Goal: Task Accomplishment & Management: Use online tool/utility

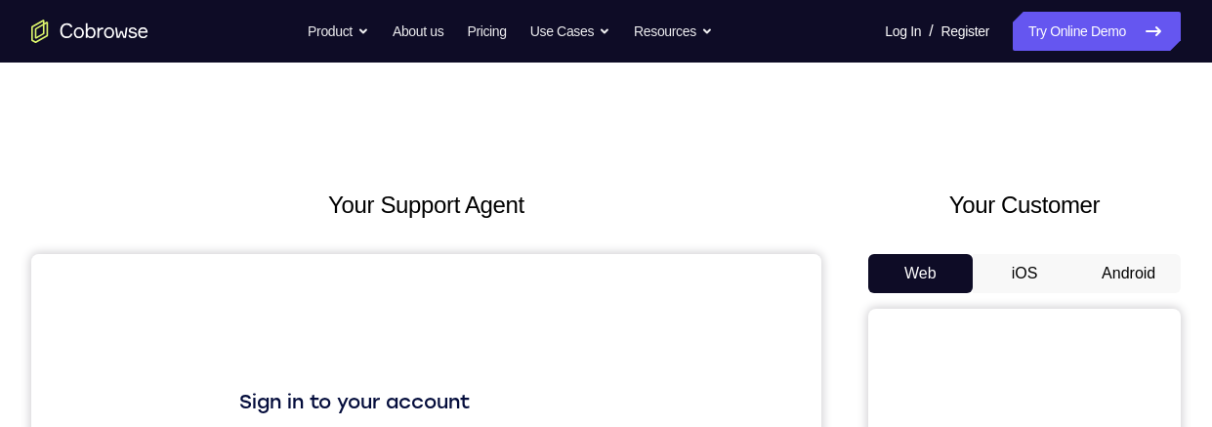
click at [1124, 273] on button "Android" at bounding box center [1128, 273] width 105 height 39
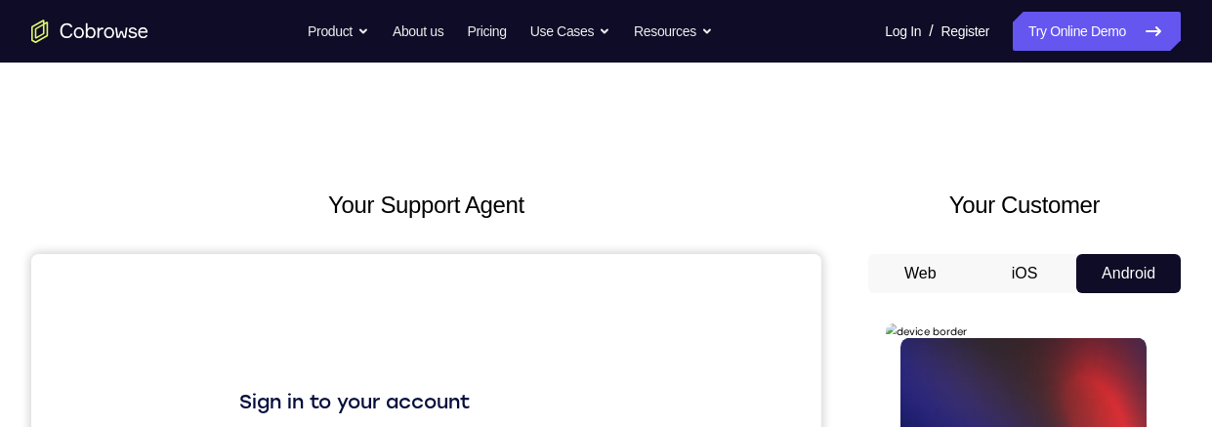
scroll to position [183, 0]
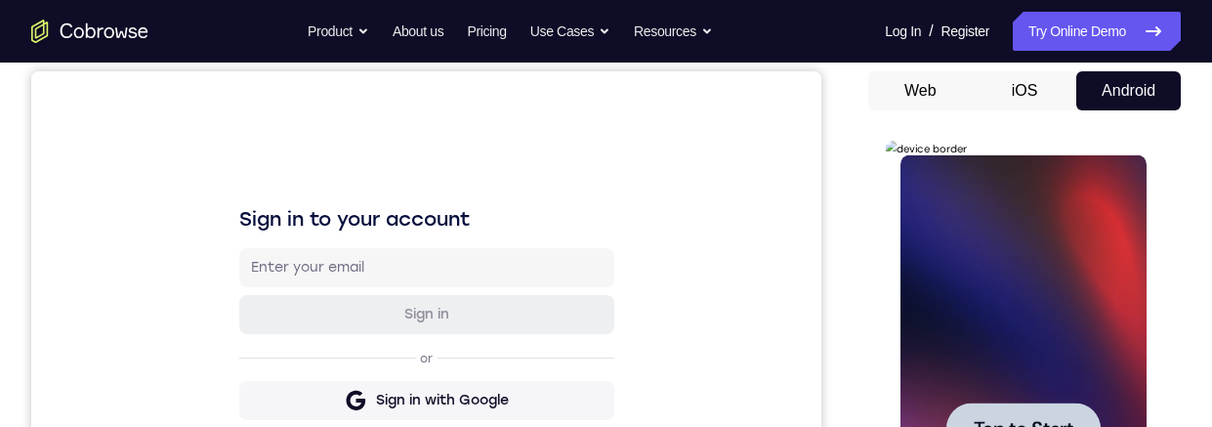
click at [1028, 385] on div at bounding box center [1023, 428] width 246 height 547
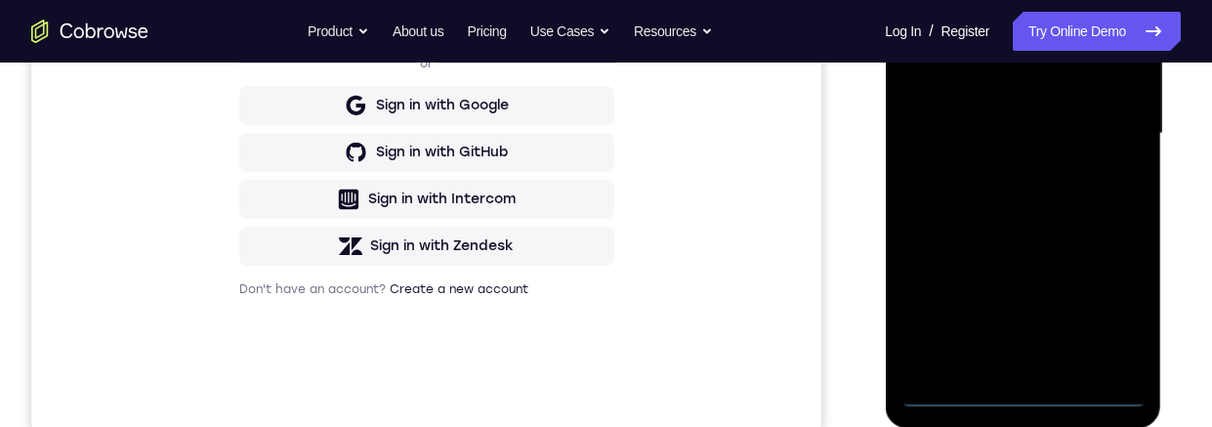
scroll to position [500, 0]
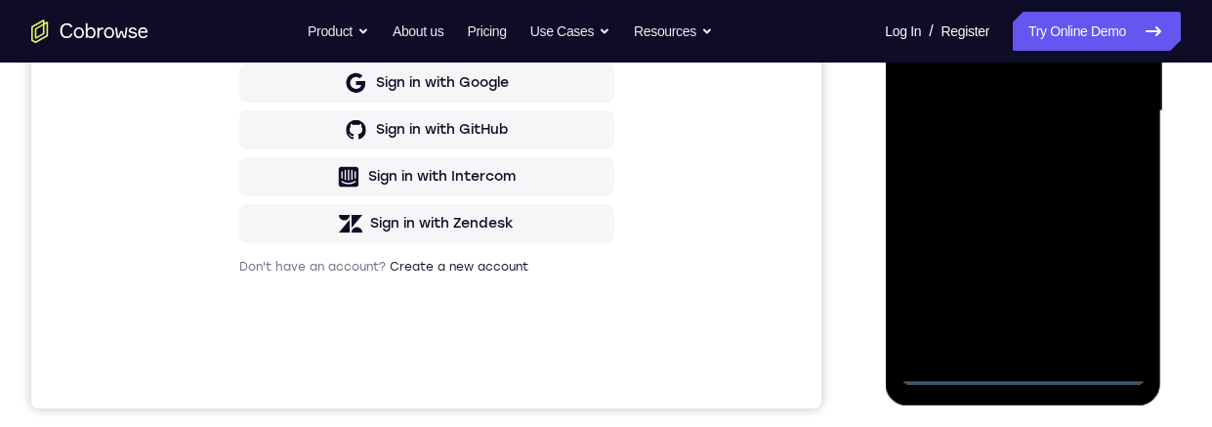
click at [1020, 369] on div at bounding box center [1023, 111] width 246 height 547
click at [1117, 278] on div at bounding box center [1023, 111] width 246 height 547
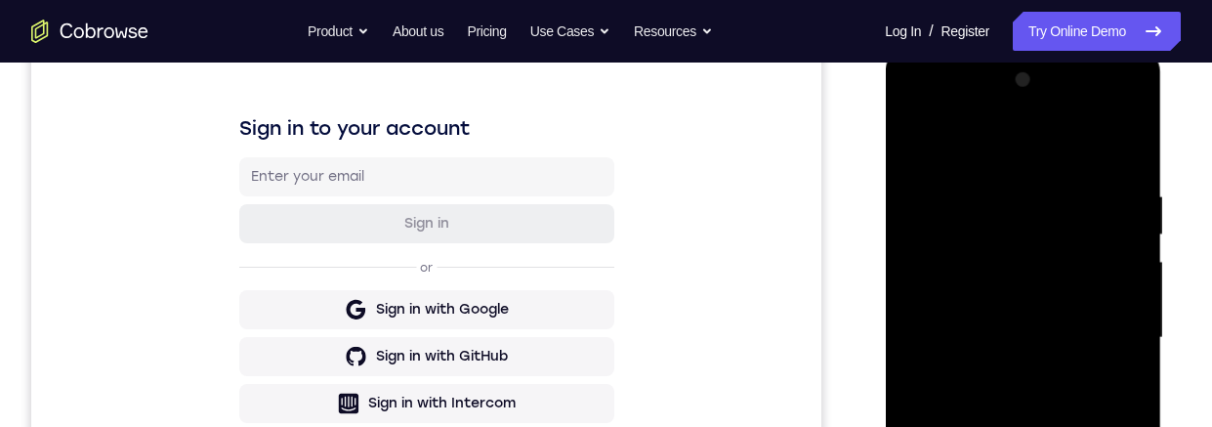
scroll to position [269, 0]
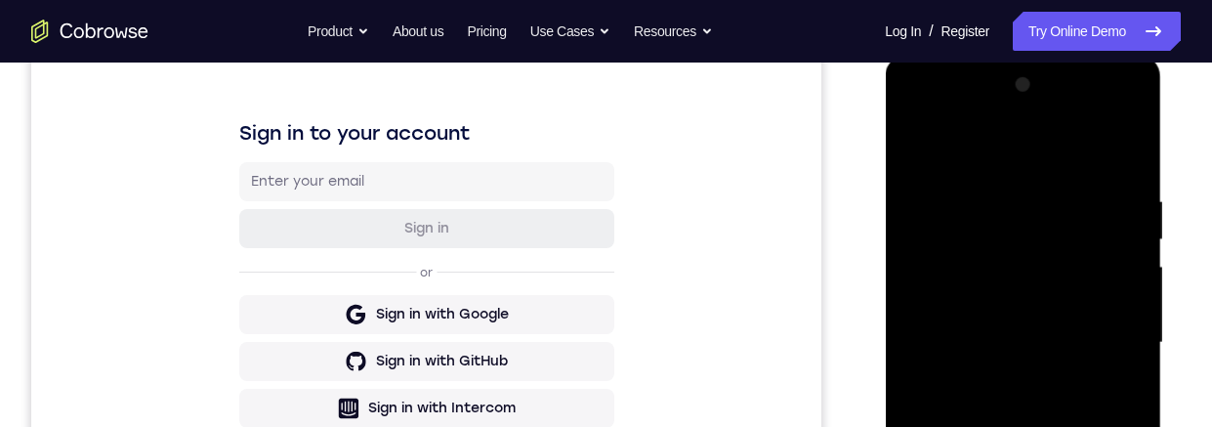
click at [1035, 145] on div at bounding box center [1023, 342] width 246 height 547
click at [1107, 341] on div at bounding box center [1023, 342] width 246 height 547
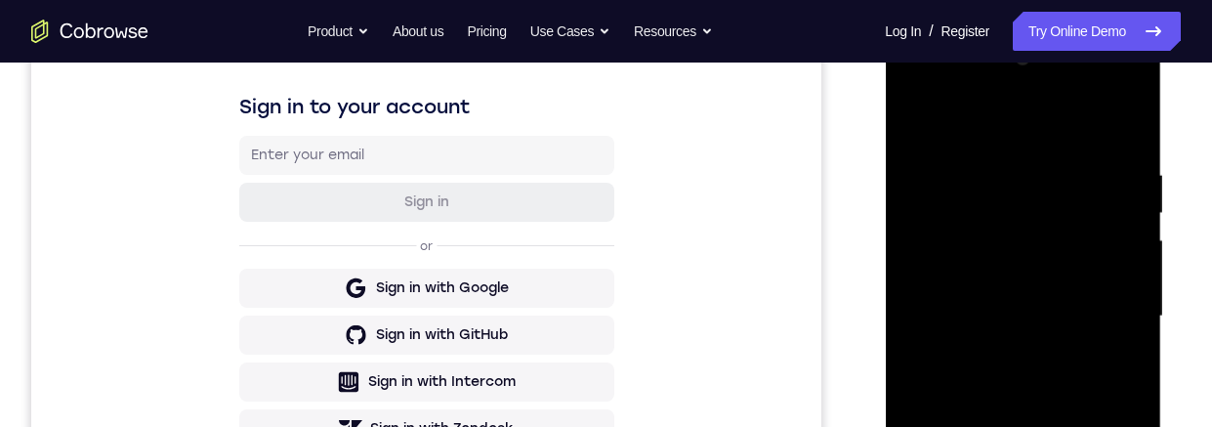
scroll to position [298, 0]
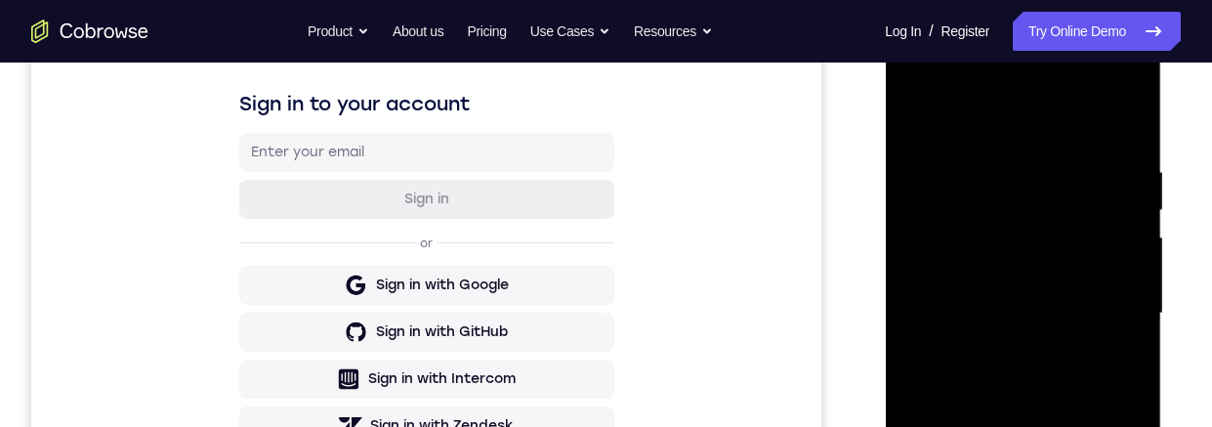
click at [998, 349] on div at bounding box center [1023, 313] width 246 height 547
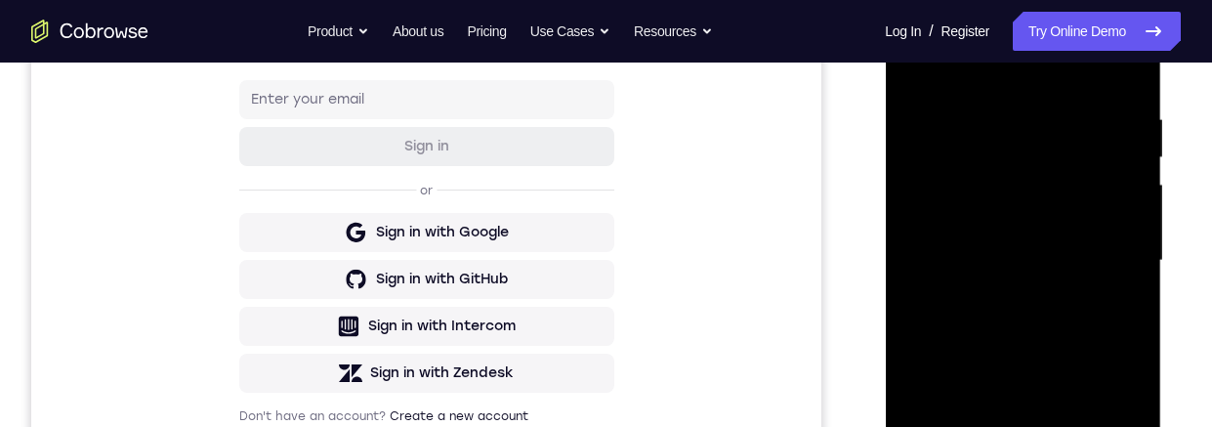
click at [1084, 235] on div at bounding box center [1023, 260] width 246 height 547
click at [1019, 235] on div at bounding box center [1023, 260] width 246 height 547
click at [1085, 257] on div at bounding box center [1023, 260] width 246 height 547
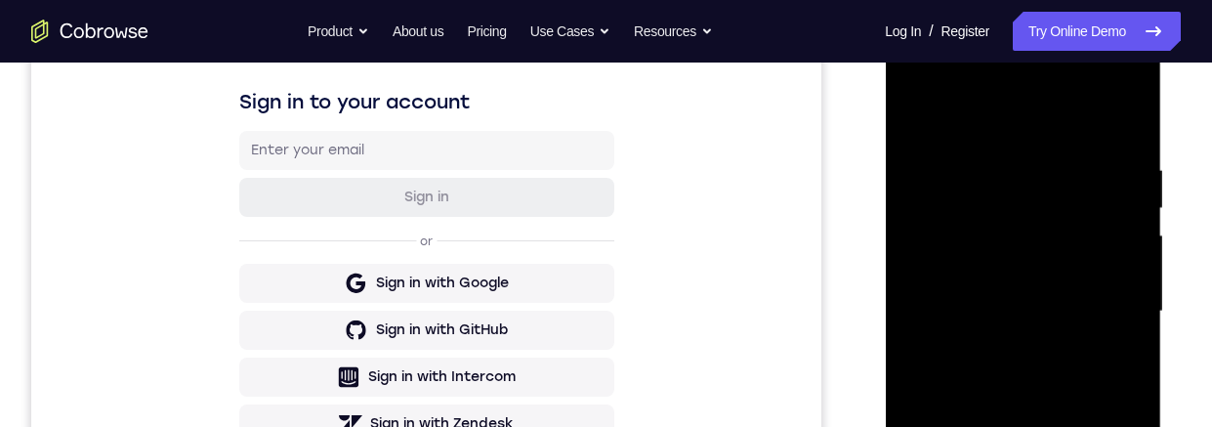
click at [1096, 384] on div at bounding box center [1023, 311] width 246 height 547
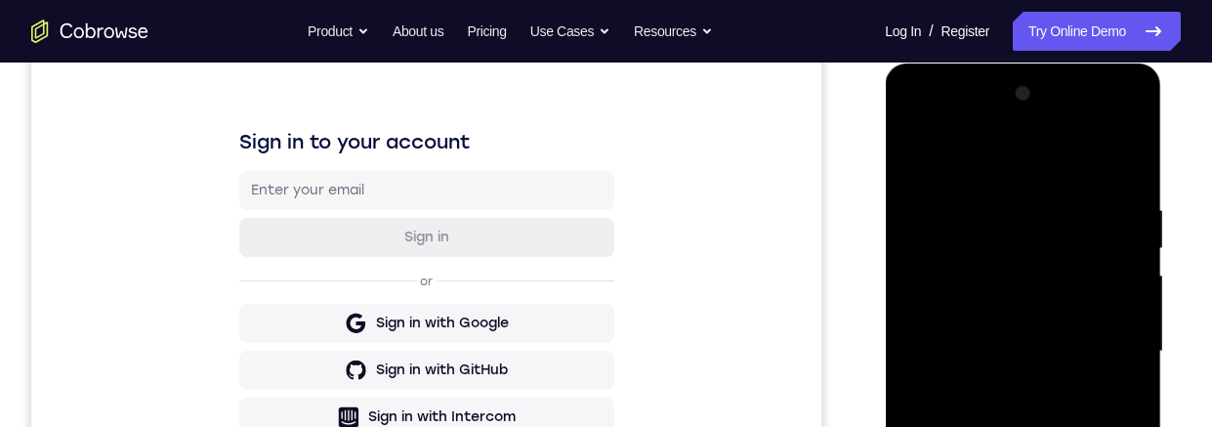
scroll to position [386, 0]
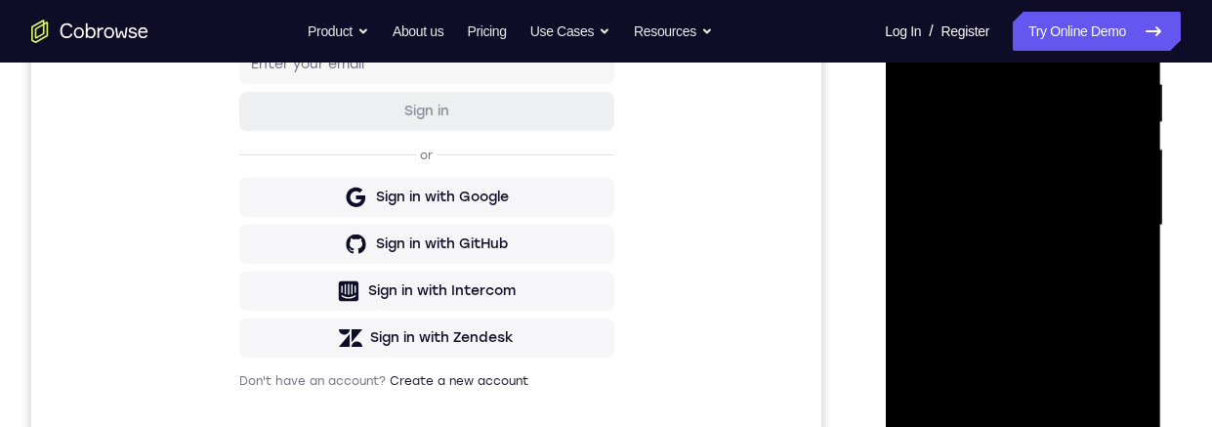
click at [1074, 280] on div at bounding box center [1023, 225] width 246 height 547
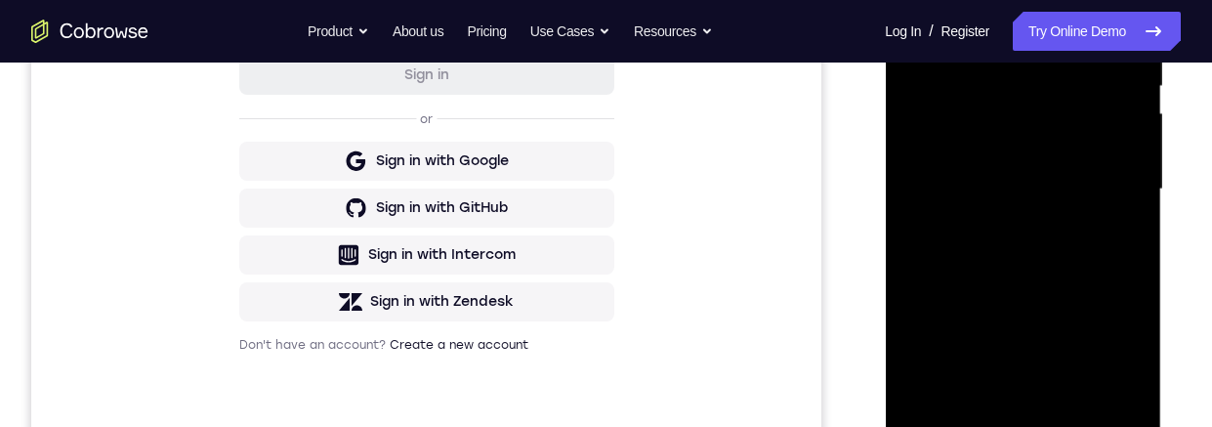
scroll to position [463, 0]
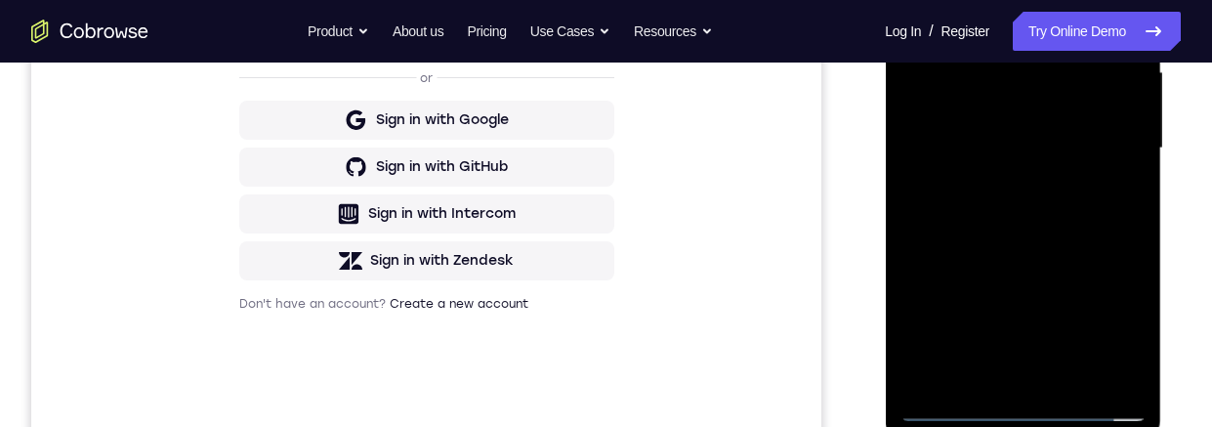
click at [1101, 225] on div at bounding box center [1023, 148] width 246 height 547
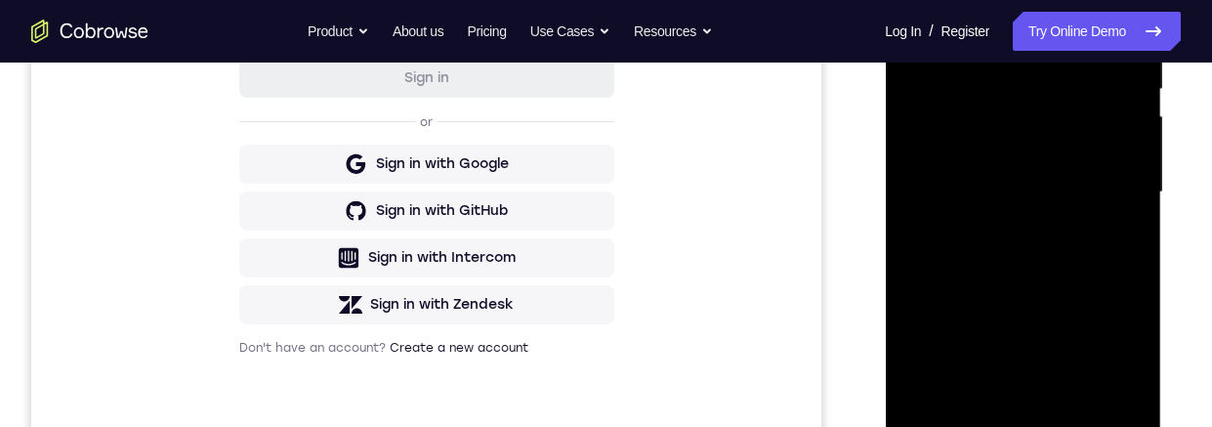
scroll to position [480, 0]
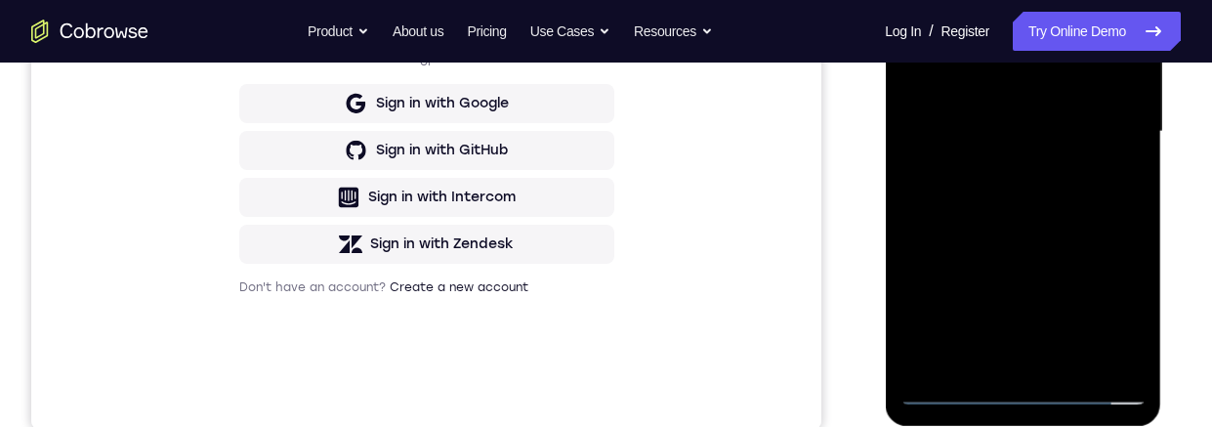
click at [1071, 366] on div at bounding box center [1023, 131] width 246 height 547
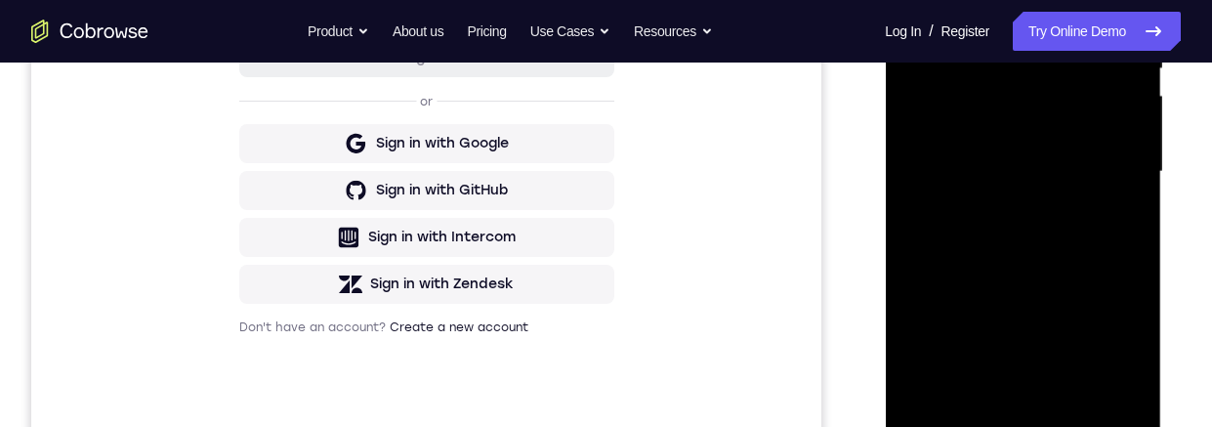
click at [1088, 271] on div at bounding box center [1023, 171] width 246 height 547
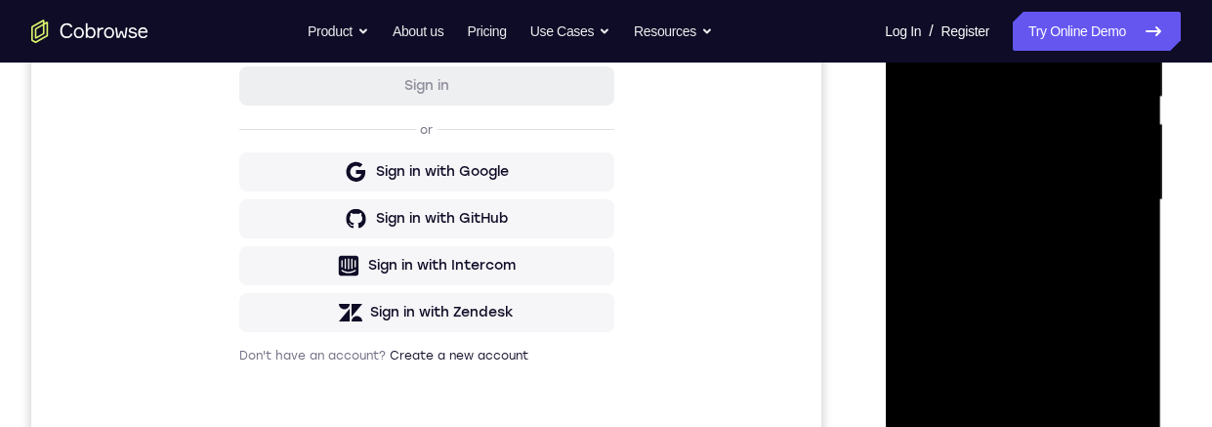
scroll to position [420, 0]
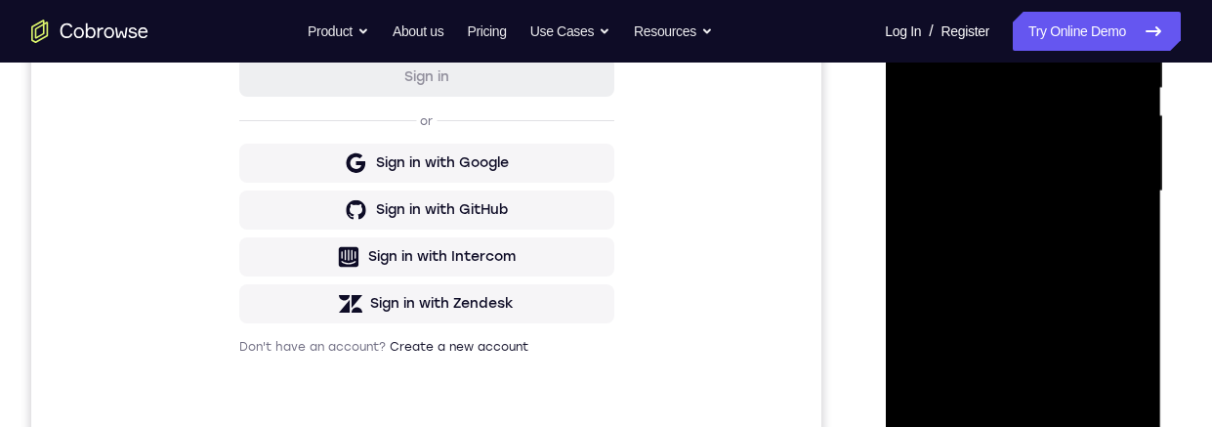
click at [1068, 347] on div at bounding box center [1023, 191] width 246 height 547
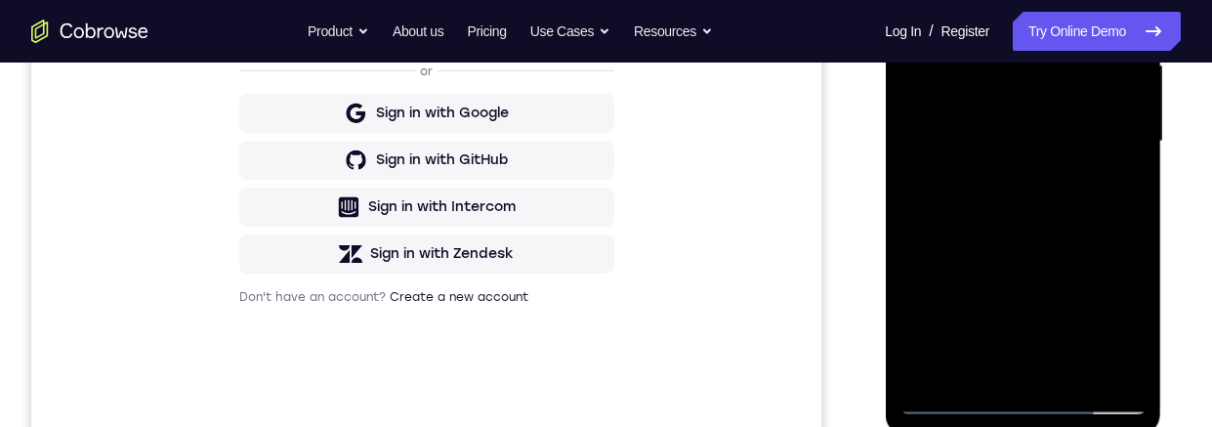
click at [1053, 324] on div at bounding box center [1023, 141] width 246 height 547
click at [1058, 322] on div at bounding box center [1023, 139] width 246 height 547
click at [1140, 324] on div at bounding box center [1023, 139] width 246 height 547
click at [1131, 325] on div at bounding box center [1023, 139] width 246 height 547
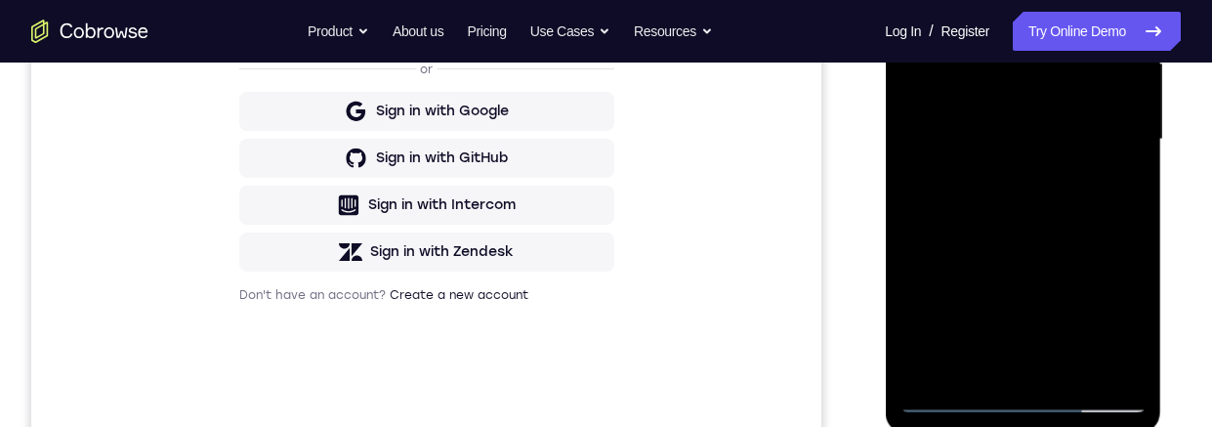
click at [1128, 320] on div at bounding box center [1023, 139] width 246 height 547
click at [1122, 183] on div at bounding box center [1023, 139] width 246 height 547
click at [949, 192] on div at bounding box center [1023, 139] width 246 height 547
click at [1045, 167] on div at bounding box center [1023, 139] width 246 height 547
click at [953, 183] on div at bounding box center [1023, 139] width 246 height 547
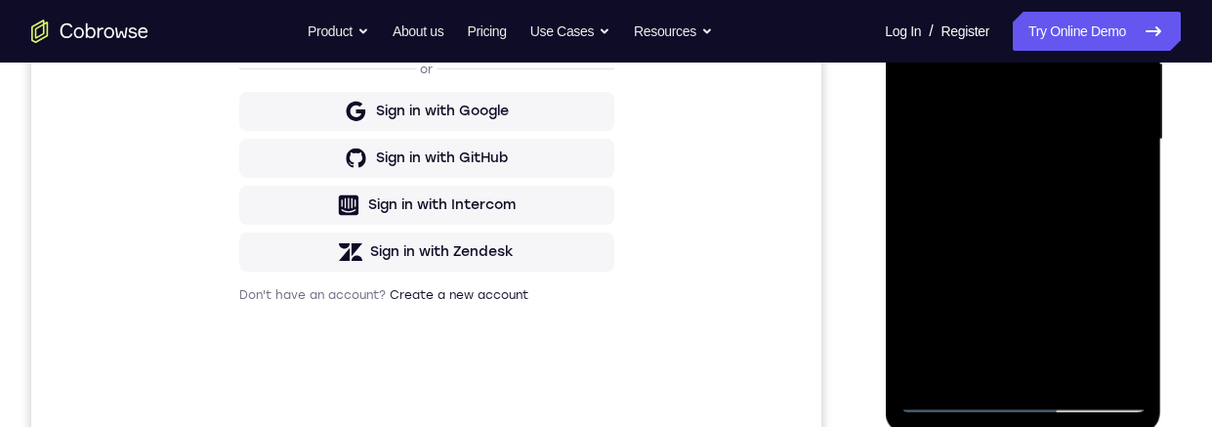
click at [1125, 319] on div at bounding box center [1023, 139] width 246 height 547
click at [1124, 320] on div at bounding box center [1023, 139] width 246 height 547
click at [1124, 321] on div at bounding box center [1023, 139] width 246 height 547
click at [1123, 322] on div at bounding box center [1023, 139] width 246 height 547
click at [1122, 322] on div at bounding box center [1023, 139] width 246 height 547
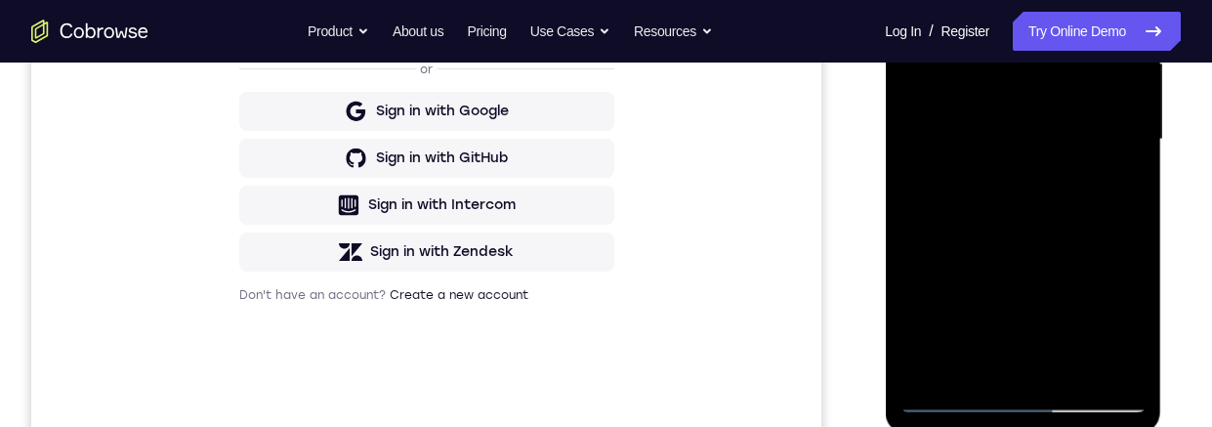
click at [1126, 321] on div at bounding box center [1023, 139] width 246 height 547
click at [1125, 180] on div at bounding box center [1023, 139] width 246 height 547
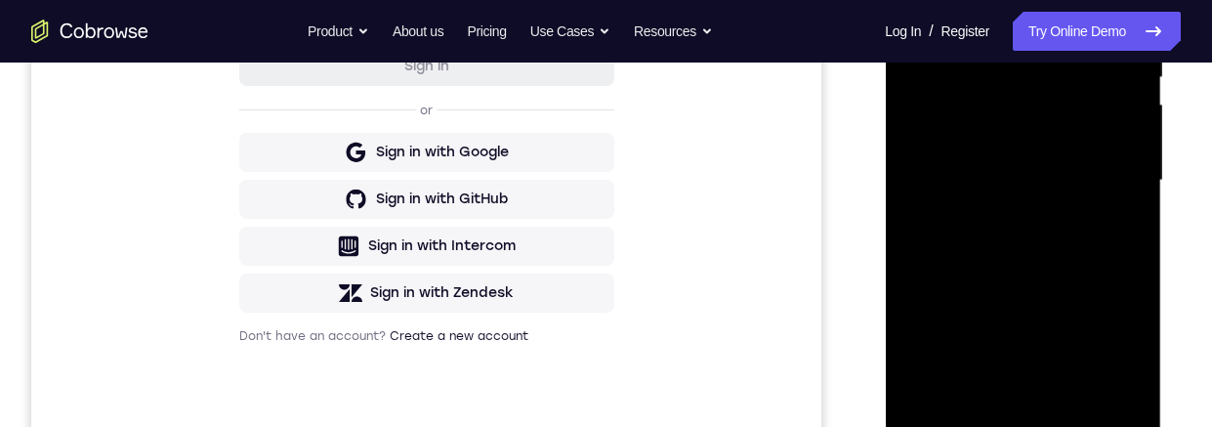
click at [927, 0] on div at bounding box center [1023, 180] width 246 height 547
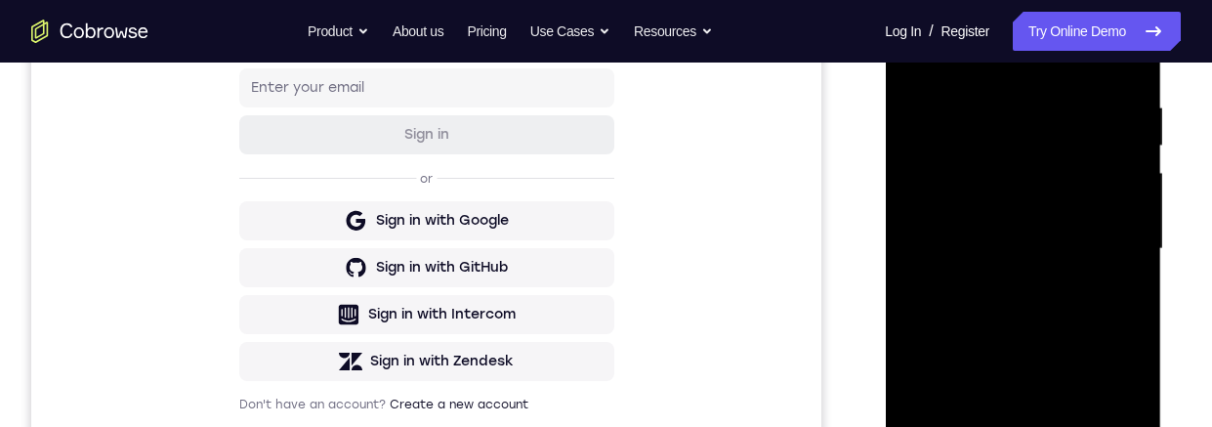
scroll to position [404, 0]
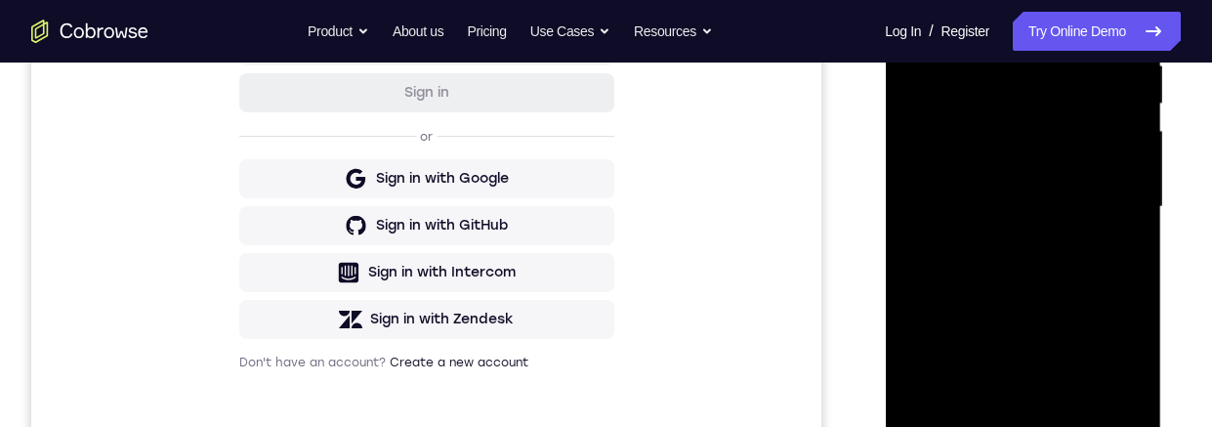
click at [1073, 272] on div at bounding box center [1023, 207] width 246 height 547
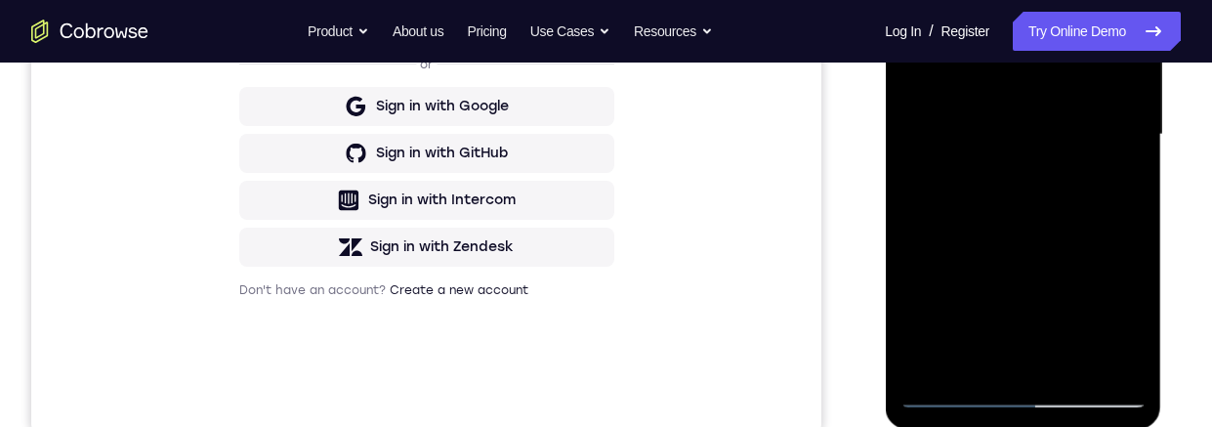
click at [991, 315] on div at bounding box center [1023, 134] width 246 height 547
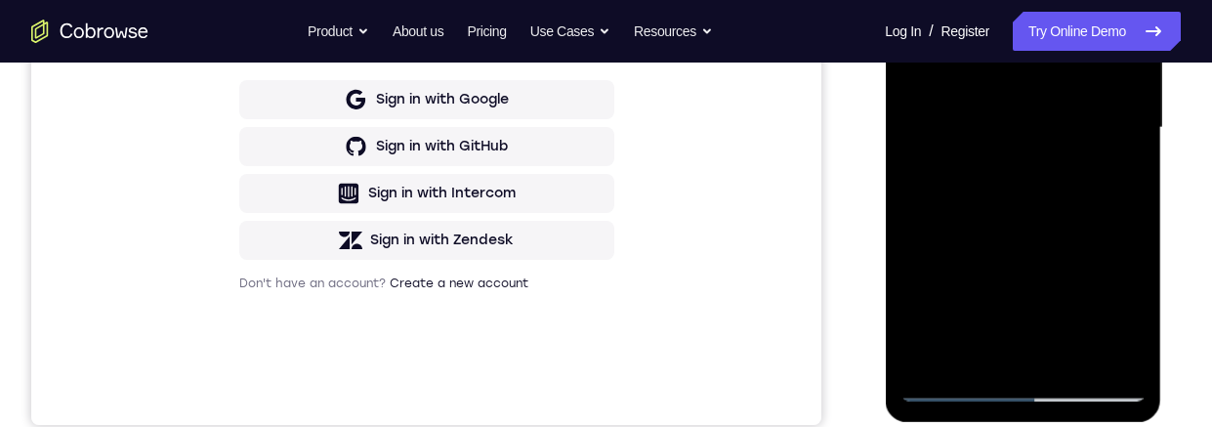
click at [1002, 311] on div at bounding box center [1023, 127] width 246 height 547
click at [1110, 167] on div at bounding box center [1023, 127] width 246 height 547
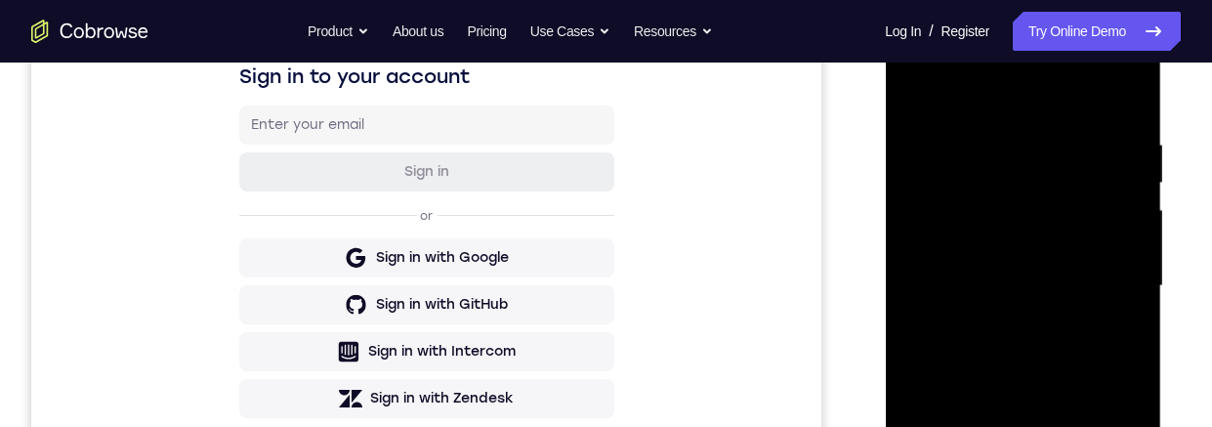
click at [915, 93] on div at bounding box center [1023, 286] width 246 height 547
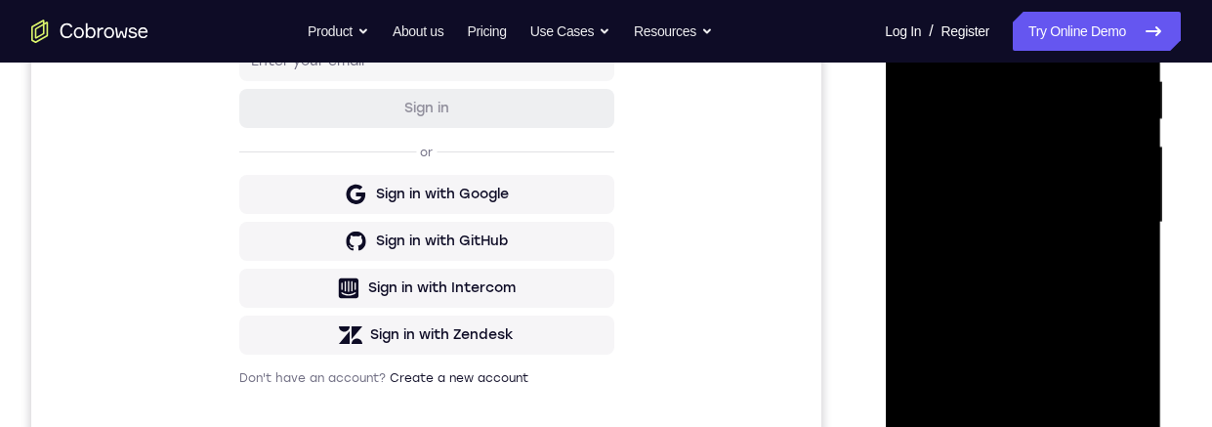
scroll to position [391, 0]
click at [1075, 246] on div at bounding box center [1023, 220] width 246 height 547
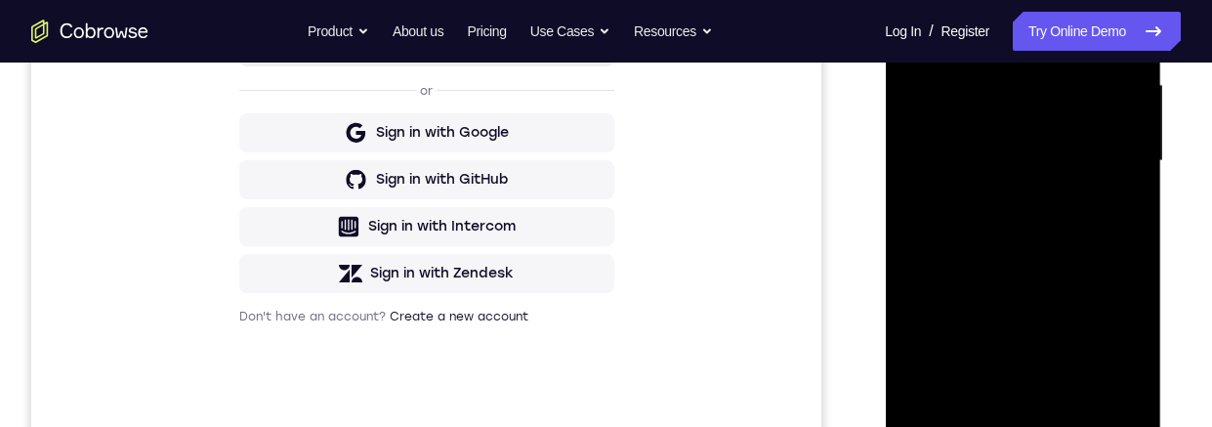
click at [1065, 342] on div at bounding box center [1023, 161] width 246 height 547
click at [1067, 342] on div at bounding box center [1023, 161] width 246 height 547
click at [1064, 344] on div at bounding box center [1023, 161] width 246 height 547
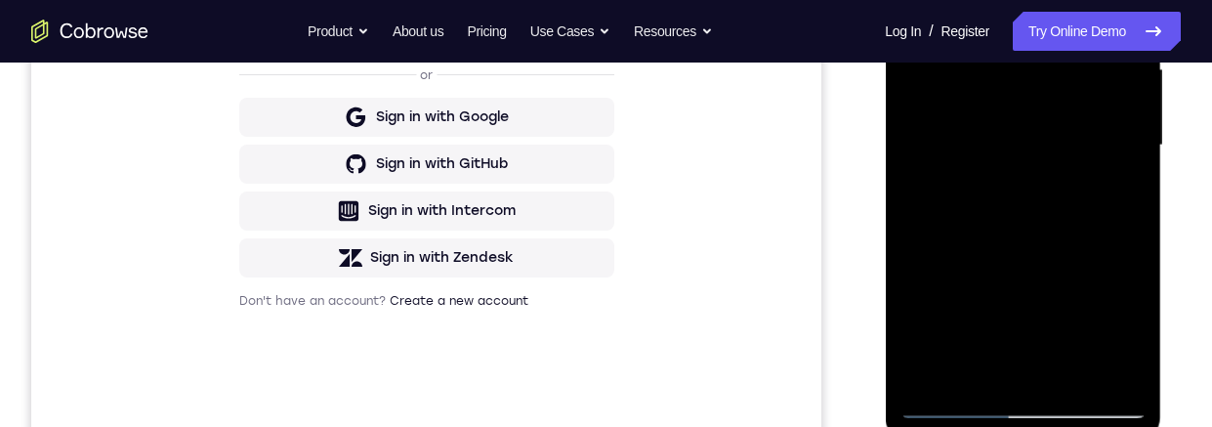
click at [1127, 326] on div at bounding box center [1023, 145] width 246 height 547
click at [1022, 366] on div at bounding box center [1023, 145] width 246 height 547
click at [1120, 194] on div at bounding box center [1023, 145] width 246 height 547
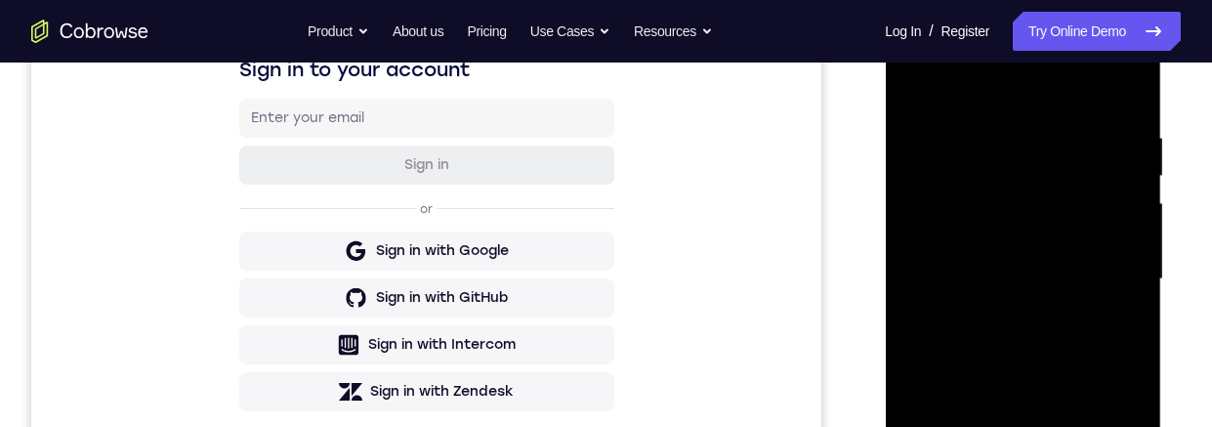
click at [908, 95] on div at bounding box center [1023, 279] width 246 height 547
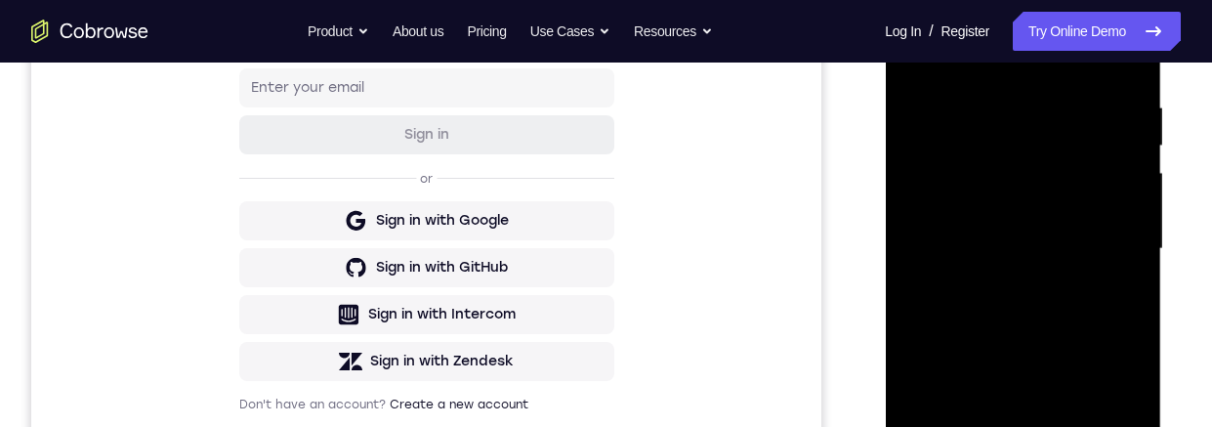
scroll to position [412, 0]
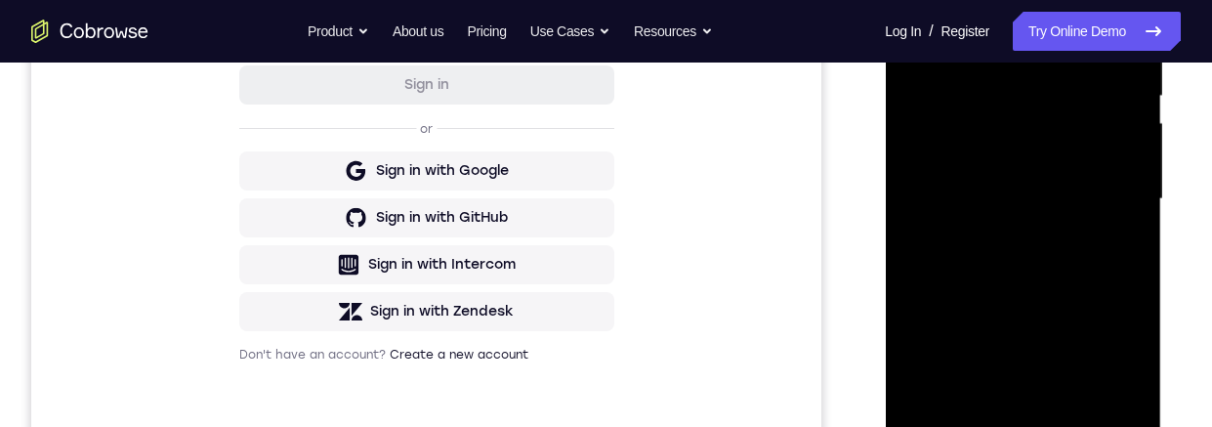
click at [1086, 270] on div at bounding box center [1023, 199] width 246 height 547
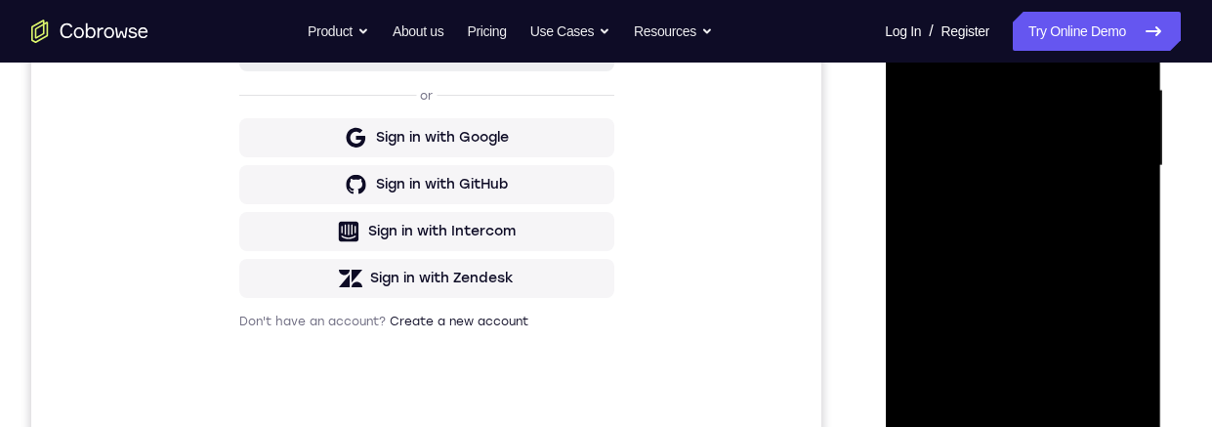
click at [1100, 327] on div at bounding box center [1023, 166] width 246 height 547
click at [1104, 345] on div at bounding box center [1023, 166] width 246 height 547
click at [1135, 274] on div at bounding box center [1023, 166] width 246 height 547
click at [1132, 271] on div at bounding box center [1023, 166] width 246 height 547
click at [1134, 273] on div at bounding box center [1023, 166] width 246 height 547
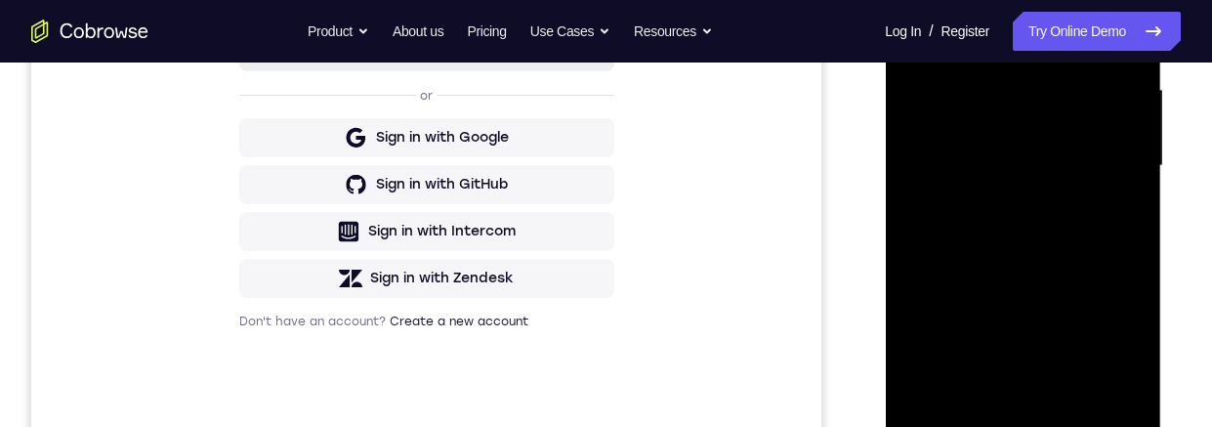
click at [1047, 182] on div at bounding box center [1023, 166] width 246 height 547
click at [1047, 198] on div at bounding box center [1023, 166] width 246 height 547
click at [1029, 200] on div at bounding box center [1023, 166] width 246 height 547
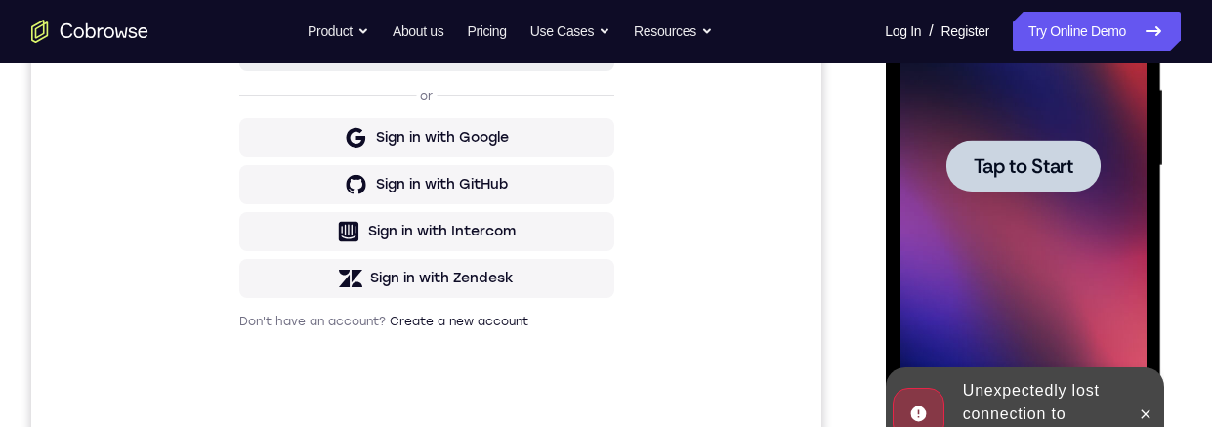
click at [1099, 257] on div at bounding box center [1023, 166] width 246 height 547
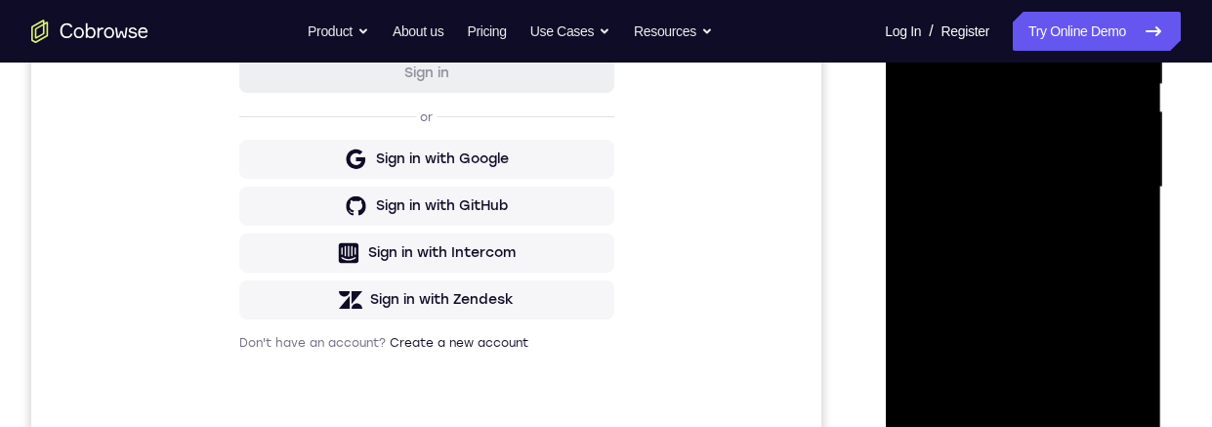
scroll to position [465, 0]
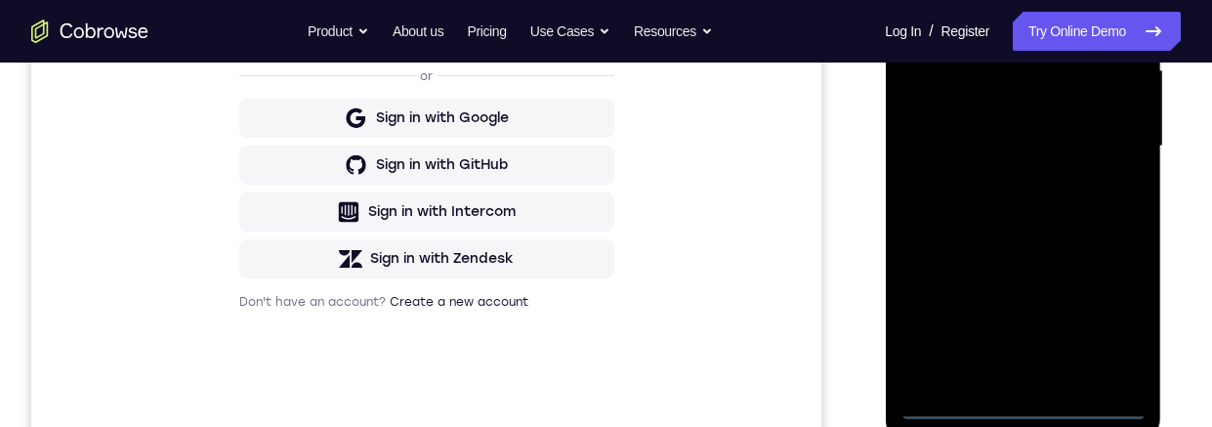
click at [1027, 400] on div at bounding box center [1023, 146] width 246 height 547
click at [1115, 324] on div at bounding box center [1023, 146] width 246 height 547
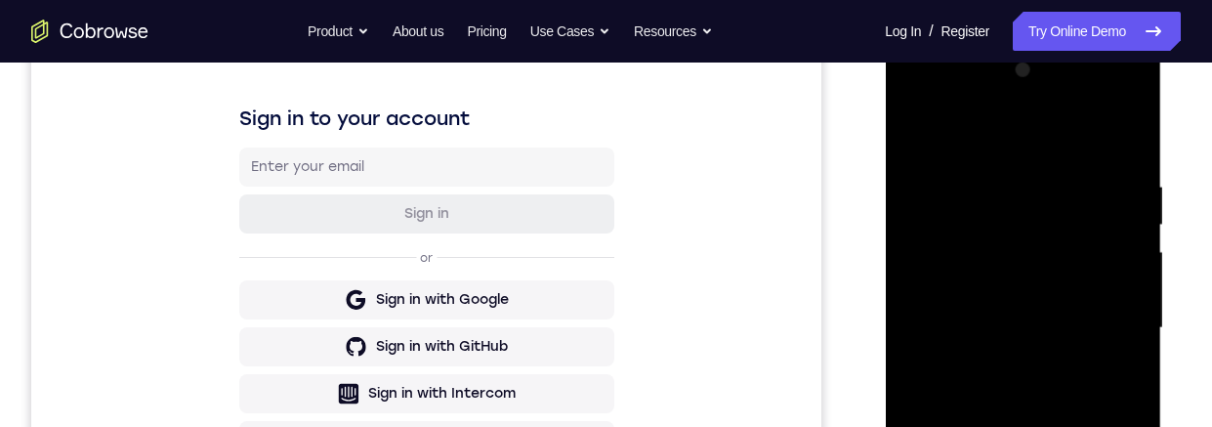
click at [1044, 123] on div at bounding box center [1023, 328] width 246 height 547
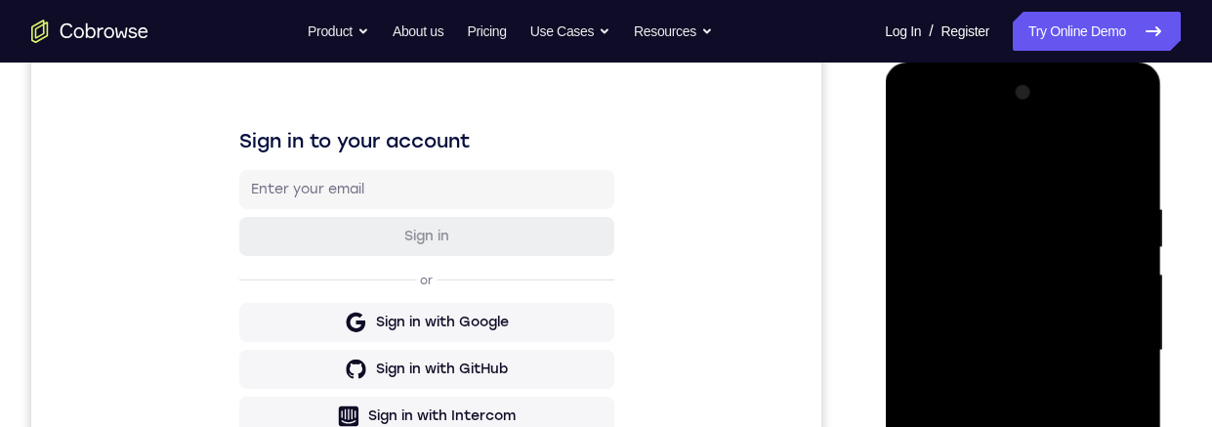
click at [1104, 342] on div at bounding box center [1023, 350] width 246 height 547
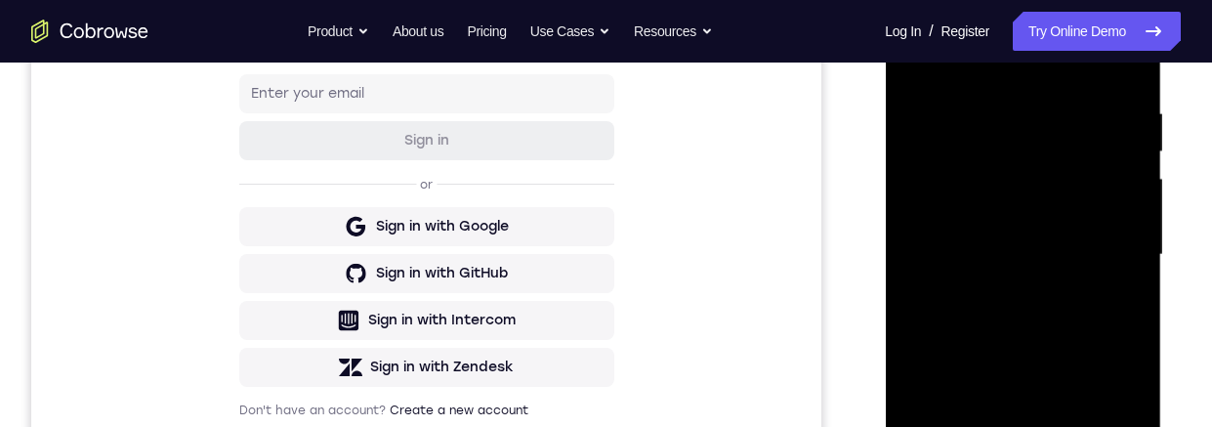
click at [997, 293] on div at bounding box center [1023, 254] width 246 height 547
click at [1064, 240] on div at bounding box center [1023, 255] width 246 height 547
click at [1037, 209] on div at bounding box center [1023, 255] width 246 height 547
click at [1079, 261] on div at bounding box center [1023, 255] width 246 height 547
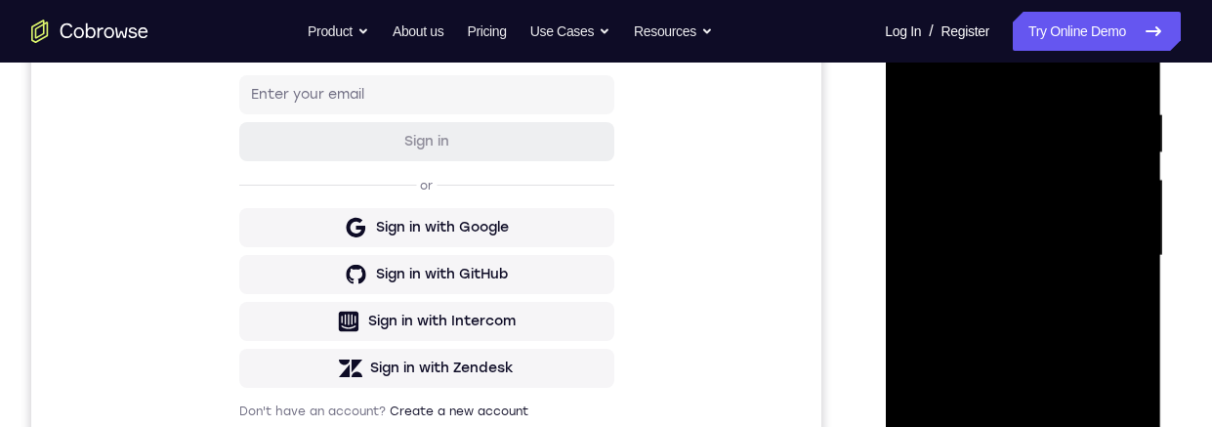
click at [1069, 310] on div at bounding box center [1023, 255] width 246 height 547
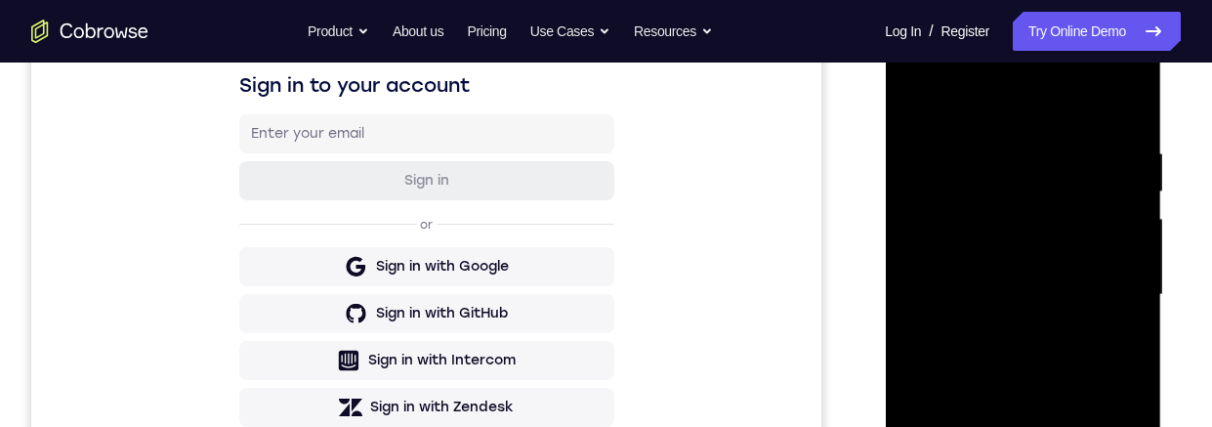
scroll to position [290, 0]
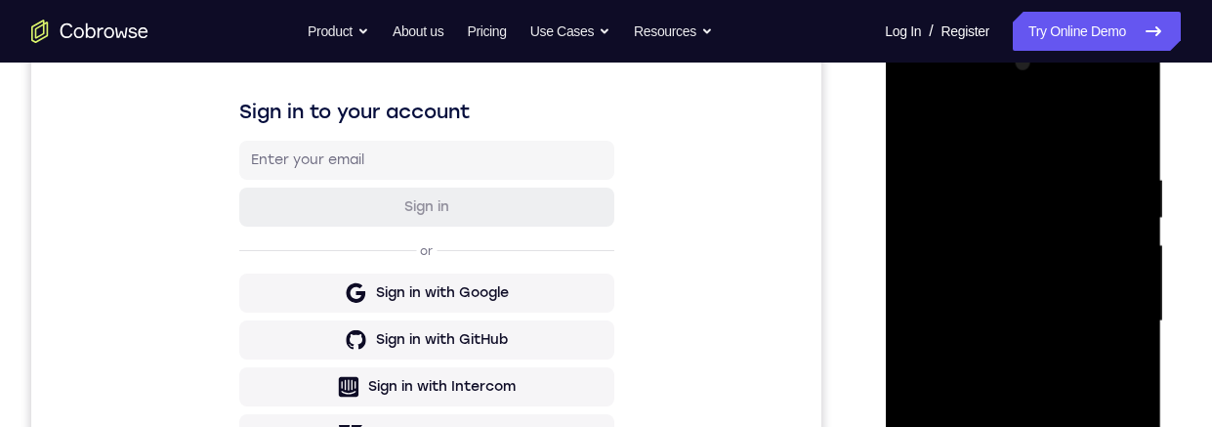
click at [1078, 378] on div at bounding box center [1023, 321] width 246 height 547
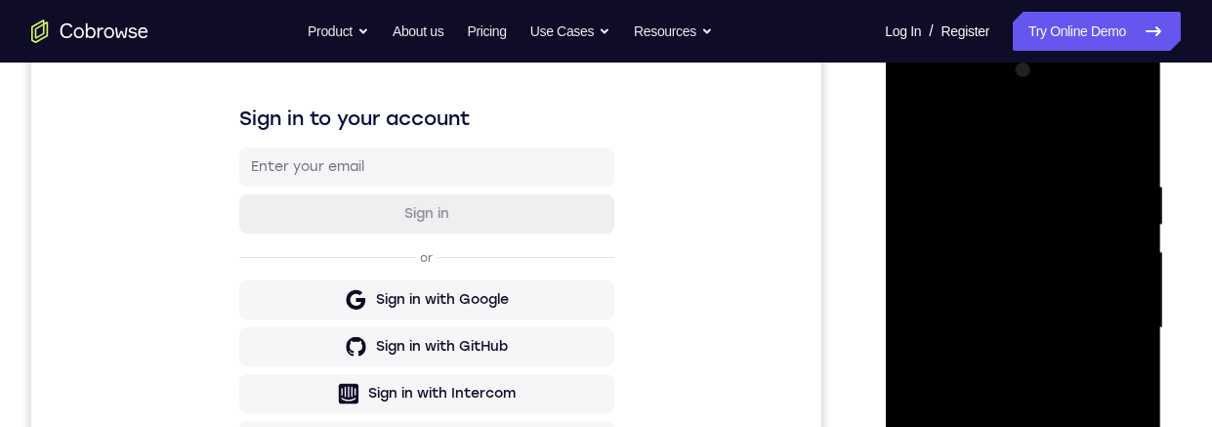
click at [1087, 412] on div at bounding box center [1023, 328] width 246 height 547
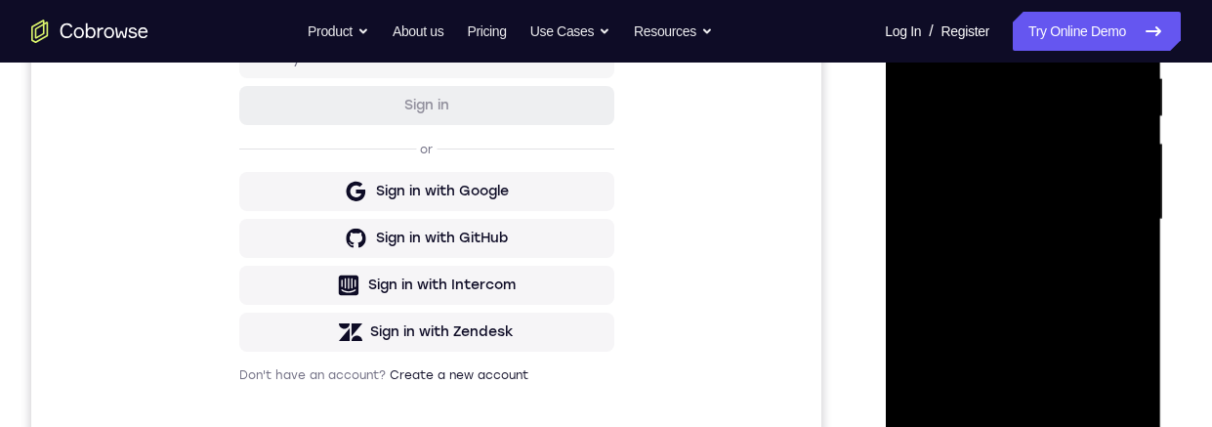
scroll to position [497, 0]
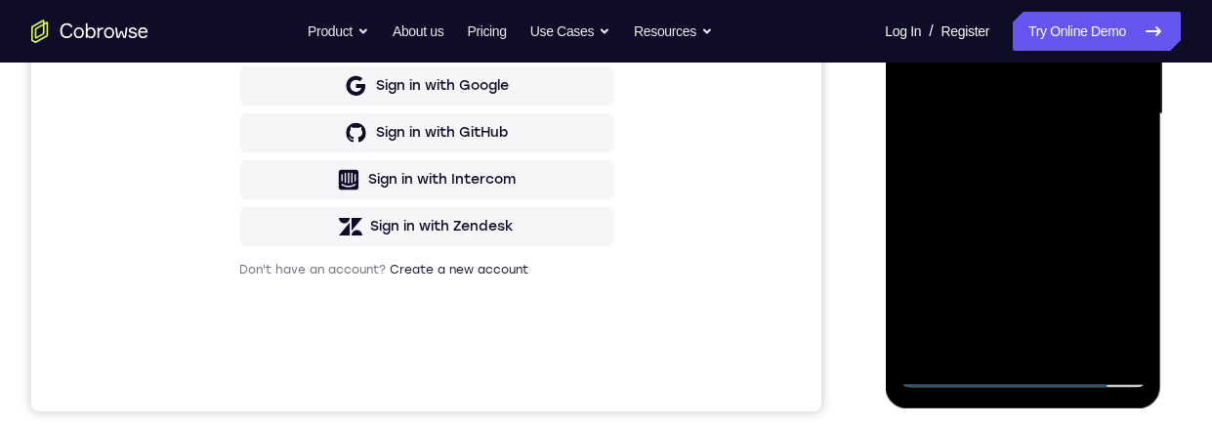
click at [1070, 347] on div at bounding box center [1023, 114] width 246 height 547
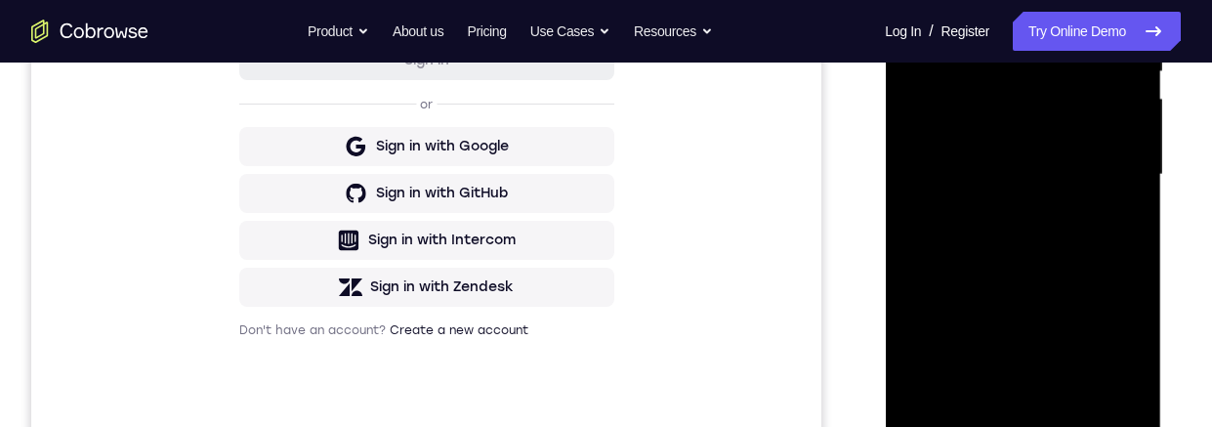
click at [1090, 277] on div at bounding box center [1023, 174] width 246 height 547
click at [1097, 173] on div at bounding box center [1023, 174] width 246 height 547
click at [1004, 358] on div at bounding box center [1023, 174] width 246 height 547
click at [991, 358] on div at bounding box center [1023, 174] width 246 height 547
click at [1113, 224] on div at bounding box center [1023, 174] width 246 height 547
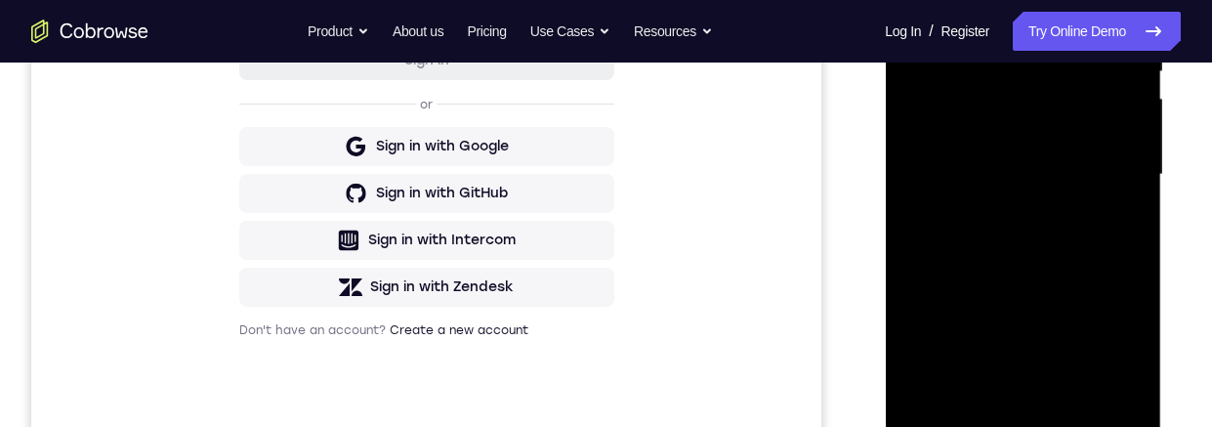
click at [928, 0] on div at bounding box center [1023, 174] width 246 height 547
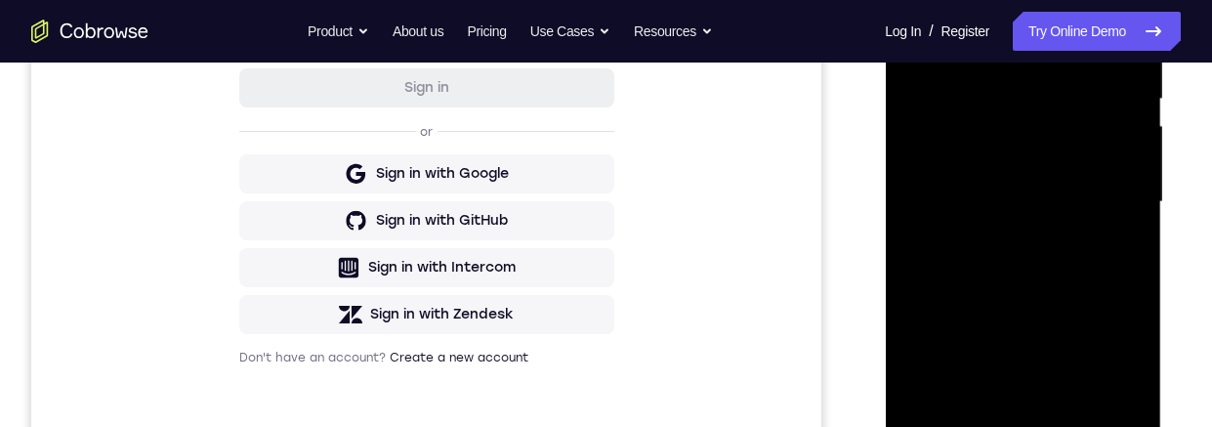
scroll to position [410, 0]
click at [1090, 272] on div at bounding box center [1023, 201] width 246 height 547
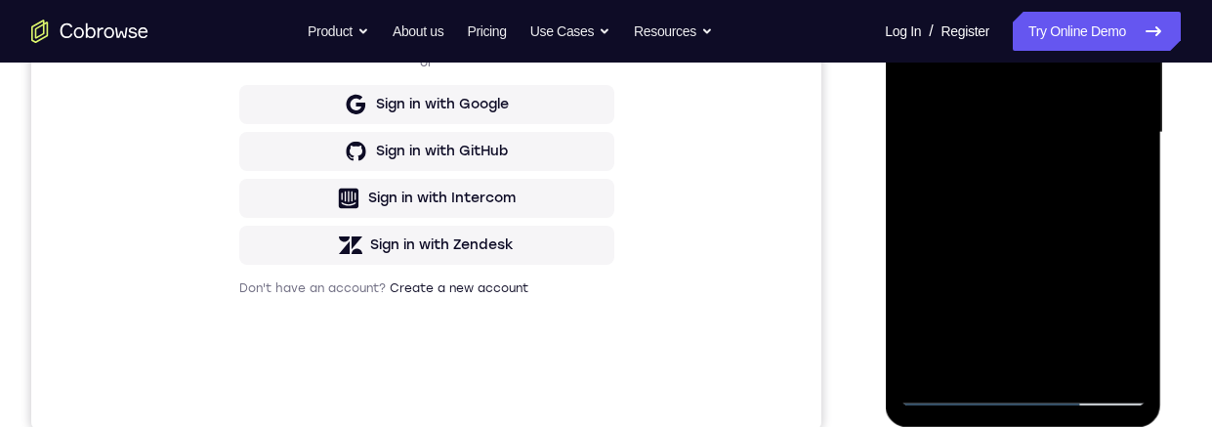
click at [1082, 305] on div at bounding box center [1023, 132] width 246 height 547
click at [1106, 321] on div at bounding box center [1023, 132] width 246 height 547
click at [978, 354] on div at bounding box center [1023, 132] width 246 height 547
click at [1129, 248] on div at bounding box center [1023, 132] width 246 height 547
click at [1125, 245] on div at bounding box center [1023, 132] width 246 height 547
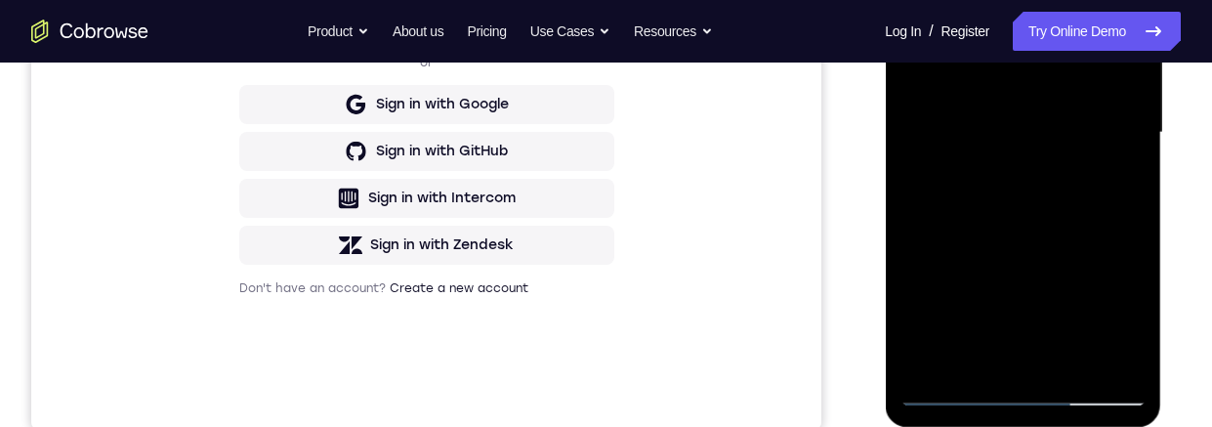
click at [1123, 157] on div at bounding box center [1023, 132] width 246 height 547
click at [1125, 315] on div at bounding box center [1023, 132] width 246 height 547
click at [975, 355] on div at bounding box center [1023, 132] width 246 height 547
click at [1080, 277] on div at bounding box center [1023, 132] width 246 height 547
click at [1077, 279] on div at bounding box center [1023, 132] width 246 height 547
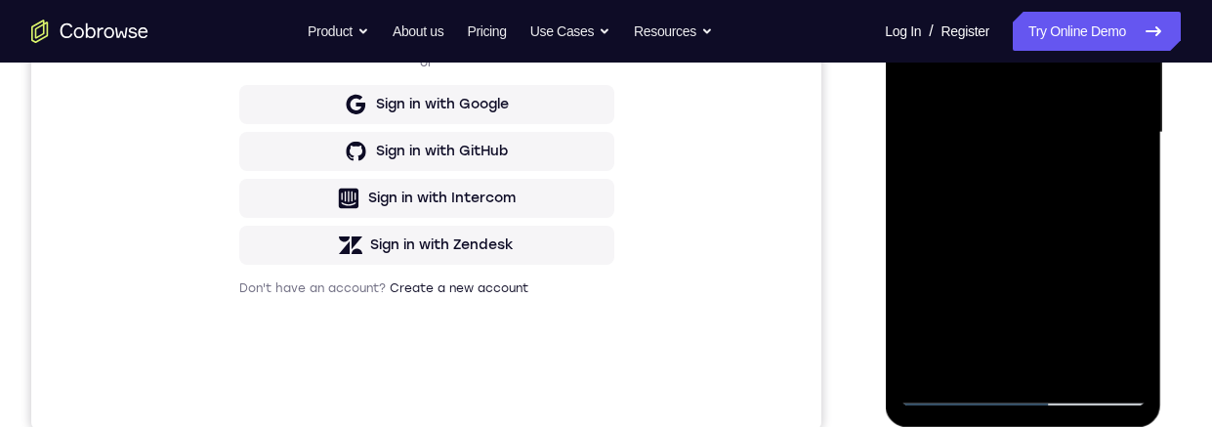
click at [1119, 162] on div at bounding box center [1023, 132] width 246 height 547
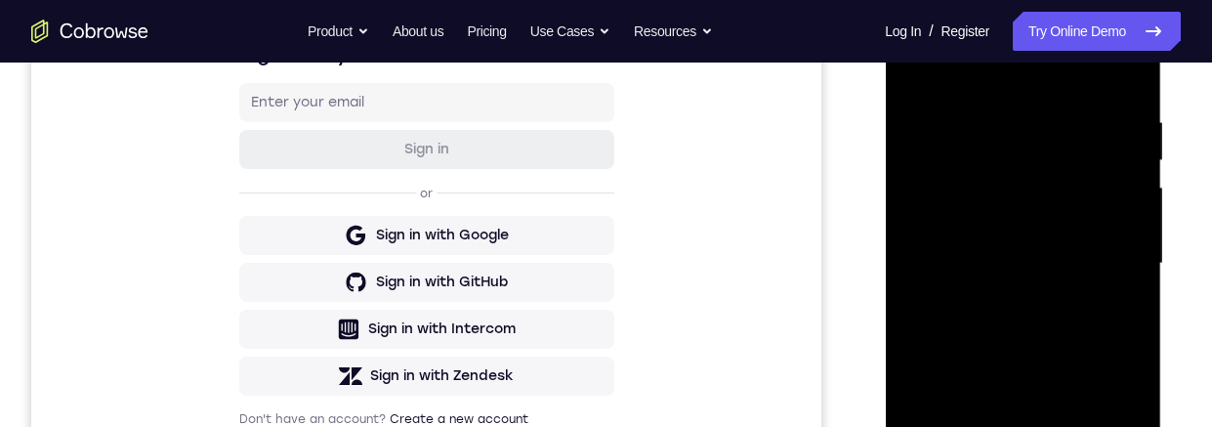
scroll to position [300, 0]
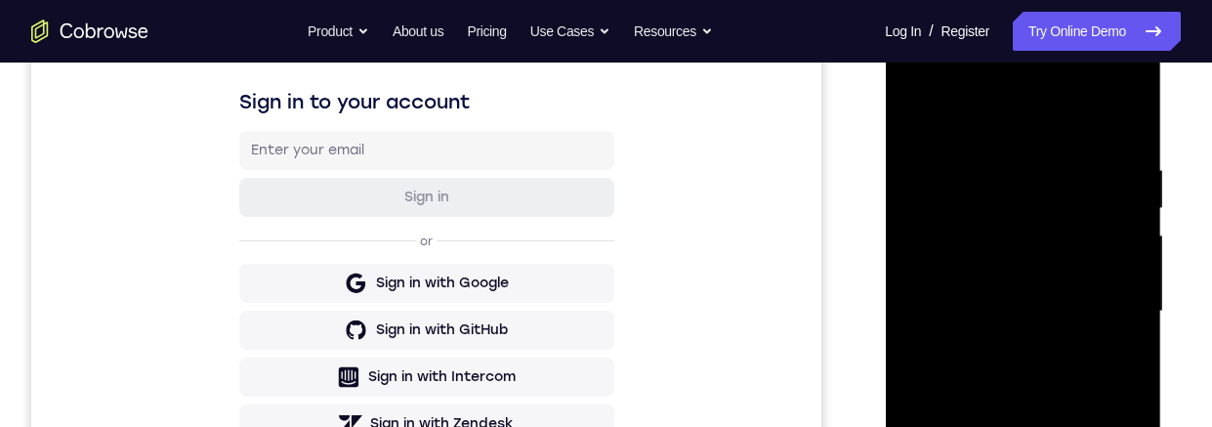
click at [929, 114] on div at bounding box center [1023, 311] width 246 height 547
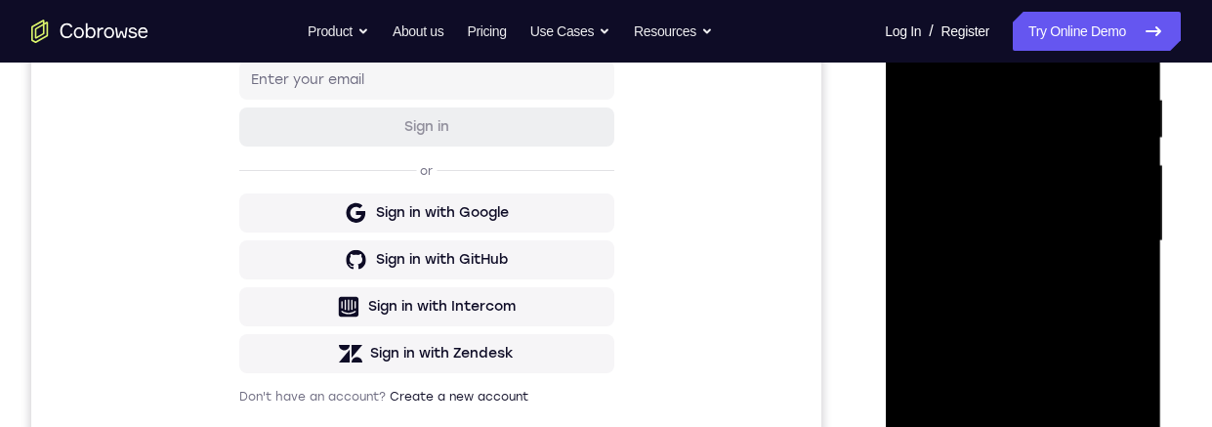
click at [1081, 273] on div at bounding box center [1023, 241] width 246 height 547
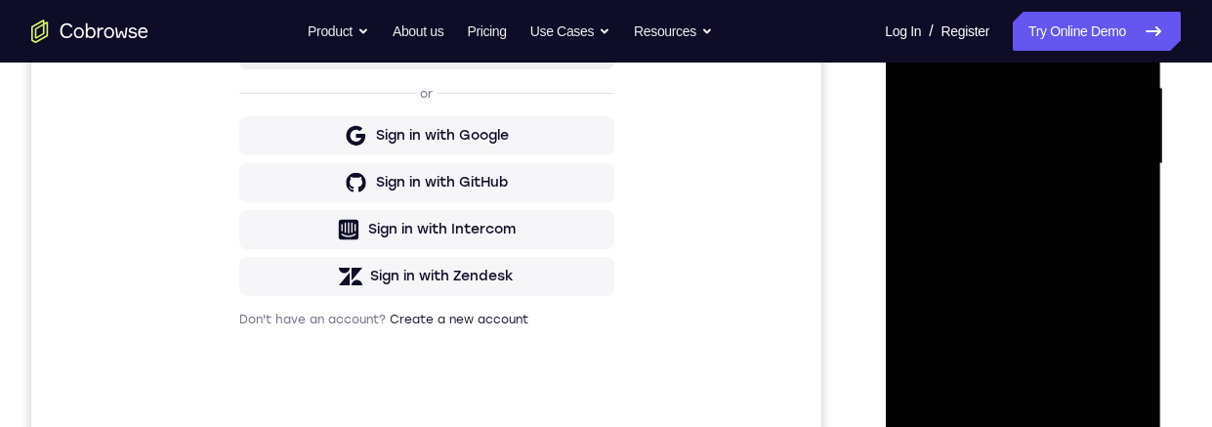
click at [1084, 346] on div at bounding box center [1023, 164] width 246 height 547
click at [1091, 348] on div at bounding box center [1023, 164] width 246 height 547
click at [1128, 217] on div at bounding box center [1023, 164] width 246 height 547
click at [1023, 86] on div at bounding box center [1023, 164] width 246 height 547
click at [1028, 258] on div at bounding box center [1023, 164] width 246 height 547
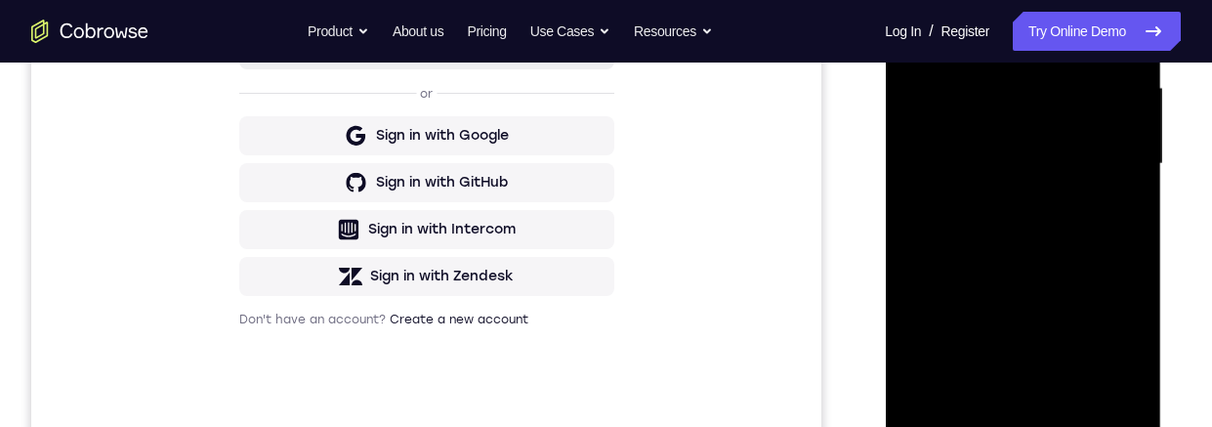
click at [1119, 211] on div at bounding box center [1023, 164] width 246 height 547
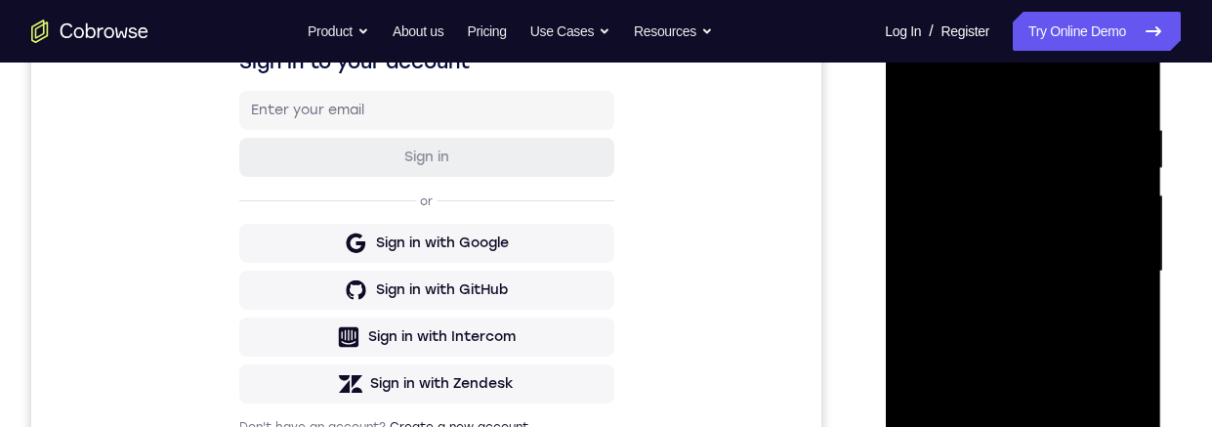
scroll to position [319, 0]
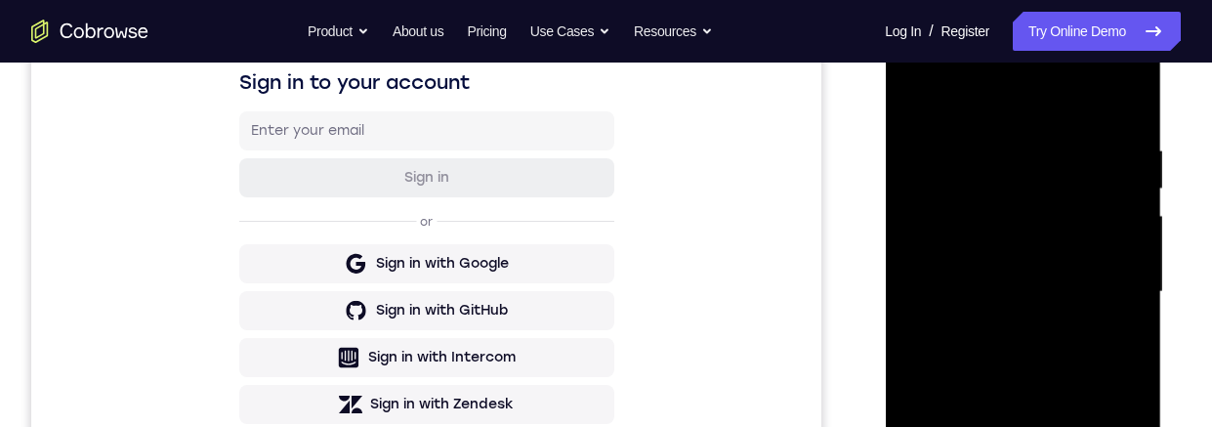
click at [913, 96] on div at bounding box center [1023, 292] width 246 height 547
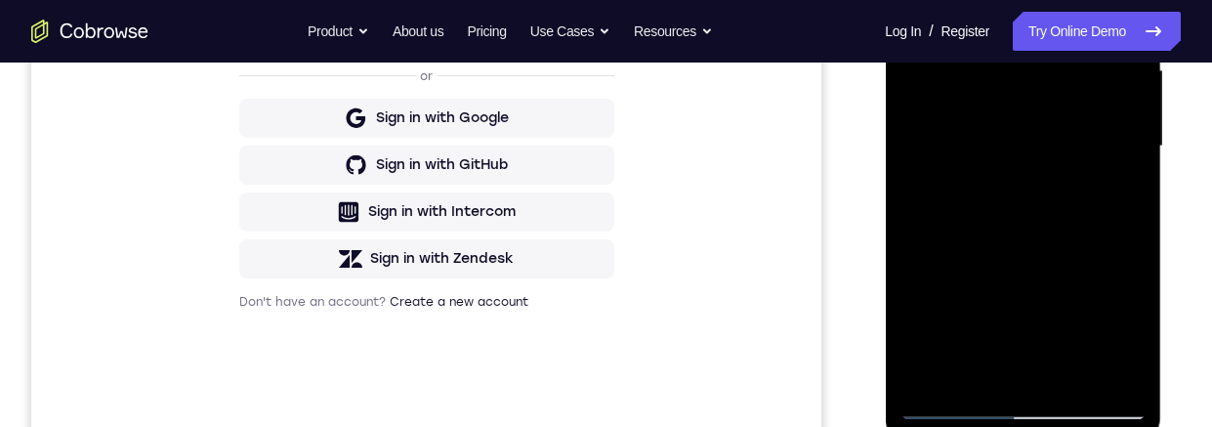
scroll to position [466, 0]
click at [1064, 285] on div at bounding box center [1023, 145] width 246 height 547
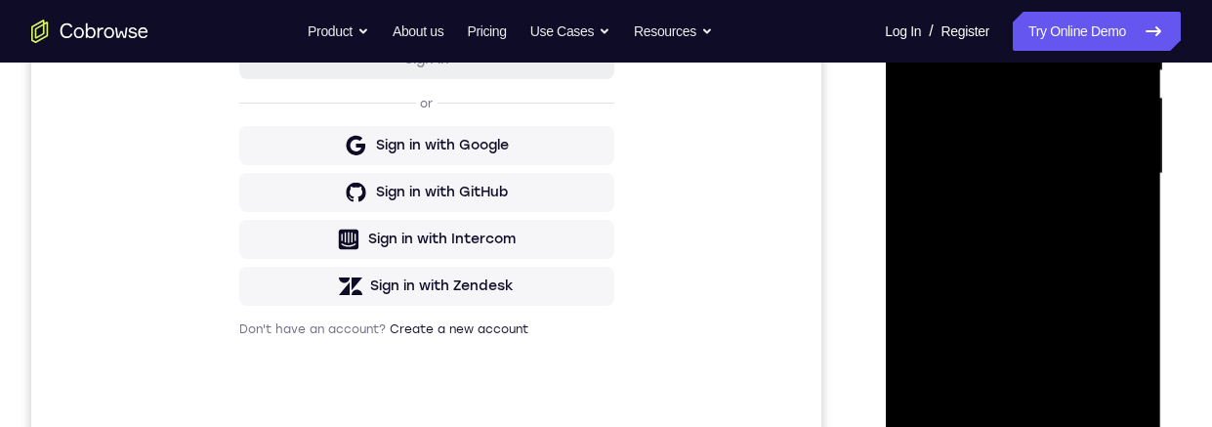
click at [1030, 354] on div at bounding box center [1023, 173] width 246 height 547
click at [1023, 358] on div at bounding box center [1023, 173] width 246 height 547
click at [1124, 223] on div at bounding box center [1023, 173] width 246 height 547
click at [919, 0] on div at bounding box center [1023, 173] width 246 height 547
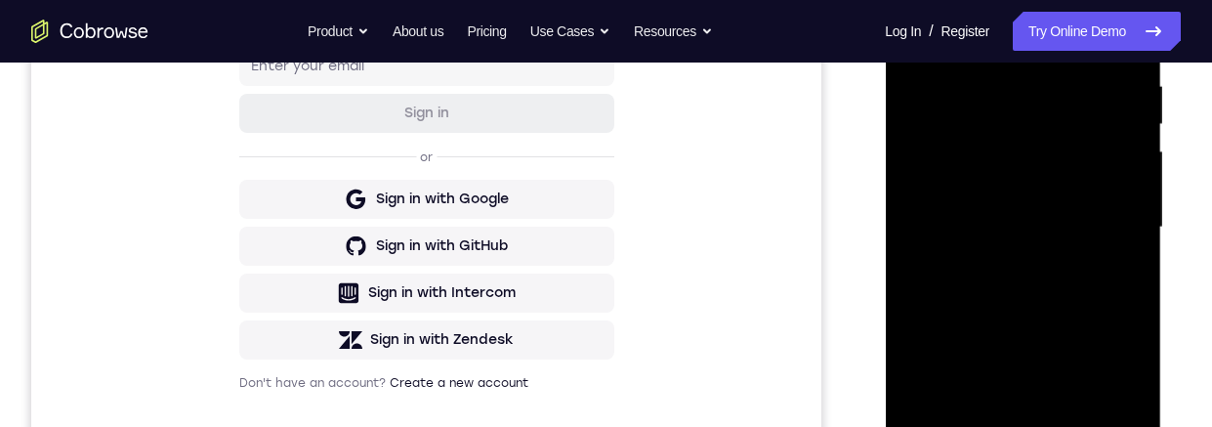
scroll to position [351, 0]
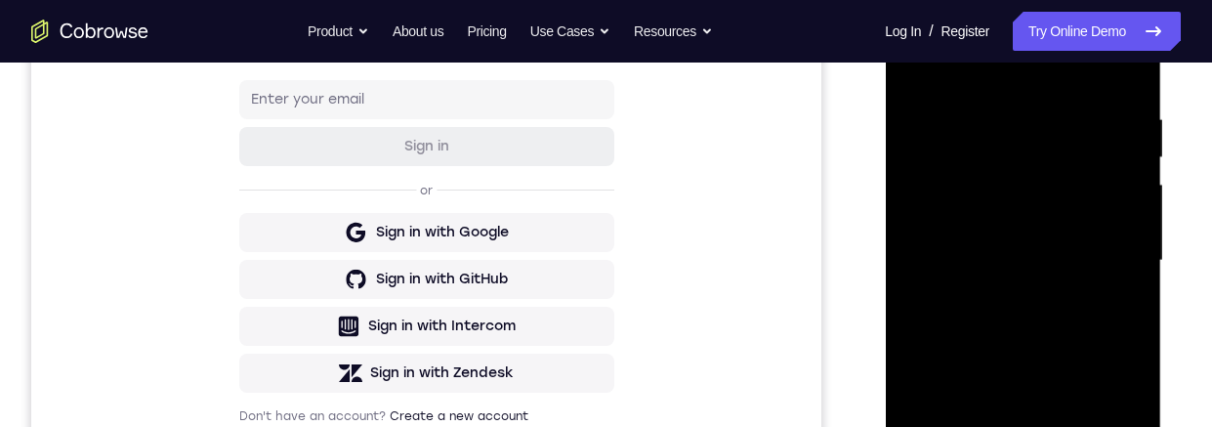
click at [911, 57] on div at bounding box center [1023, 260] width 246 height 547
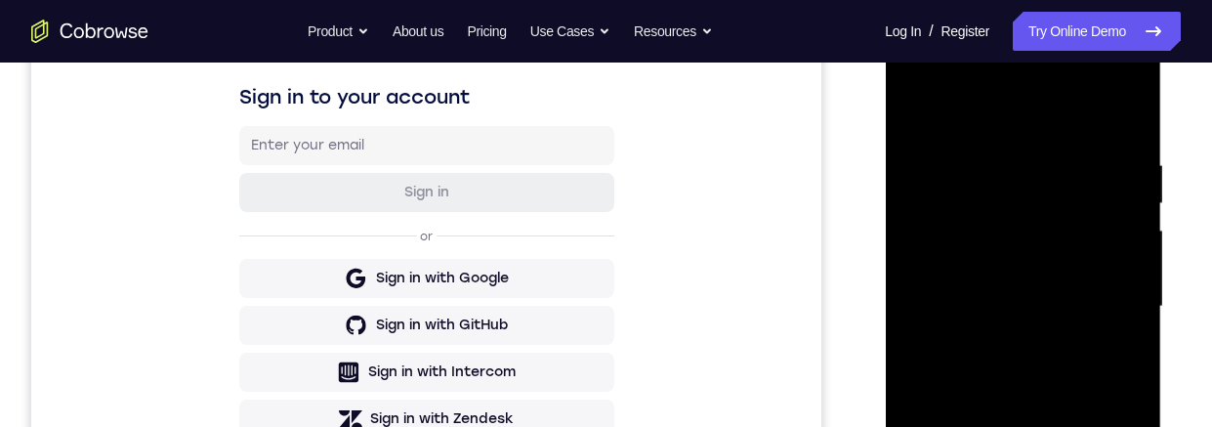
scroll to position [386, 0]
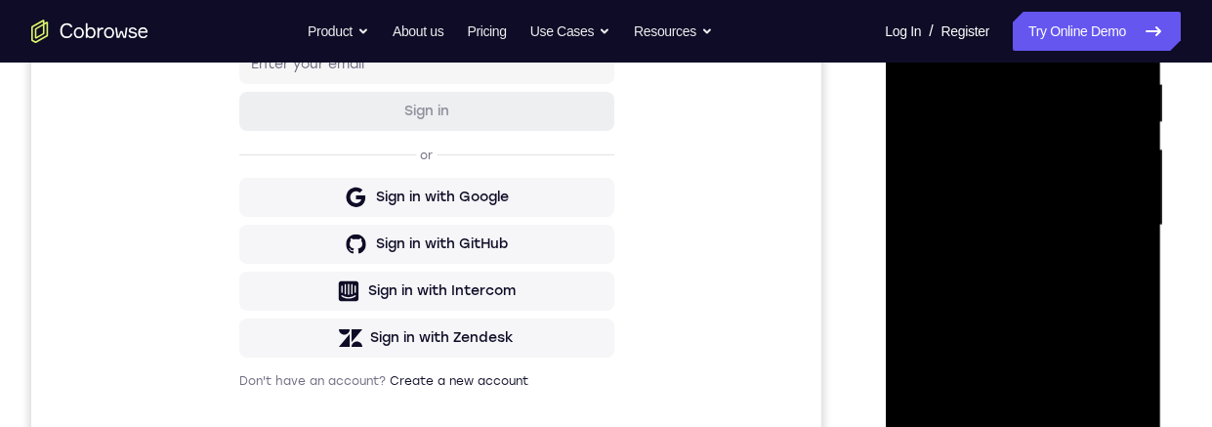
click at [1129, 303] on div at bounding box center [1023, 225] width 246 height 547
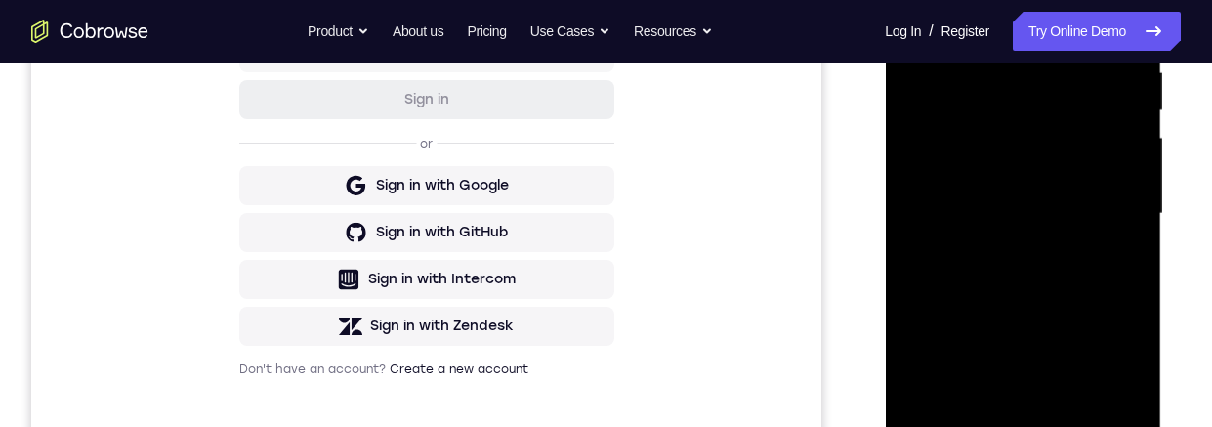
scroll to position [382, 0]
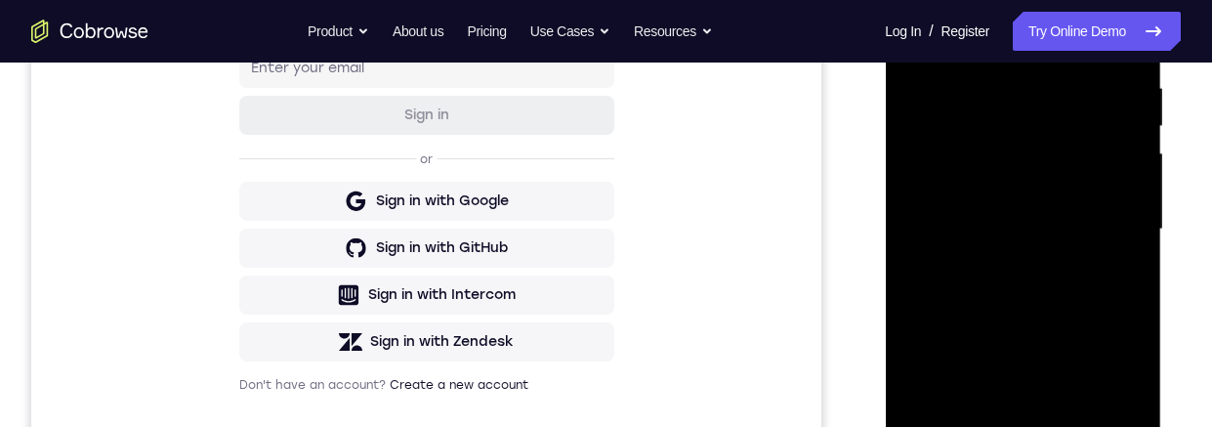
click at [1128, 131] on div at bounding box center [1023, 229] width 246 height 547
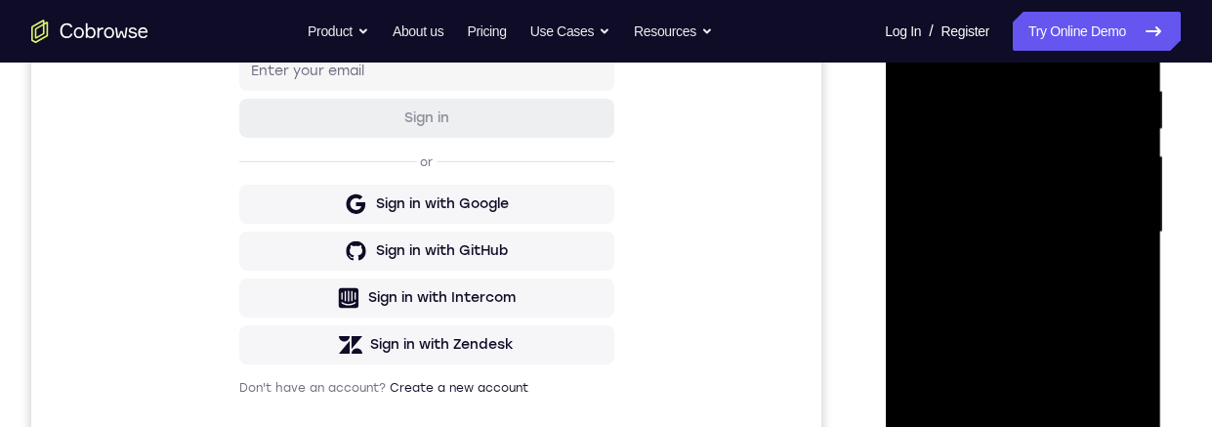
click at [1132, 141] on div at bounding box center [1023, 232] width 246 height 547
click at [1132, 258] on div at bounding box center [1023, 232] width 246 height 547
click at [1140, 238] on div at bounding box center [1023, 232] width 246 height 547
click at [1144, 241] on div at bounding box center [1023, 232] width 246 height 547
click at [1142, 266] on div at bounding box center [1023, 232] width 246 height 547
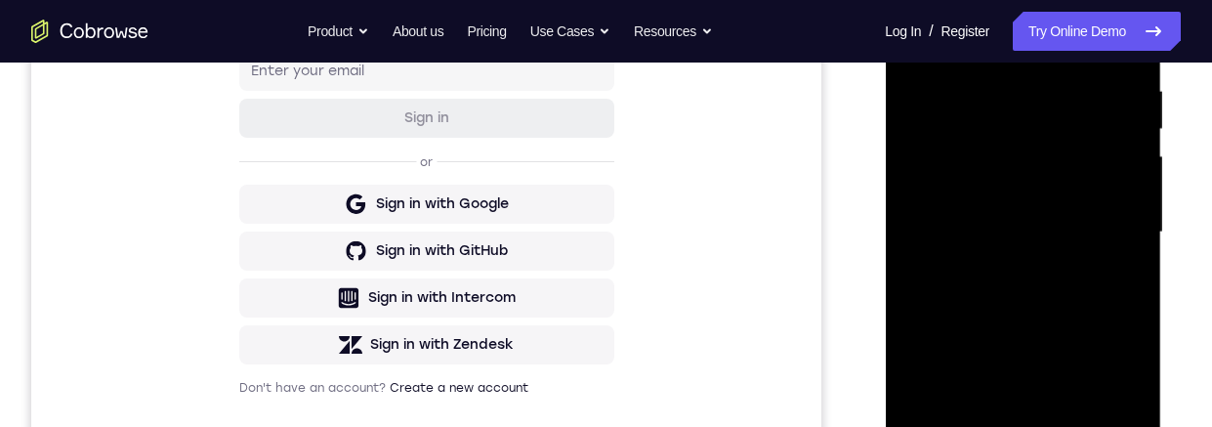
click at [1129, 283] on div at bounding box center [1023, 232] width 246 height 547
click at [1133, 264] on div at bounding box center [1023, 232] width 246 height 547
click at [1140, 161] on div at bounding box center [1023, 232] width 246 height 547
click at [1141, 160] on div at bounding box center [1023, 232] width 246 height 547
click at [1142, 157] on div at bounding box center [1023, 232] width 246 height 547
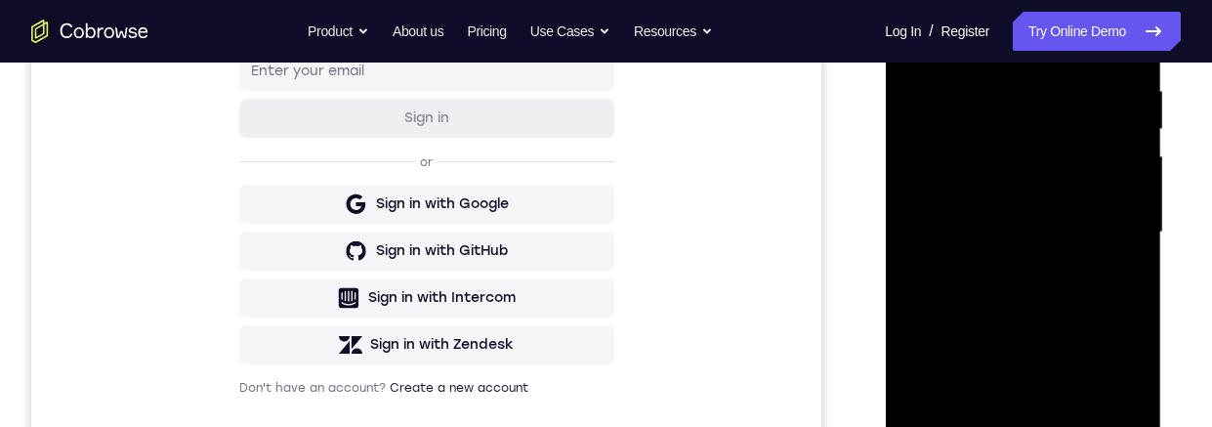
click at [1129, 176] on div at bounding box center [1023, 232] width 246 height 547
click at [1131, 153] on div at bounding box center [1023, 232] width 246 height 547
click at [1136, 177] on div at bounding box center [1023, 232] width 246 height 547
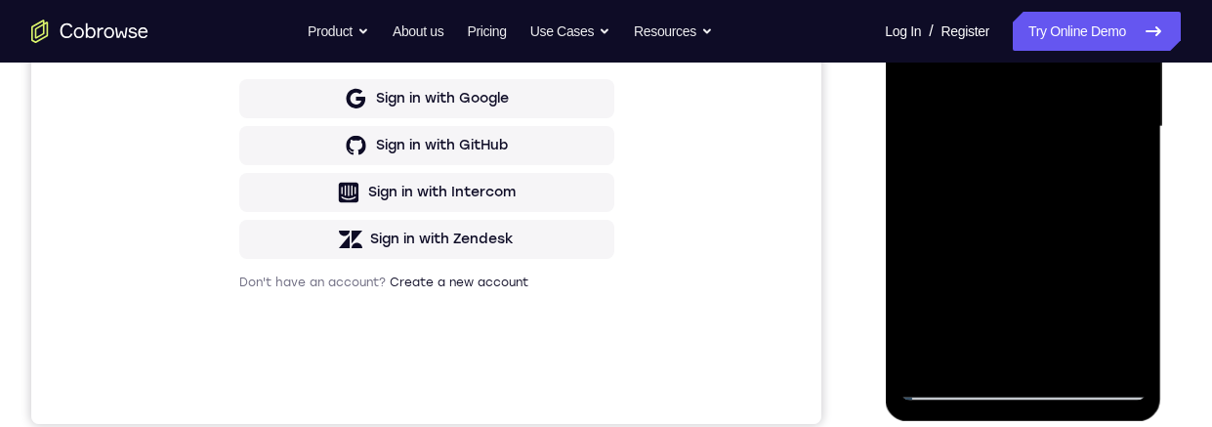
click at [1071, 357] on div at bounding box center [1023, 126] width 246 height 547
click at [1096, 155] on div at bounding box center [1023, 127] width 246 height 547
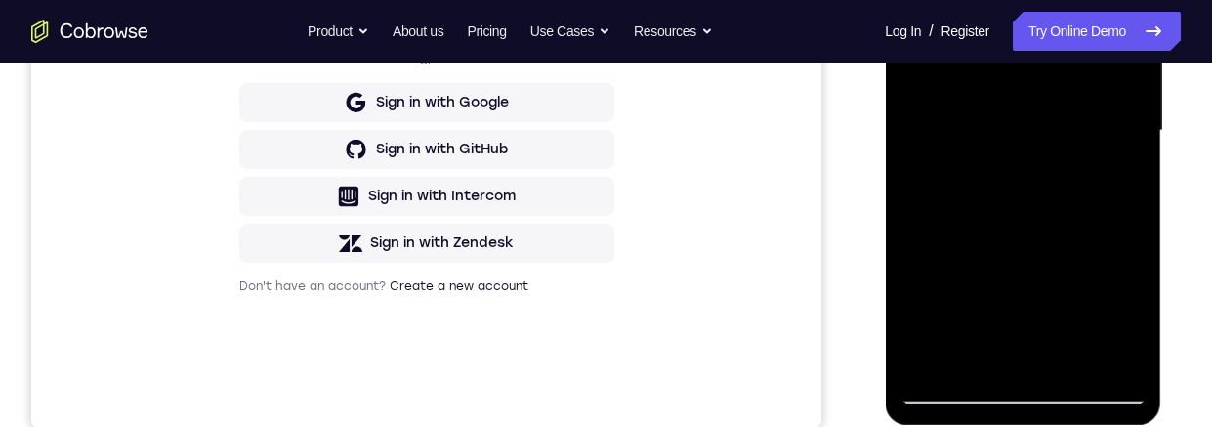
click at [1072, 307] on div at bounding box center [1023, 130] width 246 height 547
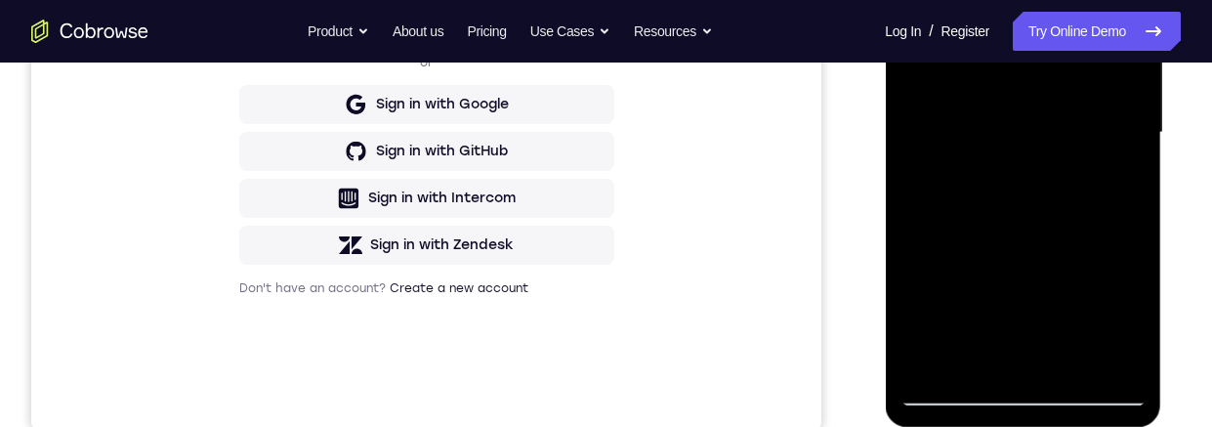
click at [1087, 319] on div at bounding box center [1023, 132] width 246 height 547
click at [1076, 313] on div at bounding box center [1023, 132] width 246 height 547
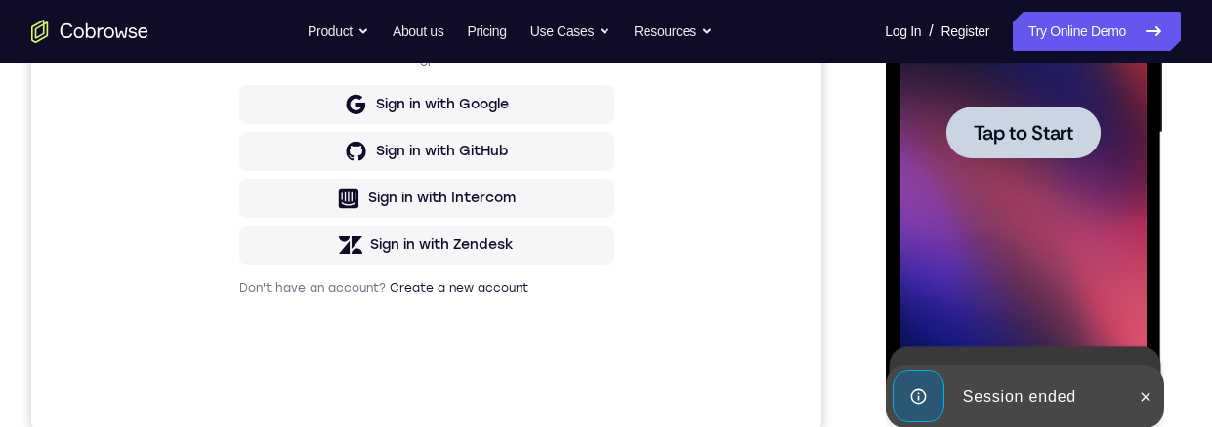
click at [1042, 157] on div at bounding box center [1023, 132] width 246 height 547
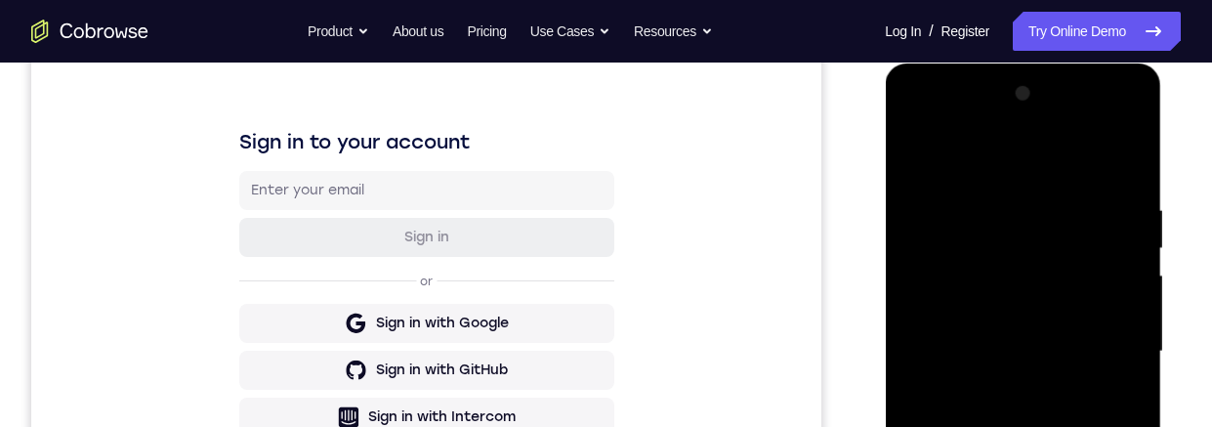
scroll to position [486, 0]
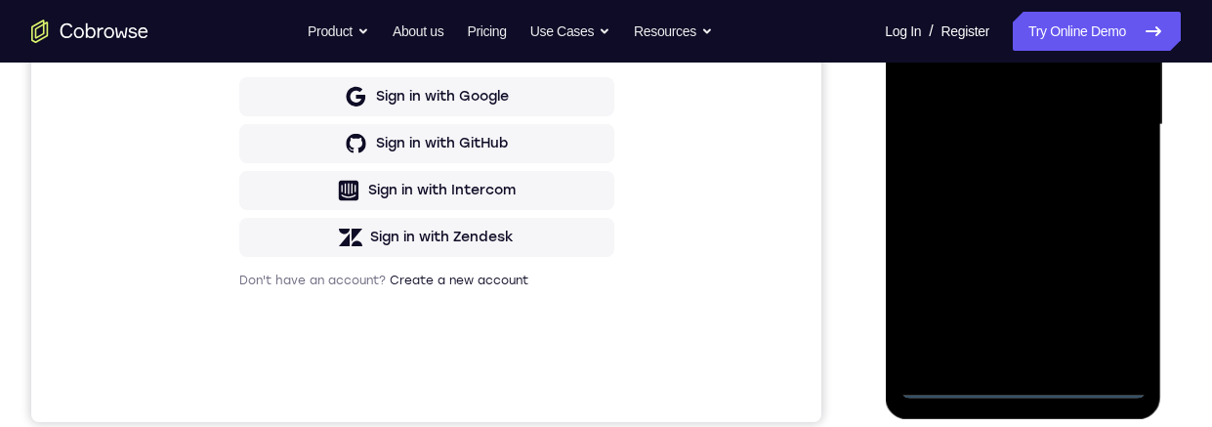
click at [1029, 385] on div at bounding box center [1023, 125] width 246 height 547
click at [1120, 299] on div at bounding box center [1023, 125] width 246 height 547
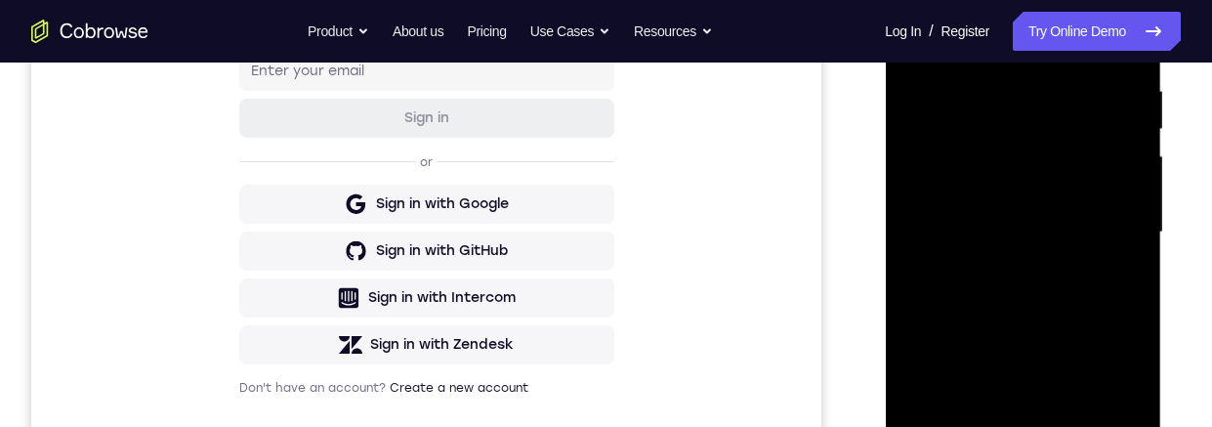
scroll to position [312, 0]
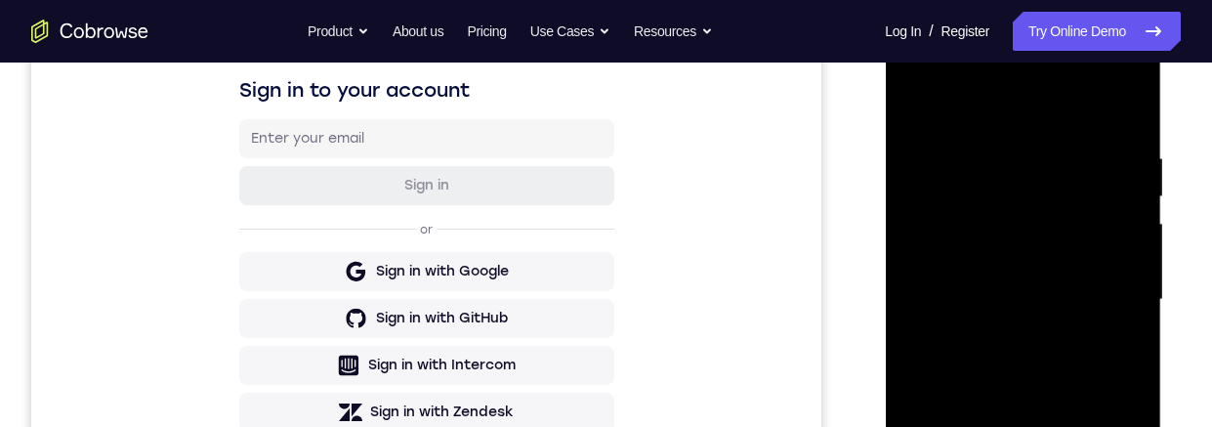
click at [1040, 101] on div at bounding box center [1023, 299] width 246 height 547
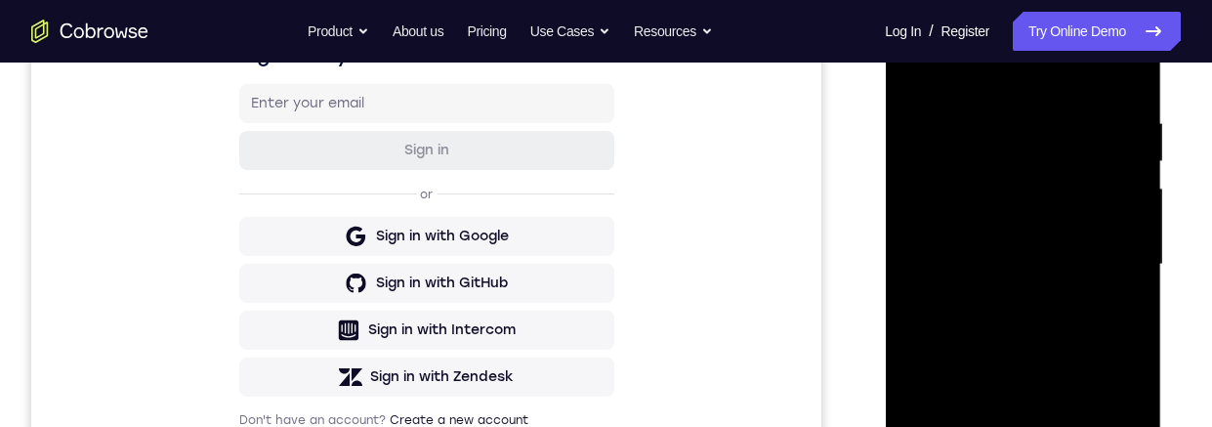
click at [1114, 250] on div at bounding box center [1023, 264] width 246 height 547
click at [1199, 271] on div "Your Support Agent Your Customer Web iOS Android Next Steps We’d be happy to gi…" at bounding box center [606, 360] width 1212 height 1288
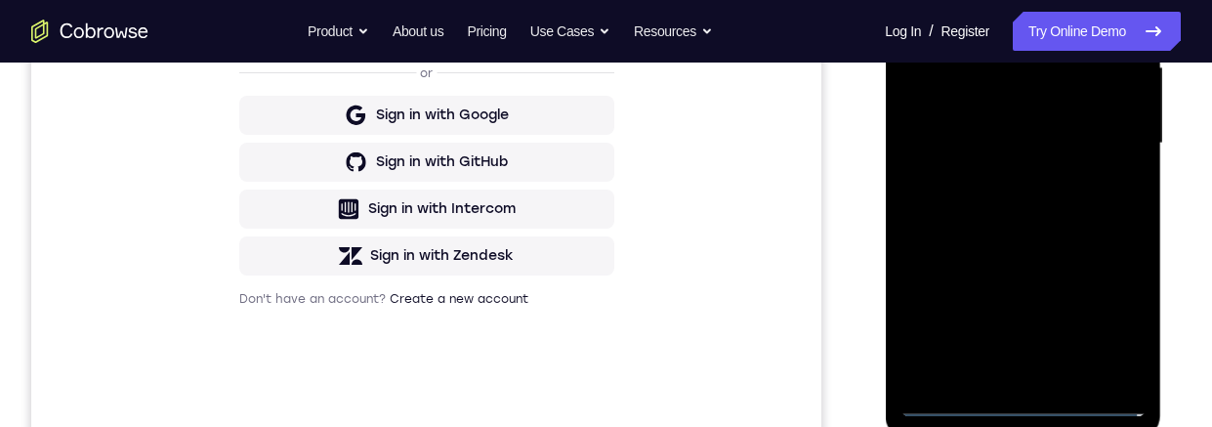
click at [1007, 375] on div at bounding box center [1023, 143] width 246 height 547
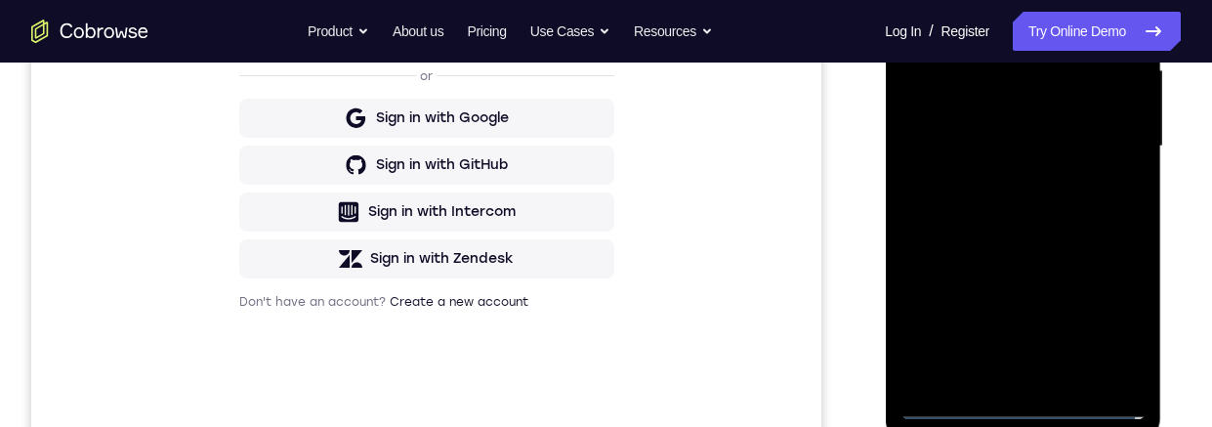
click at [1090, 125] on div at bounding box center [1023, 146] width 246 height 547
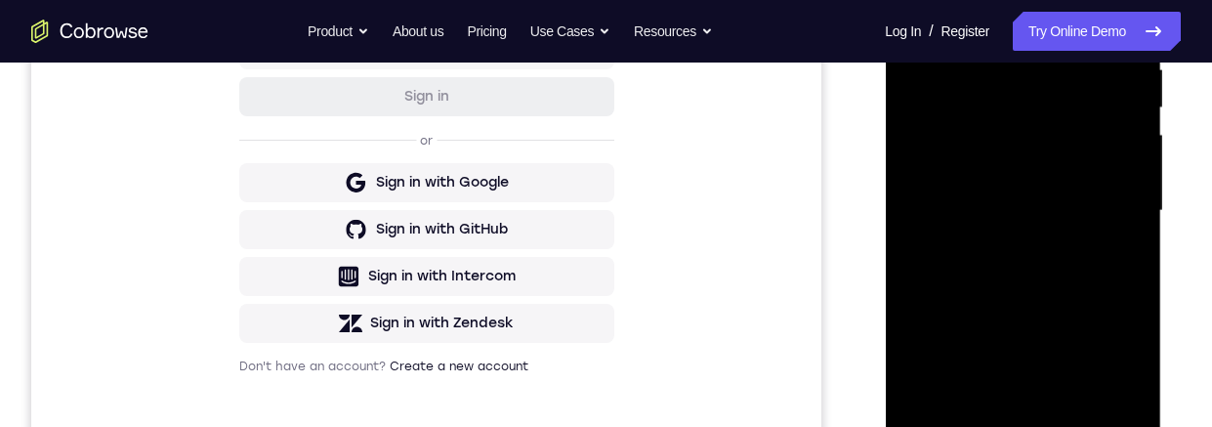
click at [1085, 174] on div at bounding box center [1023, 210] width 246 height 547
click at [1071, 216] on div at bounding box center [1023, 210] width 246 height 547
click at [1064, 275] on div at bounding box center [1023, 210] width 246 height 547
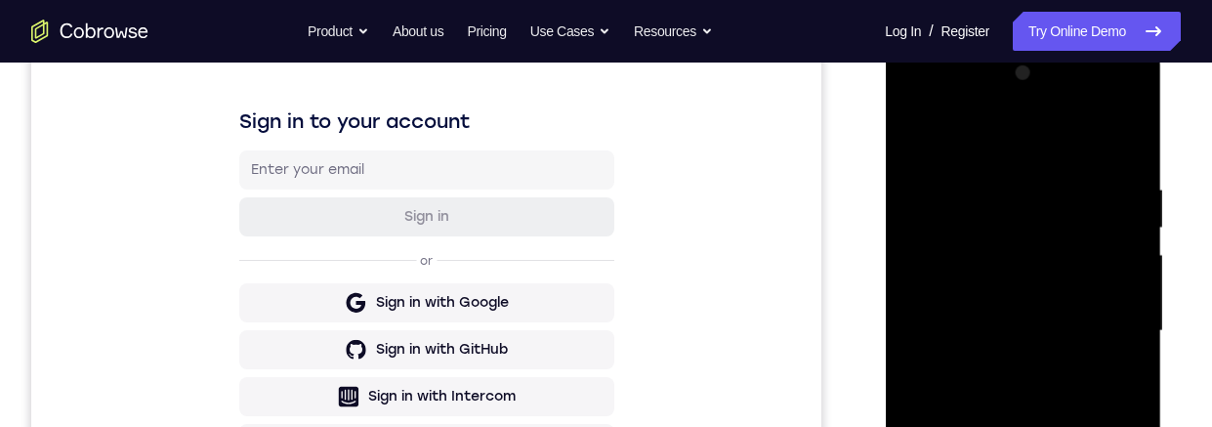
scroll to position [293, 0]
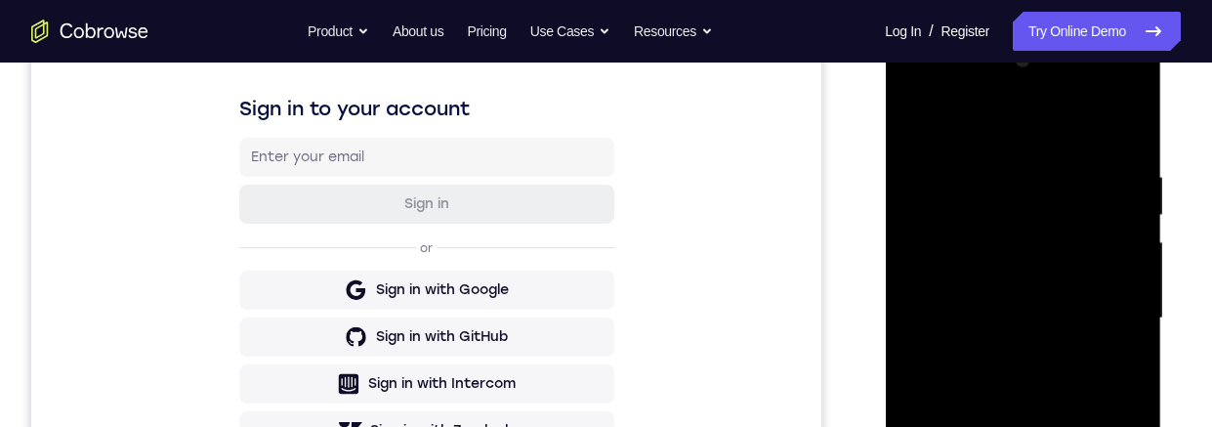
click at [1056, 373] on div at bounding box center [1023, 318] width 246 height 547
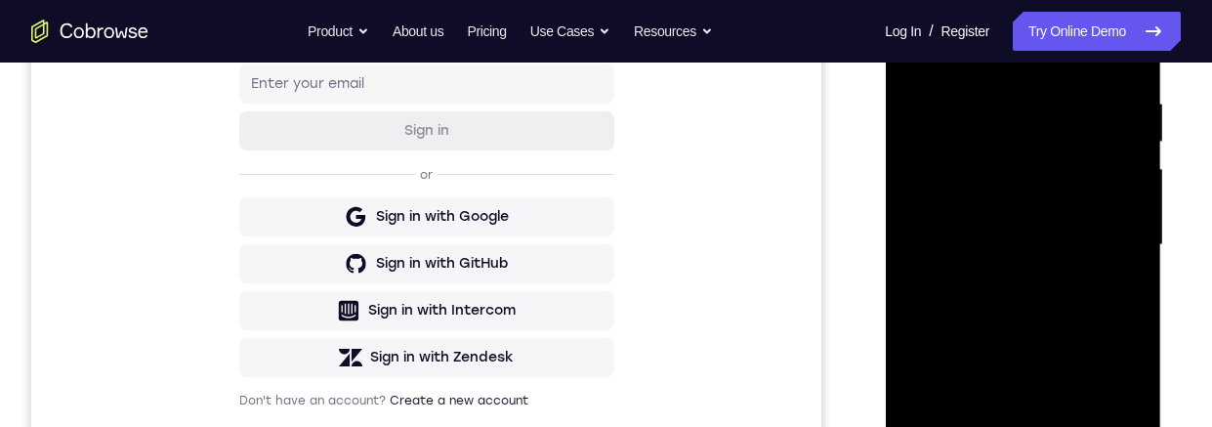
scroll to position [373, 0]
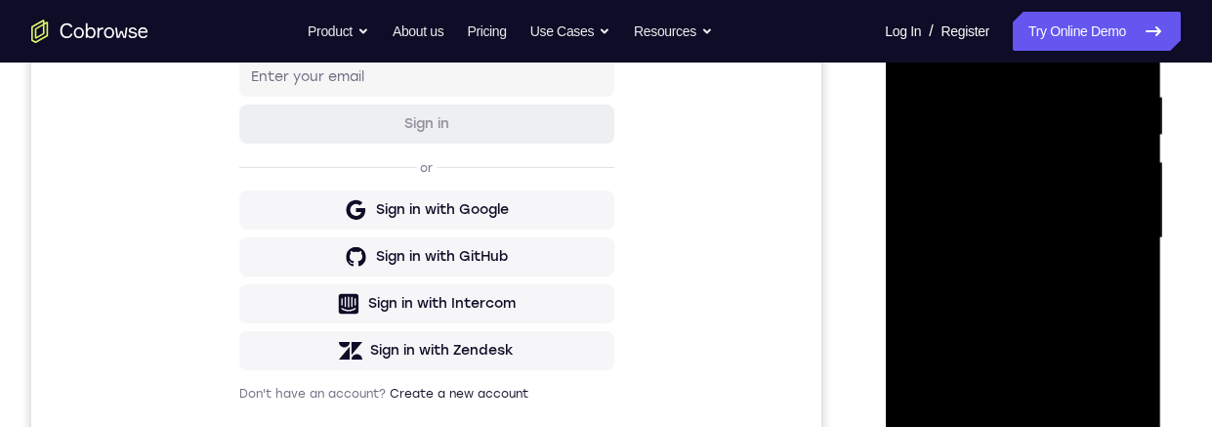
click at [1069, 315] on div at bounding box center [1023, 238] width 246 height 547
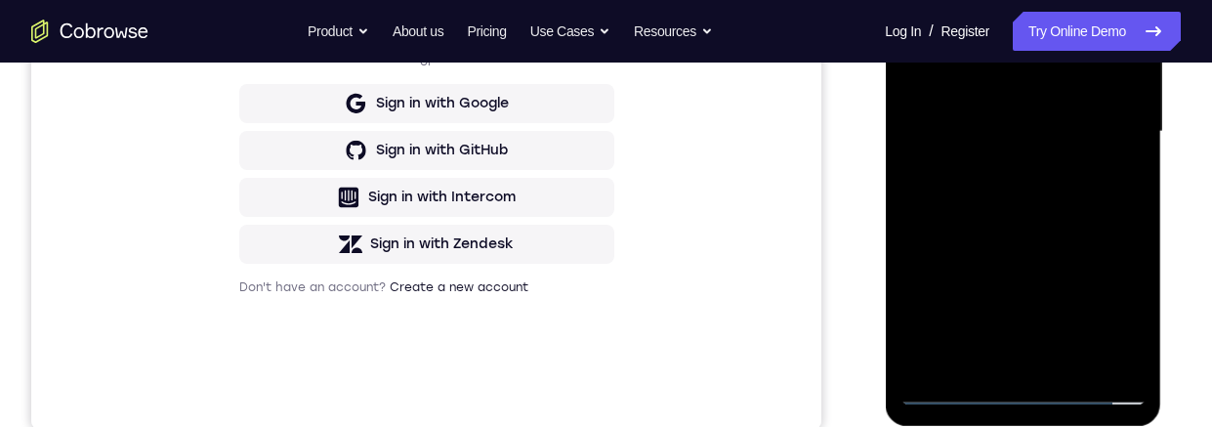
click at [1067, 359] on div at bounding box center [1023, 131] width 246 height 547
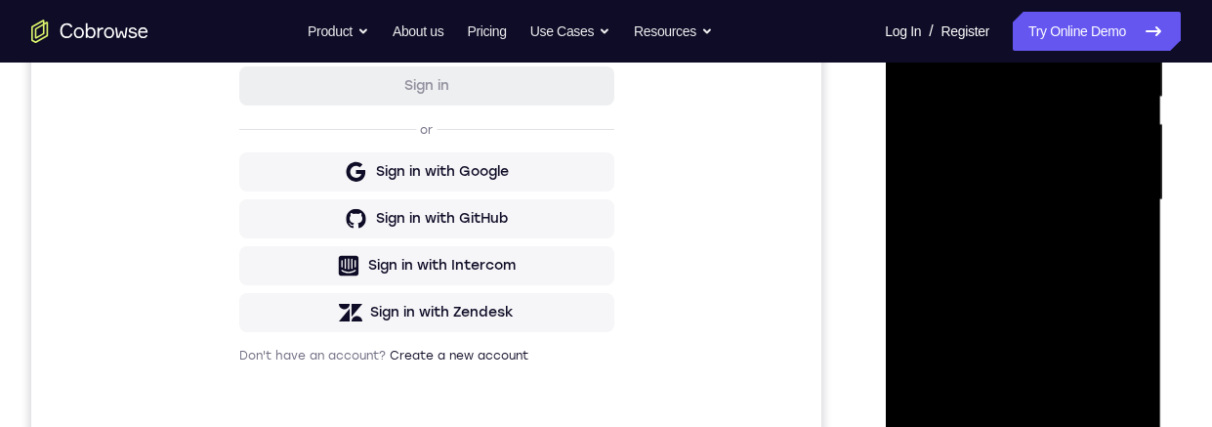
click at [1083, 301] on div at bounding box center [1023, 200] width 246 height 547
click at [1080, 233] on div at bounding box center [1023, 200] width 246 height 547
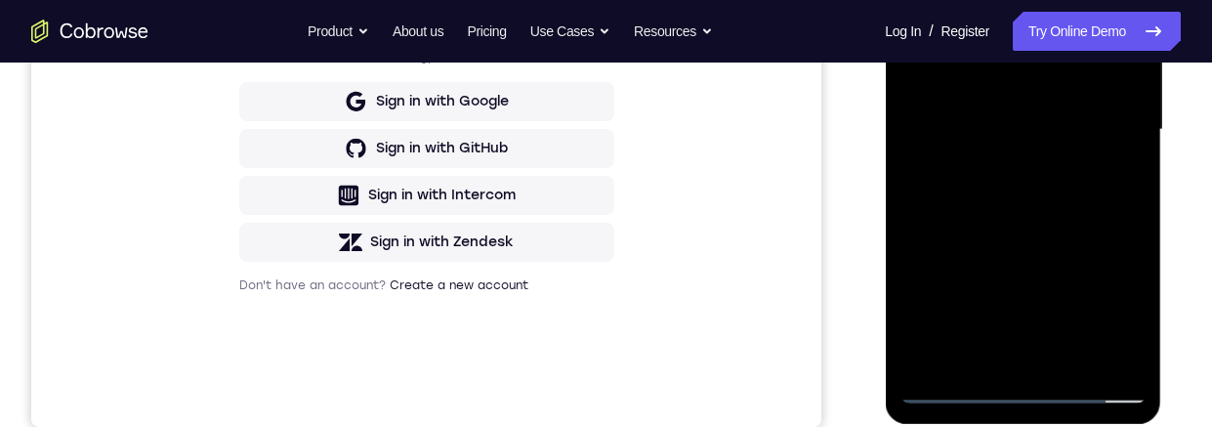
click at [1057, 313] on div at bounding box center [1023, 129] width 246 height 547
click at [1080, 313] on div at bounding box center [1023, 129] width 246 height 547
click at [1110, 177] on div at bounding box center [1023, 129] width 246 height 547
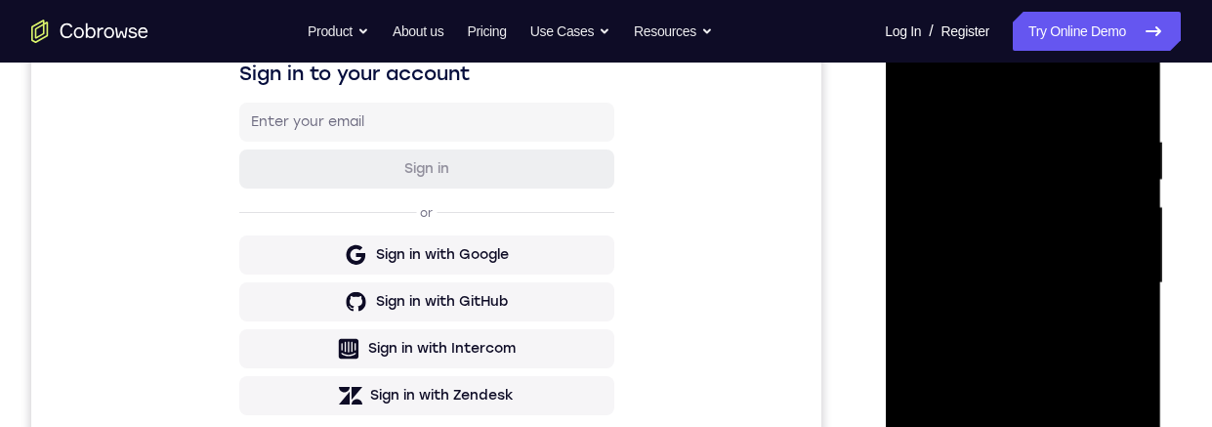
scroll to position [293, 0]
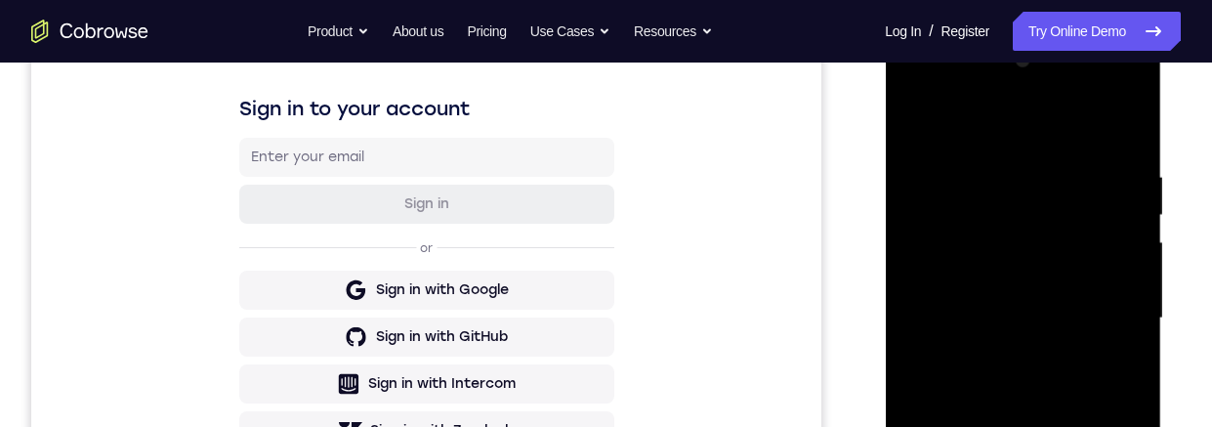
click at [909, 123] on div at bounding box center [1023, 318] width 246 height 547
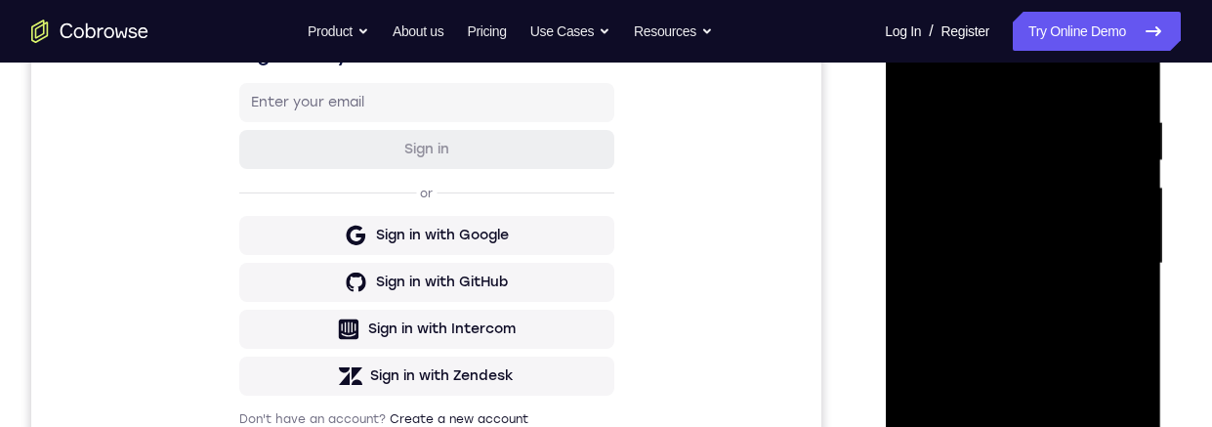
scroll to position [331, 0]
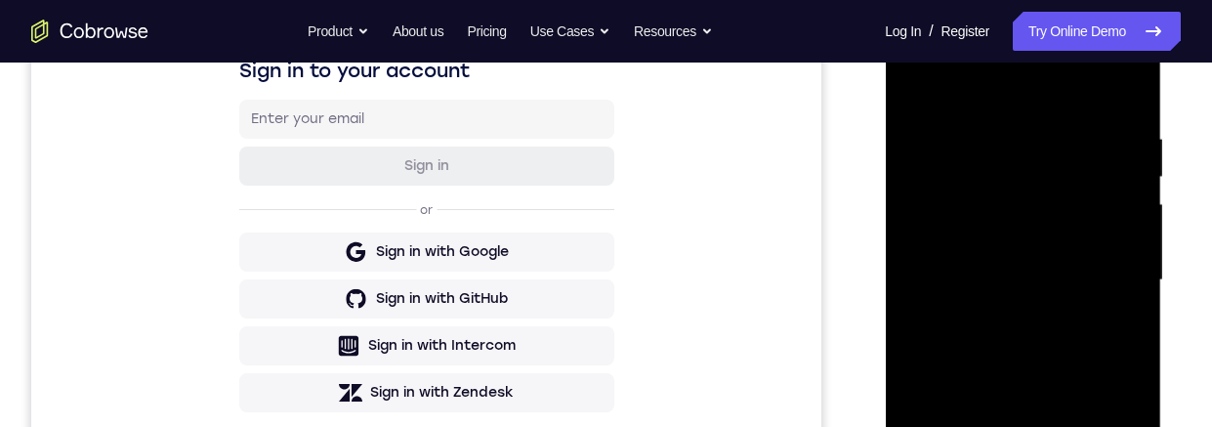
click at [1084, 138] on div at bounding box center [1023, 280] width 246 height 547
click at [1061, 257] on div at bounding box center [1023, 280] width 246 height 547
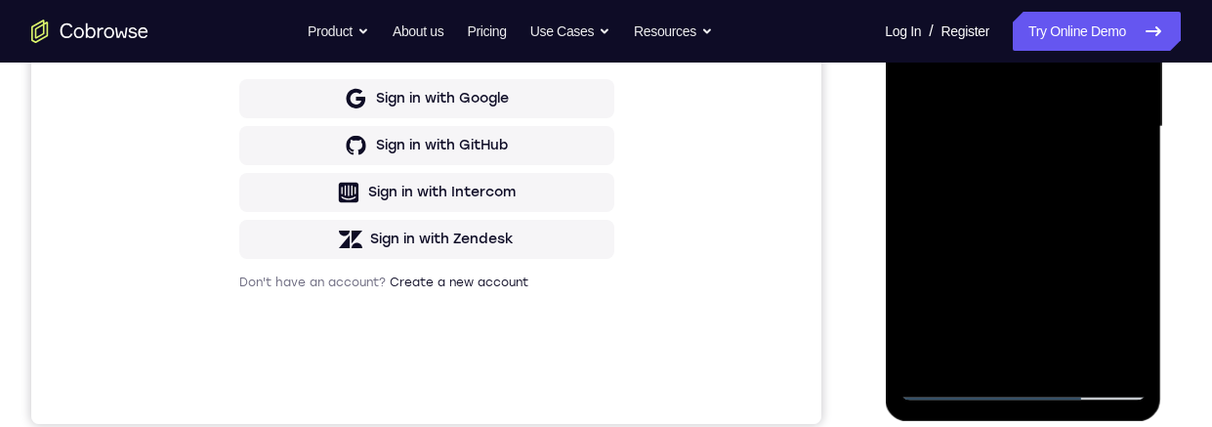
scroll to position [542, 0]
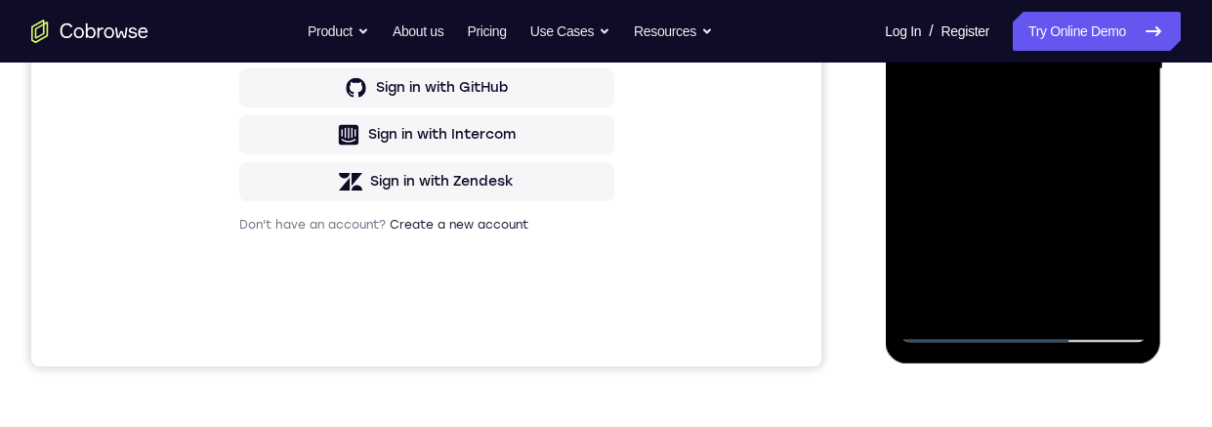
click at [1046, 126] on div at bounding box center [1023, 69] width 246 height 547
click at [954, 117] on div at bounding box center [1023, 69] width 246 height 547
click at [1031, 154] on div at bounding box center [1023, 69] width 246 height 547
click at [1119, 116] on div at bounding box center [1023, 69] width 246 height 547
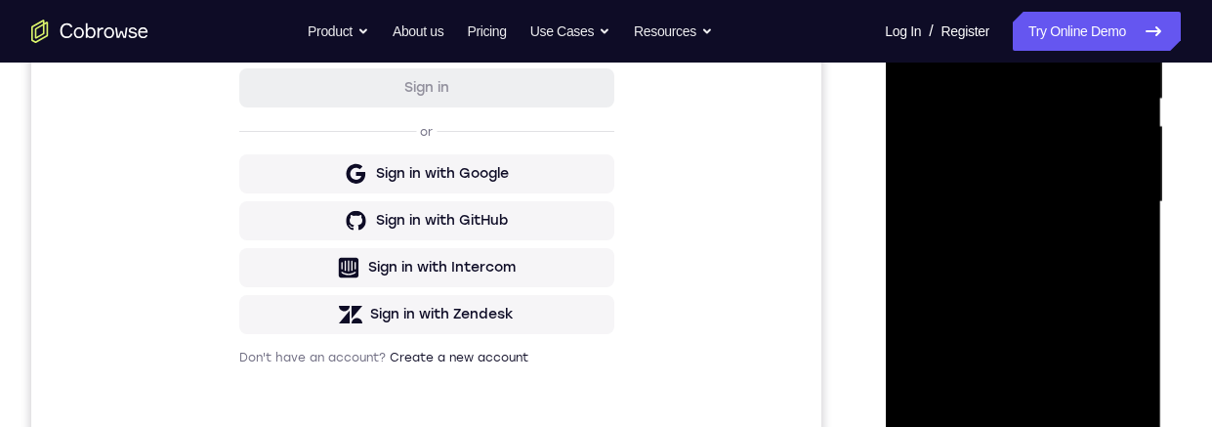
scroll to position [333, 0]
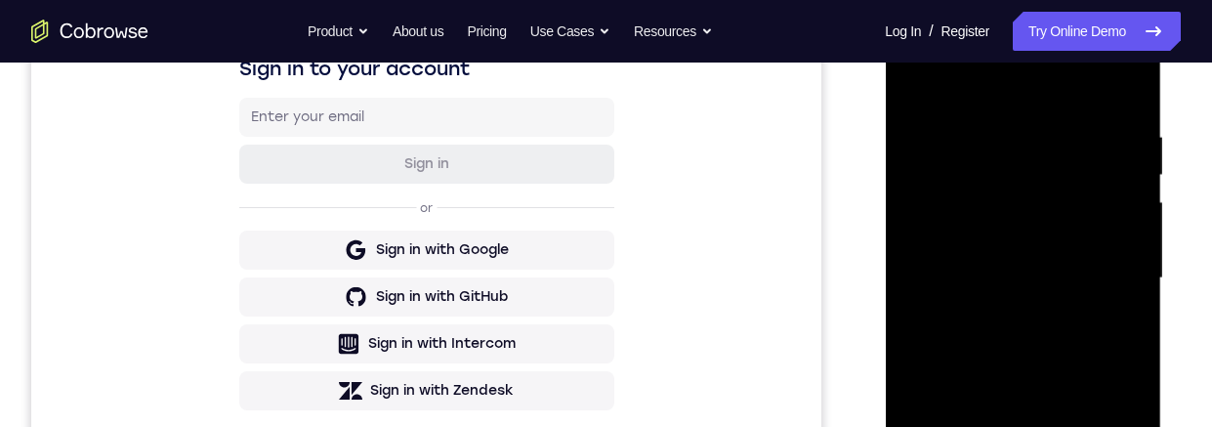
click at [915, 82] on div at bounding box center [1023, 278] width 246 height 547
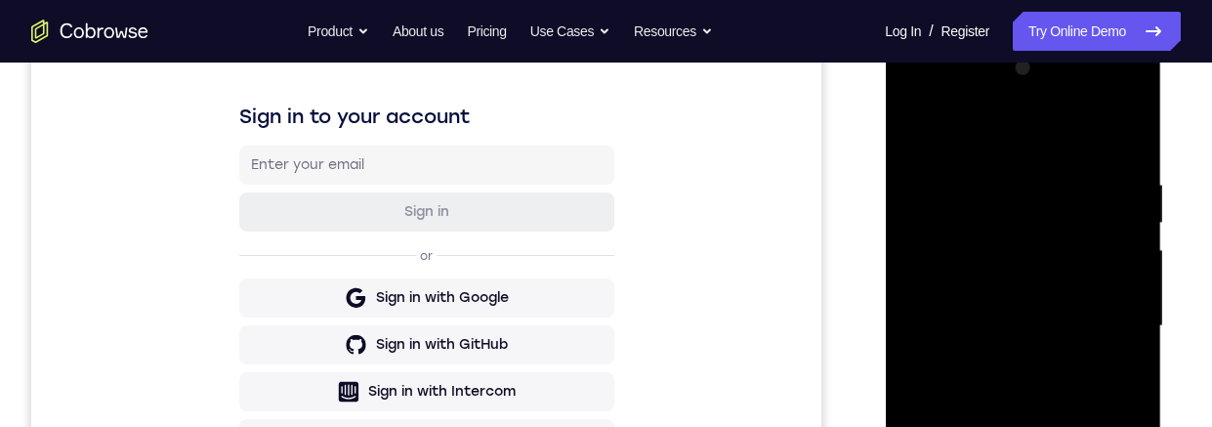
scroll to position [422, 0]
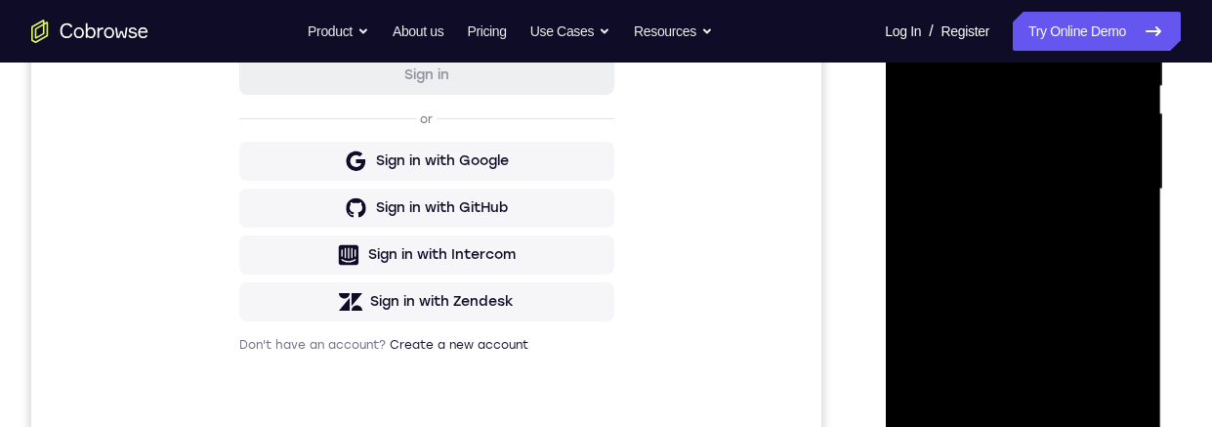
click at [1057, 214] on div at bounding box center [1023, 189] width 246 height 547
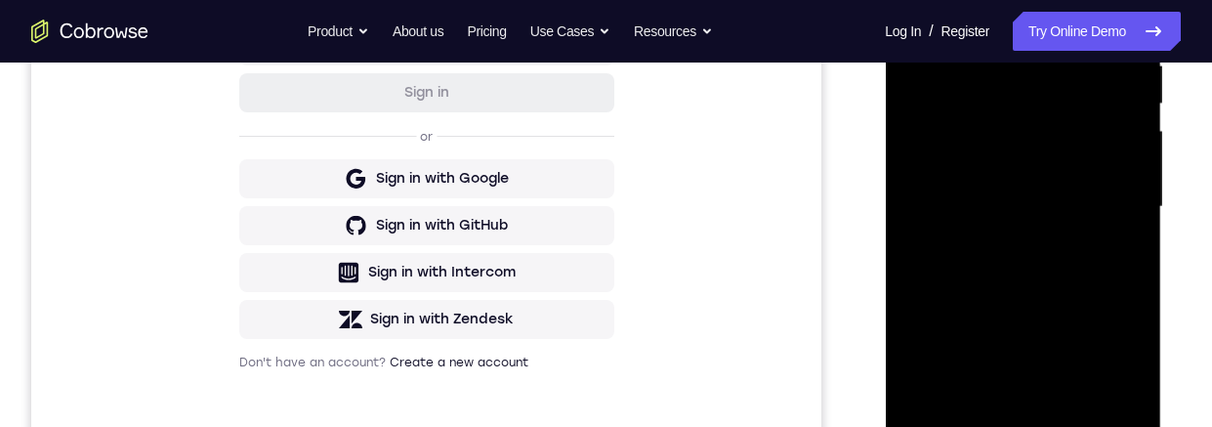
scroll to position [474, 0]
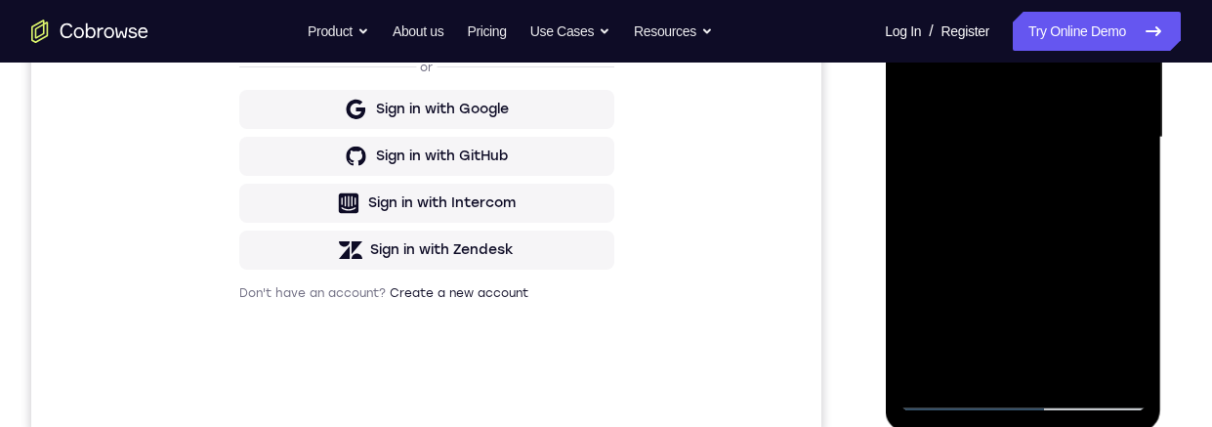
click at [1054, 324] on div at bounding box center [1023, 137] width 246 height 547
click at [983, 322] on div at bounding box center [1023, 137] width 246 height 547
click at [1109, 185] on div at bounding box center [1023, 137] width 246 height 547
click at [1127, 323] on div at bounding box center [1023, 137] width 246 height 547
click at [1119, 191] on div at bounding box center [1023, 137] width 246 height 547
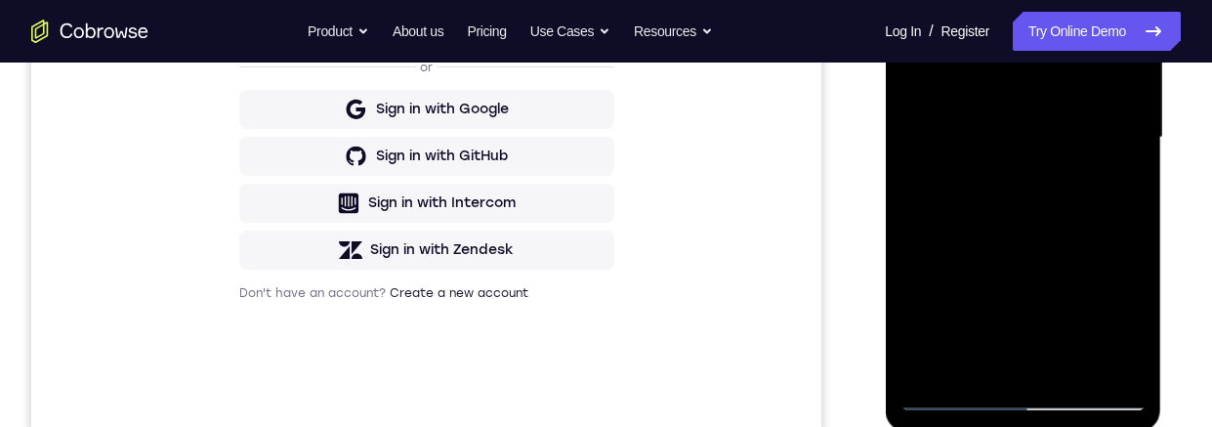
click at [986, 325] on div at bounding box center [1023, 137] width 246 height 547
click at [970, 221] on div at bounding box center [1023, 137] width 246 height 547
click at [1126, 155] on div at bounding box center [1023, 137] width 246 height 547
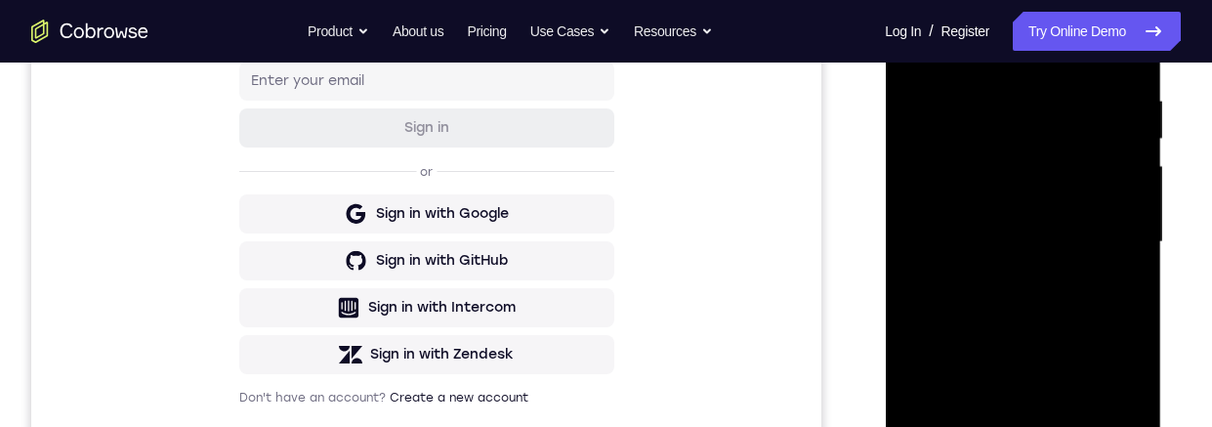
scroll to position [368, 0]
click at [908, 58] on div at bounding box center [1023, 243] width 246 height 547
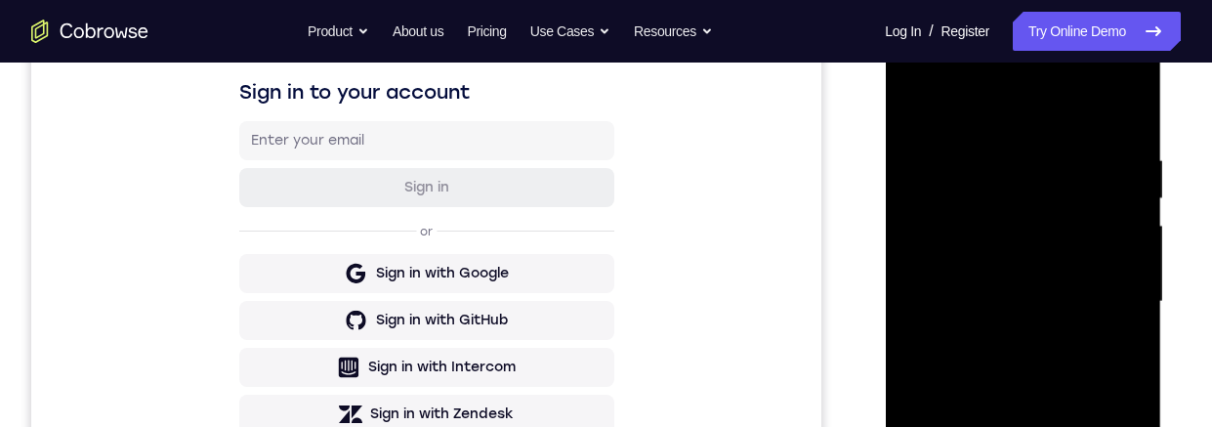
click at [1084, 162] on div at bounding box center [1023, 301] width 246 height 547
click at [1041, 245] on div at bounding box center [1023, 301] width 246 height 547
click at [919, 97] on div at bounding box center [1023, 301] width 246 height 547
click at [1047, 151] on div at bounding box center [1023, 301] width 246 height 547
click at [1043, 269] on div at bounding box center [1023, 301] width 246 height 547
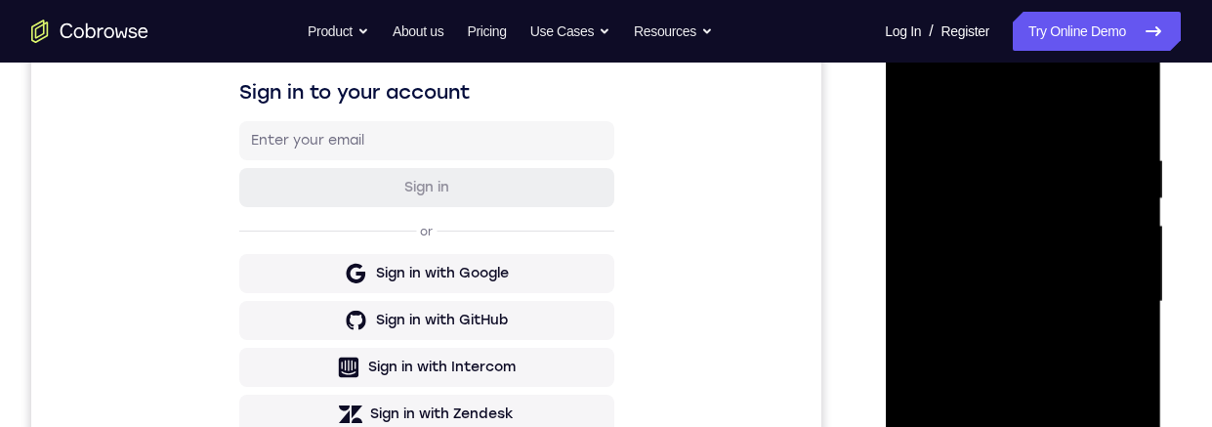
scroll to position [477, 0]
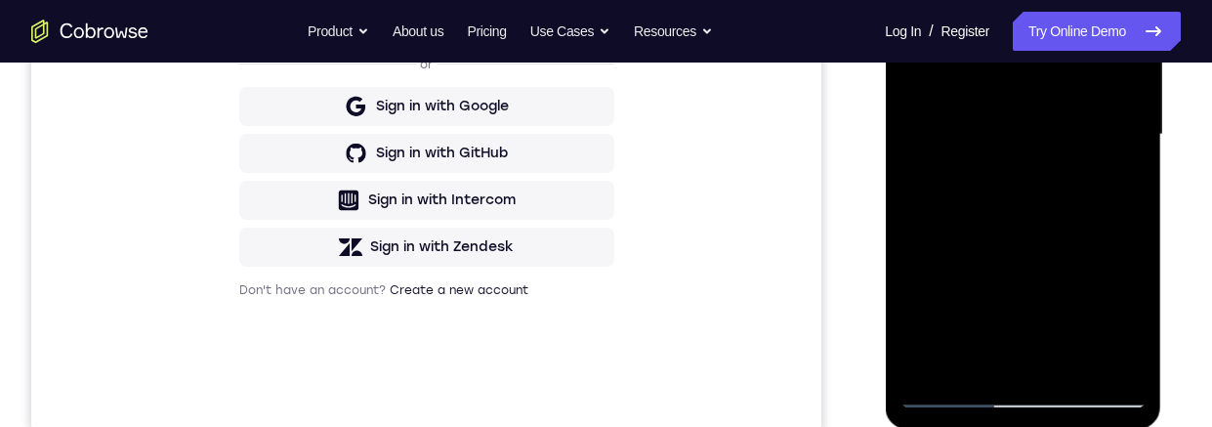
click at [1133, 316] on div at bounding box center [1023, 134] width 246 height 547
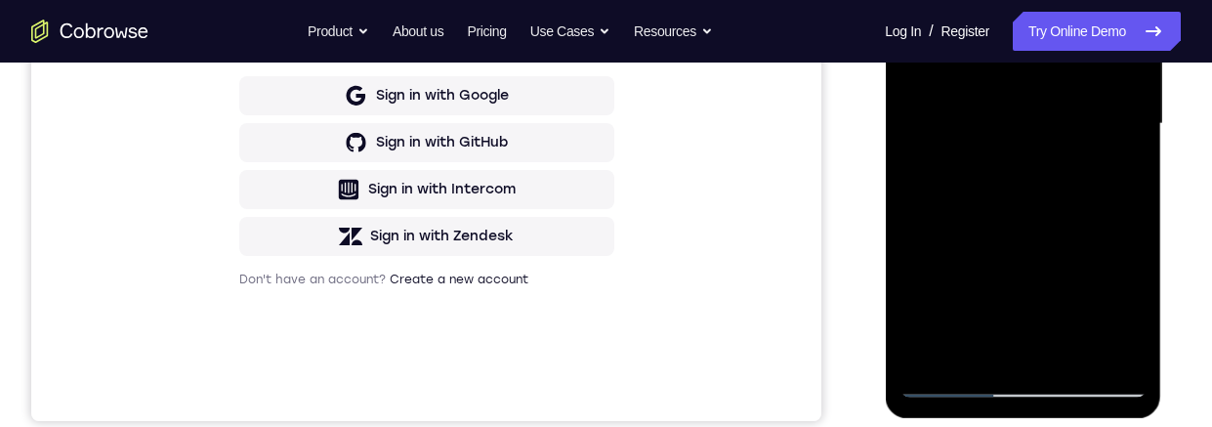
click at [1129, 314] on div at bounding box center [1023, 124] width 246 height 547
click at [1129, 302] on div at bounding box center [1023, 124] width 246 height 547
click at [1119, 176] on div at bounding box center [1023, 124] width 246 height 547
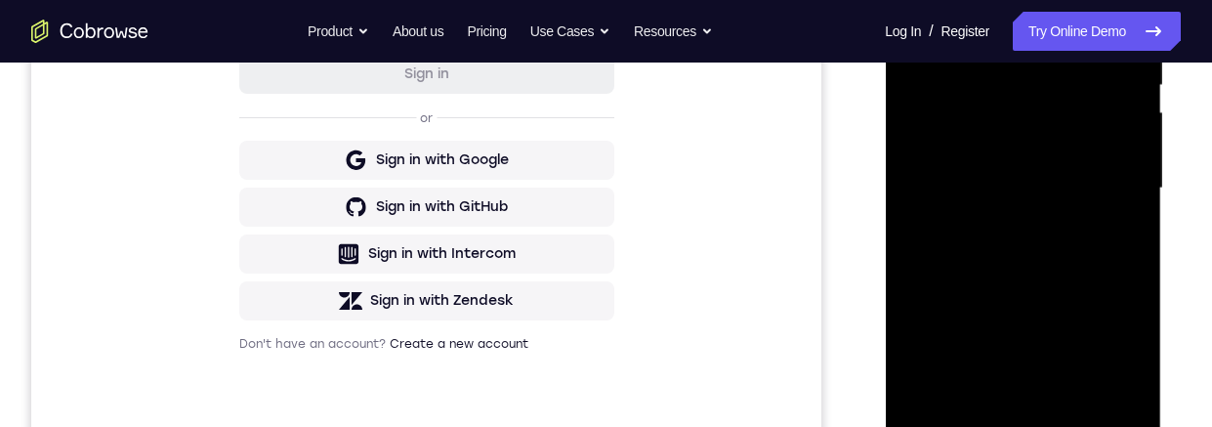
scroll to position [388, 0]
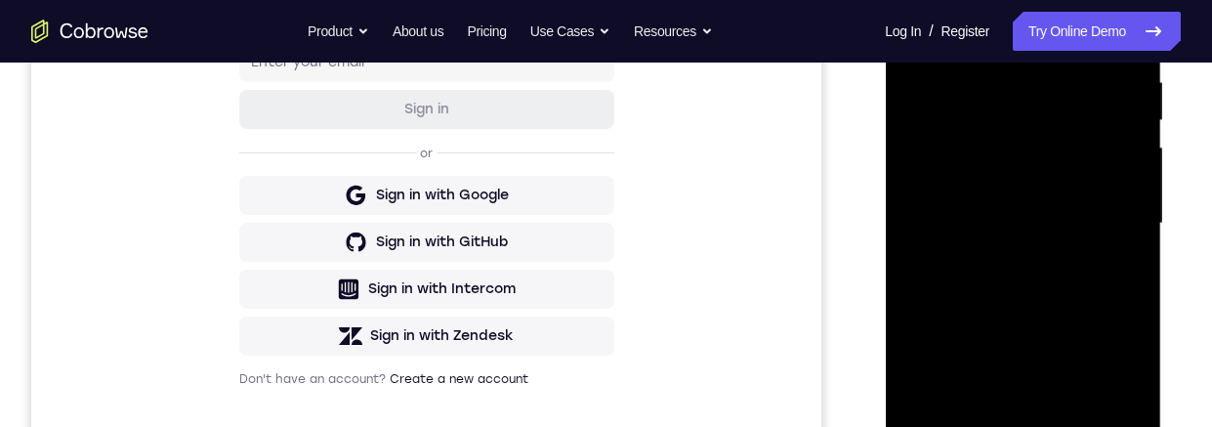
click at [913, 21] on div at bounding box center [1023, 223] width 246 height 547
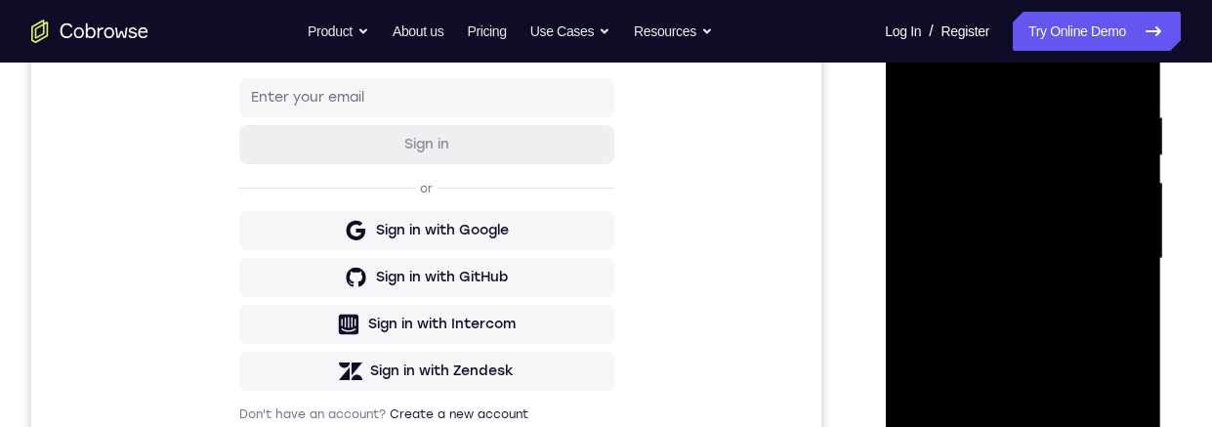
click at [1083, 289] on div at bounding box center [1023, 258] width 246 height 547
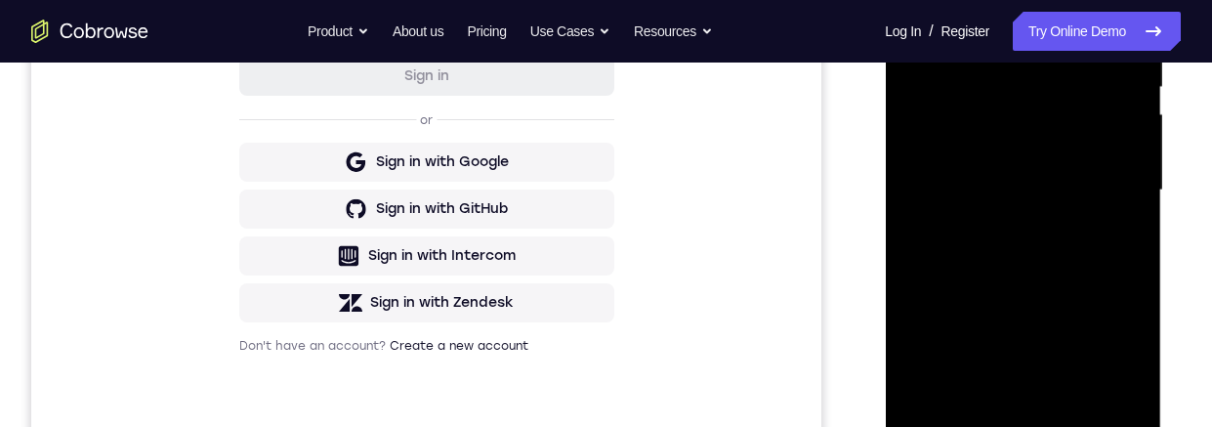
scroll to position [527, 0]
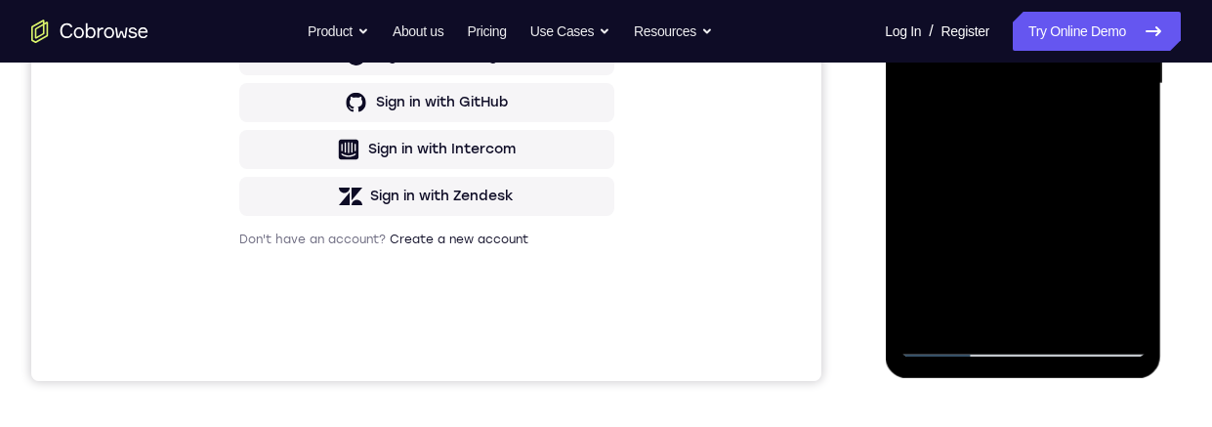
click at [1102, 269] on div at bounding box center [1023, 84] width 246 height 547
click at [1105, 262] on div at bounding box center [1023, 84] width 246 height 547
click at [1121, 134] on div at bounding box center [1023, 84] width 246 height 547
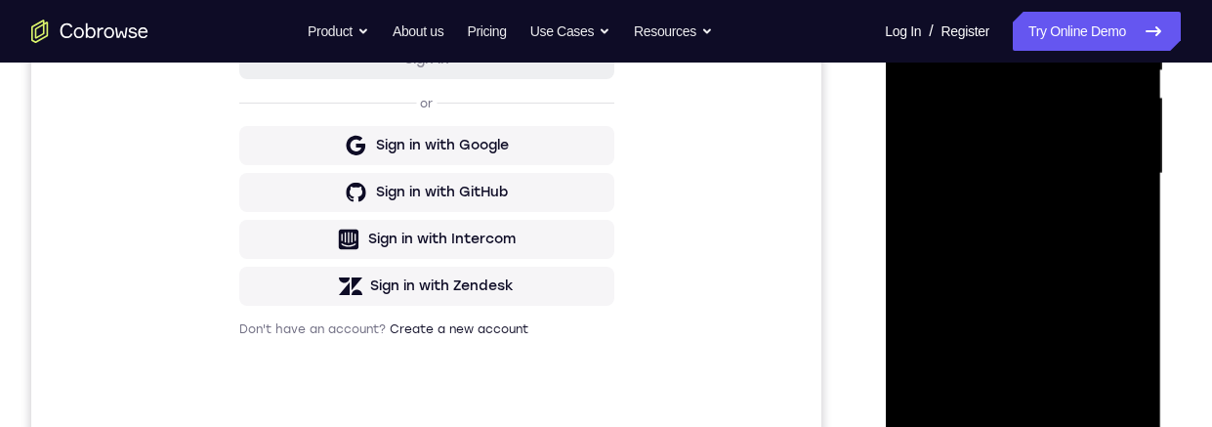
scroll to position [319, 0]
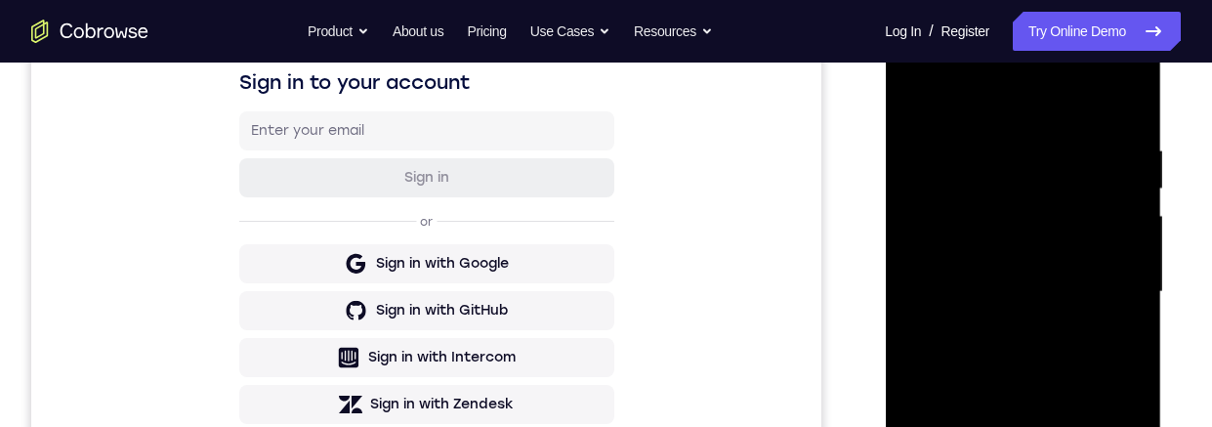
click at [917, 103] on div at bounding box center [1023, 292] width 246 height 547
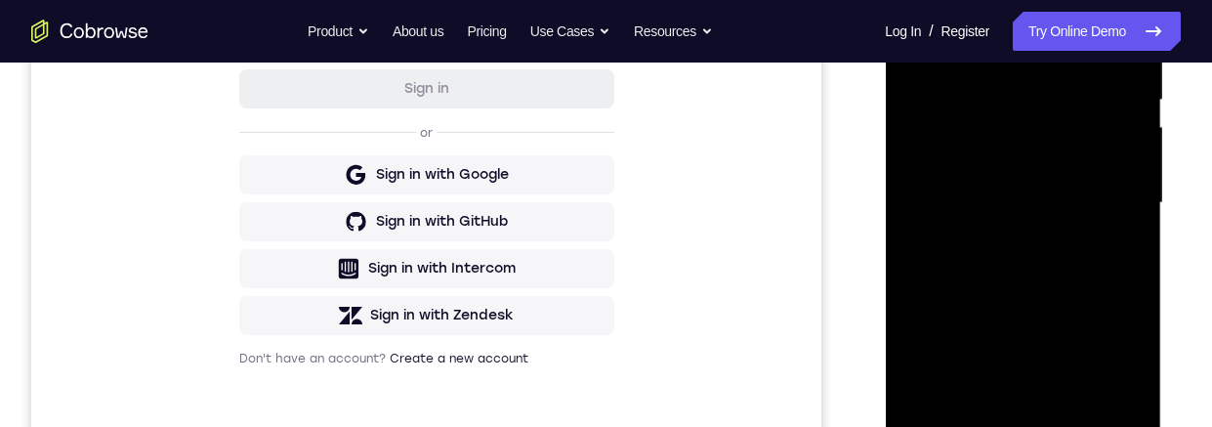
scroll to position [423, 0]
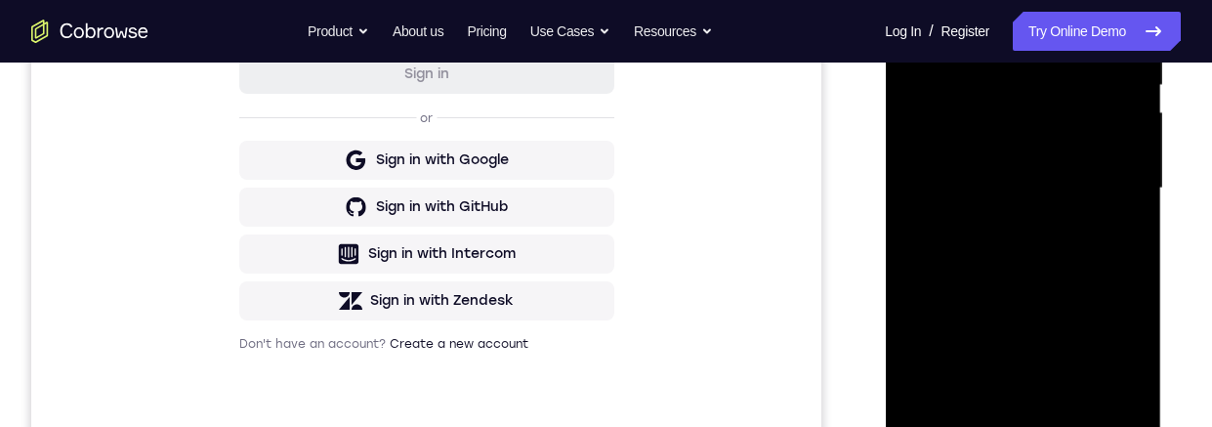
click at [1097, 303] on div at bounding box center [1023, 188] width 246 height 547
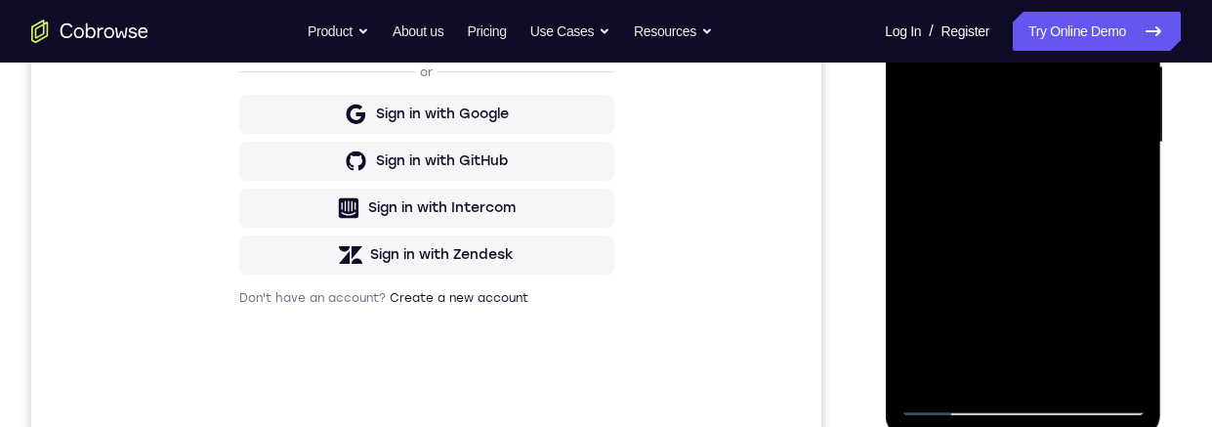
click at [1089, 332] on div at bounding box center [1023, 142] width 246 height 547
click at [1096, 331] on div at bounding box center [1023, 142] width 246 height 547
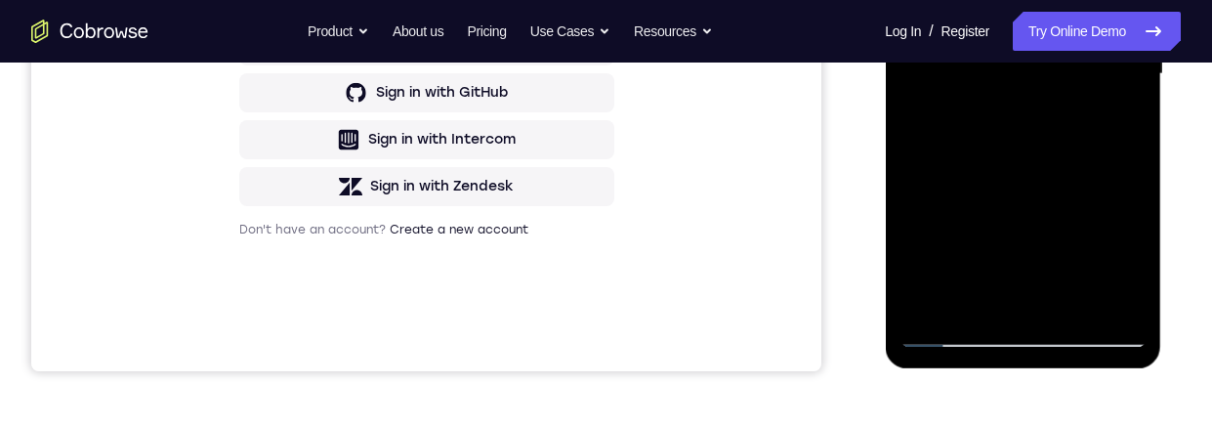
click at [1132, 258] on div at bounding box center [1023, 74] width 246 height 547
click at [1120, 123] on div at bounding box center [1023, 74] width 246 height 547
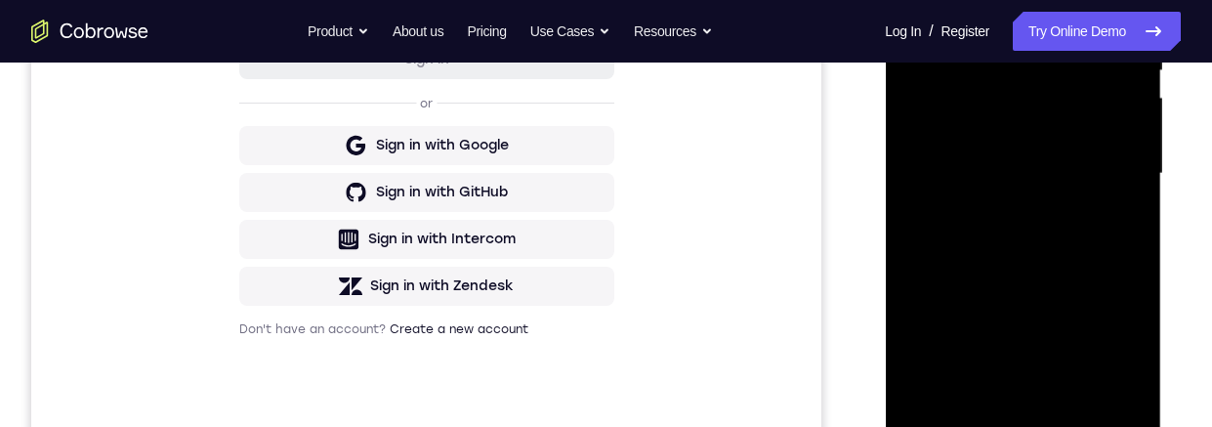
scroll to position [319, 0]
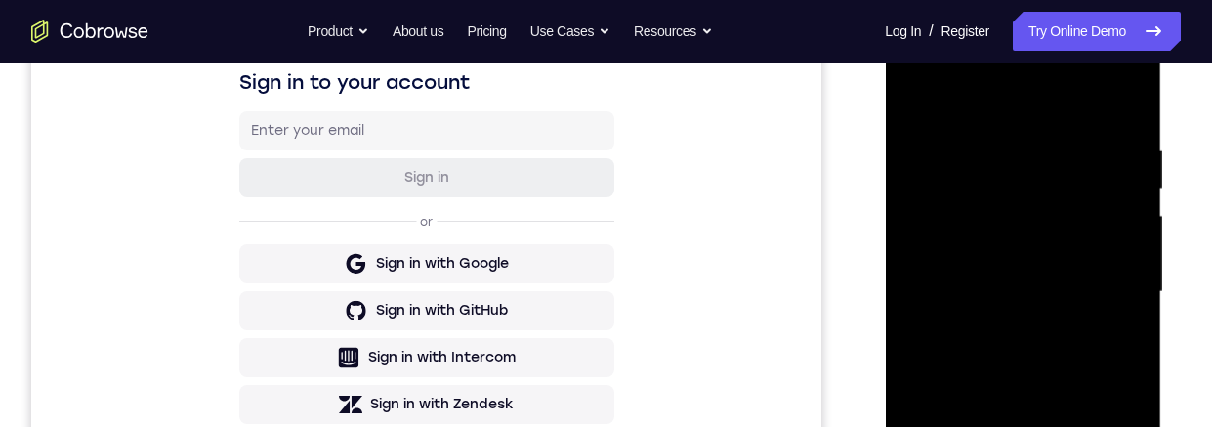
click at [914, 94] on div at bounding box center [1023, 292] width 246 height 547
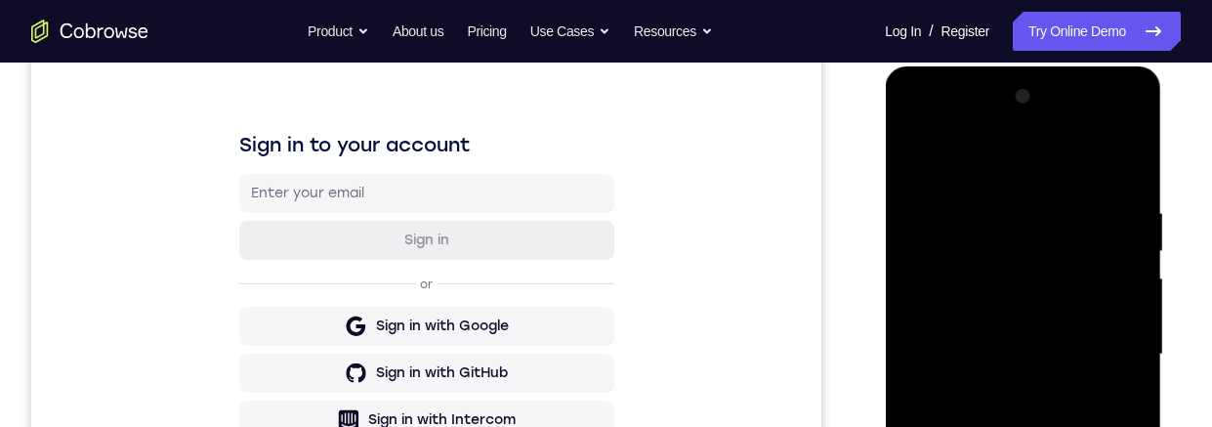
scroll to position [416, 0]
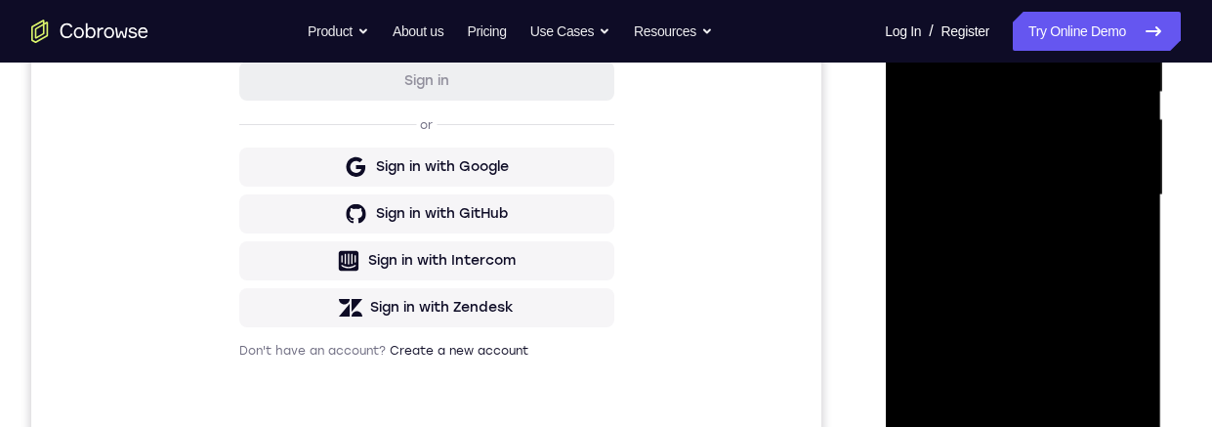
click at [1100, 223] on div at bounding box center [1023, 195] width 246 height 547
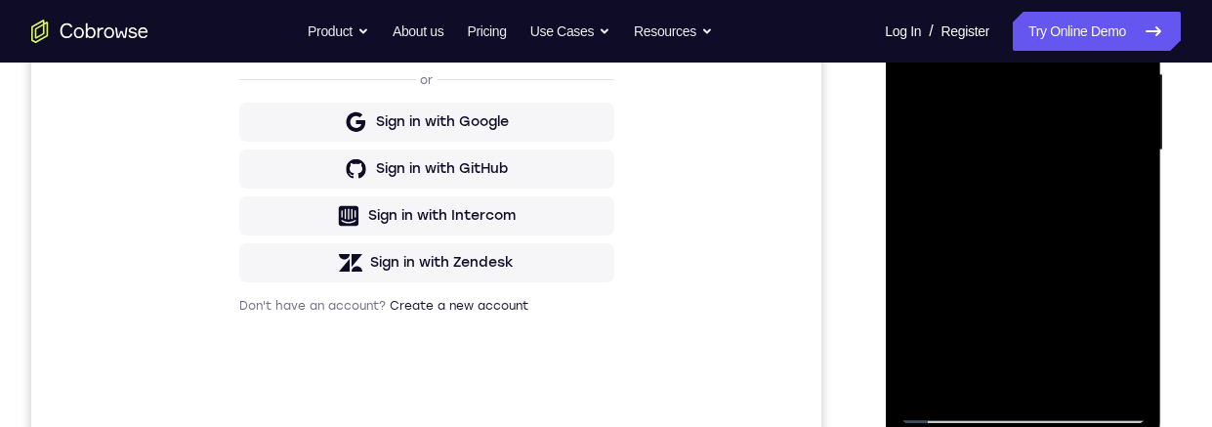
click at [1106, 323] on div at bounding box center [1023, 150] width 246 height 547
click at [1110, 329] on div at bounding box center [1023, 150] width 246 height 547
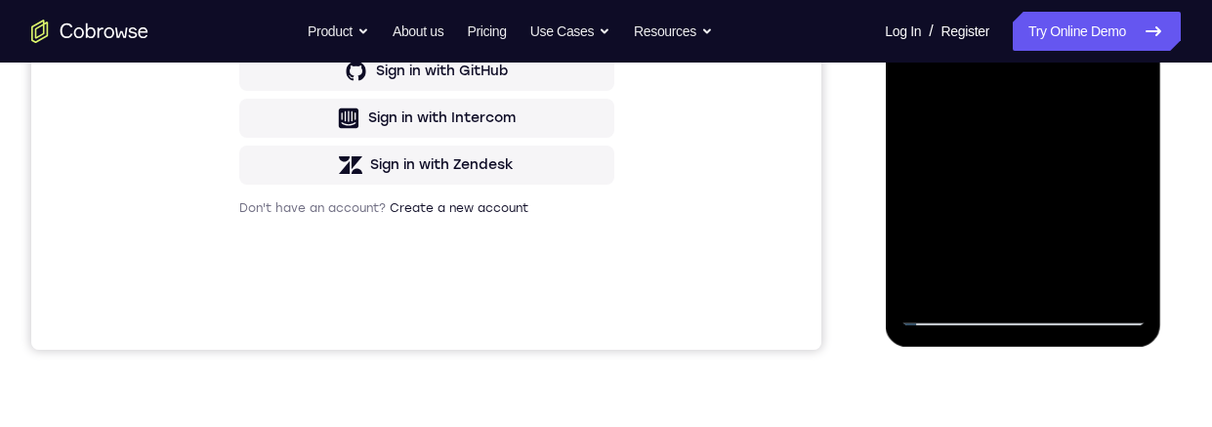
click at [1126, 246] on div at bounding box center [1023, 52] width 246 height 547
click at [1126, 250] on div at bounding box center [1023, 52] width 246 height 547
click at [1117, 105] on div at bounding box center [1023, 52] width 246 height 547
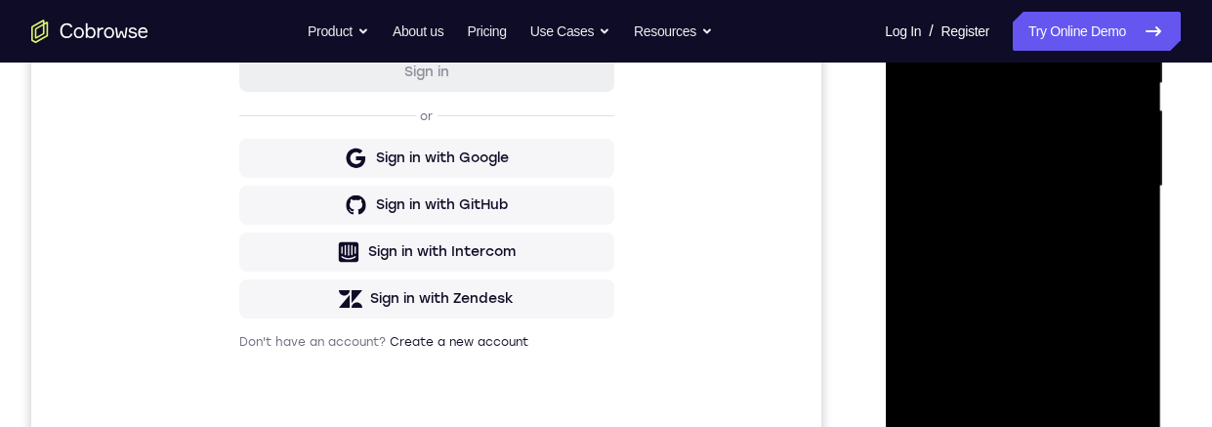
scroll to position [370, 0]
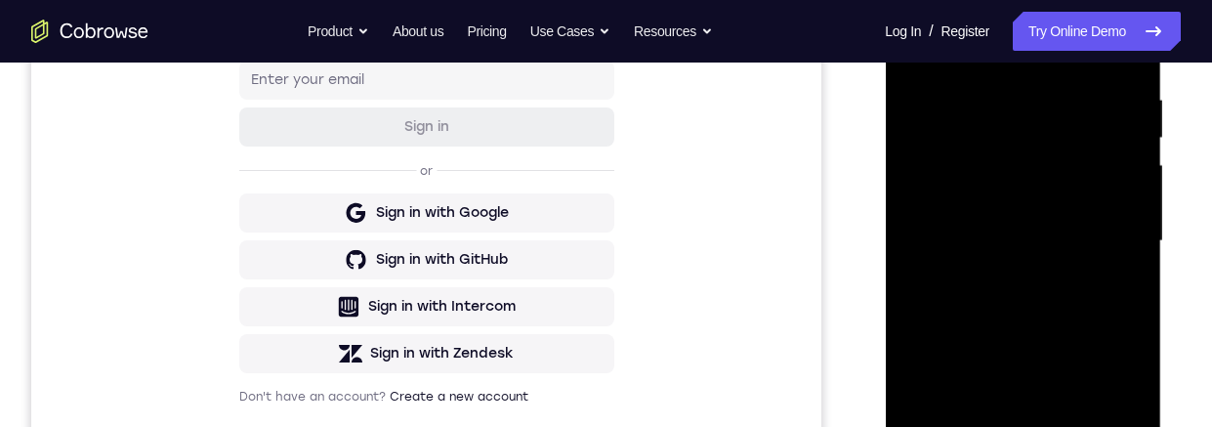
click at [906, 33] on div at bounding box center [1023, 241] width 246 height 547
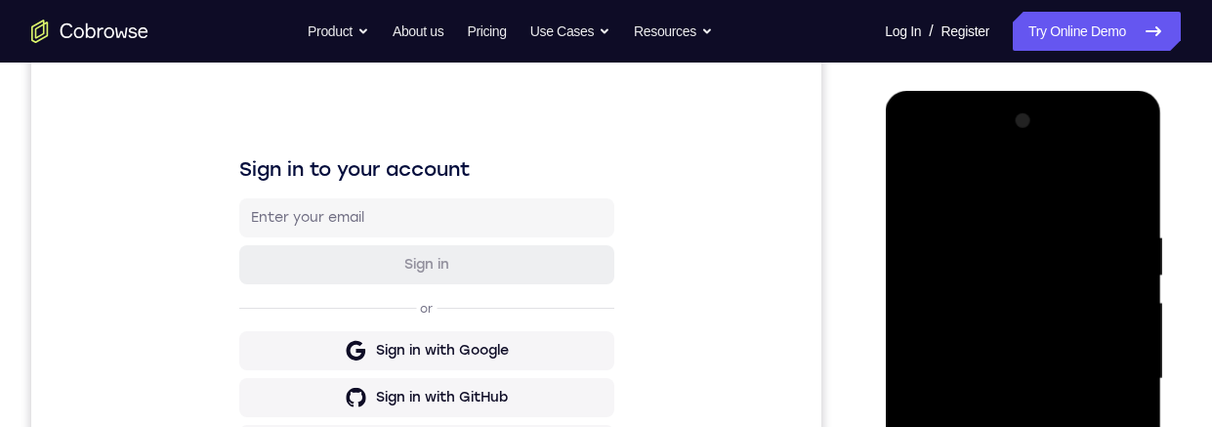
scroll to position [442, 0]
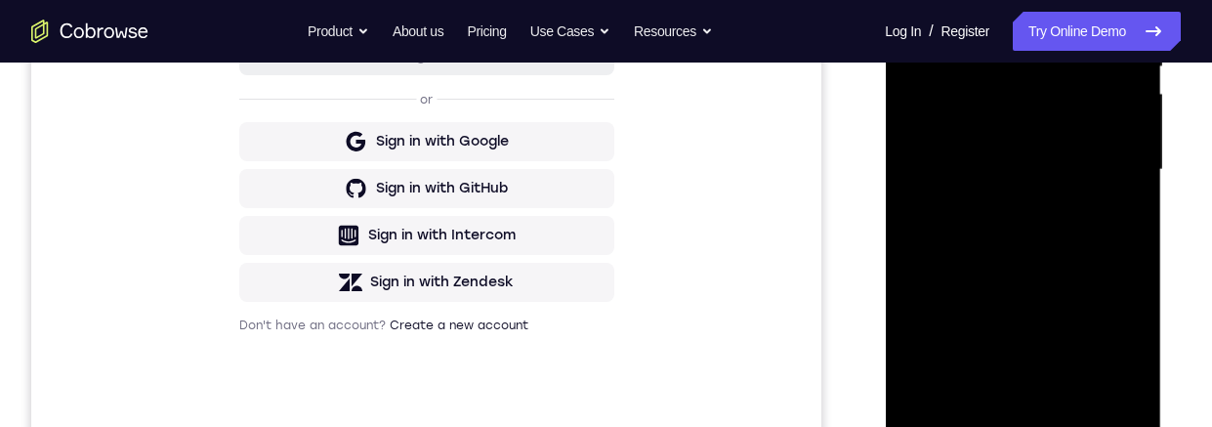
click at [1022, 425] on div at bounding box center [1023, 169] width 246 height 547
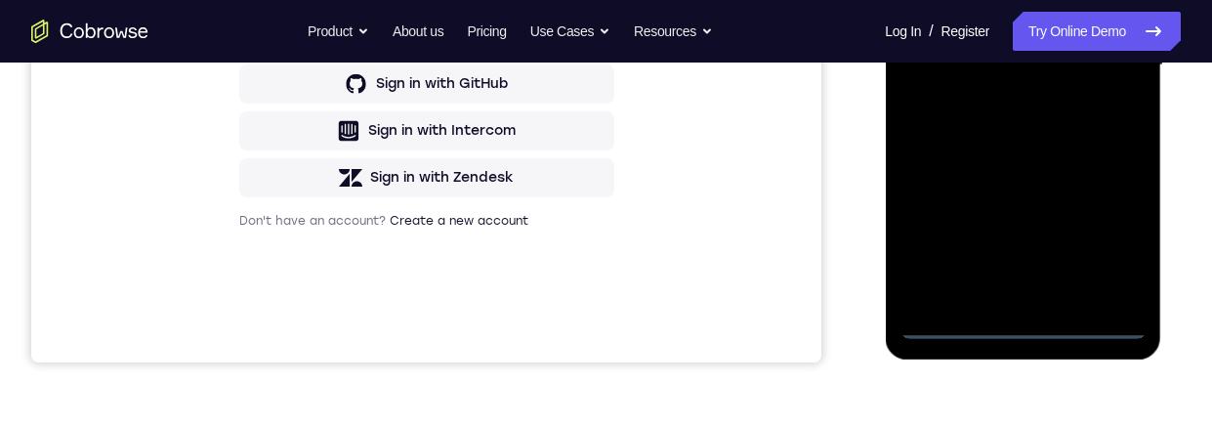
click at [1027, 321] on div at bounding box center [1023, 65] width 246 height 547
click at [1106, 238] on div at bounding box center [1023, 65] width 246 height 547
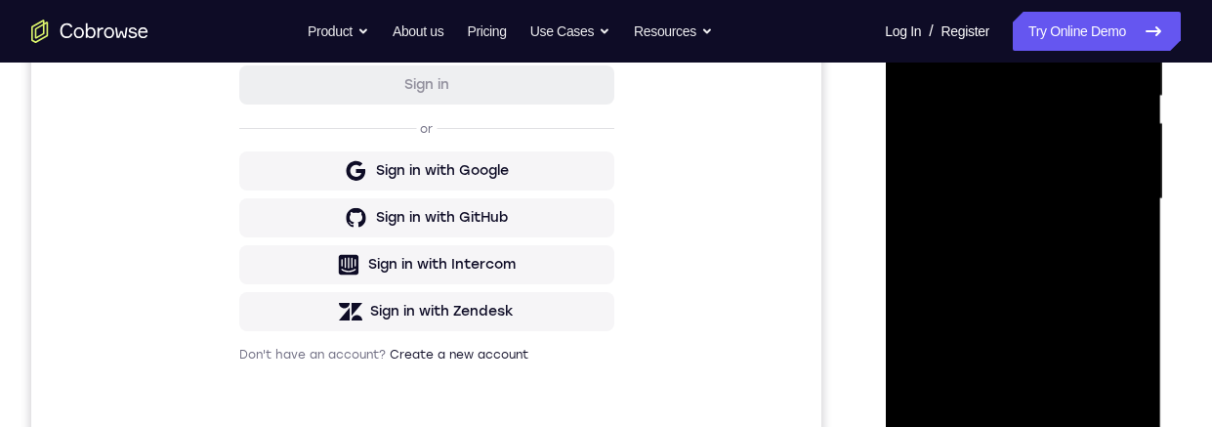
scroll to position [231, 0]
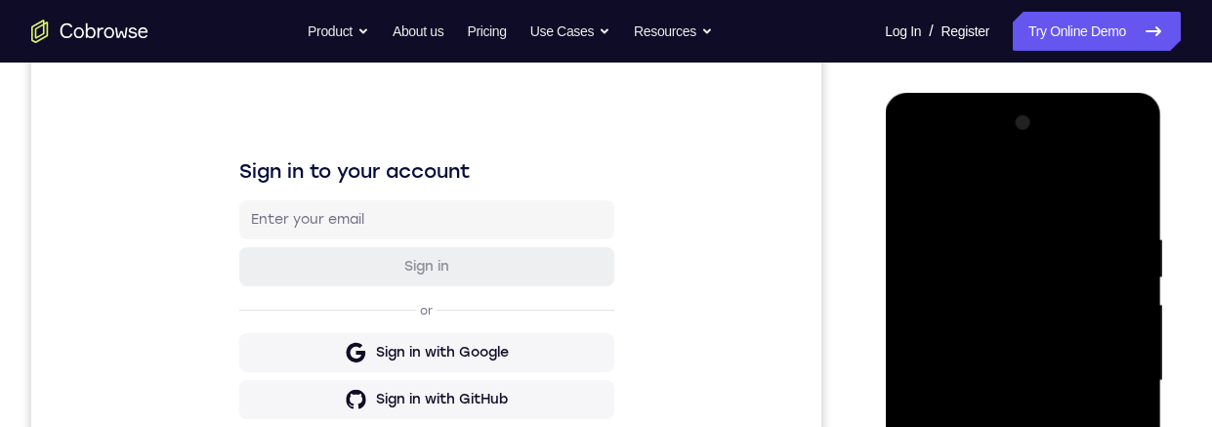
click at [1053, 192] on div at bounding box center [1023, 380] width 246 height 547
click at [1105, 367] on div at bounding box center [1023, 380] width 246 height 547
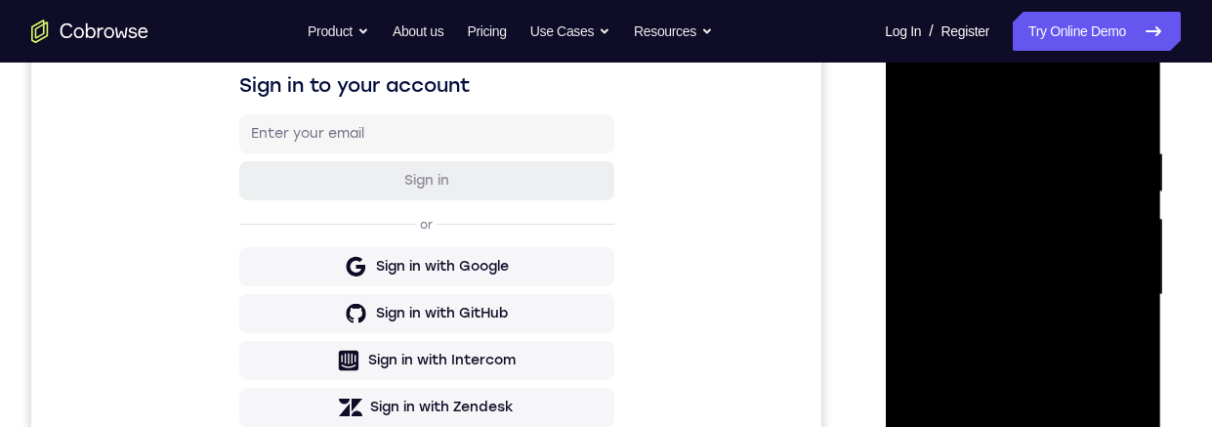
scroll to position [335, 0]
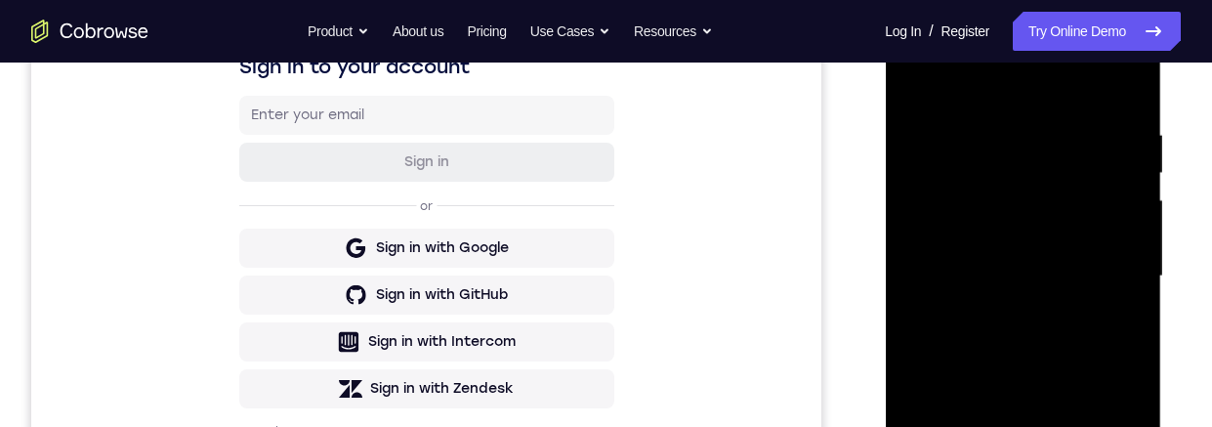
click at [1136, 308] on div at bounding box center [1023, 276] width 246 height 547
click at [995, 312] on div at bounding box center [1023, 276] width 246 height 547
click at [1082, 261] on div at bounding box center [1023, 276] width 246 height 547
click at [1012, 218] on div at bounding box center [1023, 276] width 246 height 547
click at [1065, 273] on div at bounding box center [1023, 276] width 246 height 547
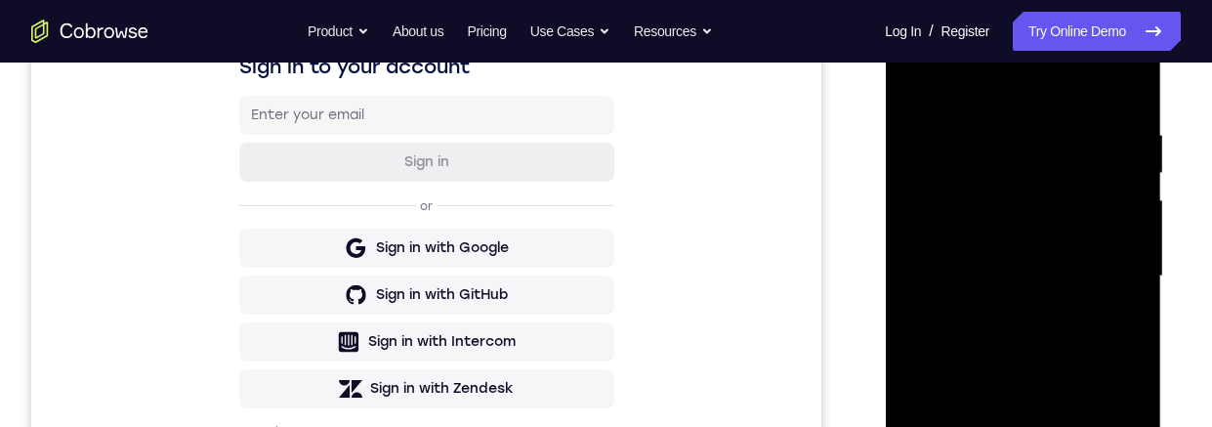
click at [1085, 341] on div at bounding box center [1023, 276] width 246 height 547
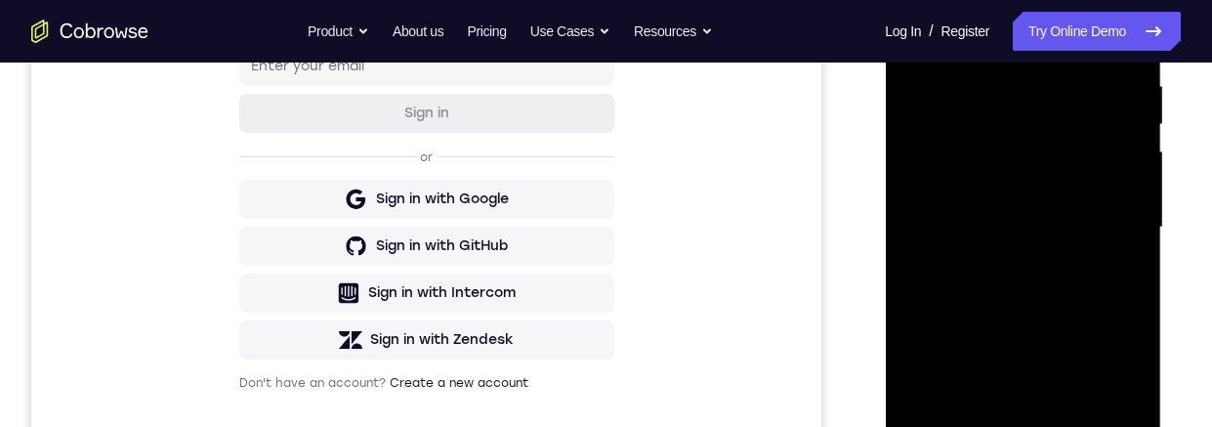
click at [1095, 299] on div at bounding box center [1023, 227] width 246 height 547
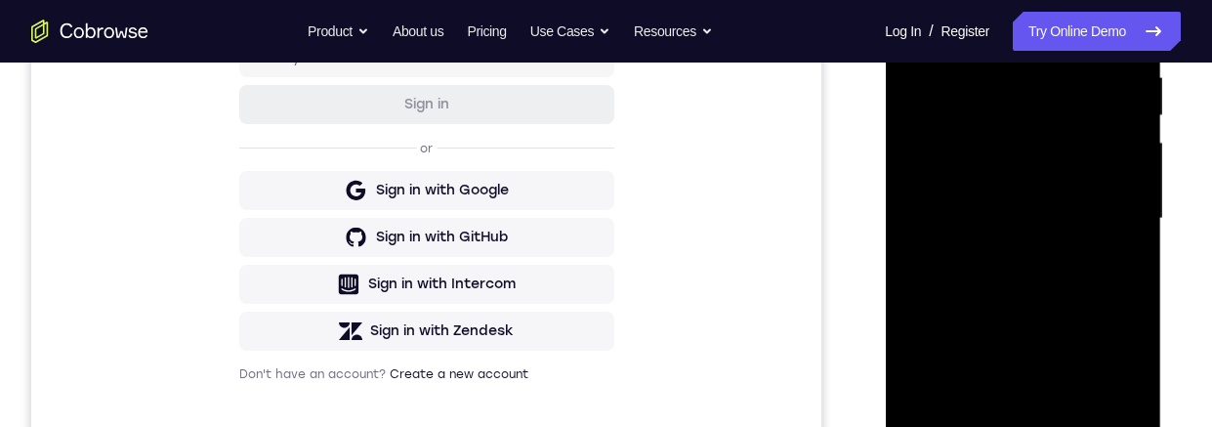
scroll to position [561, 0]
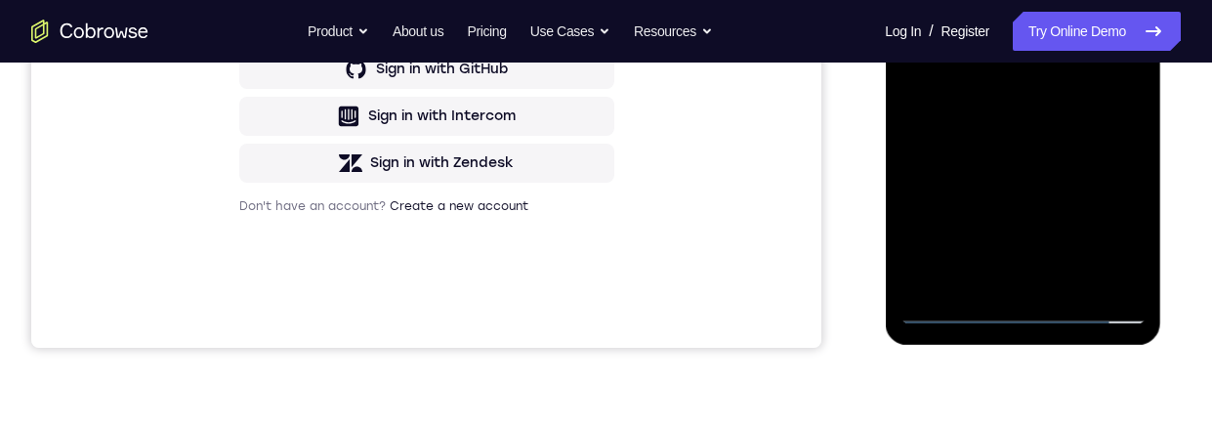
click at [1070, 284] on div at bounding box center [1023, 50] width 246 height 547
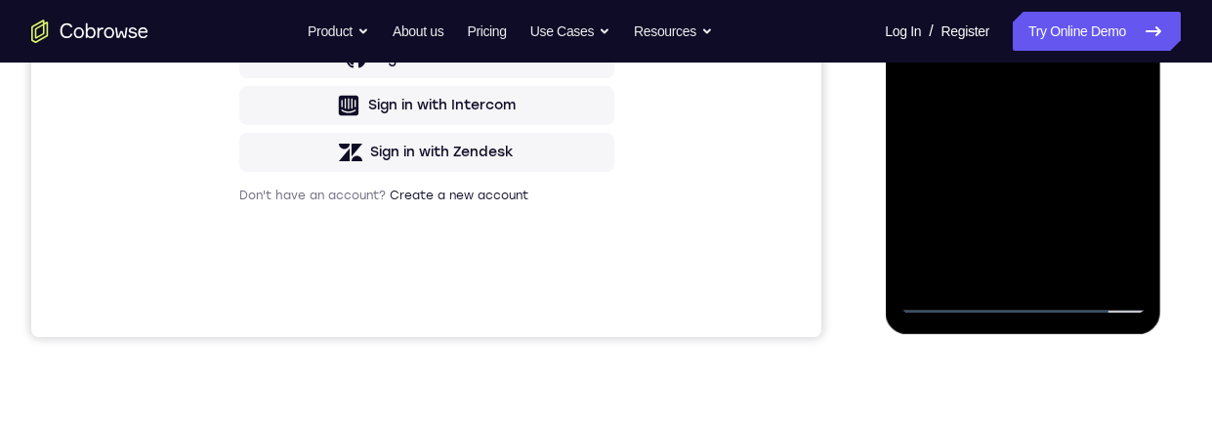
scroll to position [487, 0]
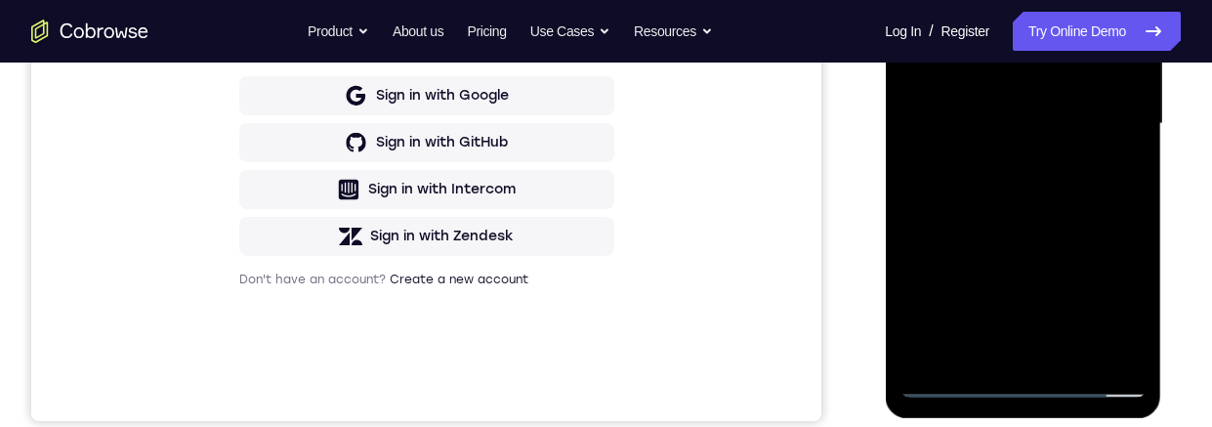
click at [1073, 230] on div at bounding box center [1023, 124] width 246 height 547
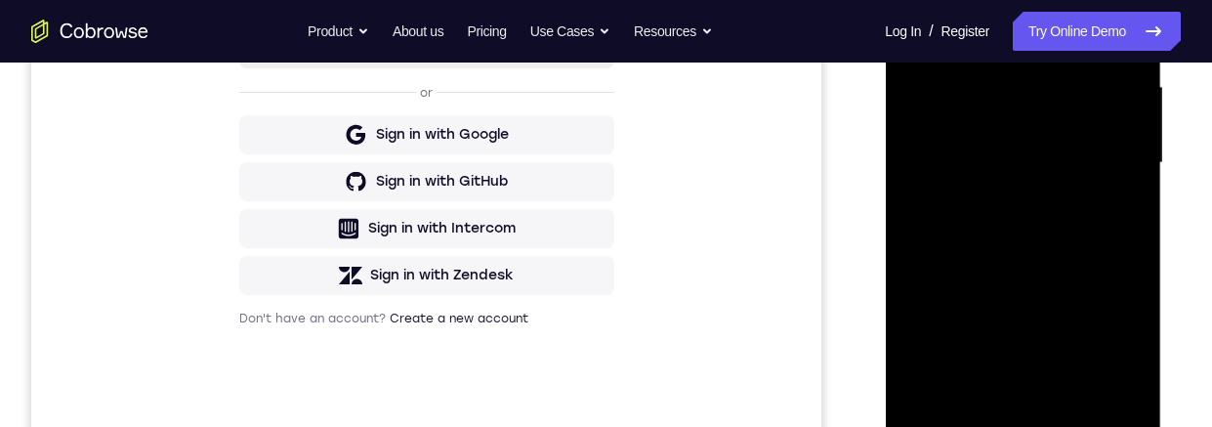
scroll to position [447, 0]
click at [1082, 151] on div at bounding box center [1023, 164] width 246 height 547
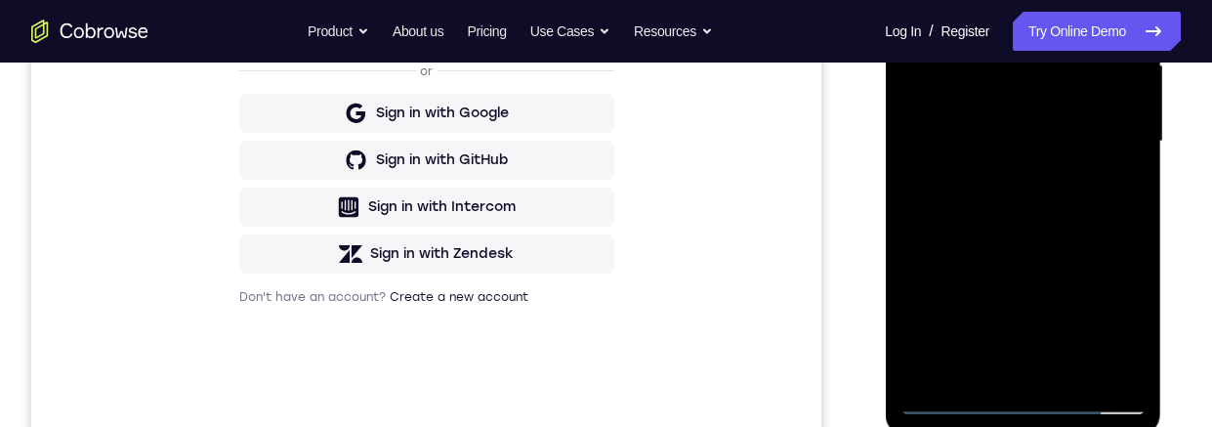
click at [1083, 326] on div at bounding box center [1023, 141] width 246 height 547
click at [1107, 318] on div at bounding box center [1023, 141] width 246 height 547
click at [1121, 189] on div at bounding box center [1023, 141] width 246 height 547
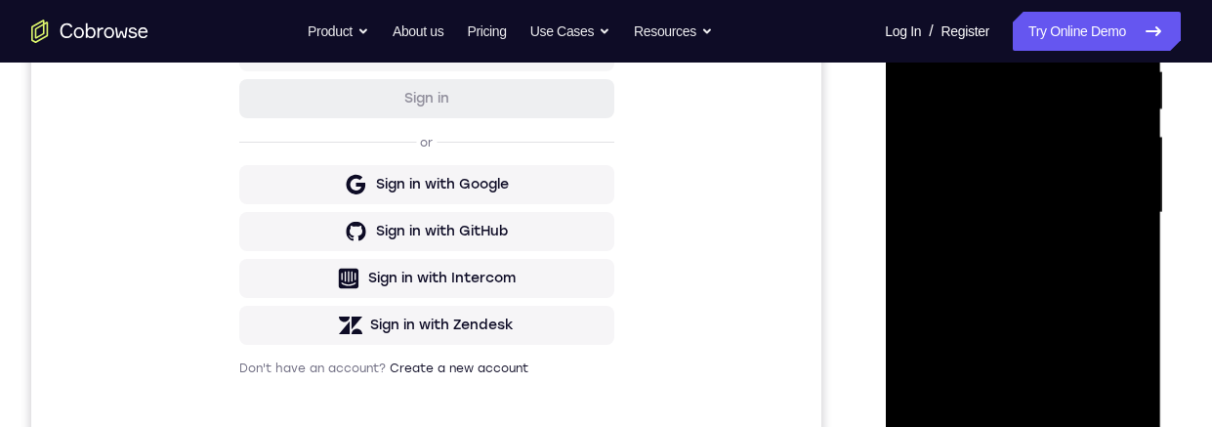
scroll to position [363, 0]
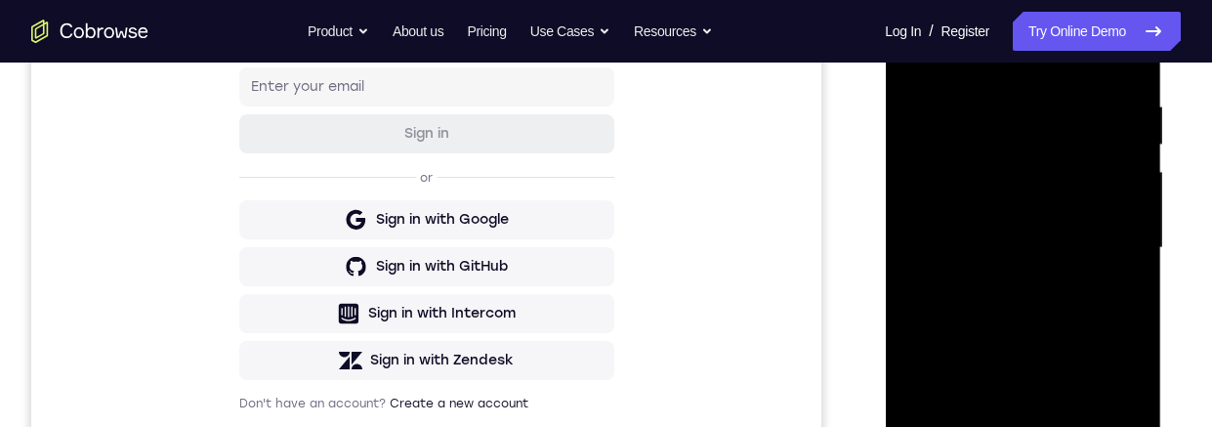
click at [919, 54] on div at bounding box center [1023, 248] width 246 height 547
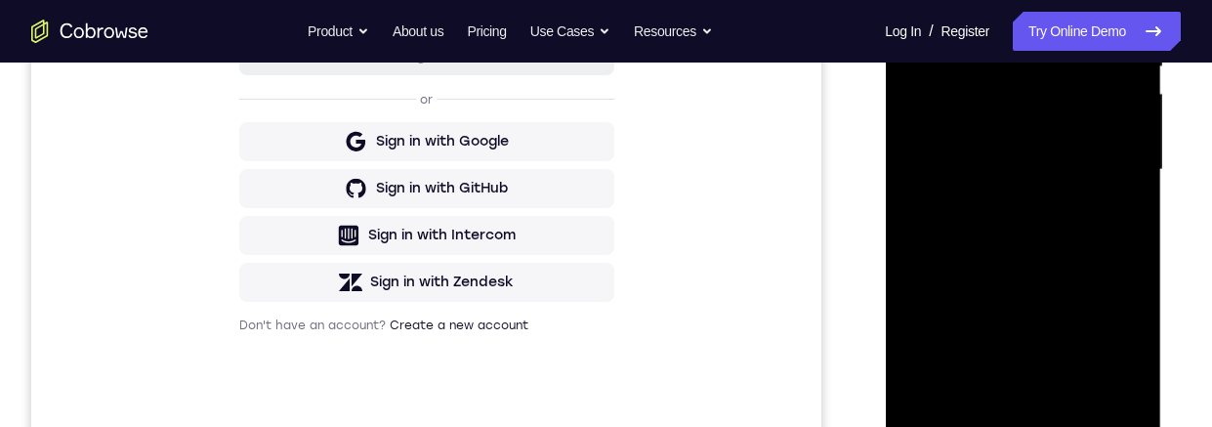
scroll to position [440, 0]
click at [1070, 25] on div at bounding box center [1023, 171] width 246 height 547
click at [908, 40] on div at bounding box center [1023, 171] width 246 height 547
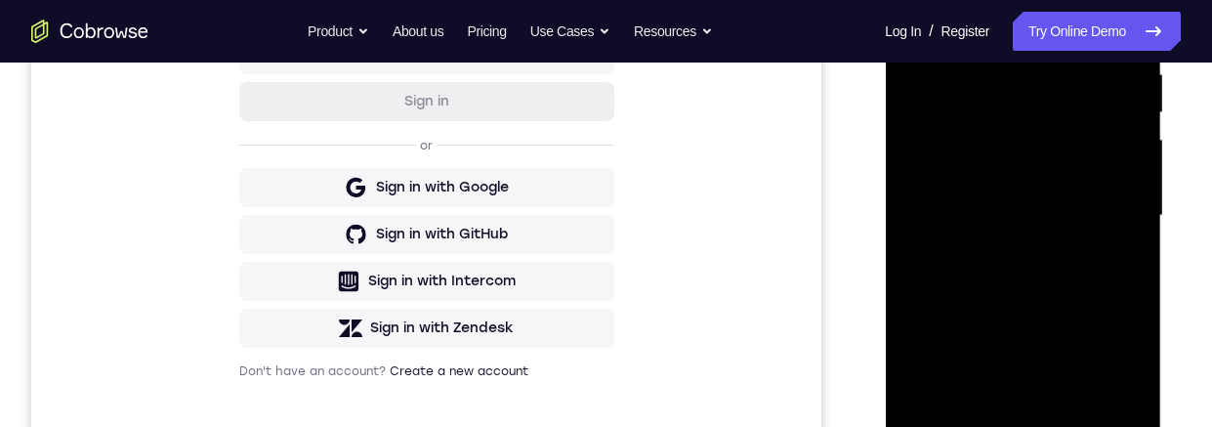
click at [1083, 176] on div at bounding box center [1023, 215] width 246 height 547
click at [1193, 285] on div "Your Support Agent Your Customer Web iOS Android Next Steps We’d be happy to gi…" at bounding box center [606, 311] width 1212 height 1288
click at [1057, 205] on div at bounding box center [1023, 215] width 246 height 547
click at [1073, 204] on div at bounding box center [1023, 215] width 246 height 547
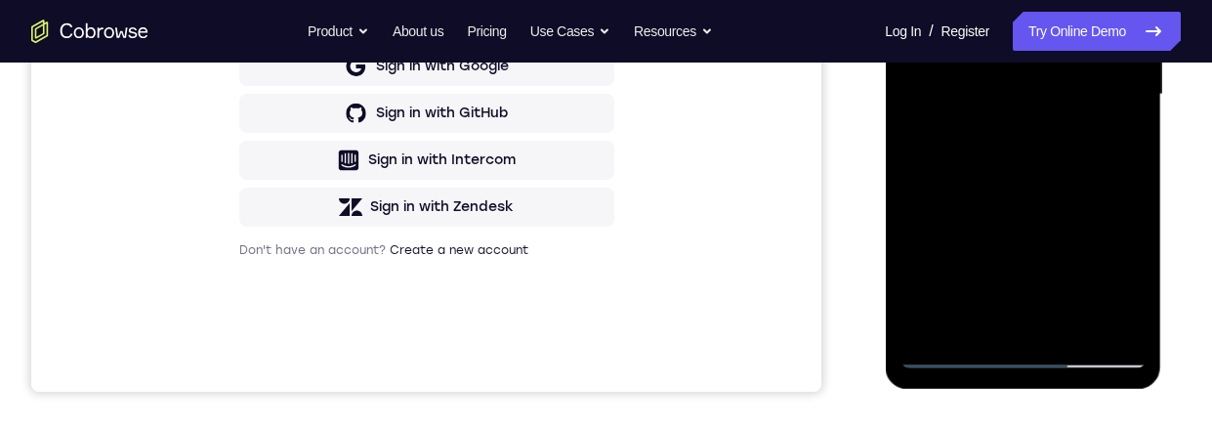
click at [1020, 282] on div at bounding box center [1023, 94] width 246 height 547
click at [979, 284] on div at bounding box center [1023, 93] width 246 height 547
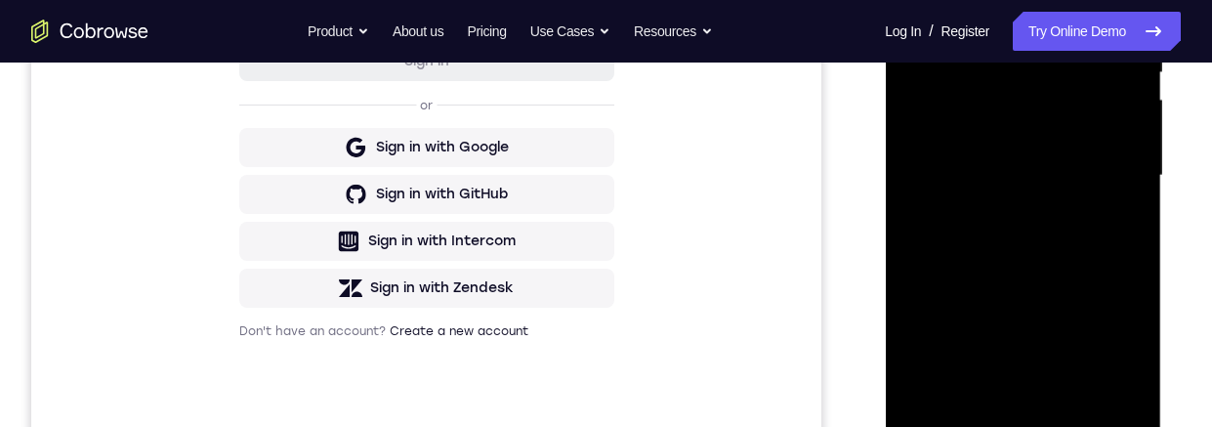
scroll to position [423, 0]
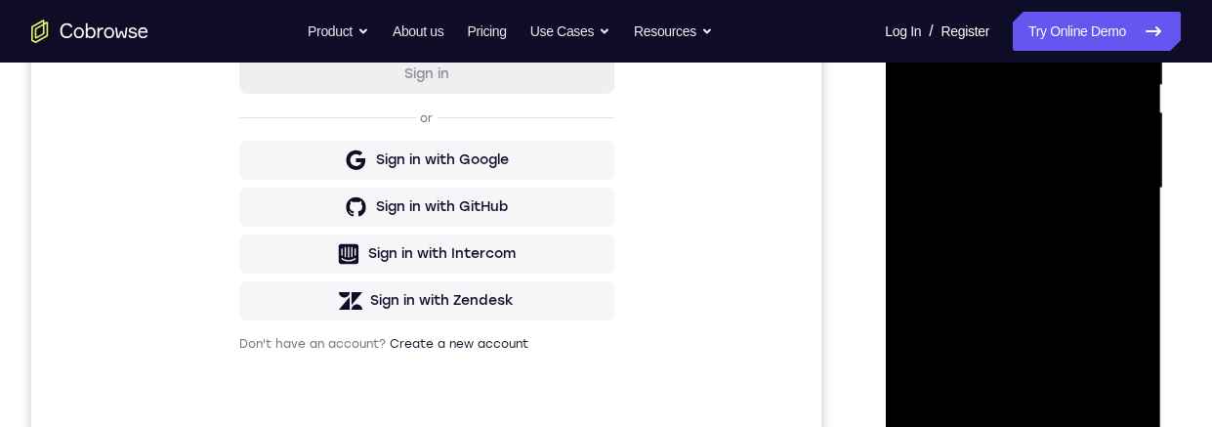
click at [1115, 238] on div at bounding box center [1023, 188] width 246 height 547
click at [1009, 237] on div at bounding box center [1023, 188] width 246 height 547
click at [1136, 372] on div at bounding box center [1023, 188] width 246 height 547
click at [1052, 235] on div at bounding box center [1023, 188] width 246 height 547
click at [1113, 233] on div at bounding box center [1023, 188] width 246 height 547
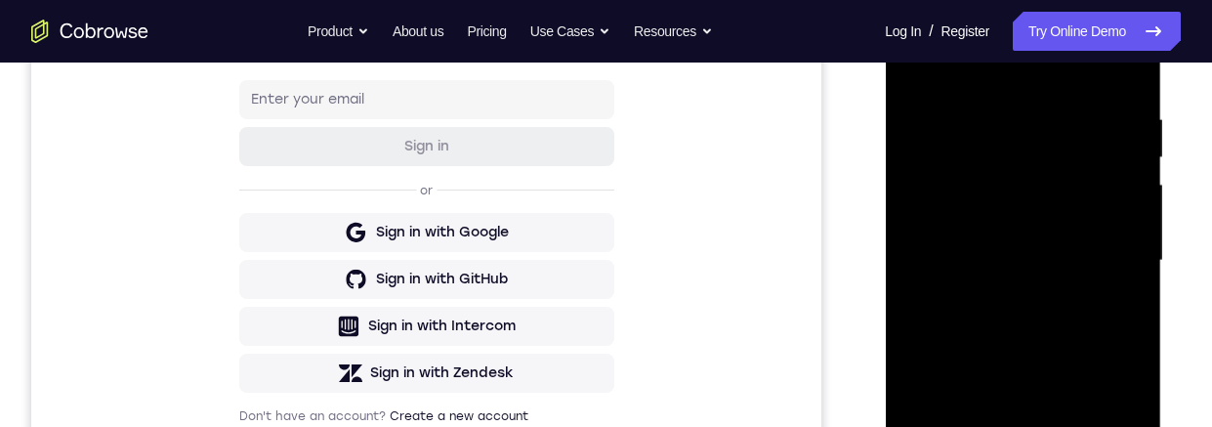
scroll to position [271, 0]
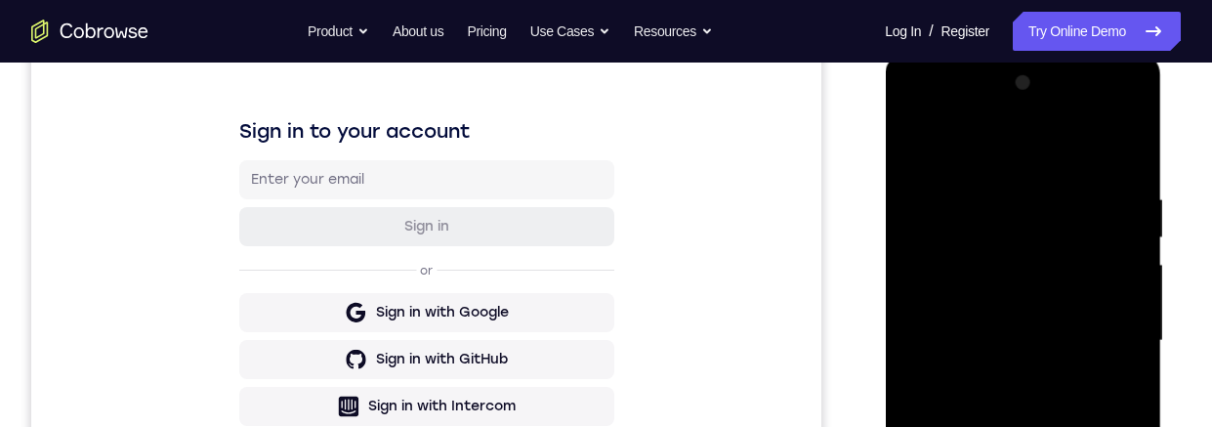
click at [910, 156] on div at bounding box center [1023, 340] width 246 height 547
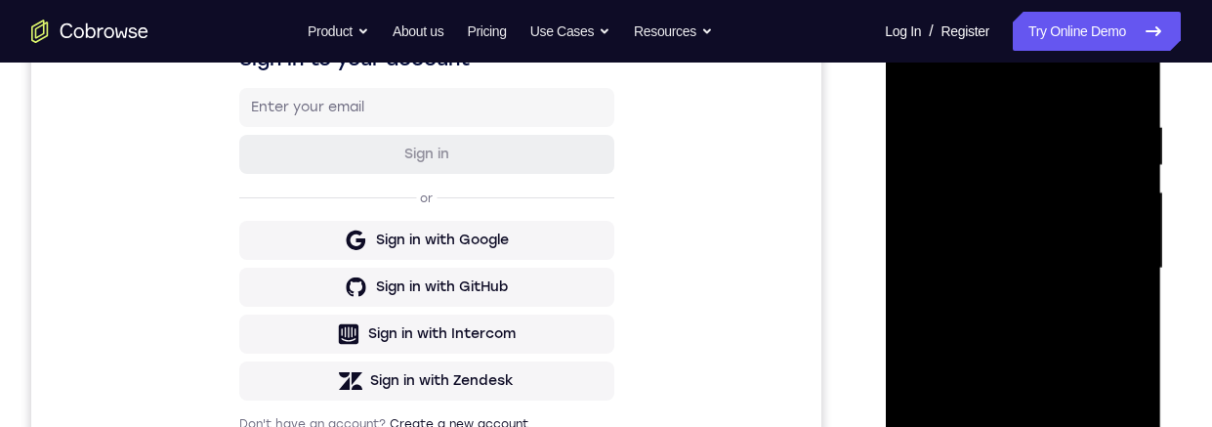
scroll to position [342, 0]
click at [1031, 101] on div at bounding box center [1023, 269] width 246 height 547
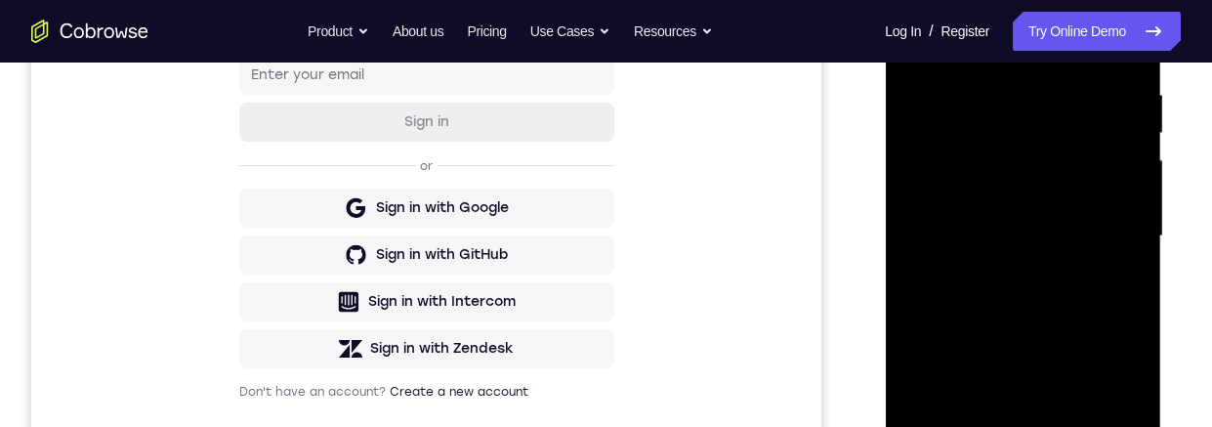
scroll to position [271, 0]
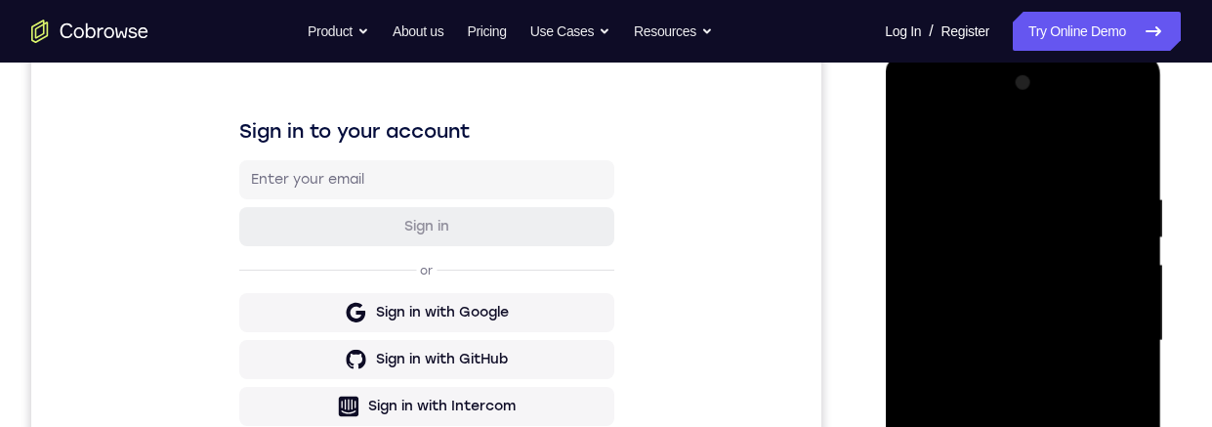
click at [945, 146] on div at bounding box center [1023, 340] width 246 height 547
click at [945, 163] on div at bounding box center [1023, 340] width 246 height 547
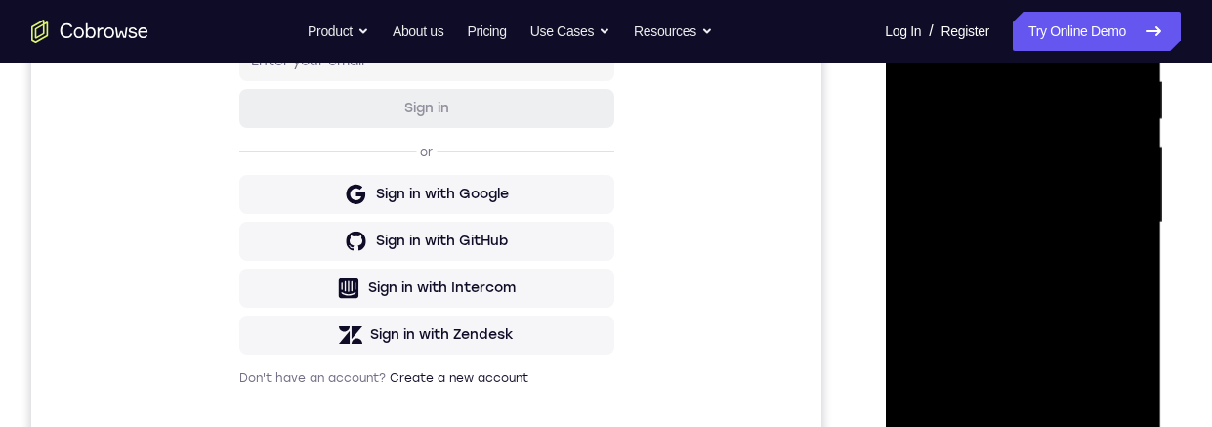
click at [922, 27] on div at bounding box center [1023, 222] width 246 height 547
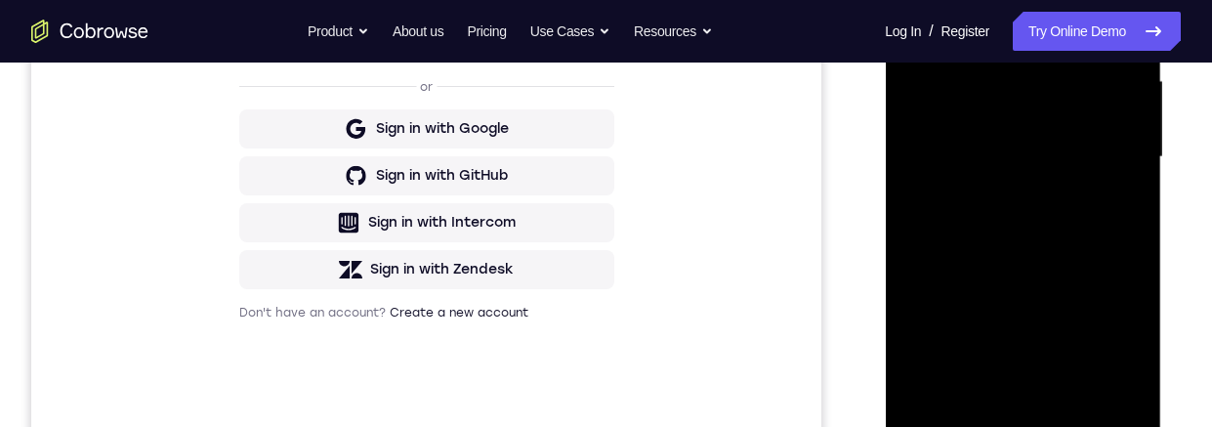
scroll to position [397, 0]
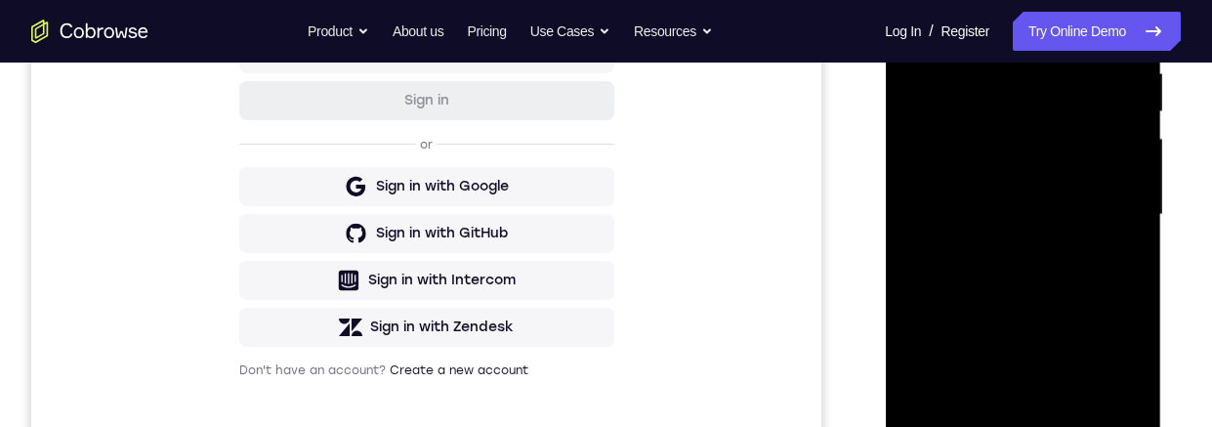
click at [1136, 210] on div at bounding box center [1023, 214] width 246 height 547
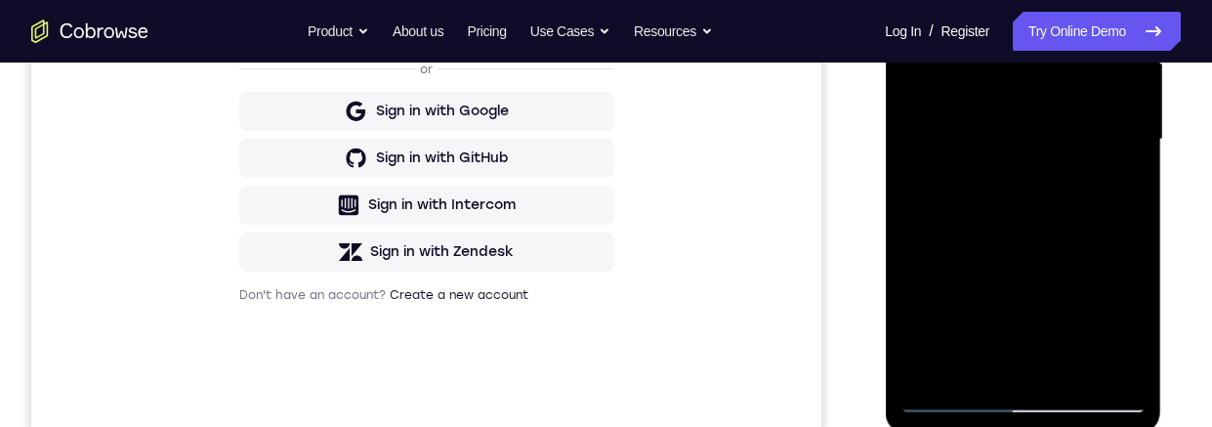
scroll to position [473, 0]
click at [1072, 361] on div at bounding box center [1023, 138] width 246 height 547
click at [1069, 119] on div at bounding box center [1023, 138] width 246 height 547
click at [1069, 314] on div at bounding box center [1023, 138] width 246 height 547
click at [1108, 318] on div at bounding box center [1023, 138] width 246 height 547
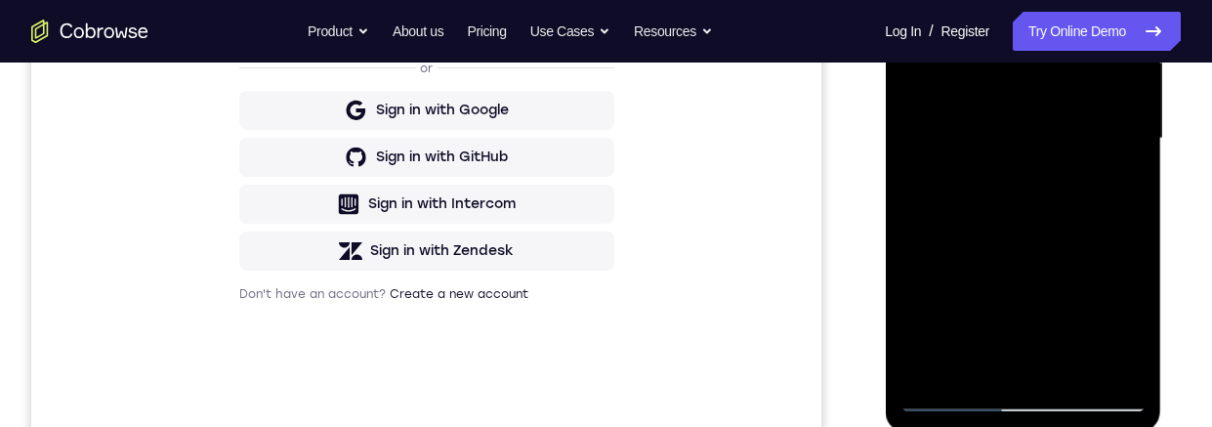
click at [1125, 323] on div at bounding box center [1023, 138] width 246 height 547
click at [1114, 187] on div at bounding box center [1023, 138] width 246 height 547
click at [1129, 181] on div at bounding box center [1023, 138] width 246 height 547
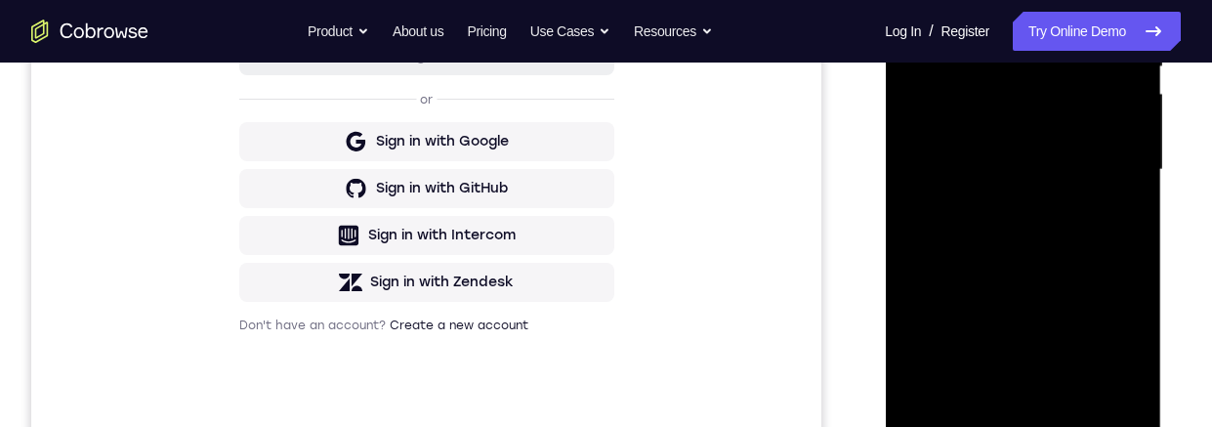
scroll to position [319, 0]
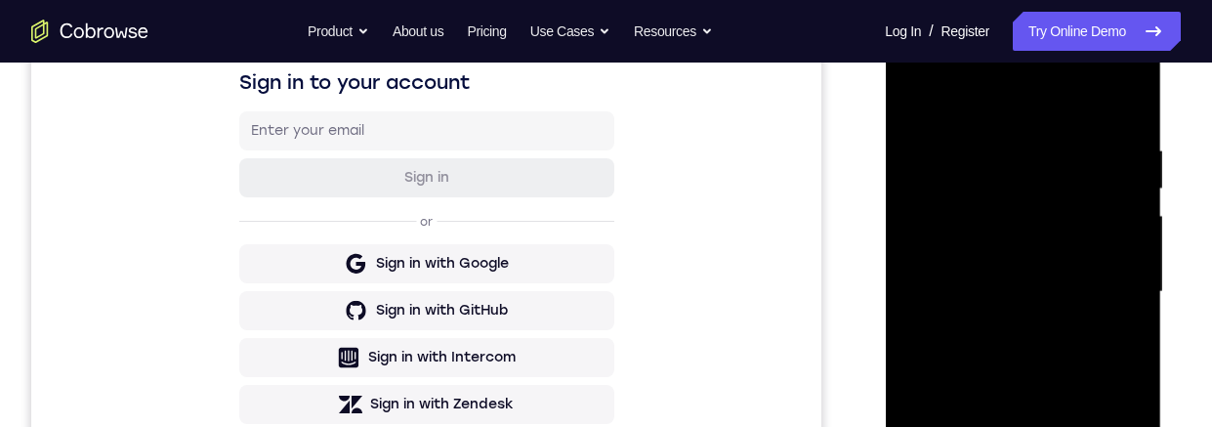
click at [908, 95] on div at bounding box center [1023, 292] width 246 height 547
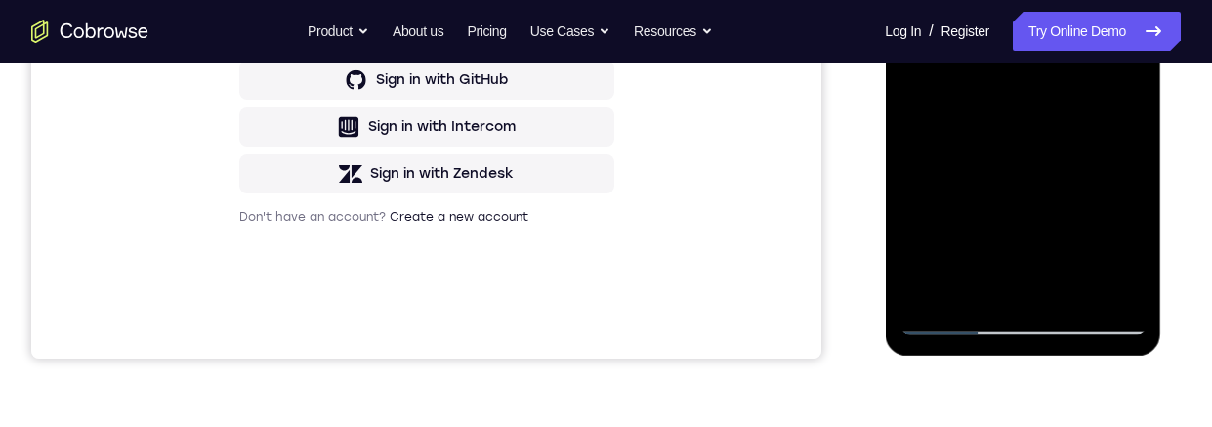
scroll to position [538, 0]
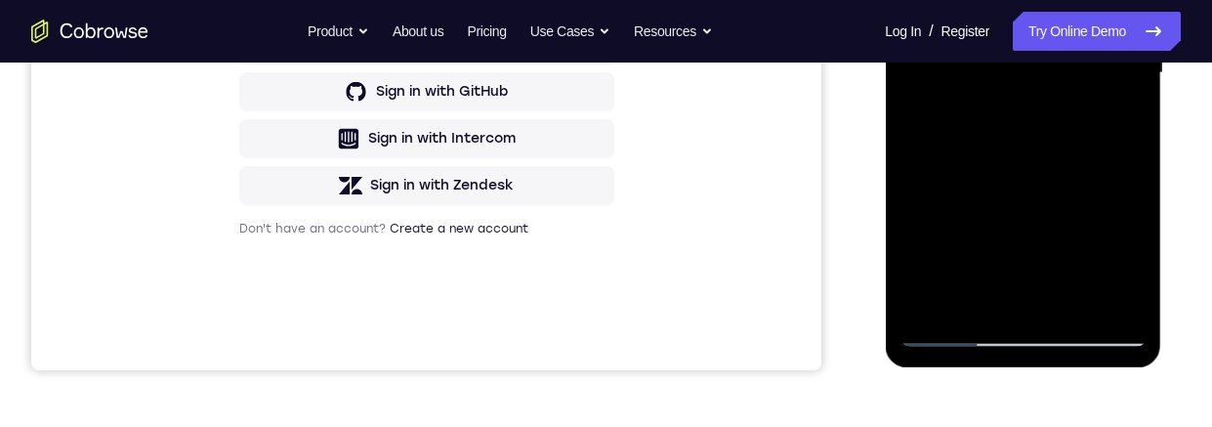
click at [1075, 248] on div at bounding box center [1023, 73] width 246 height 547
click at [1046, 255] on div at bounding box center [1023, 73] width 246 height 547
click at [1031, 258] on div at bounding box center [1023, 73] width 246 height 547
click at [975, 299] on div at bounding box center [1023, 73] width 246 height 547
click at [1049, 182] on div at bounding box center [1023, 73] width 246 height 547
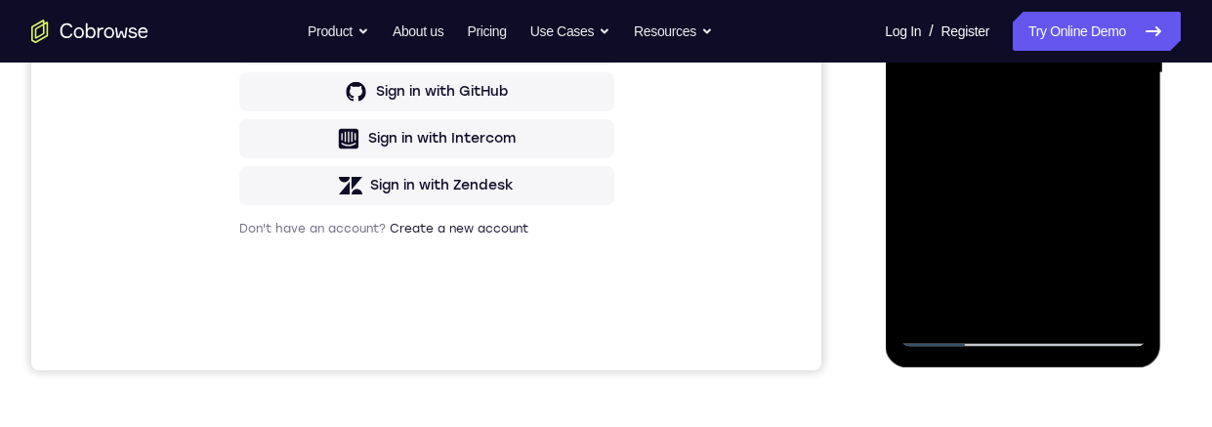
click at [1120, 98] on div at bounding box center [1023, 73] width 246 height 547
click at [915, 0] on div at bounding box center [1023, 73] width 246 height 547
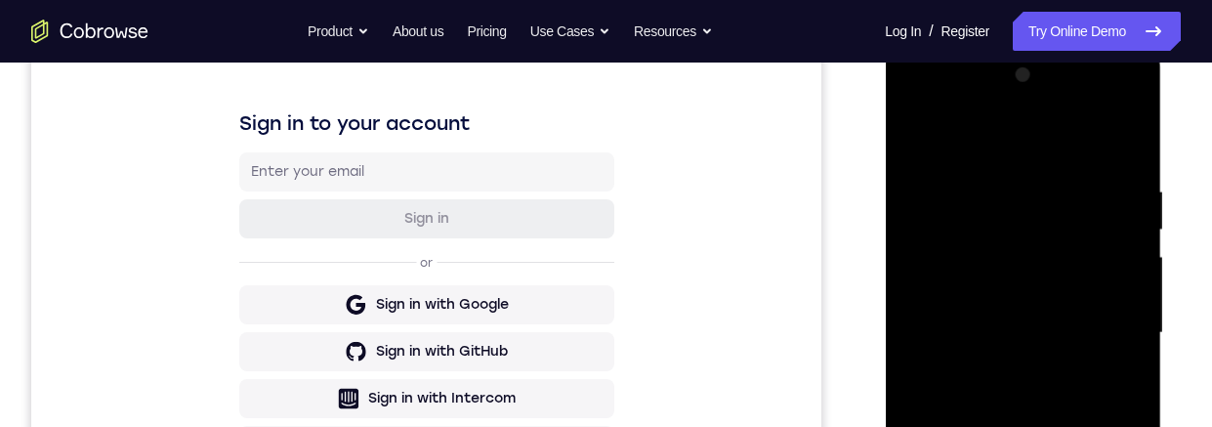
click at [1103, 374] on div at bounding box center [1023, 333] width 246 height 547
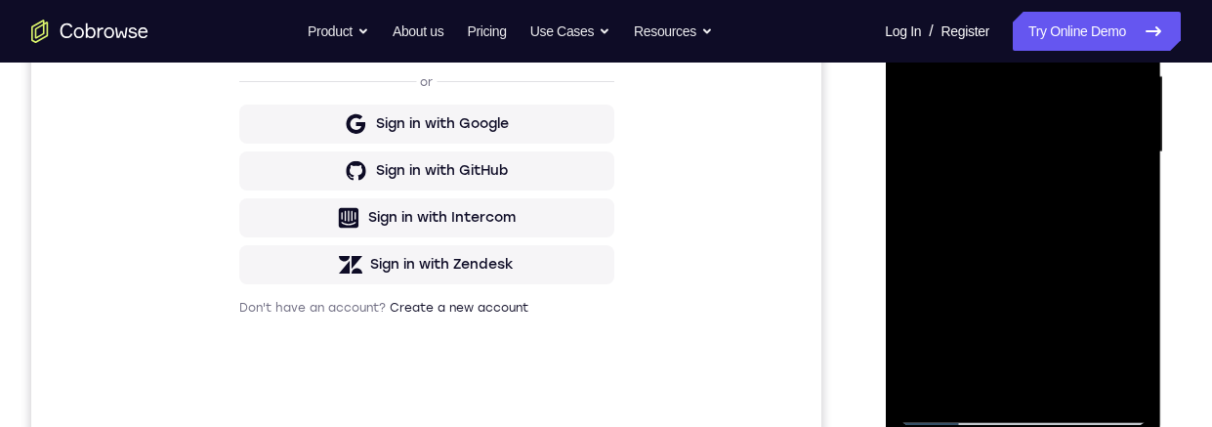
scroll to position [489, 0]
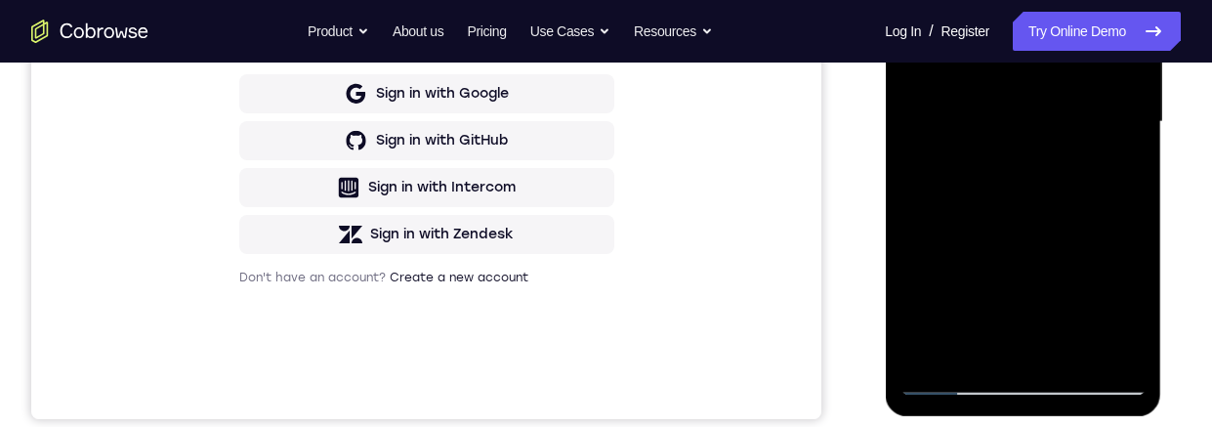
click at [1047, 306] on div at bounding box center [1023, 122] width 246 height 547
click at [1057, 305] on div at bounding box center [1023, 122] width 246 height 547
click at [1120, 178] on div at bounding box center [1023, 123] width 246 height 547
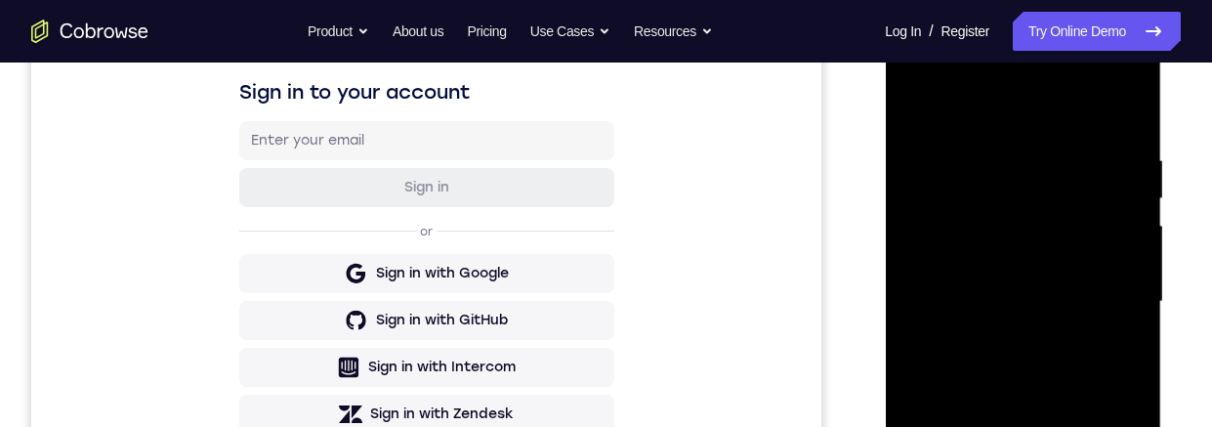
click at [913, 111] on div at bounding box center [1023, 301] width 246 height 547
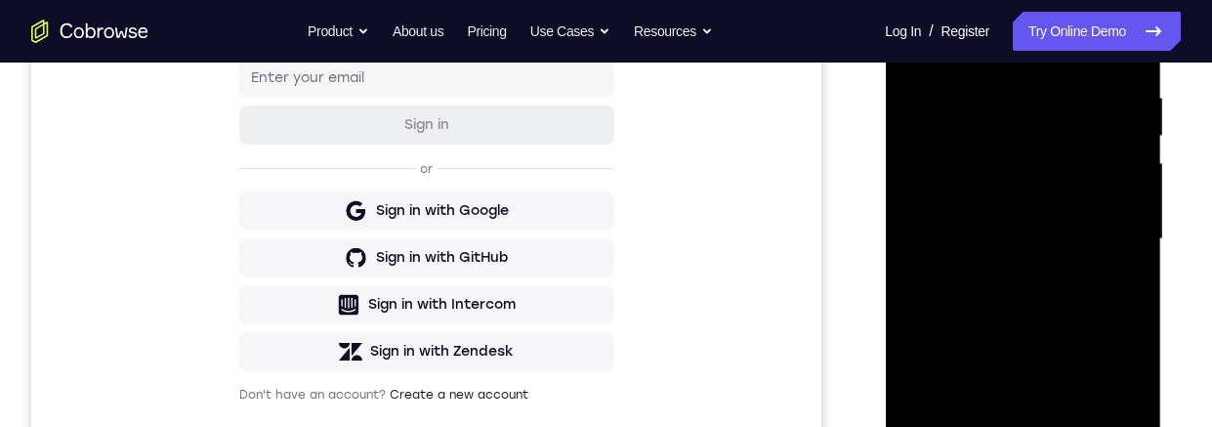
scroll to position [371, 0]
click at [906, 43] on div at bounding box center [1023, 240] width 246 height 547
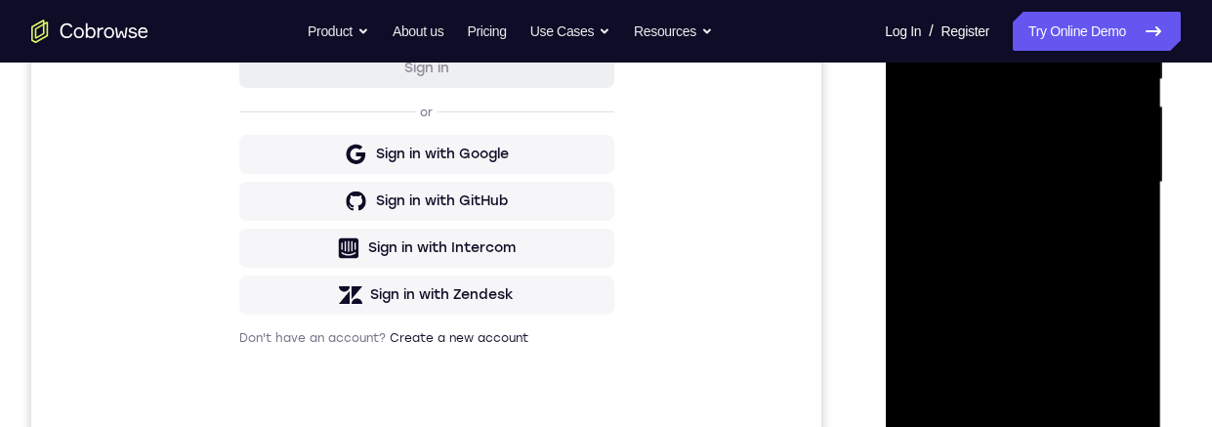
scroll to position [434, 0]
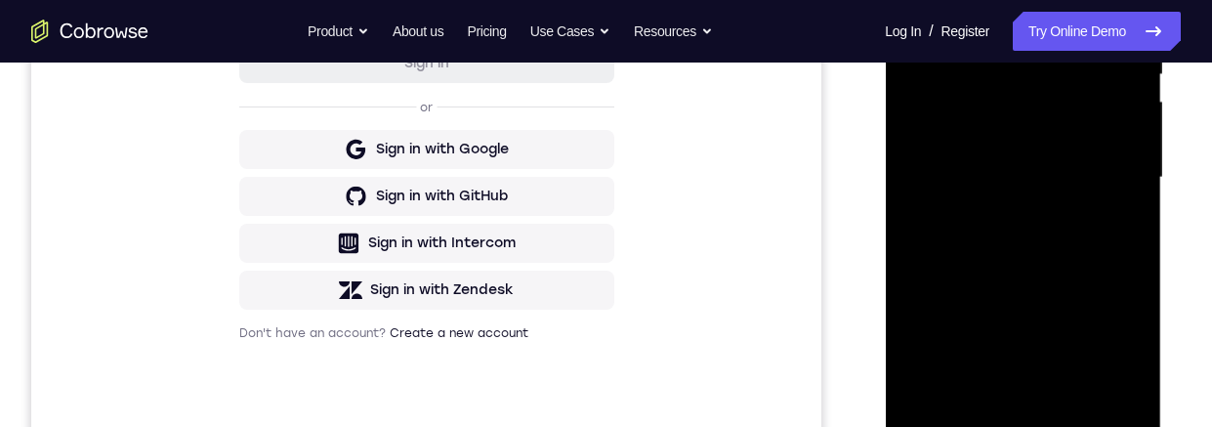
click at [1135, 176] on div at bounding box center [1023, 177] width 246 height 547
click at [1138, 186] on div at bounding box center [1023, 177] width 246 height 547
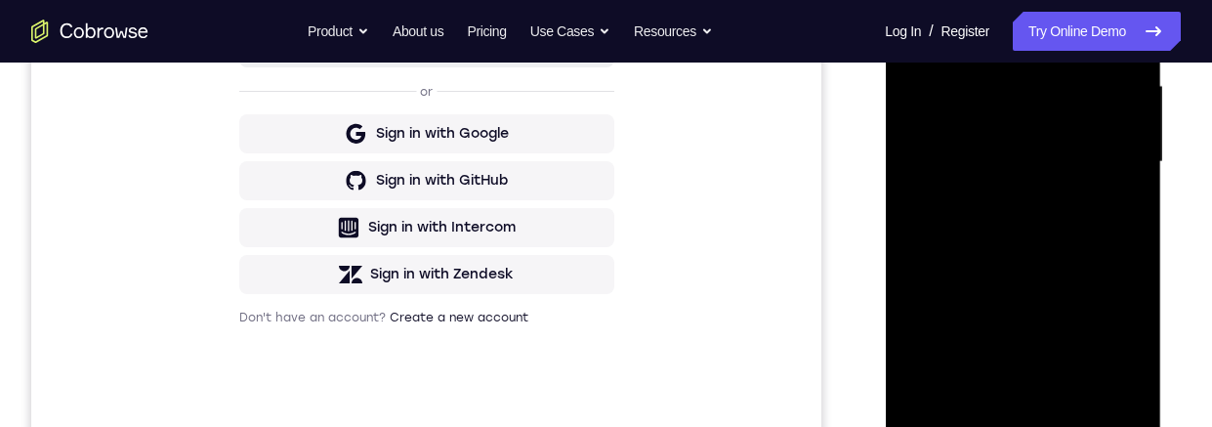
scroll to position [450, 0]
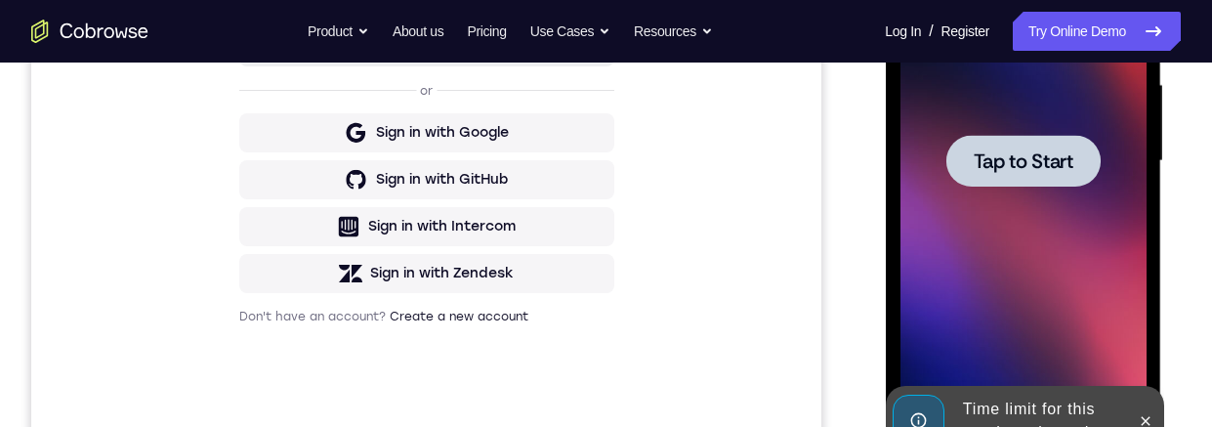
click at [1042, 158] on span "Tap to Start" at bounding box center [1023, 161] width 100 height 20
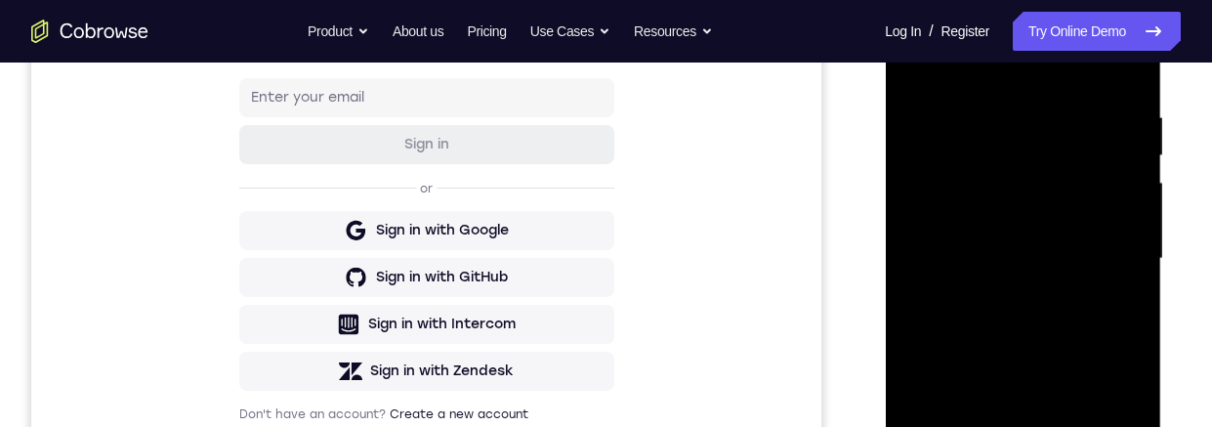
scroll to position [509, 0]
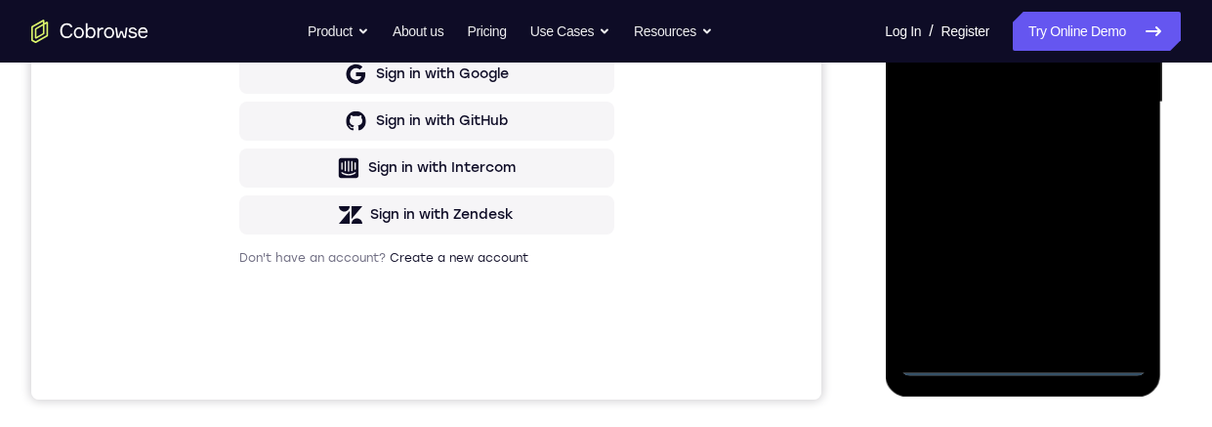
click at [1021, 369] on div at bounding box center [1023, 102] width 246 height 547
click at [1104, 282] on div at bounding box center [1023, 102] width 246 height 547
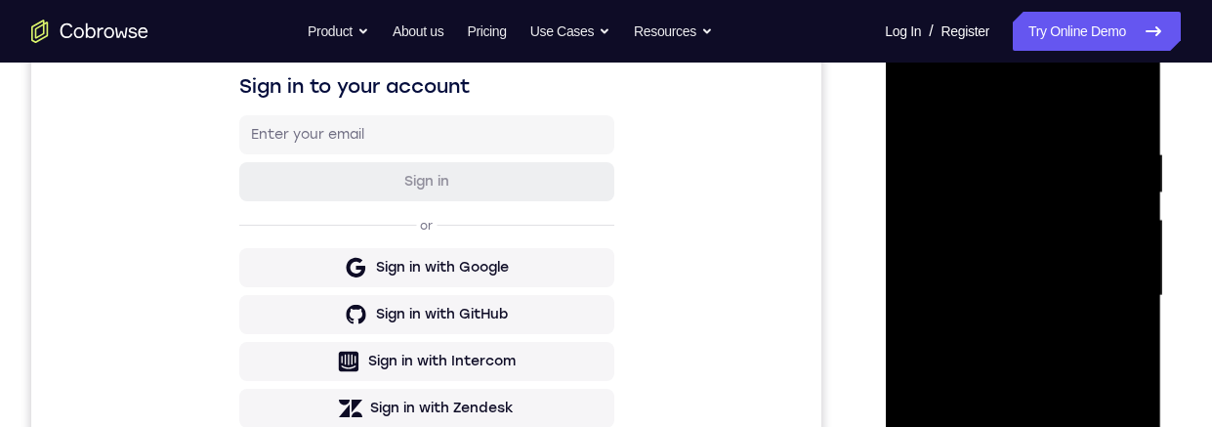
scroll to position [275, 0]
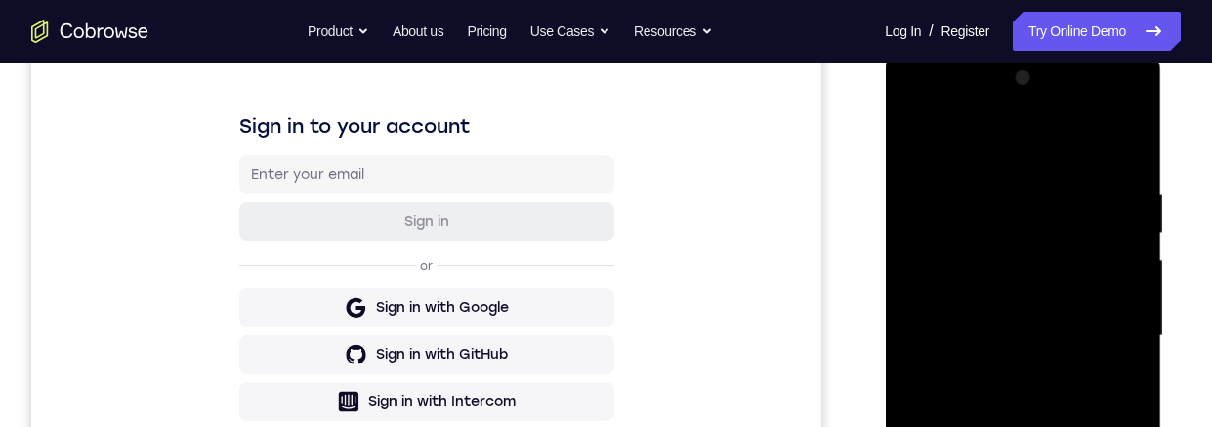
click at [1051, 150] on div at bounding box center [1023, 336] width 246 height 547
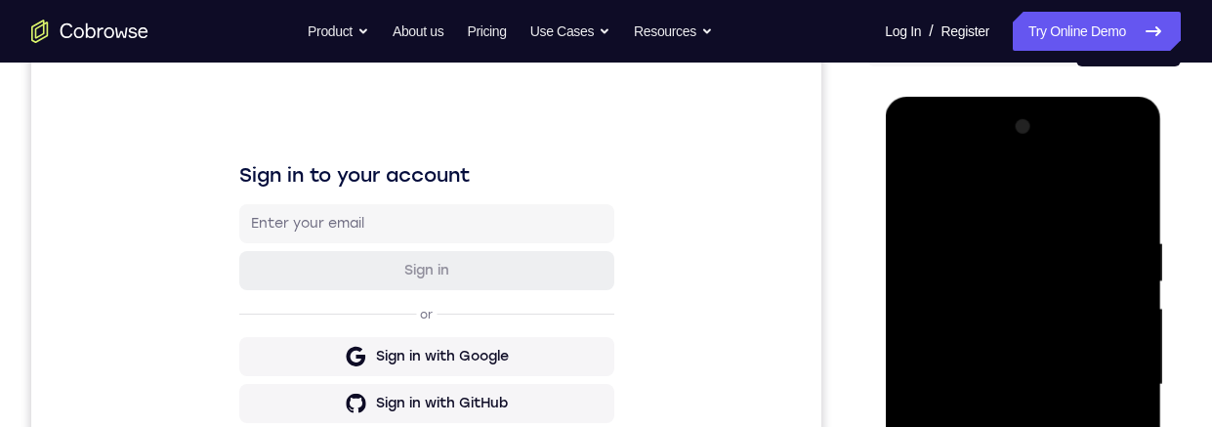
scroll to position [299, 0]
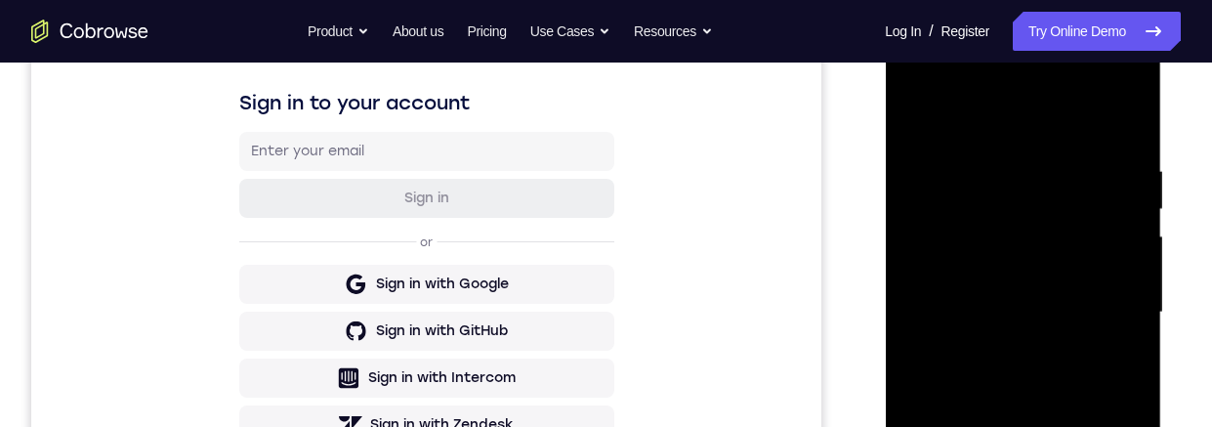
click at [1104, 302] on div at bounding box center [1023, 312] width 246 height 547
click at [997, 426] on div at bounding box center [1023, 312] width 246 height 547
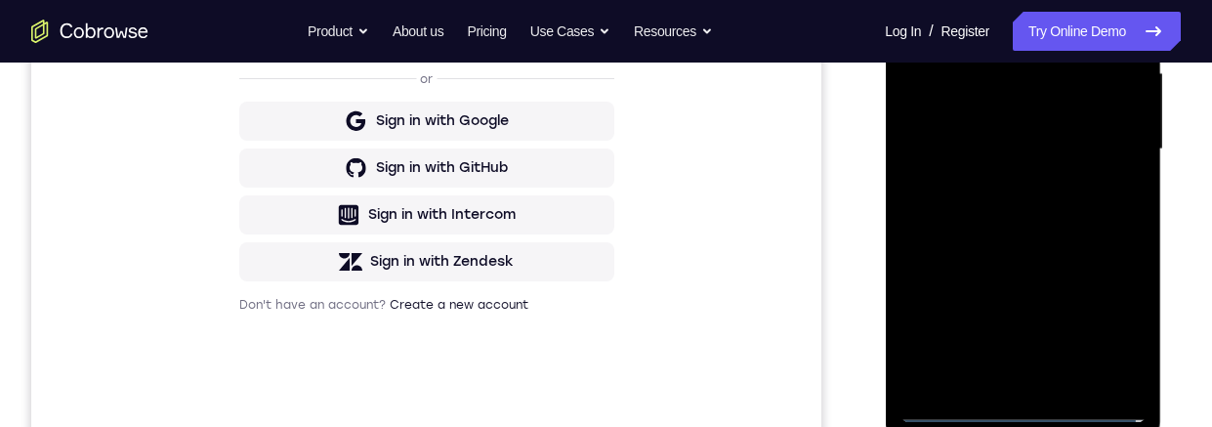
click at [1082, 138] on div at bounding box center [1023, 149] width 246 height 547
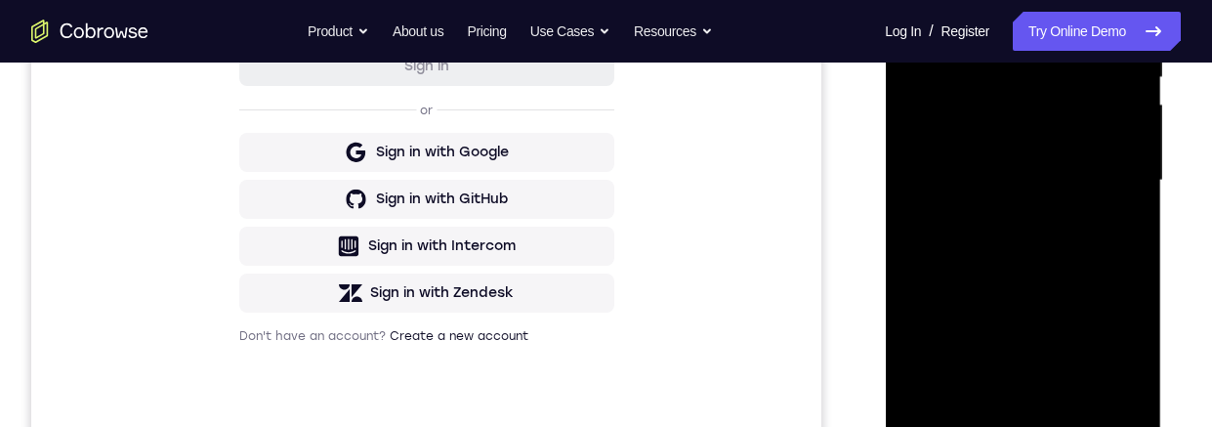
click at [990, 140] on div at bounding box center [1023, 180] width 246 height 547
click at [998, 177] on div at bounding box center [1023, 180] width 246 height 547
click at [1098, 250] on div at bounding box center [1023, 180] width 246 height 547
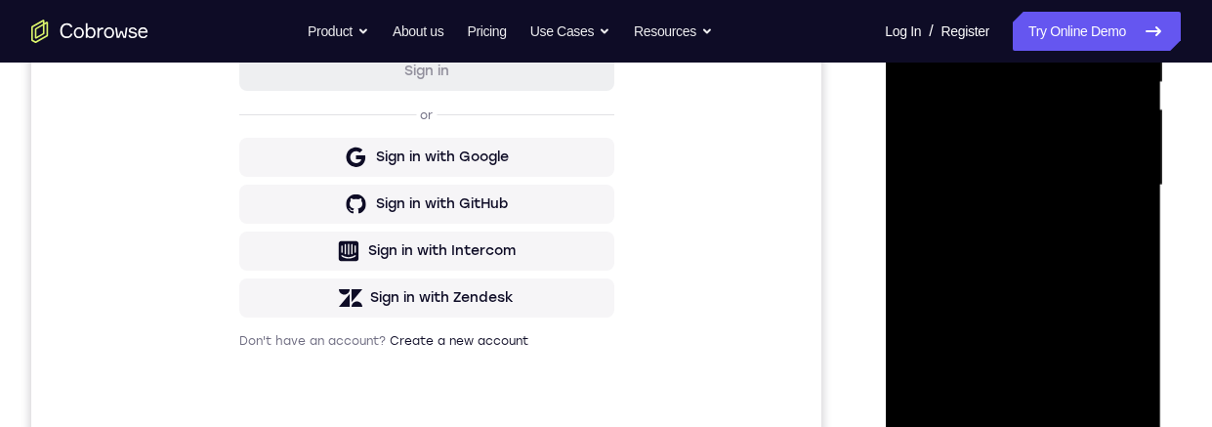
click at [1084, 226] on div at bounding box center [1023, 185] width 246 height 547
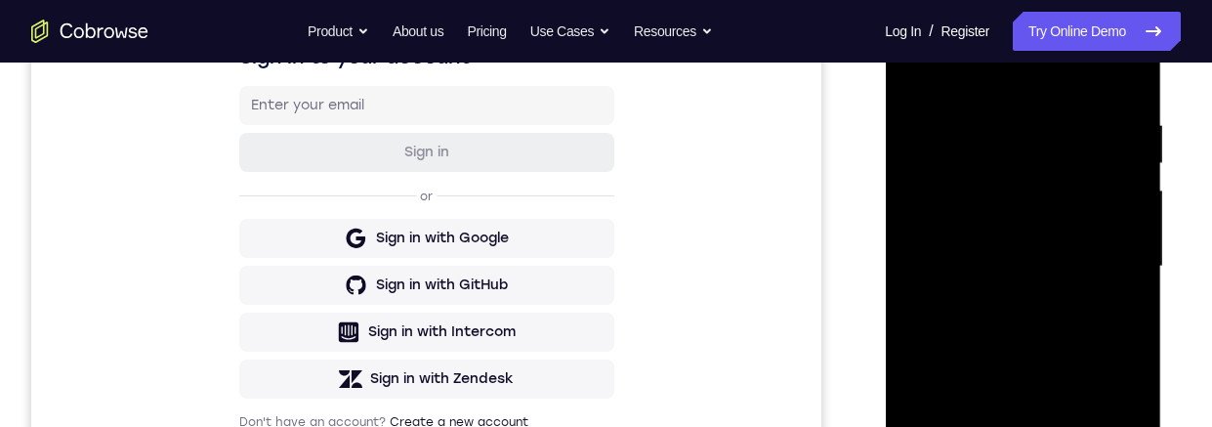
scroll to position [379, 0]
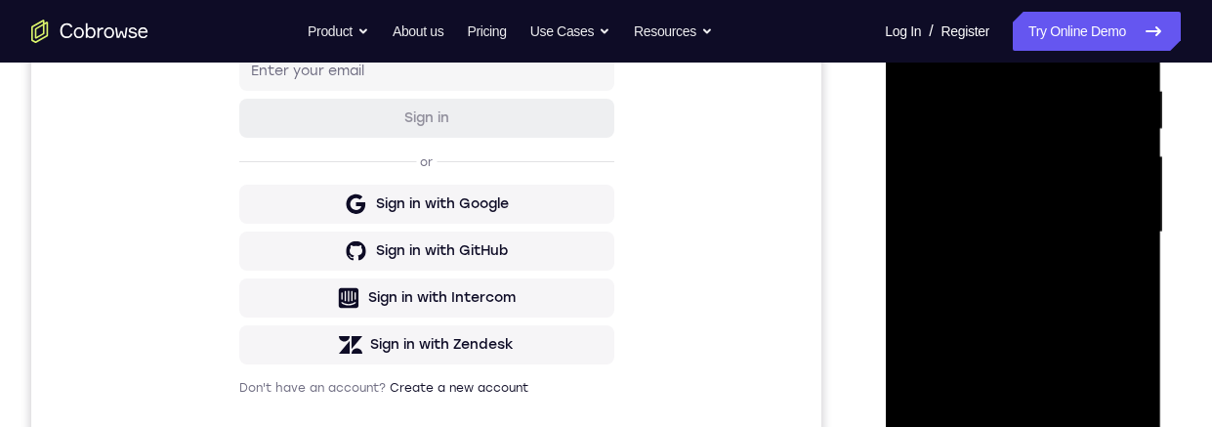
click at [1054, 309] on div at bounding box center [1023, 232] width 246 height 547
click at [995, 91] on div at bounding box center [1023, 232] width 246 height 547
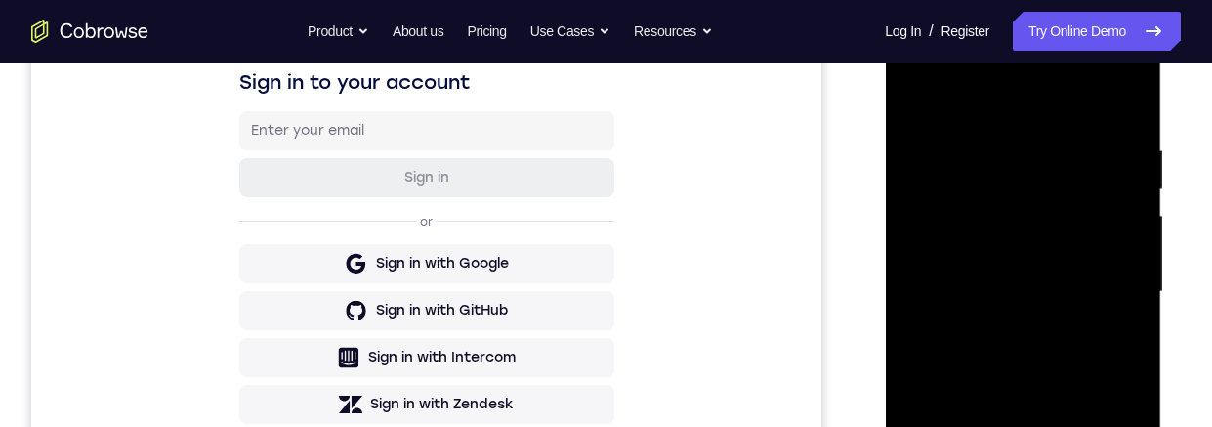
scroll to position [435, 0]
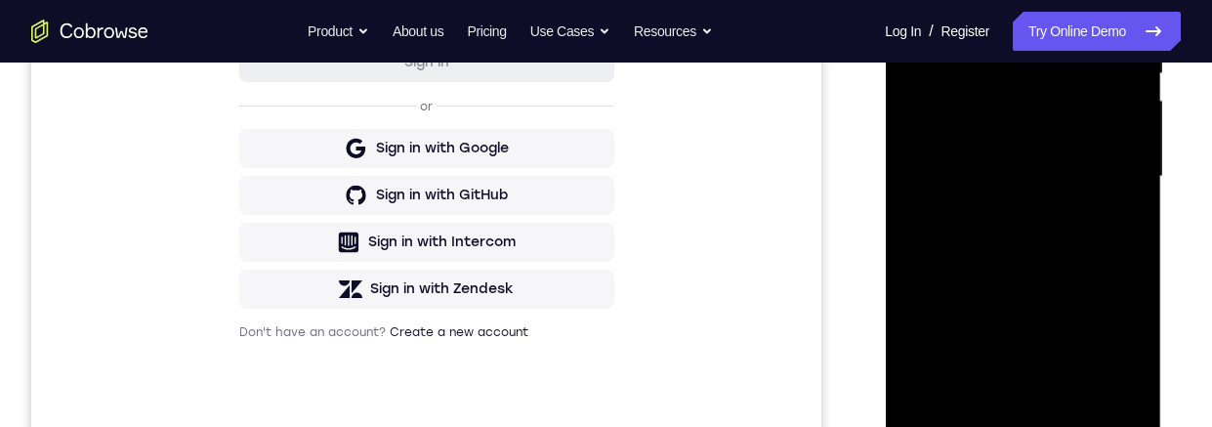
click at [1100, 409] on div at bounding box center [1023, 176] width 246 height 547
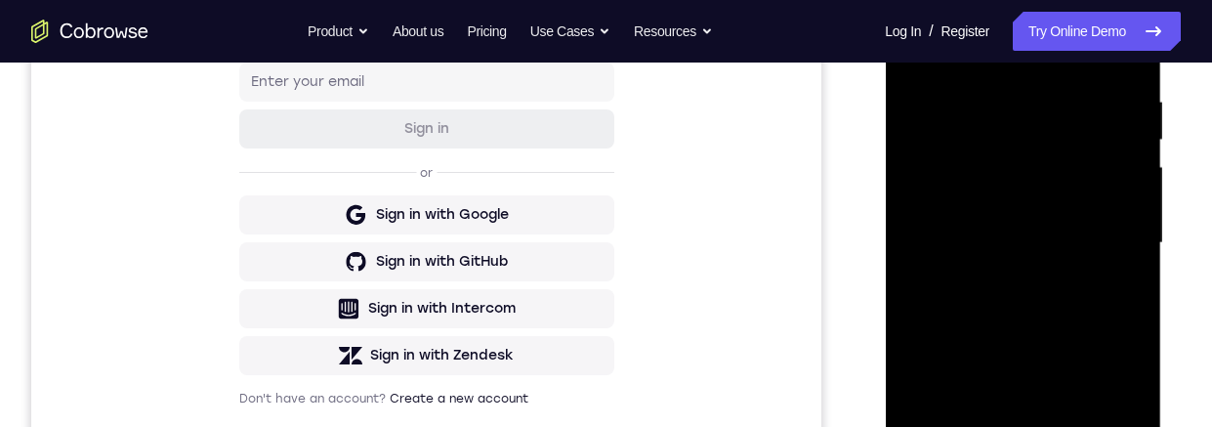
click at [1125, 221] on div at bounding box center [1023, 243] width 246 height 547
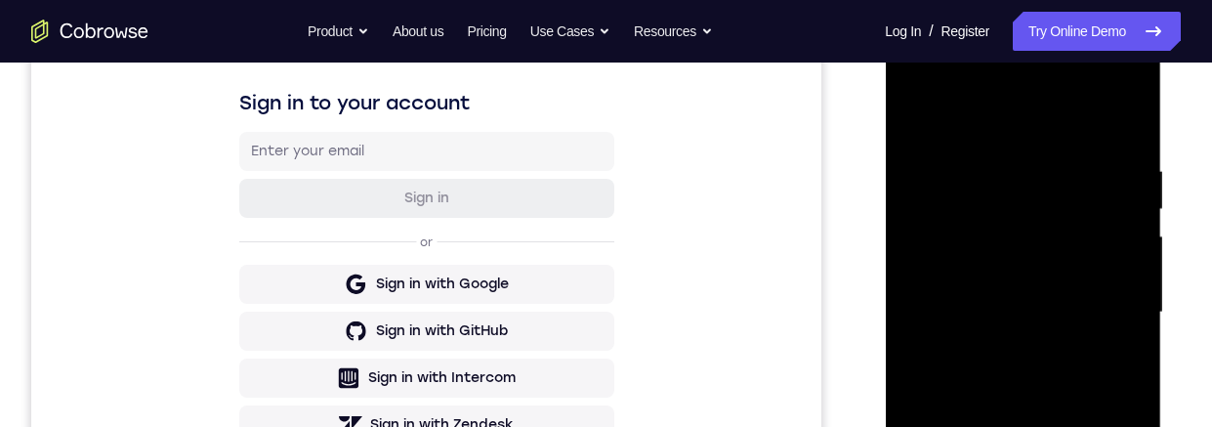
scroll to position [431, 0]
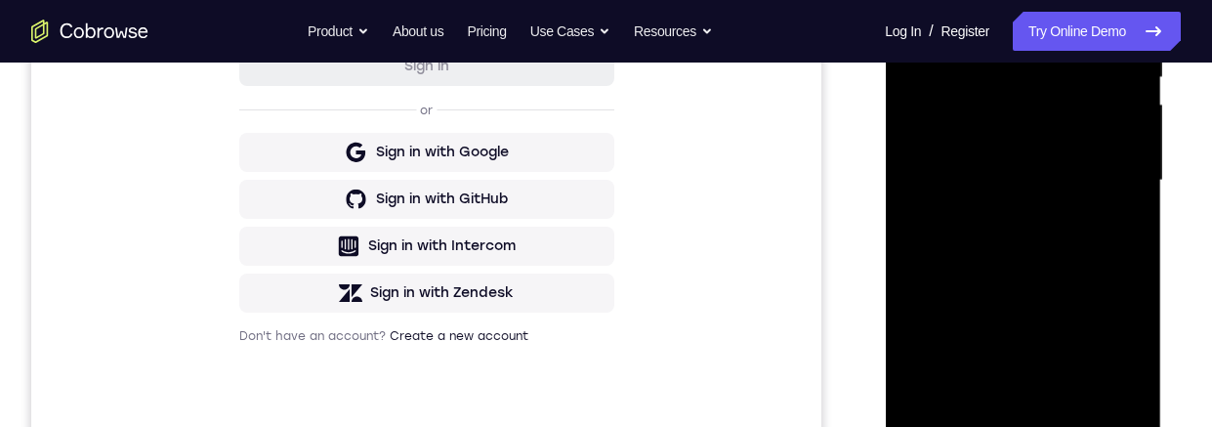
click at [1096, 406] on div at bounding box center [1023, 180] width 246 height 547
click at [1118, 213] on div at bounding box center [1023, 180] width 246 height 547
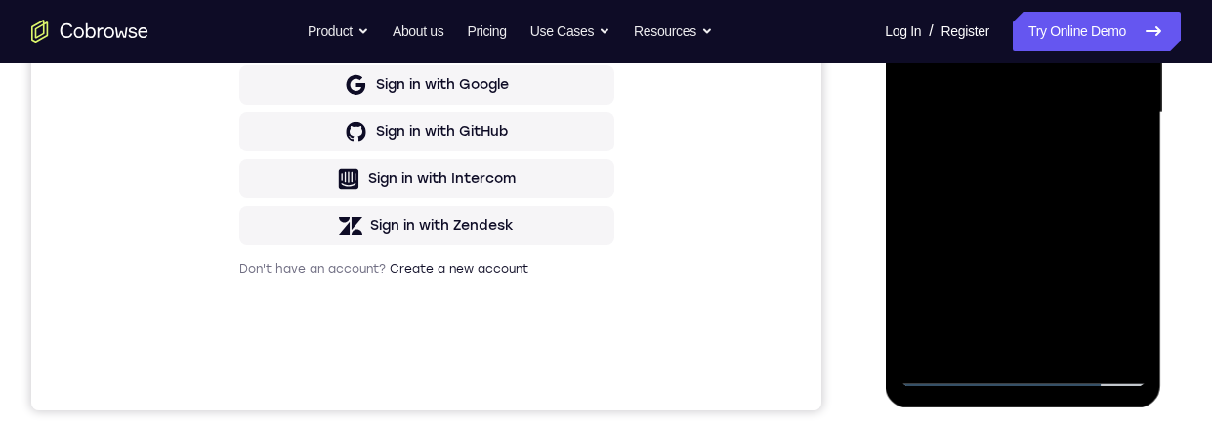
scroll to position [314, 0]
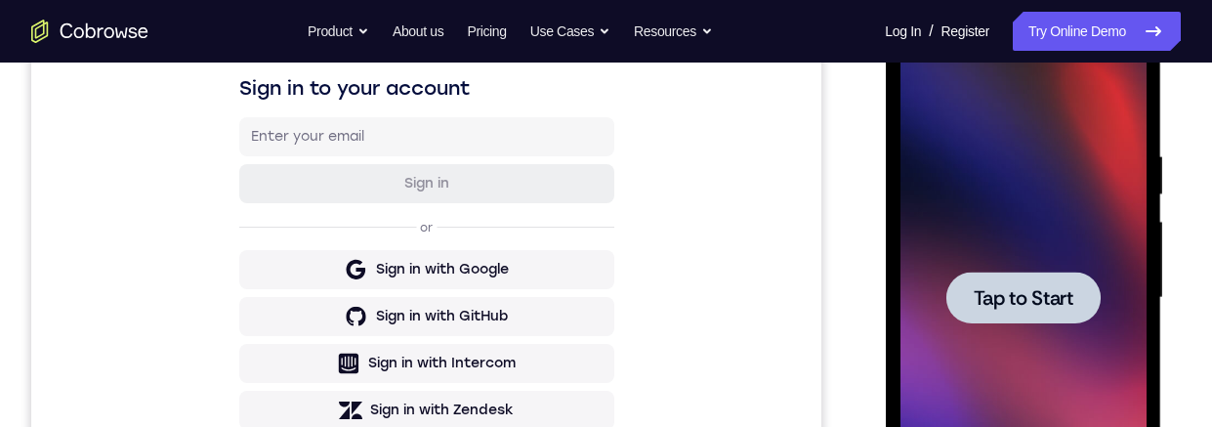
click at [1042, 300] on span "Tap to Start" at bounding box center [1023, 298] width 100 height 20
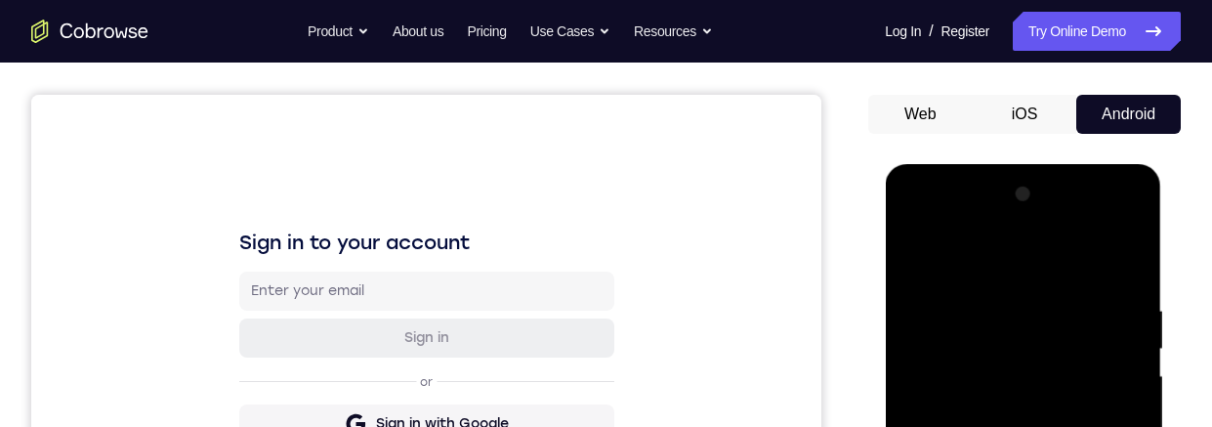
scroll to position [479, 0]
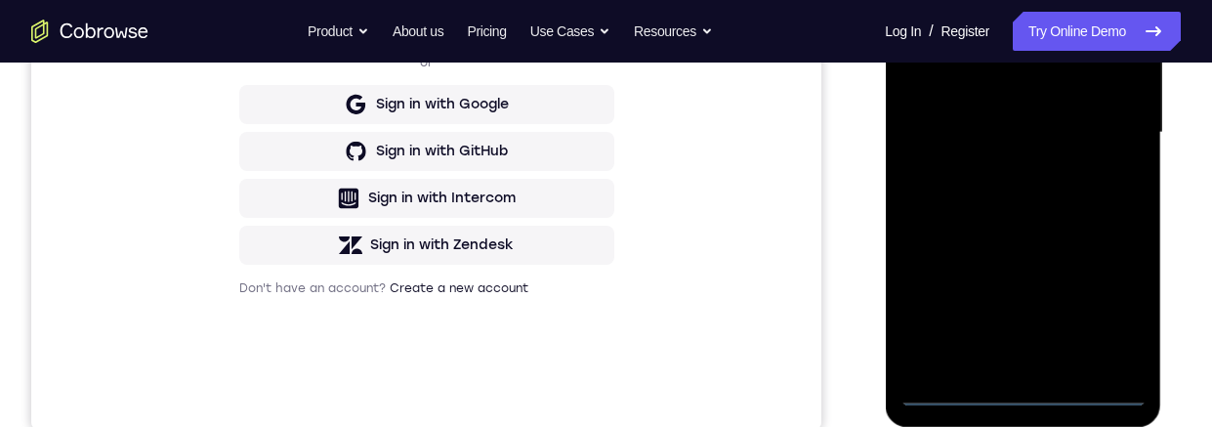
click at [1023, 395] on div at bounding box center [1023, 132] width 246 height 547
click at [1107, 306] on div at bounding box center [1023, 132] width 246 height 547
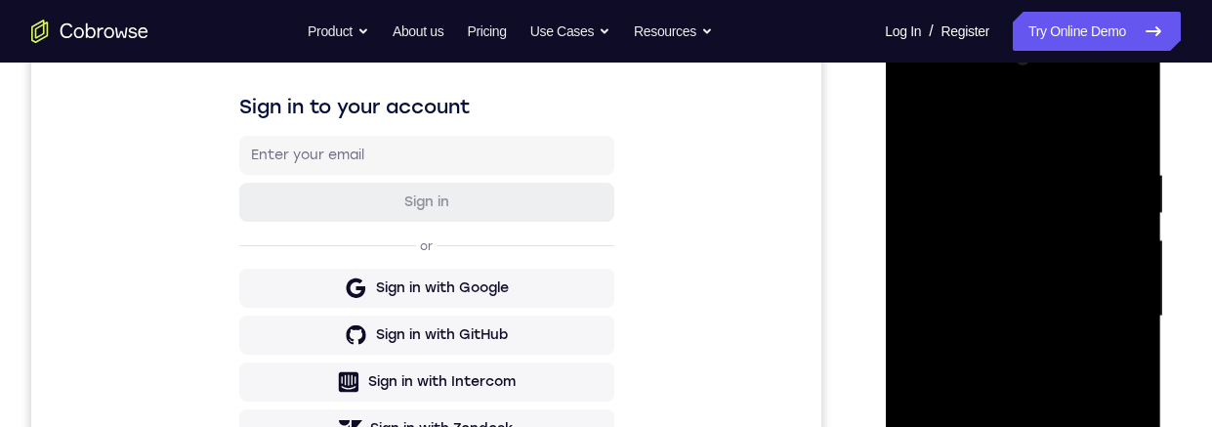
click at [1062, 129] on div at bounding box center [1023, 316] width 246 height 547
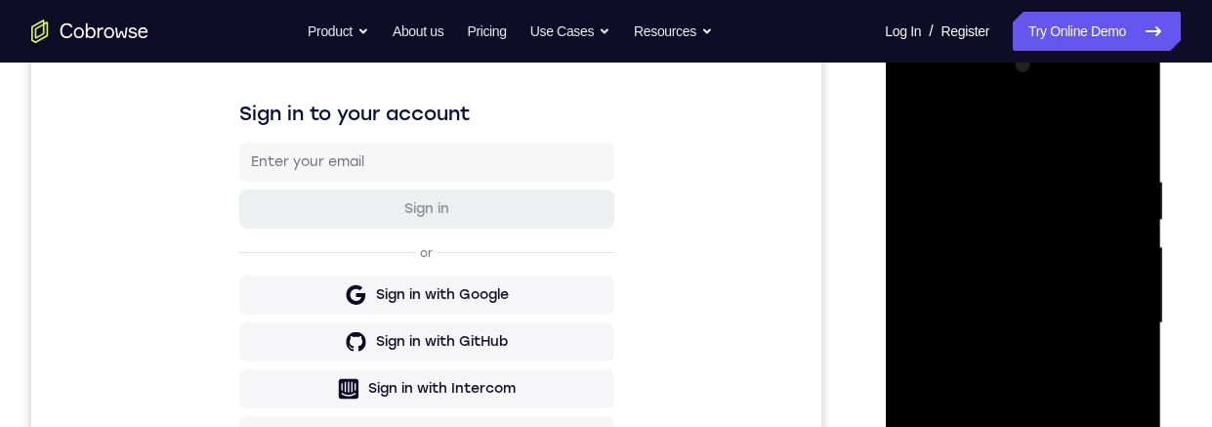
click at [1110, 320] on div at bounding box center [1023, 323] width 246 height 547
click at [1004, 426] on div at bounding box center [1023, 323] width 246 height 547
click at [1056, 314] on div at bounding box center [1023, 323] width 246 height 547
click at [990, 284] on div at bounding box center [1023, 323] width 246 height 547
click at [1082, 331] on div at bounding box center [1023, 323] width 246 height 547
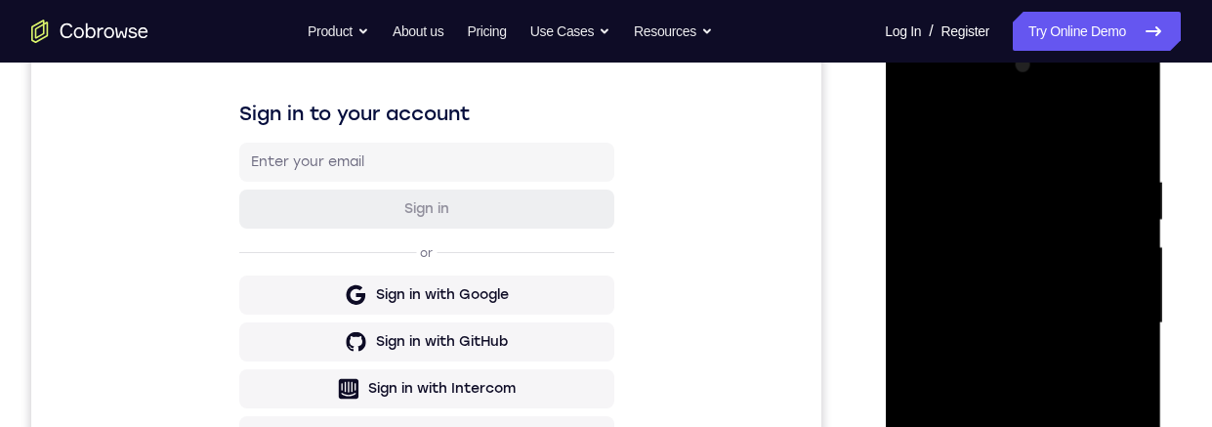
click at [1084, 396] on div at bounding box center [1023, 323] width 246 height 547
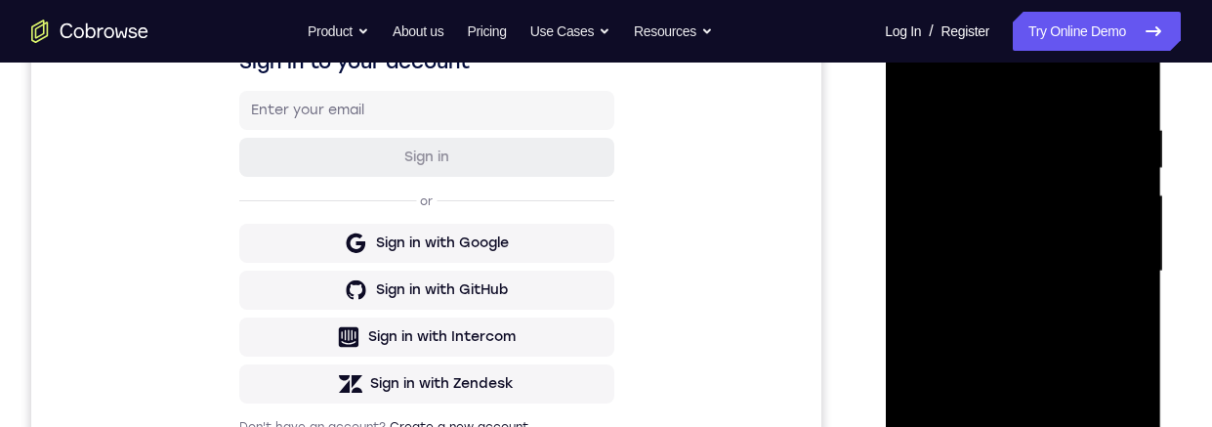
scroll to position [367, 0]
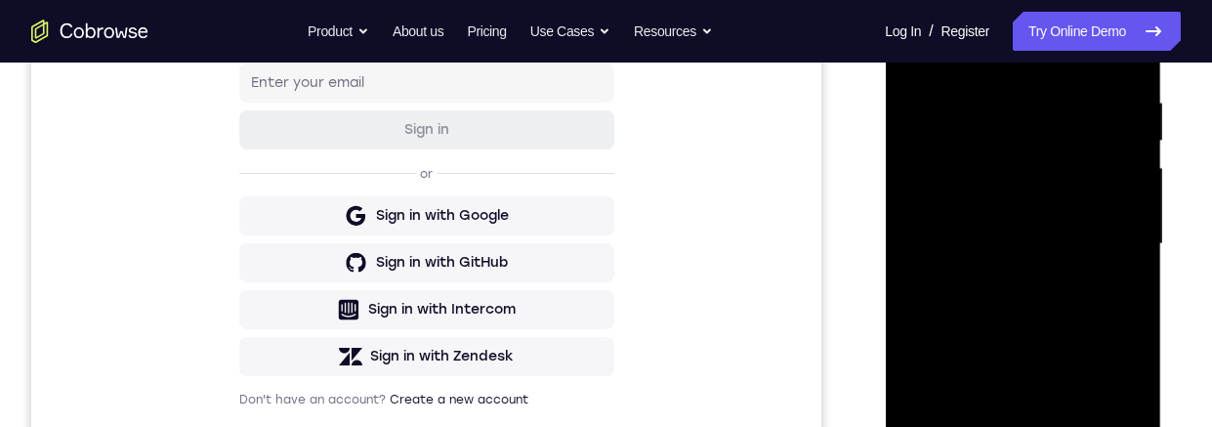
click at [1077, 317] on div at bounding box center [1023, 244] width 246 height 547
click at [1063, 95] on div at bounding box center [1023, 244] width 246 height 547
click at [1108, 234] on div at bounding box center [1023, 244] width 246 height 547
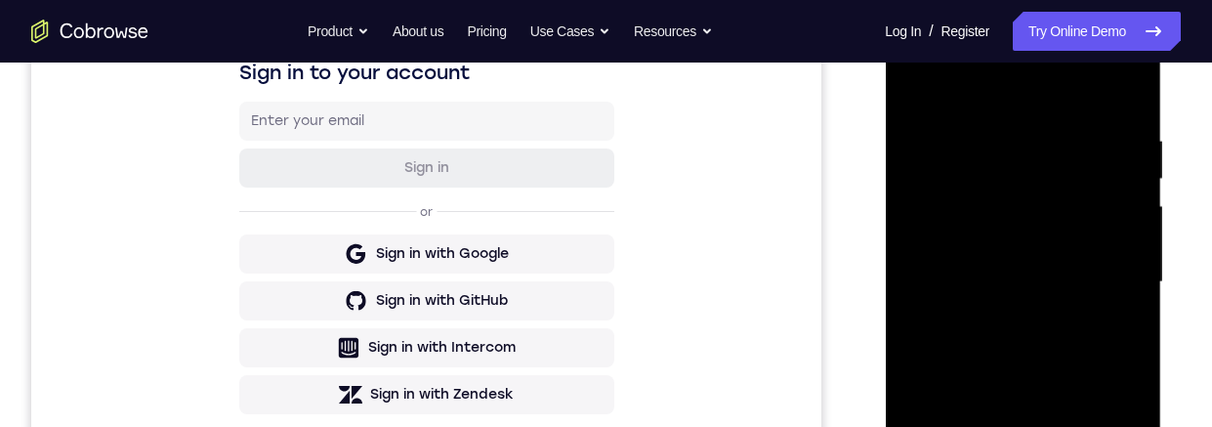
scroll to position [329, 0]
click at [909, 300] on div at bounding box center [1023, 282] width 246 height 547
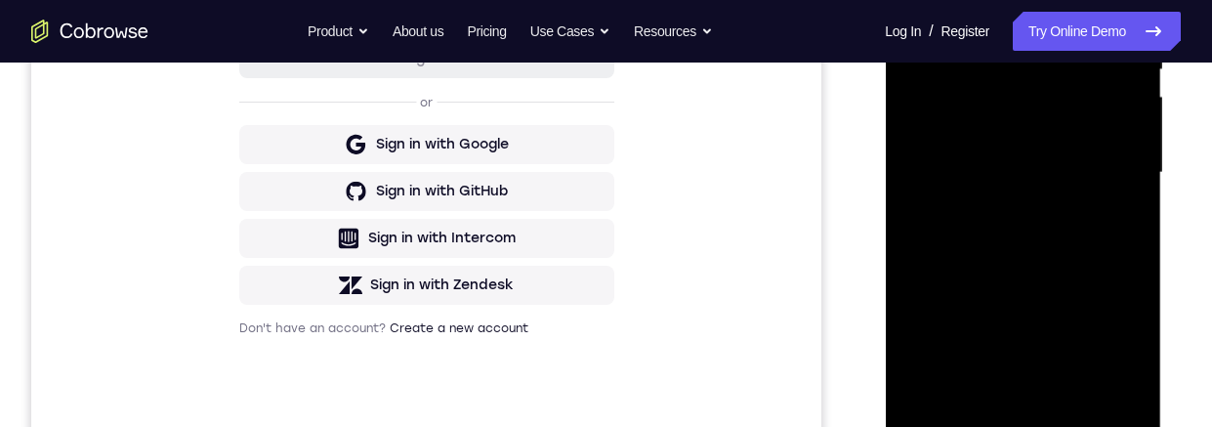
scroll to position [457, 0]
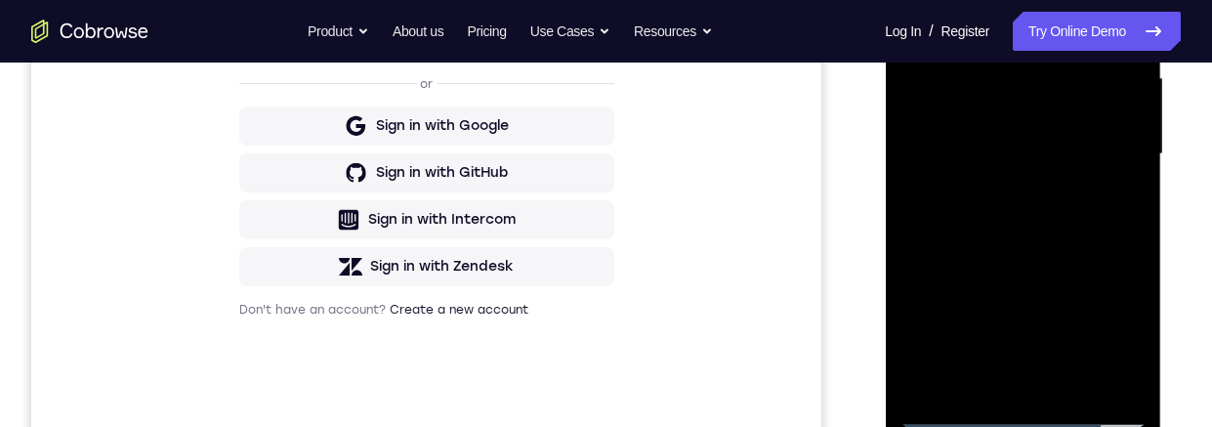
click at [1102, 374] on div at bounding box center [1023, 154] width 246 height 547
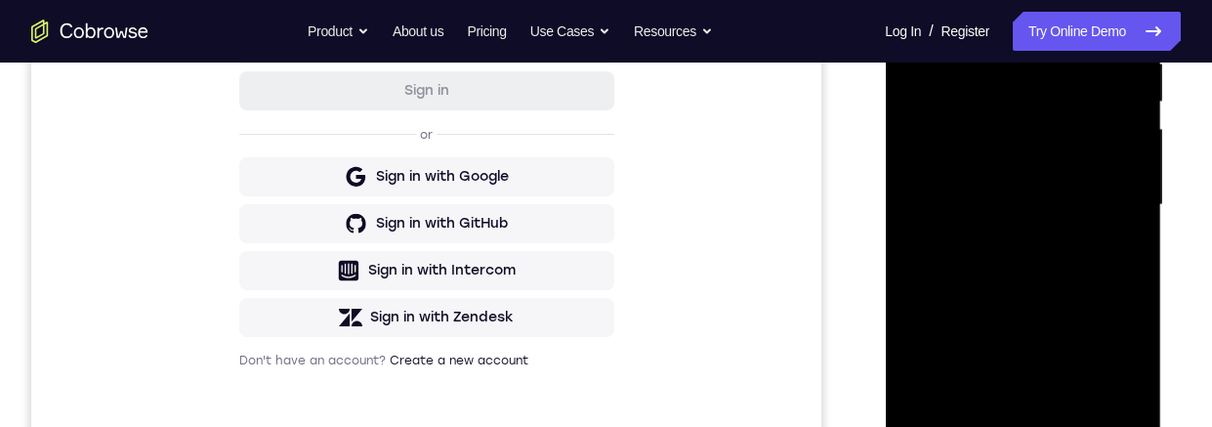
click at [1110, 11] on div at bounding box center [1023, 205] width 246 height 547
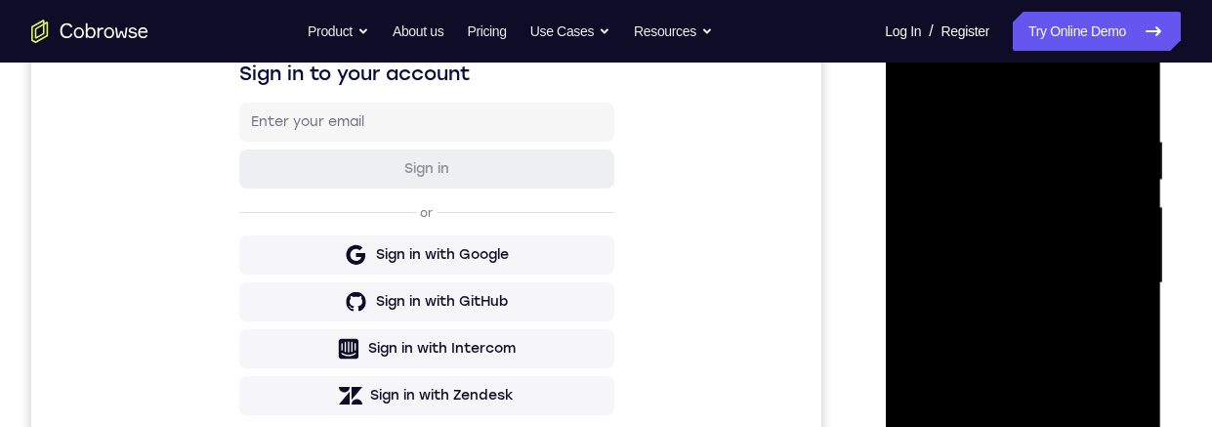
click at [1126, 96] on div at bounding box center [1023, 283] width 246 height 547
click at [1073, 426] on div at bounding box center [1023, 283] width 246 height 547
click at [1042, 383] on div at bounding box center [1023, 283] width 246 height 547
click at [1066, 271] on div at bounding box center [1023, 283] width 246 height 547
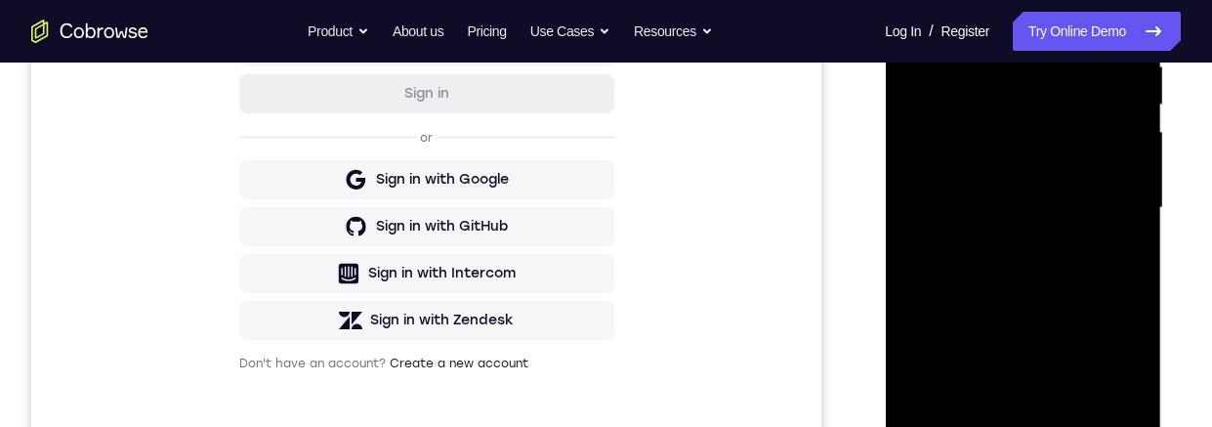
scroll to position [334, 0]
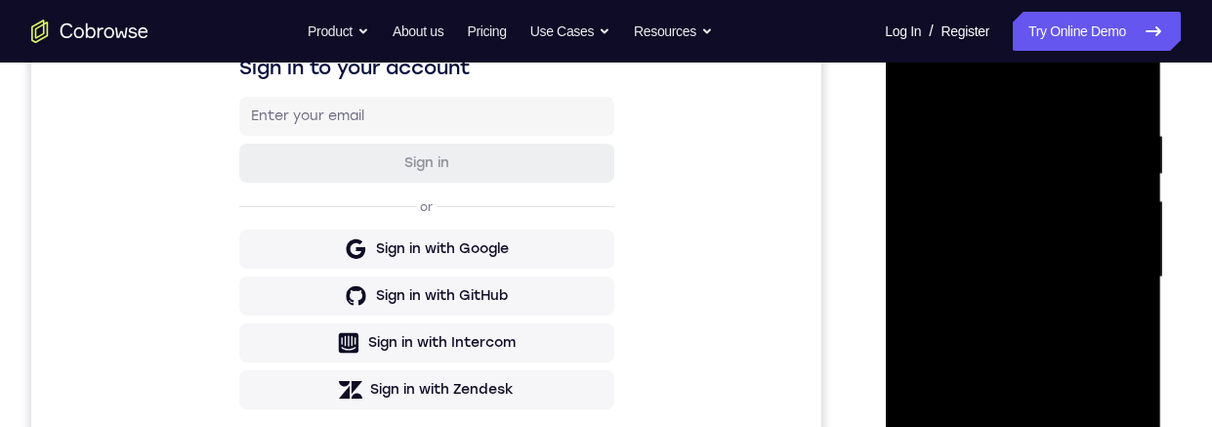
click at [917, 92] on div at bounding box center [1023, 277] width 246 height 547
click at [928, 77] on div at bounding box center [1023, 277] width 246 height 547
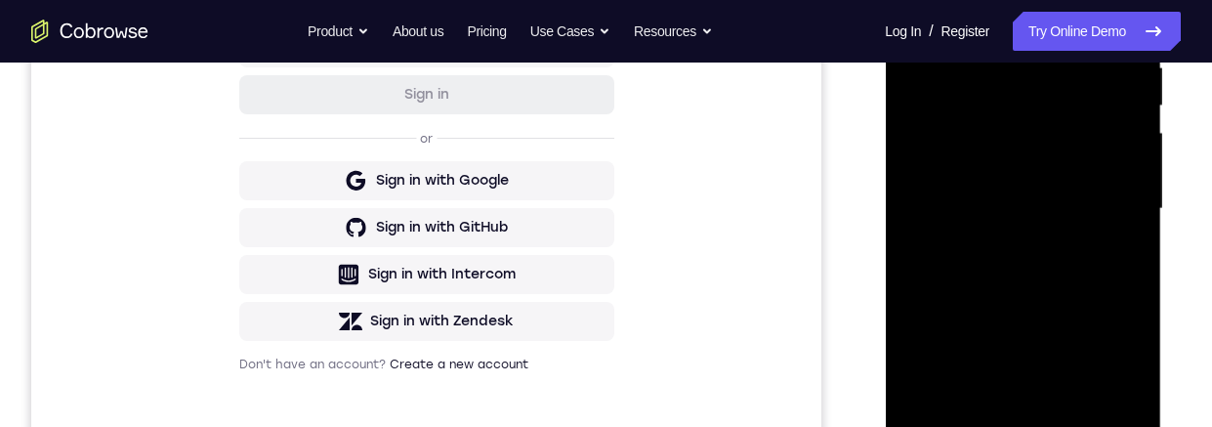
click at [1002, 111] on div at bounding box center [1023, 209] width 246 height 547
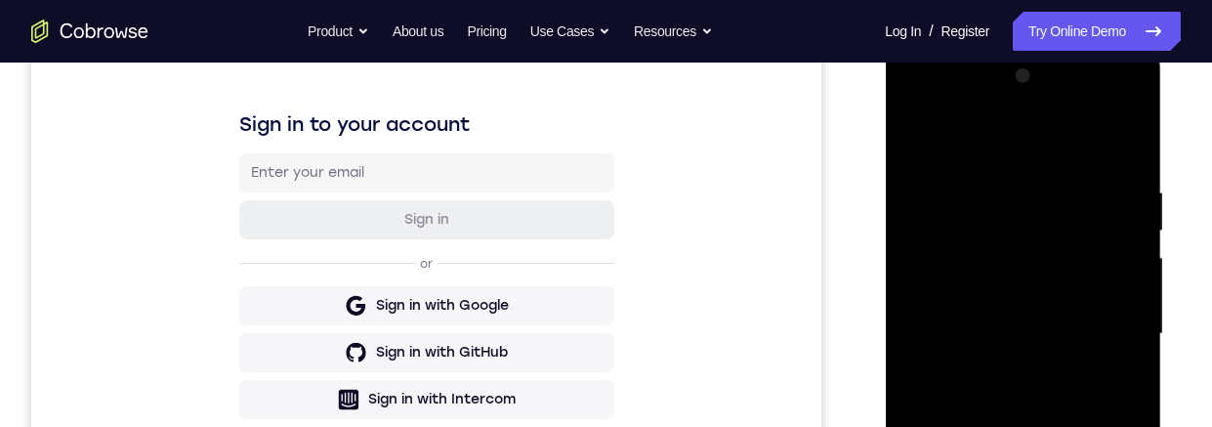
scroll to position [237, 0]
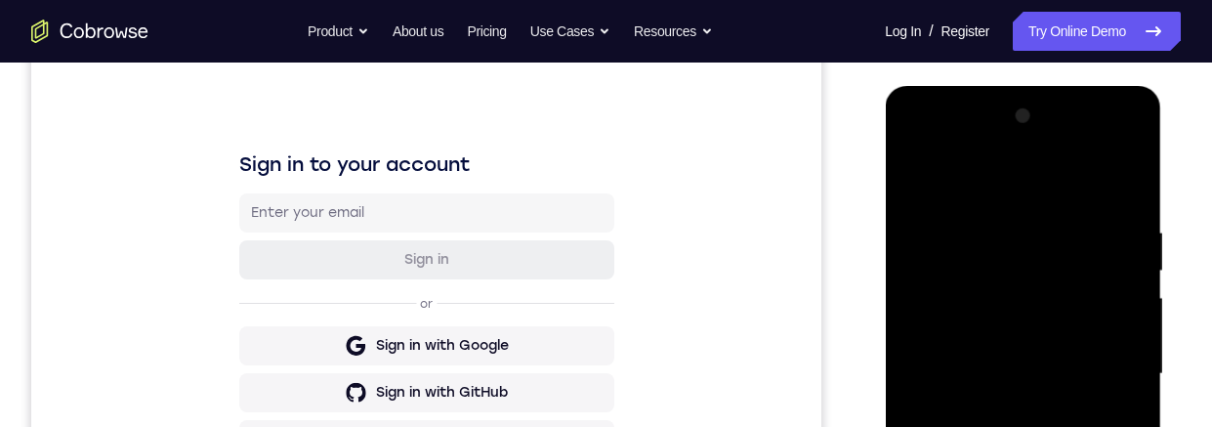
click at [913, 173] on div at bounding box center [1023, 374] width 246 height 547
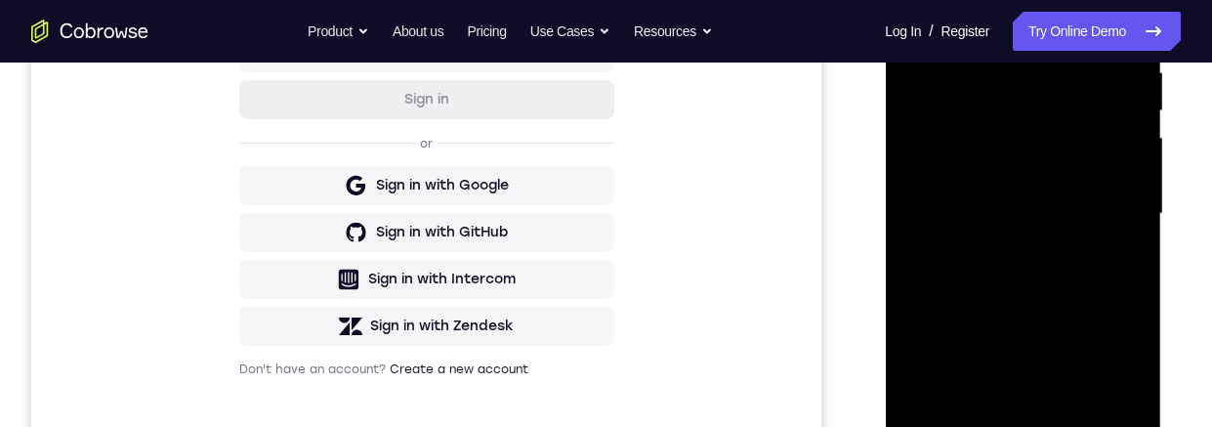
scroll to position [514, 0]
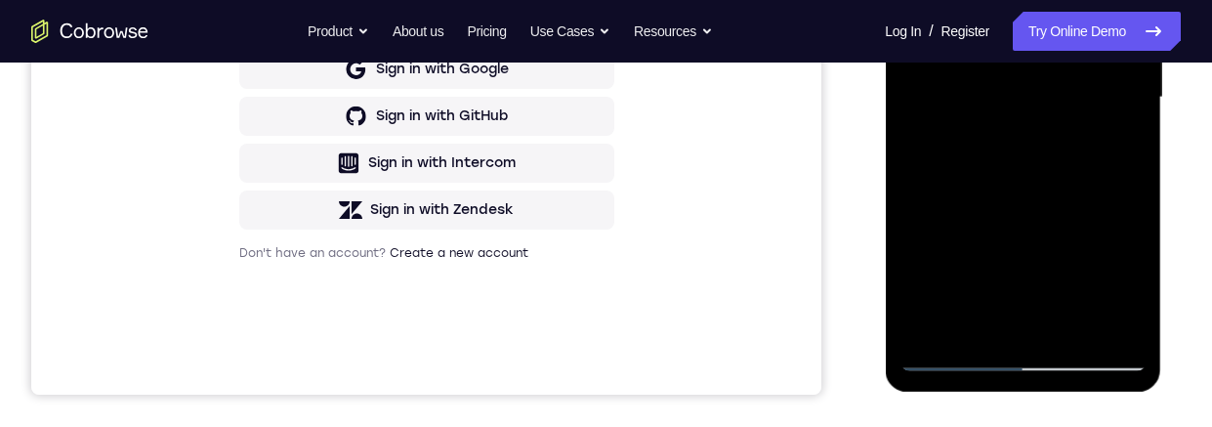
click at [976, 326] on div at bounding box center [1023, 97] width 246 height 547
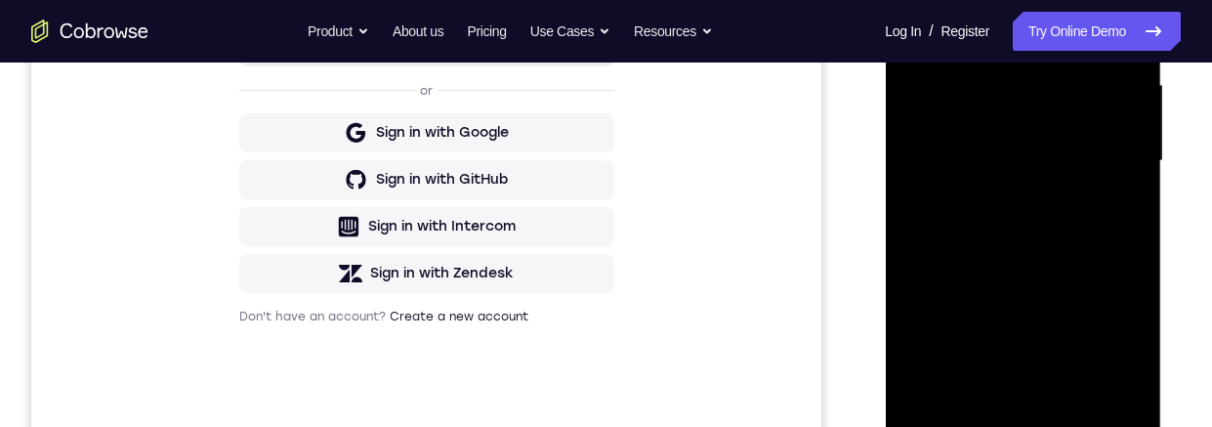
scroll to position [447, 0]
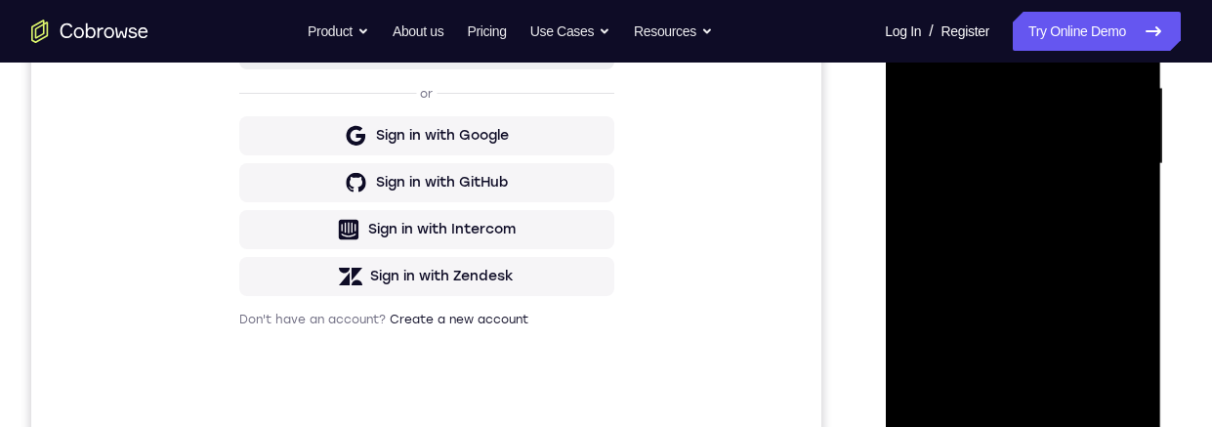
click at [1032, 75] on div at bounding box center [1023, 164] width 246 height 547
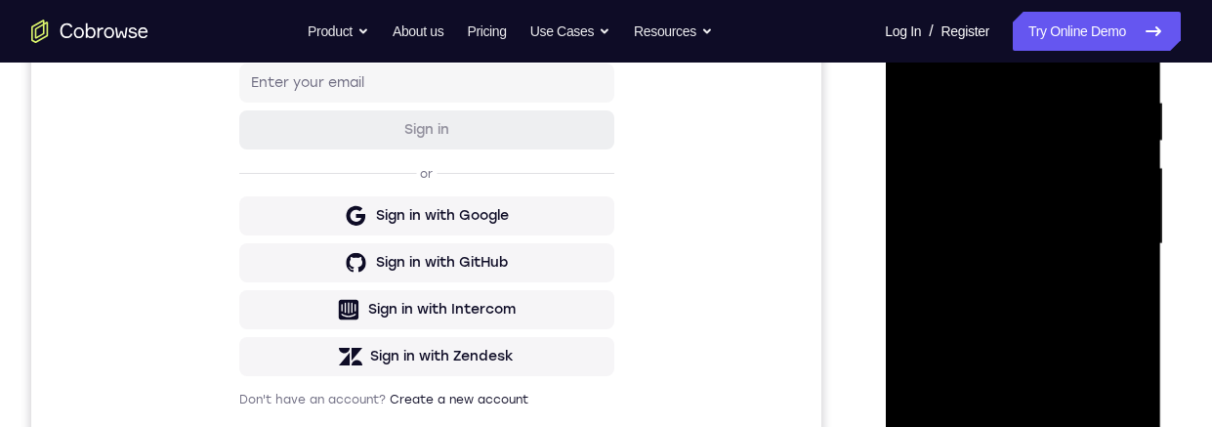
scroll to position [304, 0]
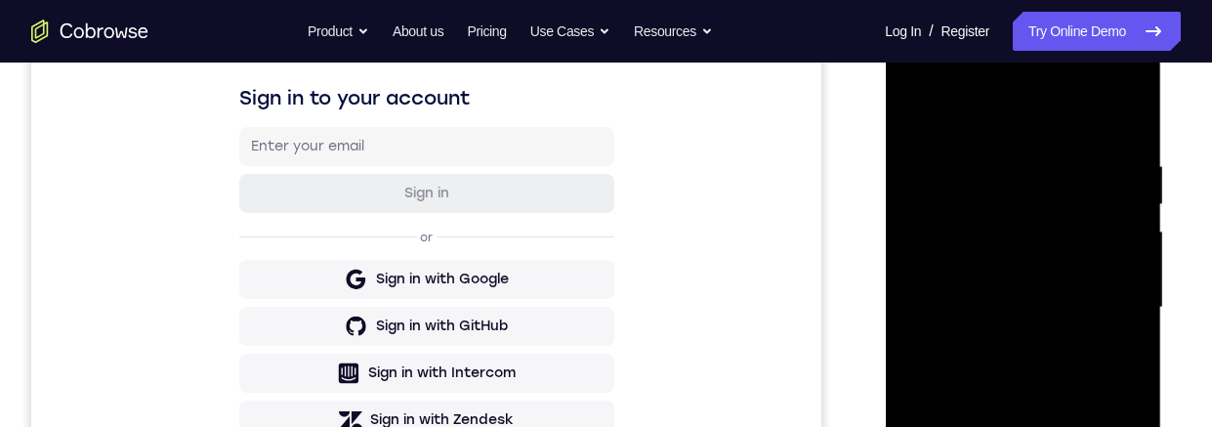
click at [917, 111] on div at bounding box center [1023, 307] width 246 height 547
click at [948, 250] on div at bounding box center [1023, 307] width 246 height 547
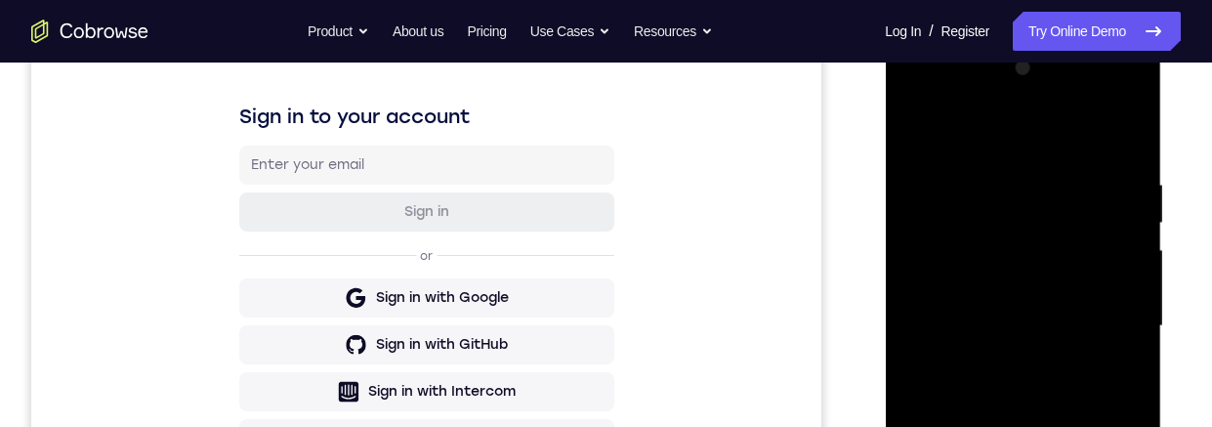
scroll to position [276, 0]
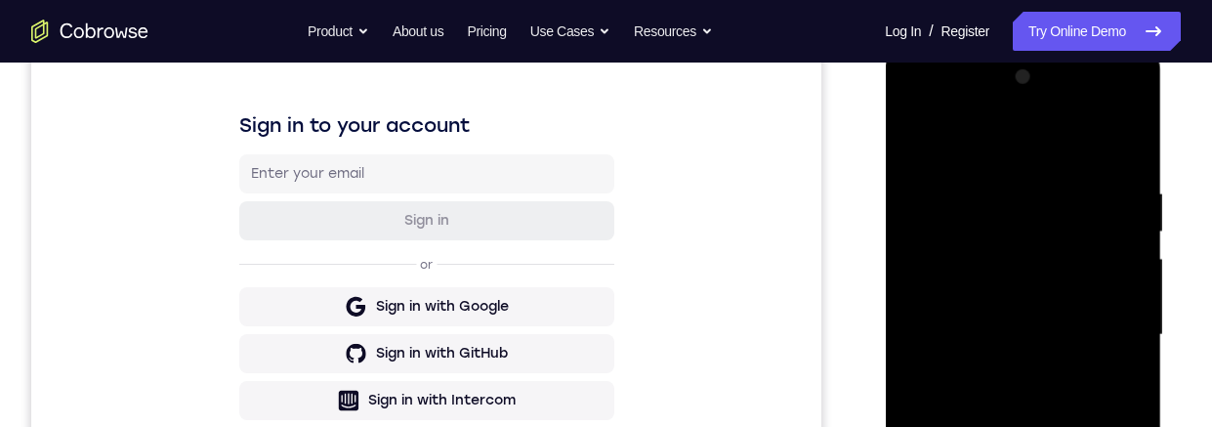
click at [914, 132] on div at bounding box center [1023, 335] width 246 height 547
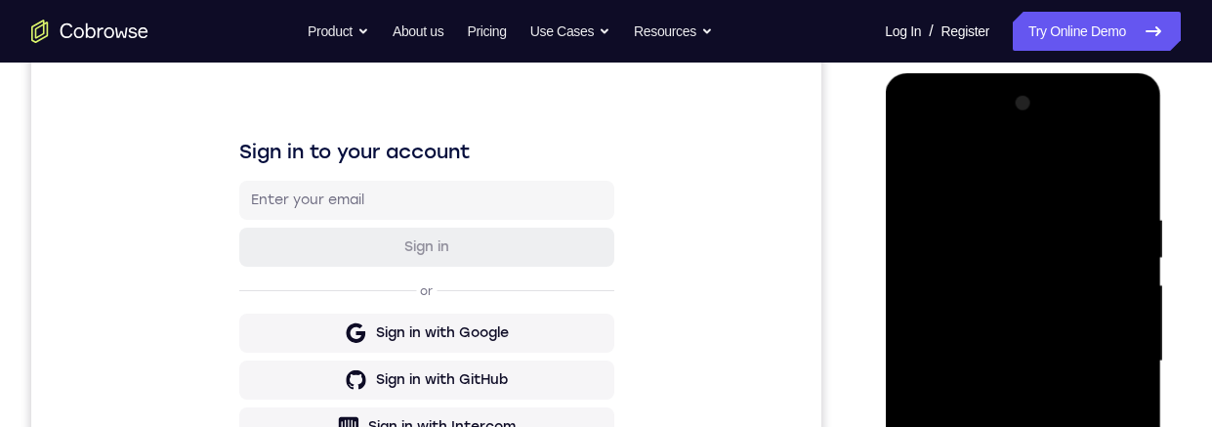
click at [946, 302] on div at bounding box center [1023, 361] width 246 height 547
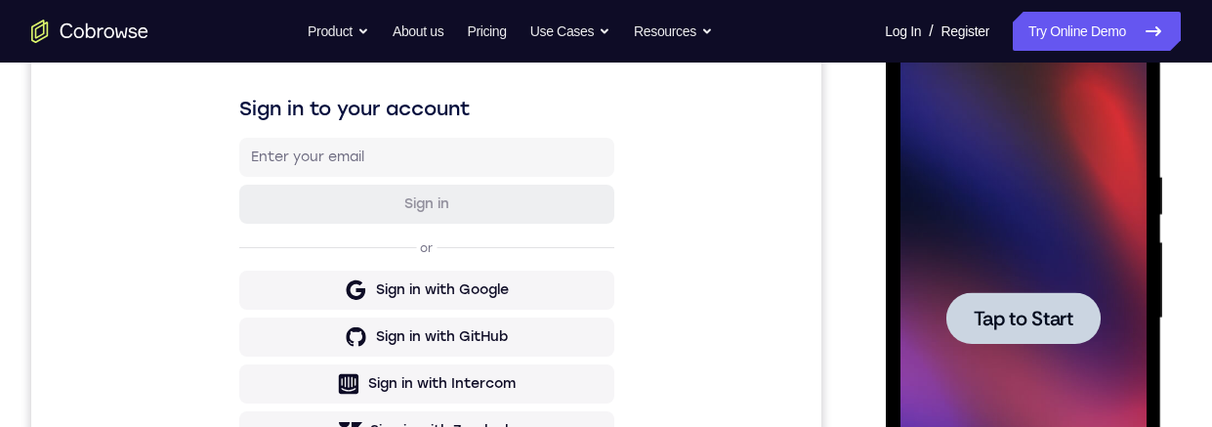
scroll to position [218, 0]
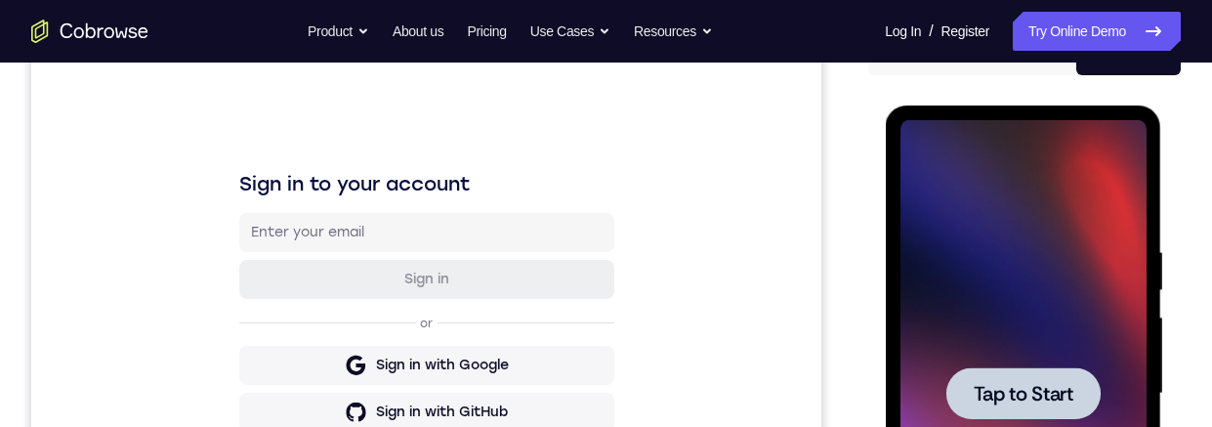
click at [1007, 384] on span "Tap to Start" at bounding box center [1023, 394] width 100 height 20
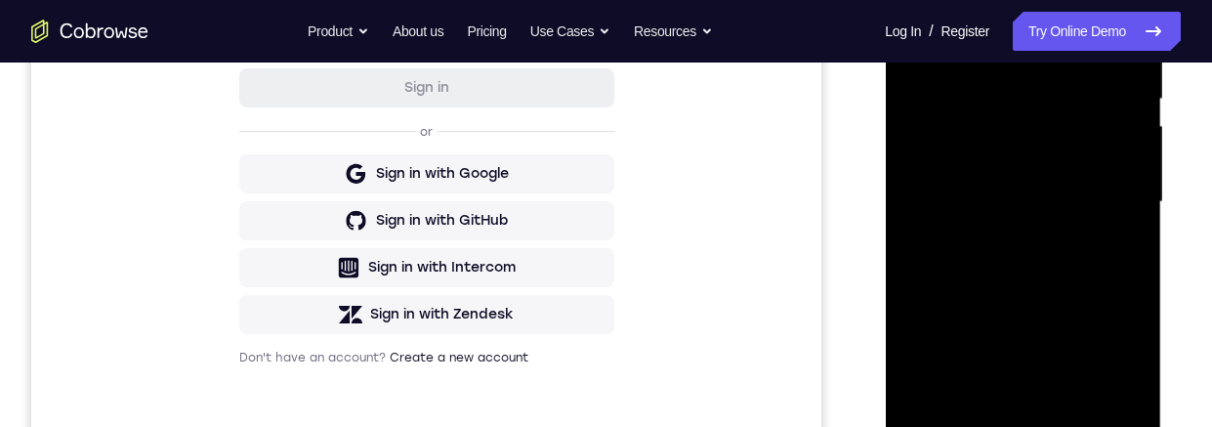
scroll to position [523, 0]
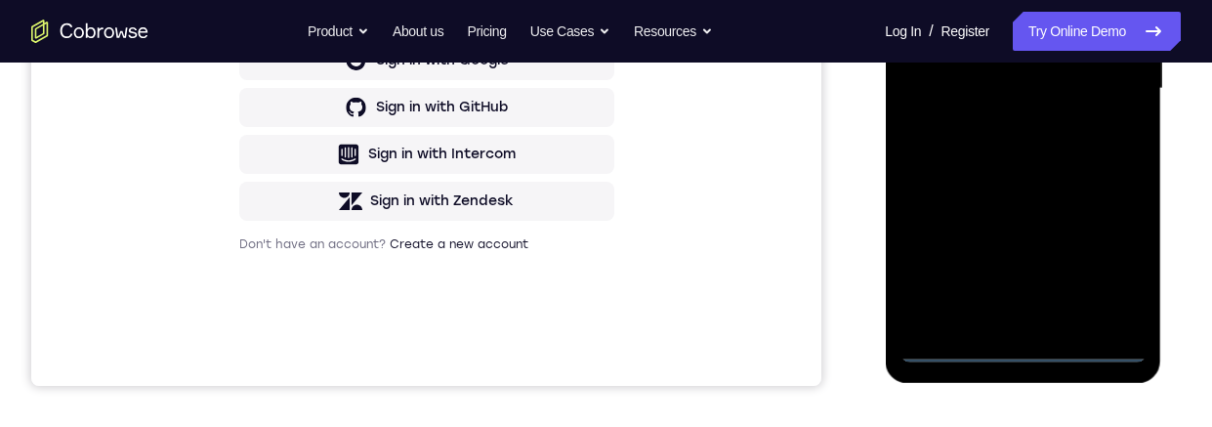
click at [1018, 354] on div at bounding box center [1023, 88] width 246 height 547
click at [1112, 261] on div at bounding box center [1023, 86] width 246 height 547
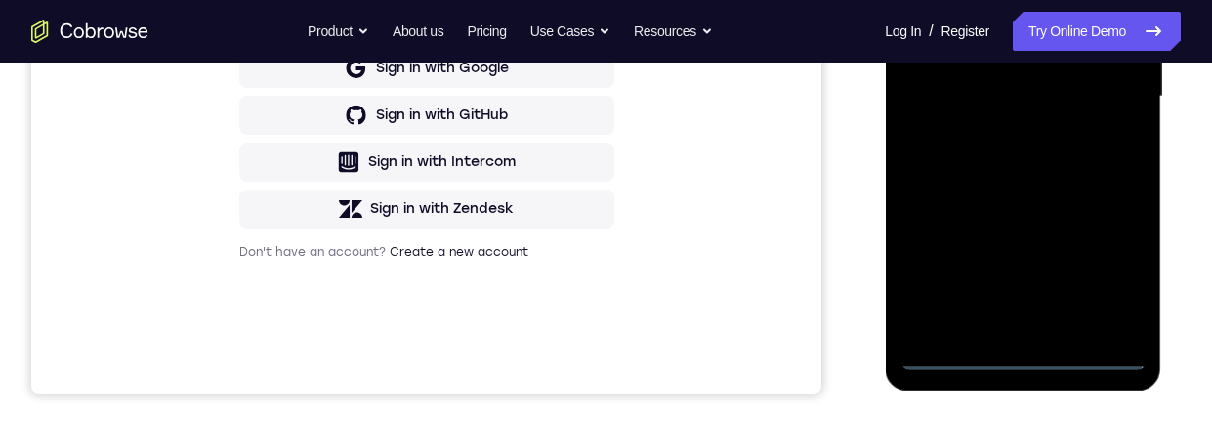
scroll to position [224, 0]
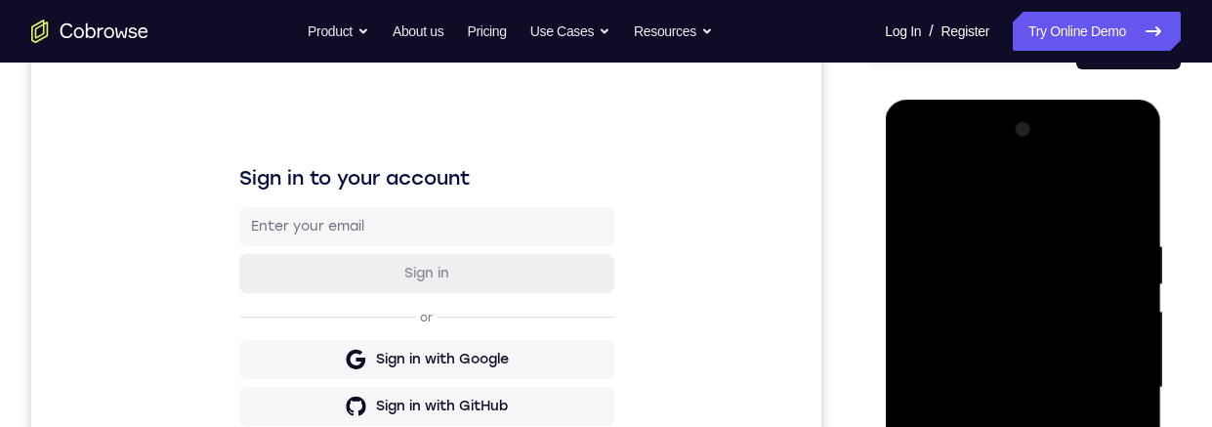
click at [1060, 196] on div at bounding box center [1023, 387] width 246 height 547
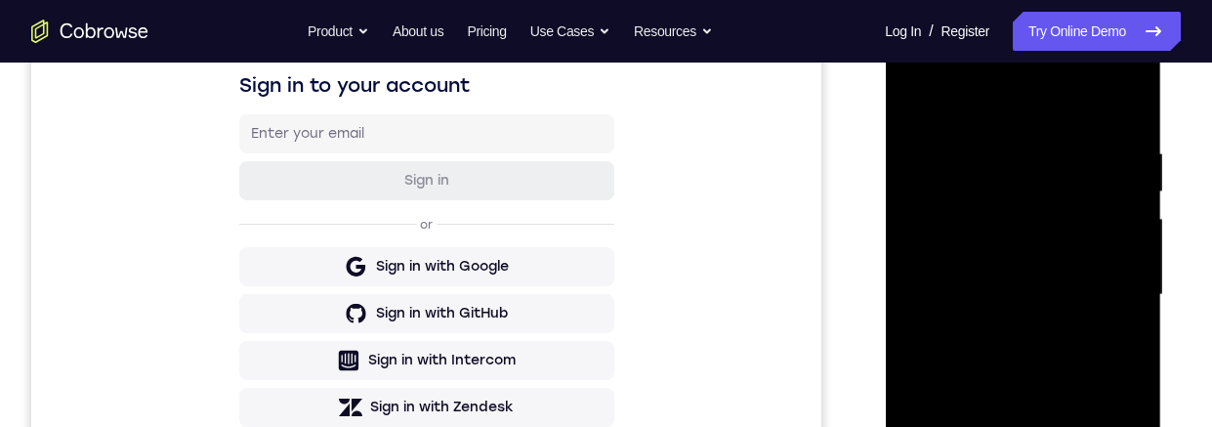
click at [1106, 284] on div at bounding box center [1023, 294] width 246 height 547
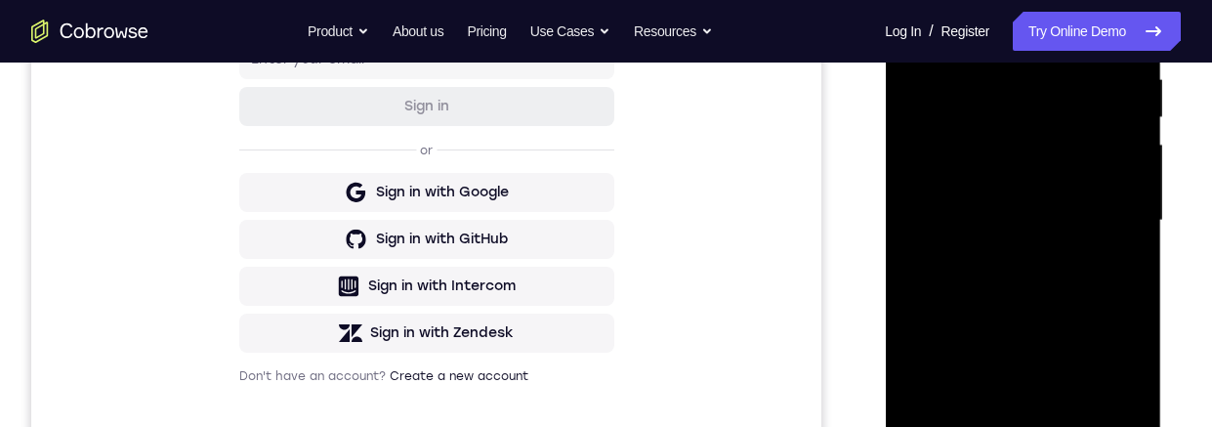
click at [996, 258] on div at bounding box center [1023, 220] width 246 height 547
click at [1083, 196] on div at bounding box center [1023, 220] width 246 height 547
click at [1000, 175] on div at bounding box center [1023, 220] width 246 height 547
click at [1061, 219] on div at bounding box center [1023, 220] width 246 height 547
click at [1064, 285] on div at bounding box center [1023, 220] width 246 height 547
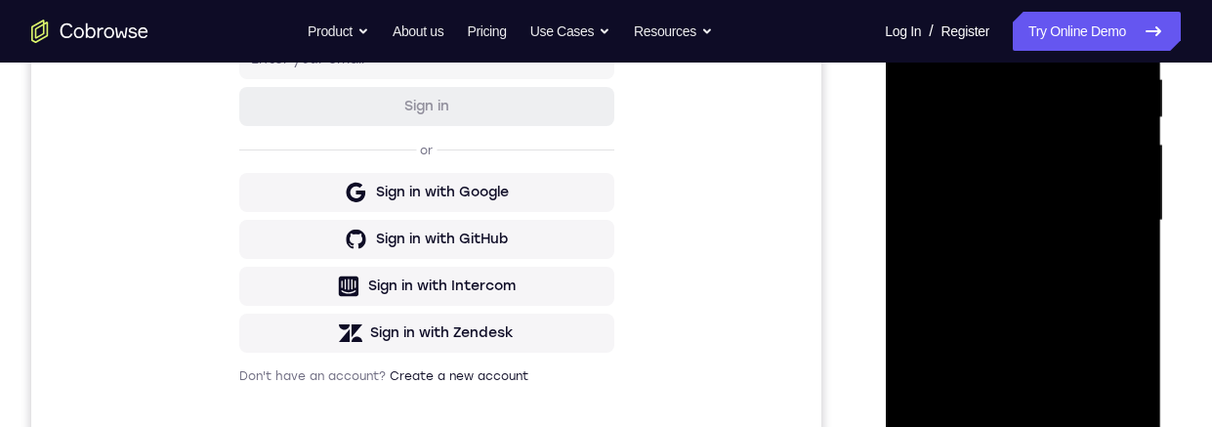
click at [1079, 273] on div at bounding box center [1023, 220] width 246 height 547
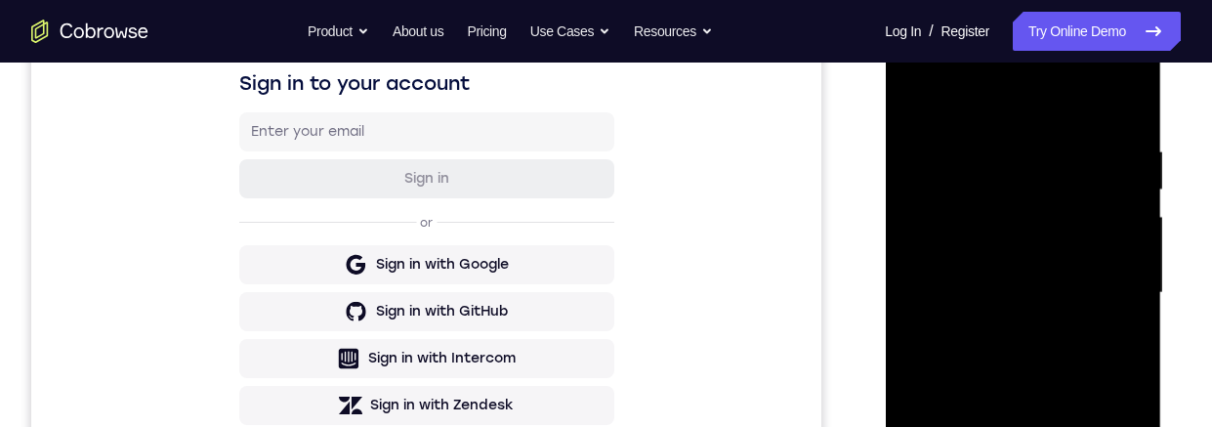
scroll to position [313, 0]
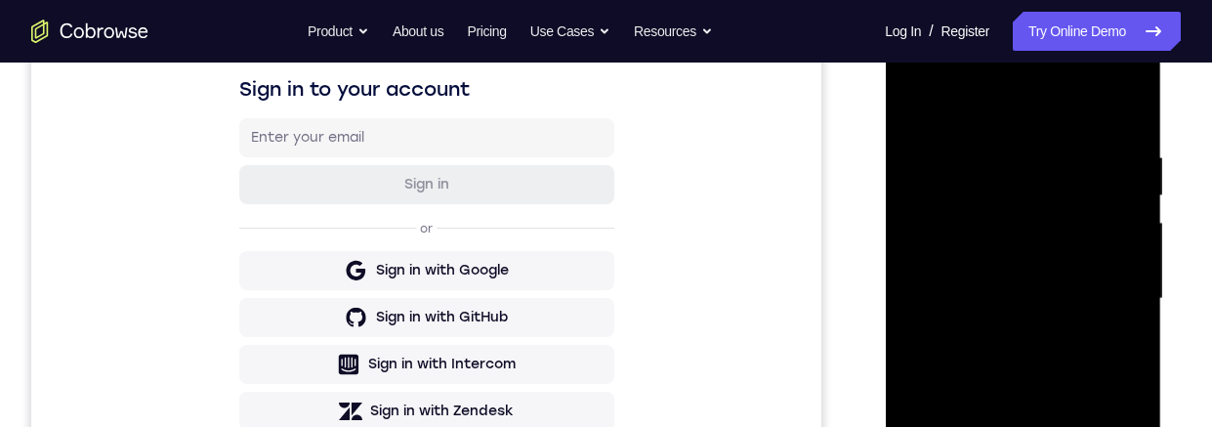
click at [1066, 376] on div at bounding box center [1023, 298] width 246 height 547
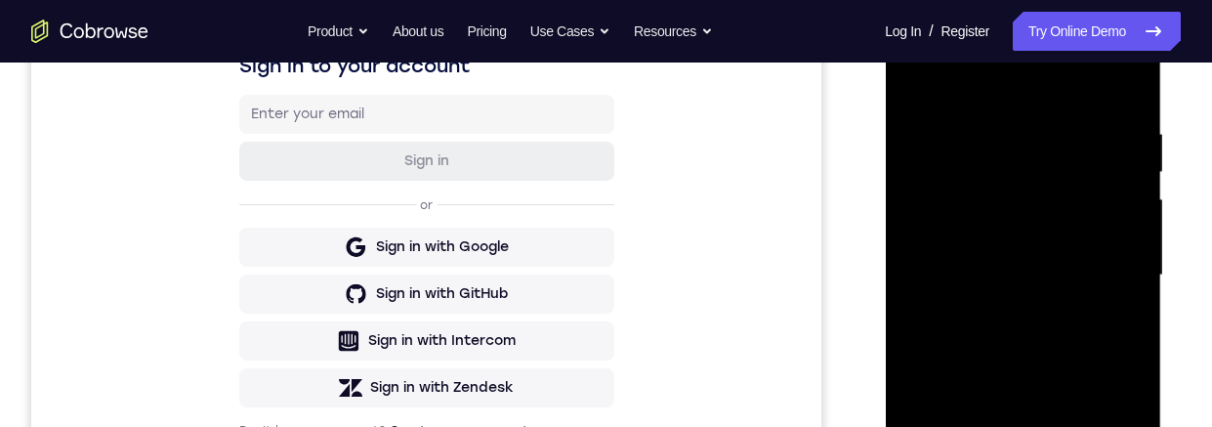
scroll to position [288, 0]
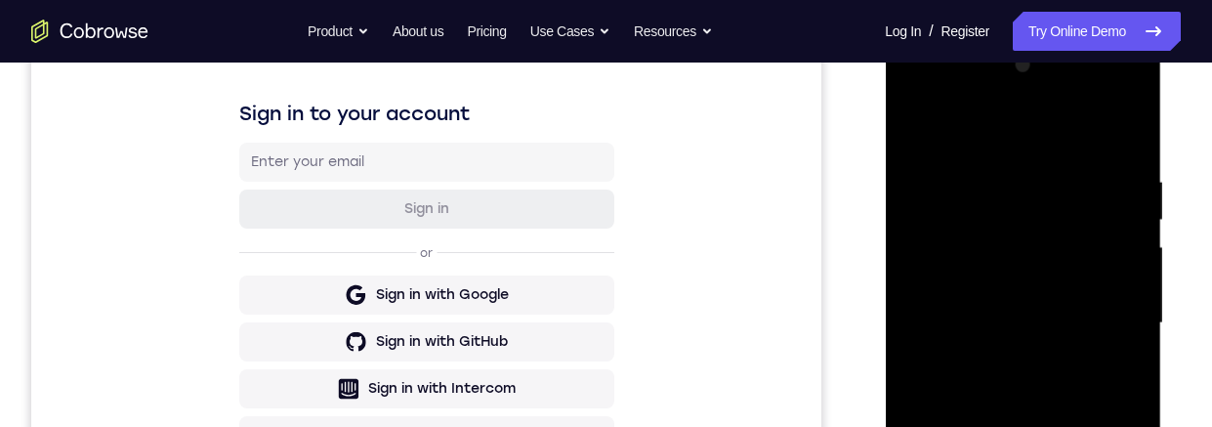
click at [1085, 376] on div at bounding box center [1023, 323] width 246 height 547
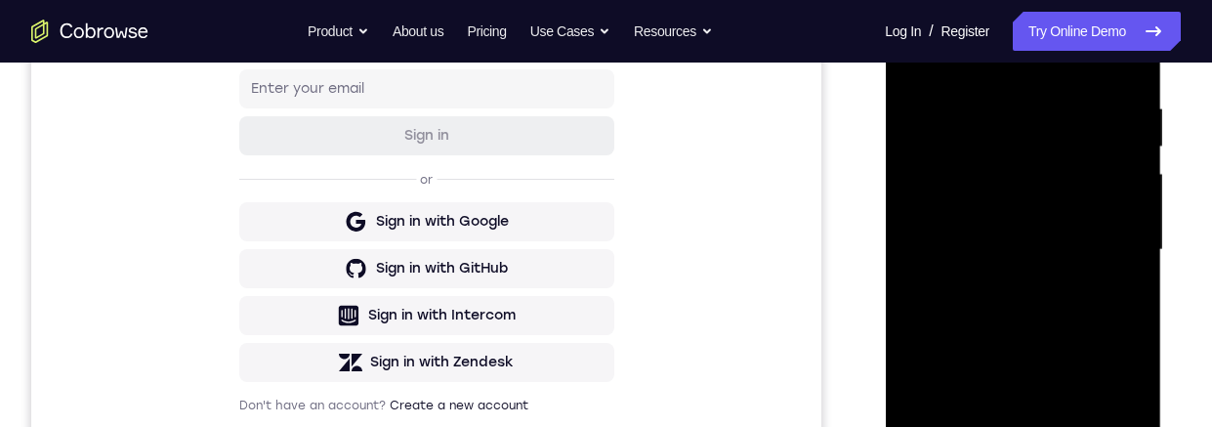
scroll to position [375, 0]
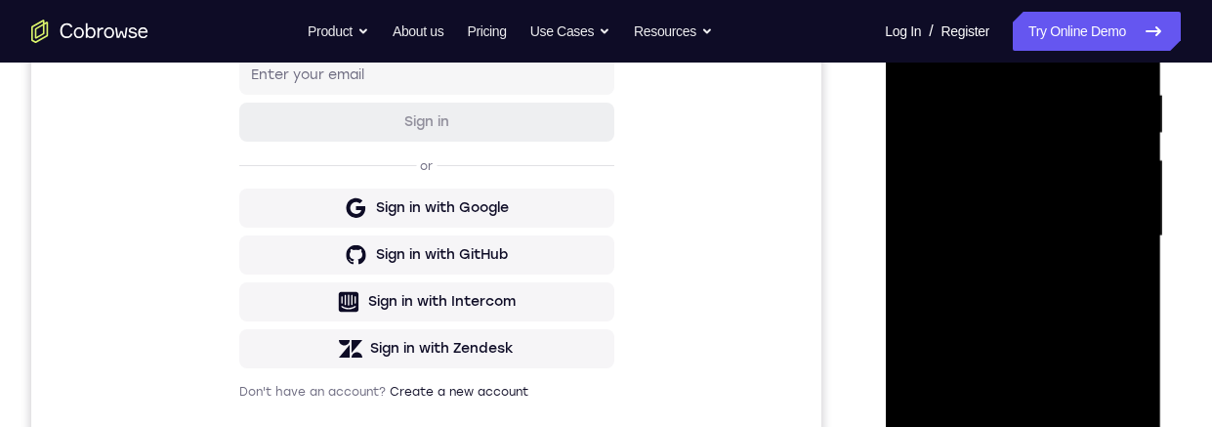
click at [1061, 177] on div at bounding box center [1023, 236] width 246 height 547
click at [1070, 215] on div at bounding box center [1023, 236] width 246 height 547
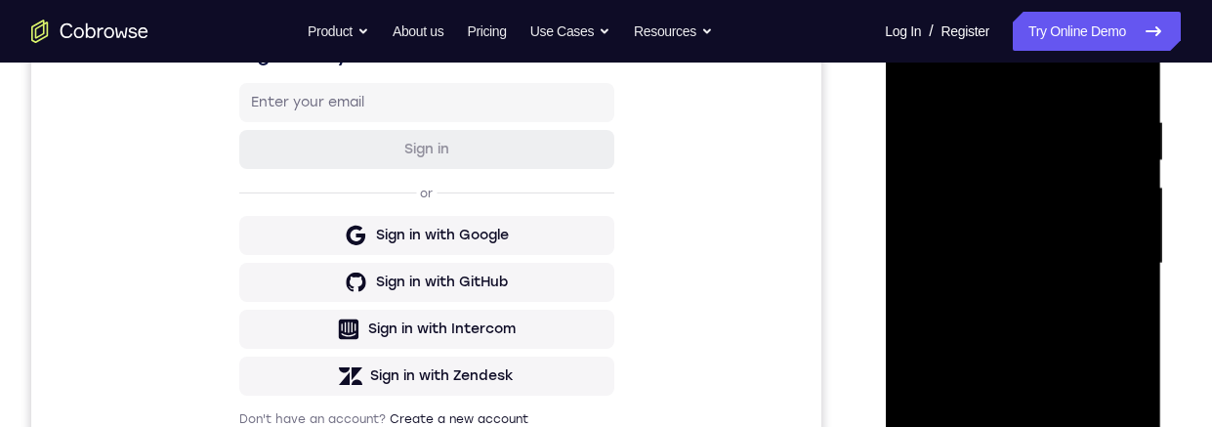
click at [996, 105] on div at bounding box center [1023, 263] width 246 height 547
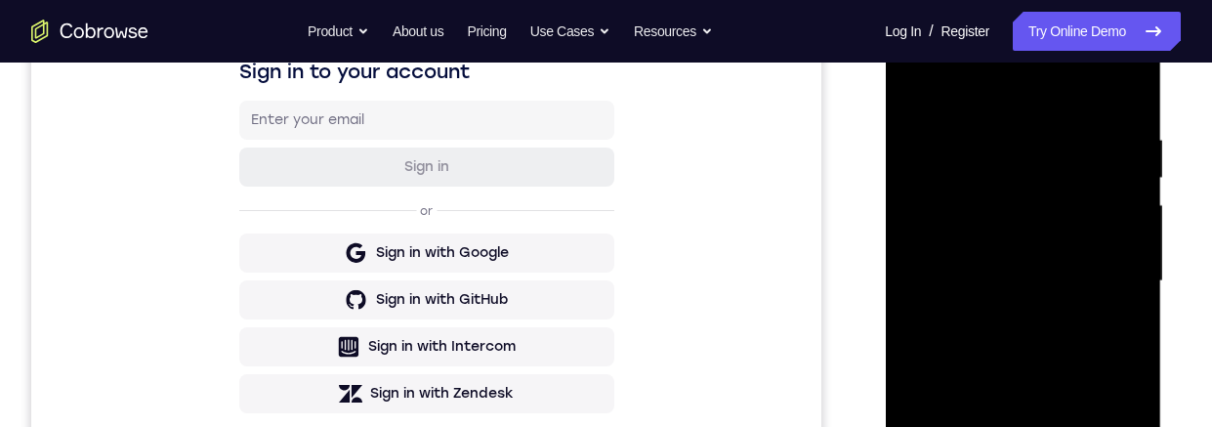
click at [1117, 253] on div at bounding box center [1023, 281] width 246 height 547
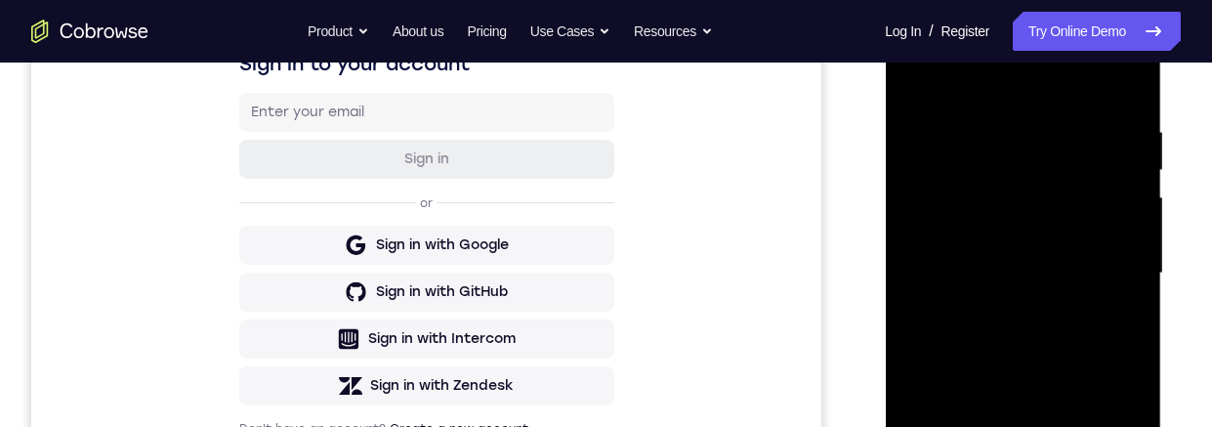
click at [964, 236] on div at bounding box center [1023, 273] width 246 height 547
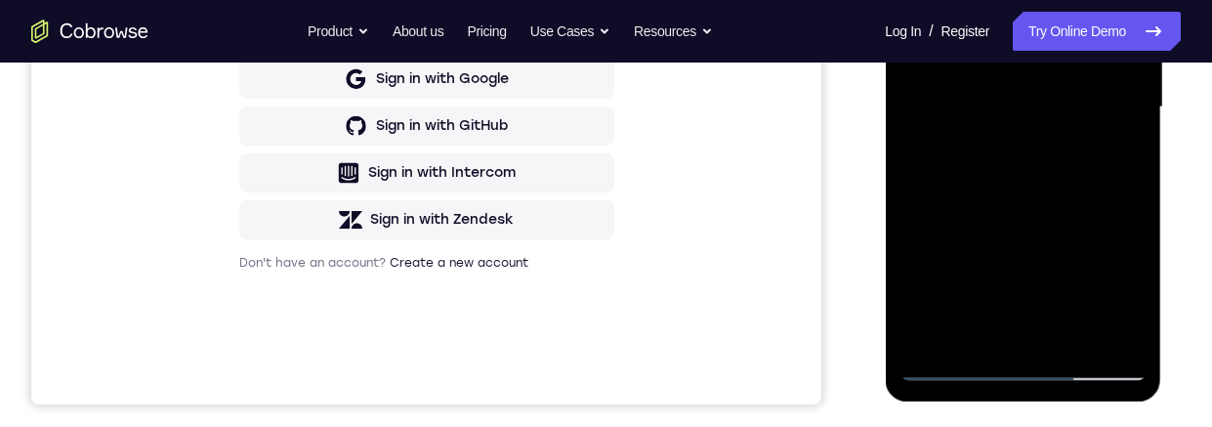
click at [1100, 331] on div at bounding box center [1023, 107] width 246 height 547
click at [710, 246] on div "Sign in to your account Sign in or Sign in with Google Sign in with GitHub Sign…" at bounding box center [426, 77] width 790 height 654
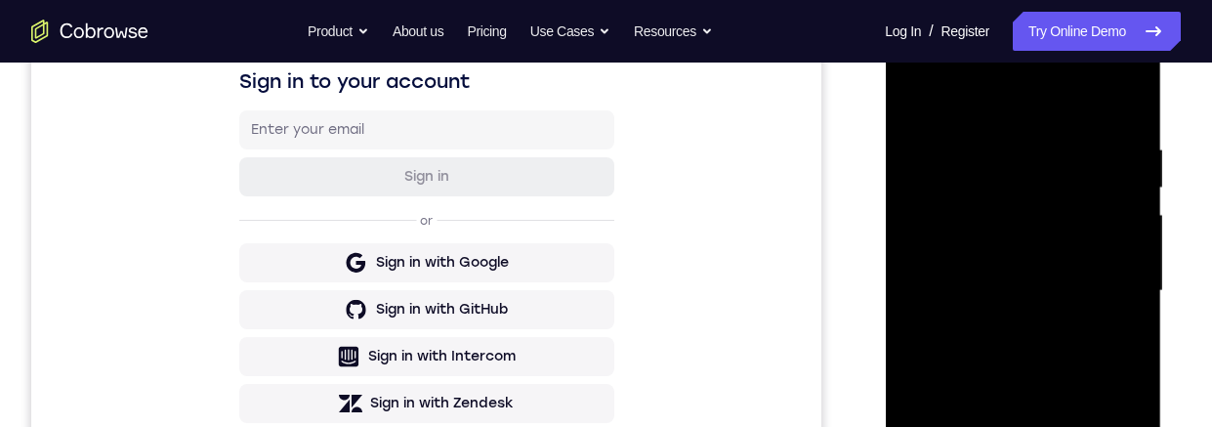
scroll to position [350, 0]
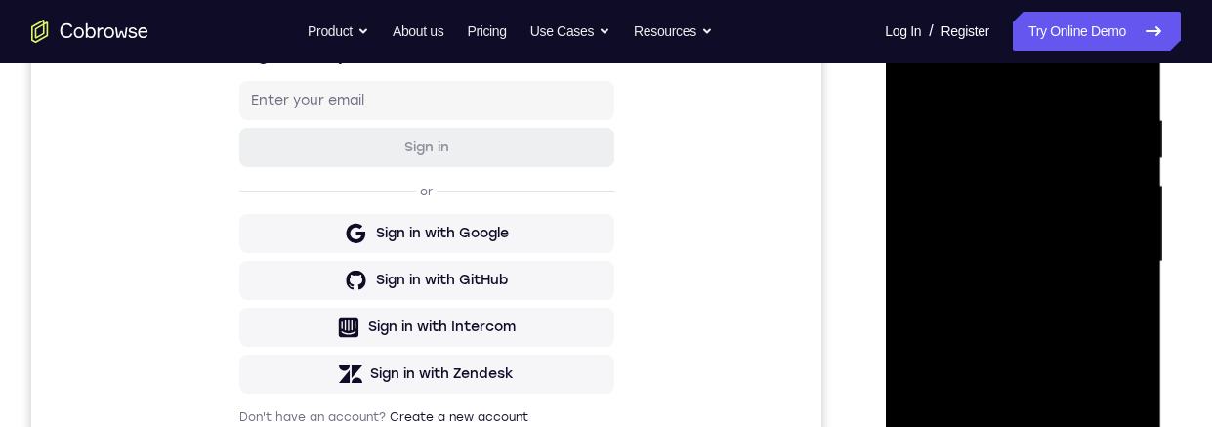
click at [1121, 76] on div at bounding box center [1023, 261] width 246 height 547
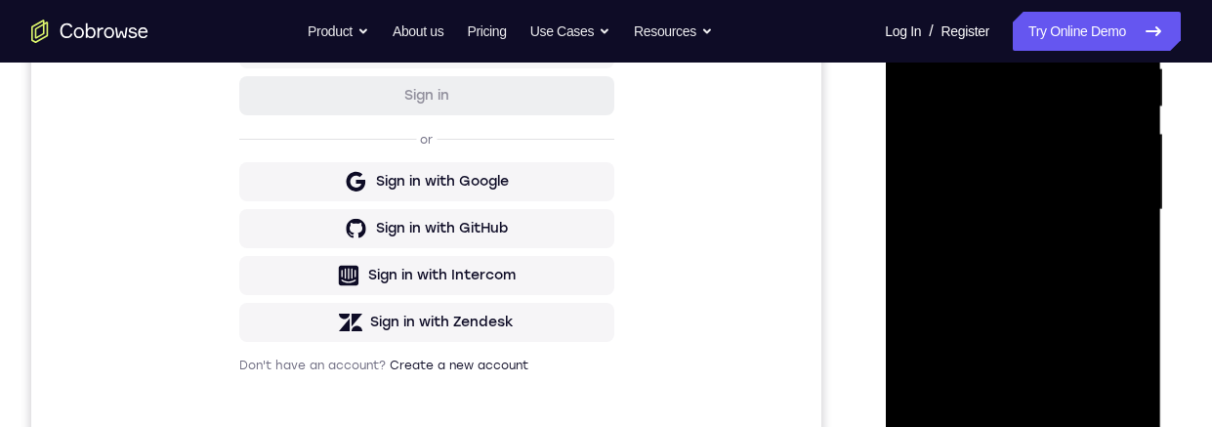
scroll to position [516, 0]
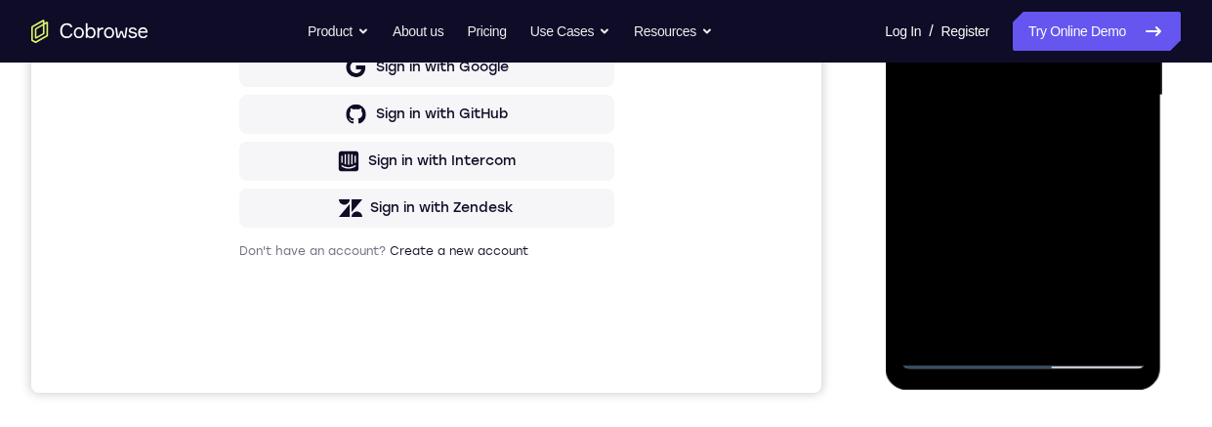
click at [1078, 326] on div at bounding box center [1023, 95] width 246 height 547
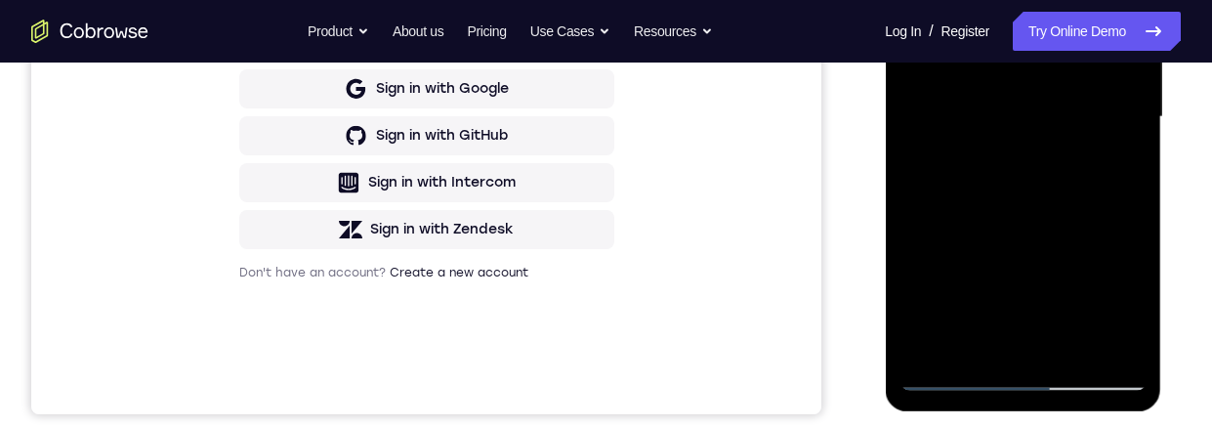
click at [1061, 217] on div at bounding box center [1023, 117] width 246 height 547
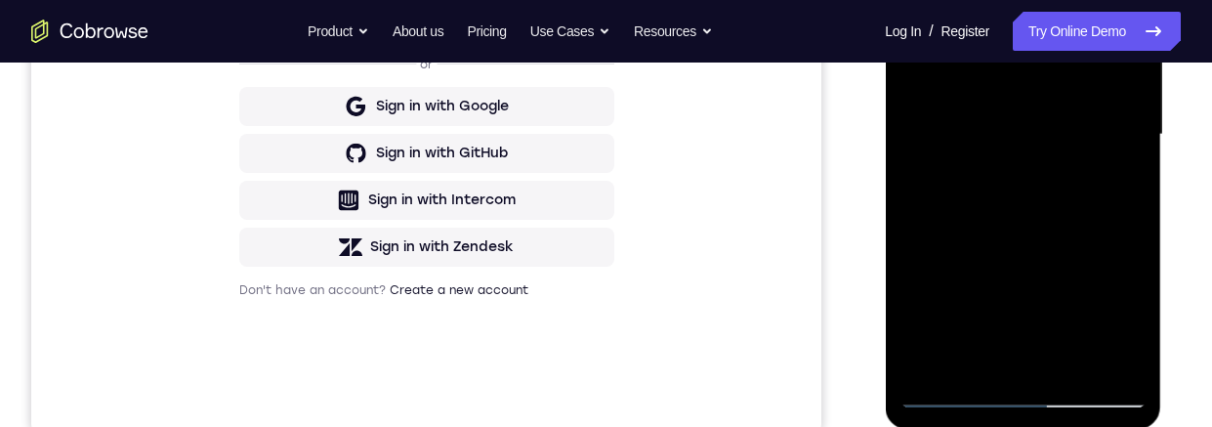
scroll to position [396, 0]
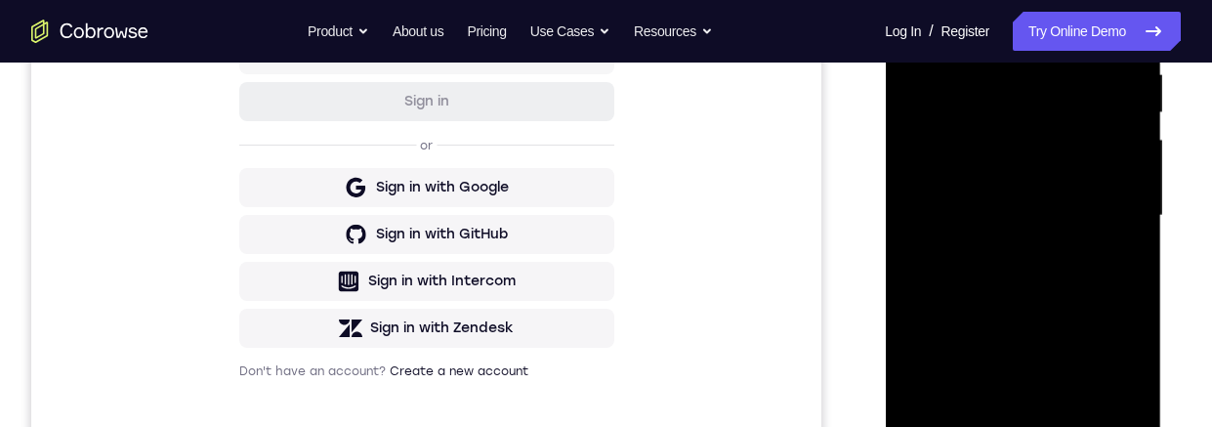
click at [1136, 142] on div at bounding box center [1023, 215] width 246 height 547
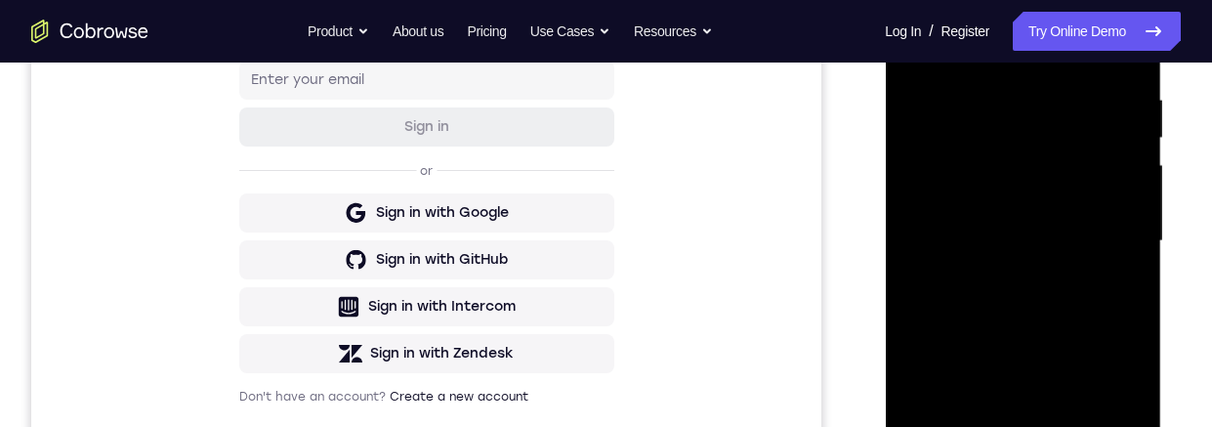
click at [915, 37] on div at bounding box center [1023, 241] width 246 height 547
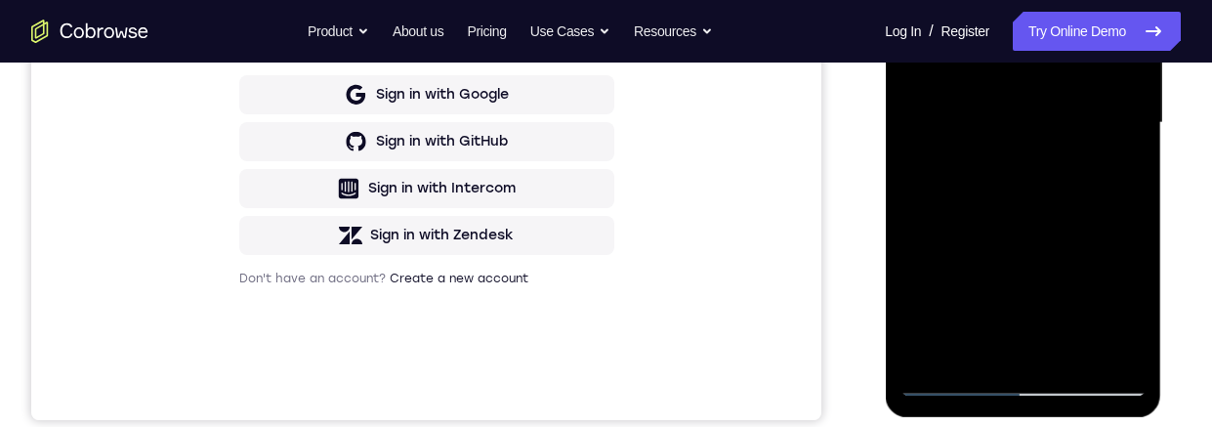
click at [1073, 354] on div at bounding box center [1023, 123] width 246 height 547
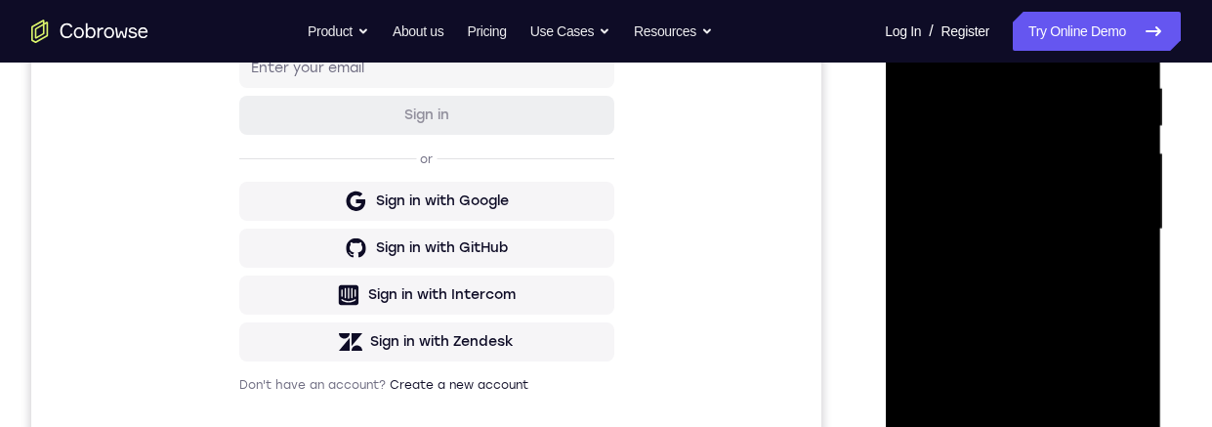
scroll to position [319, 0]
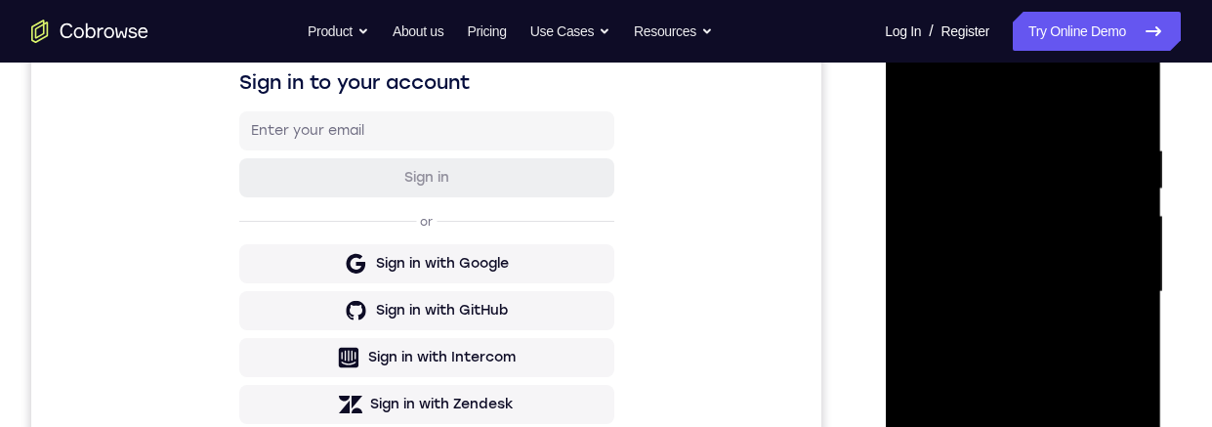
click at [1136, 221] on div at bounding box center [1023, 292] width 246 height 547
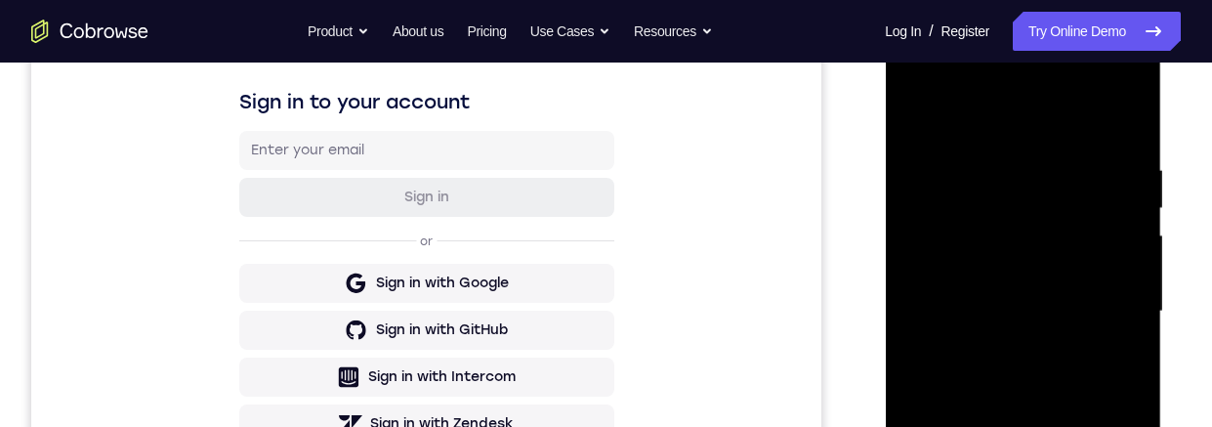
click at [922, 109] on div at bounding box center [1023, 311] width 246 height 547
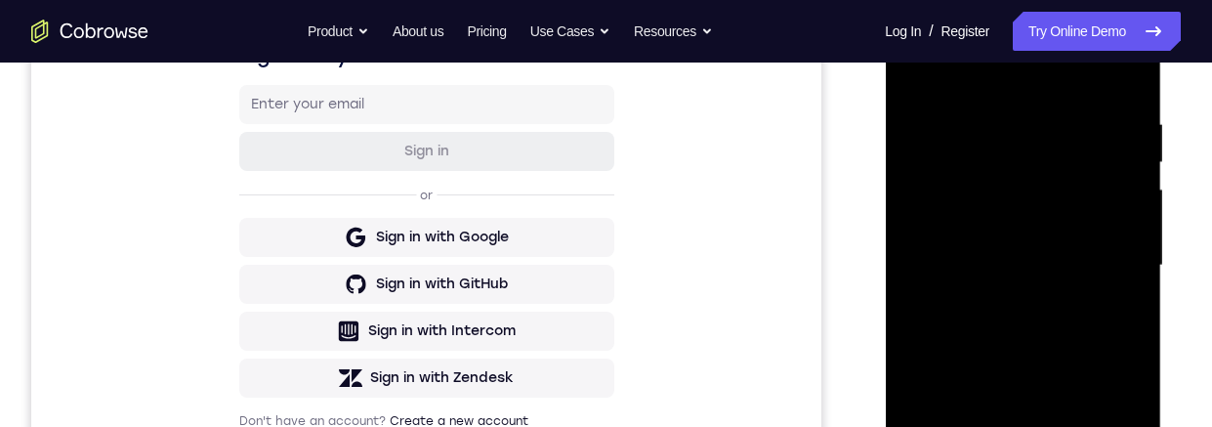
scroll to position [374, 0]
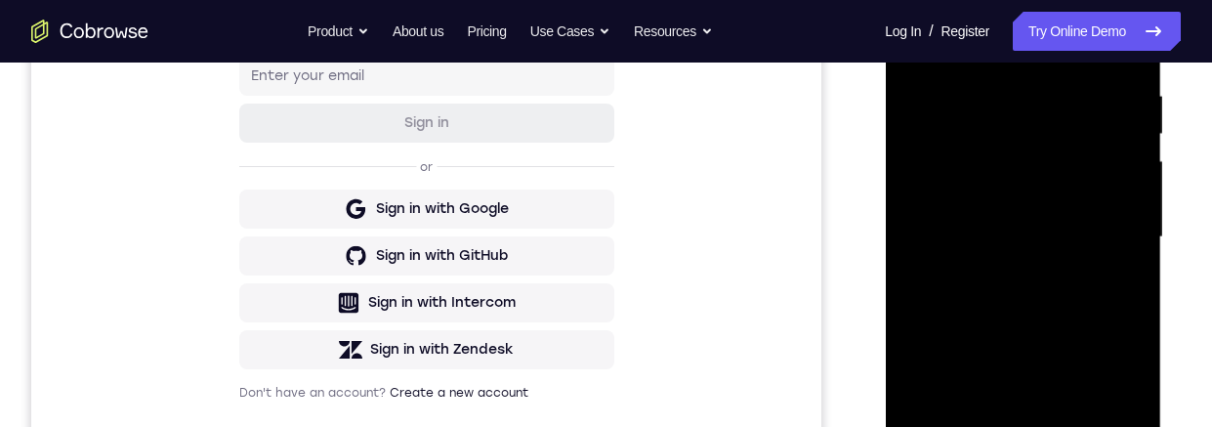
click at [1136, 227] on div at bounding box center [1023, 237] width 246 height 547
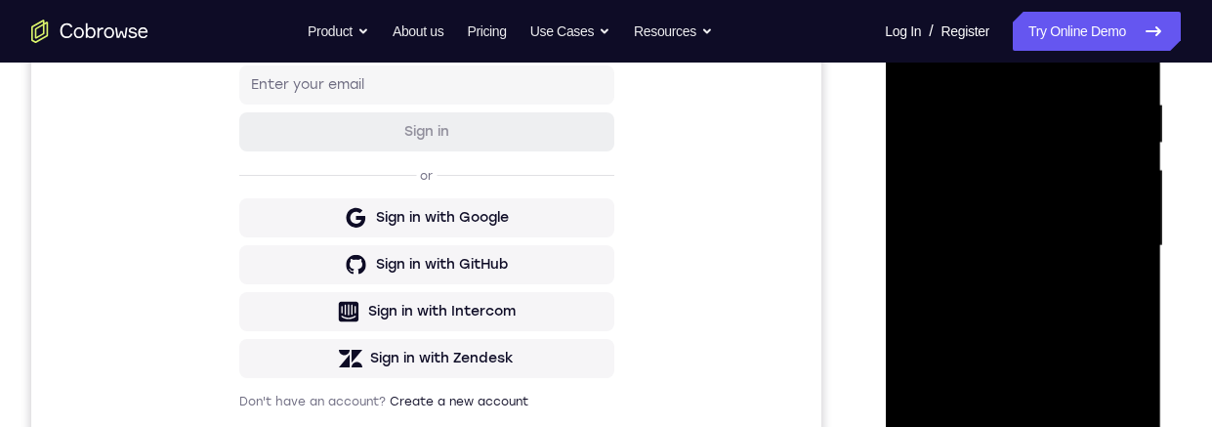
click at [1131, 126] on div at bounding box center [1023, 246] width 246 height 547
click at [1134, 225] on div at bounding box center [1023, 246] width 246 height 547
click at [1129, 244] on div at bounding box center [1023, 246] width 246 height 547
click at [1131, 253] on div at bounding box center [1023, 246] width 246 height 547
click at [1142, 251] on div at bounding box center [1023, 246] width 246 height 547
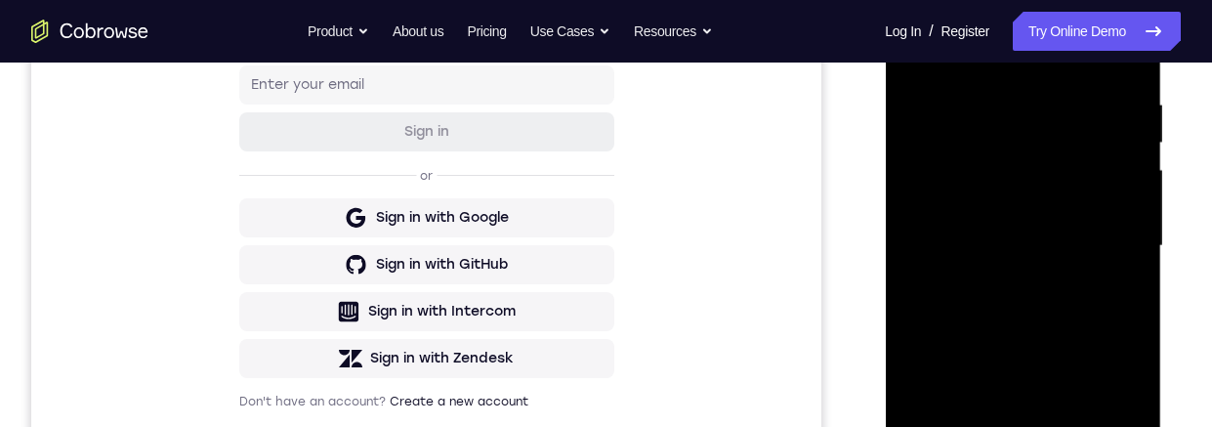
click at [1142, 234] on div at bounding box center [1023, 246] width 246 height 547
click at [1137, 250] on div at bounding box center [1023, 246] width 246 height 547
click at [1138, 248] on div at bounding box center [1023, 246] width 246 height 547
click at [1141, 244] on div at bounding box center [1023, 246] width 246 height 547
click at [1129, 177] on div at bounding box center [1023, 246] width 246 height 547
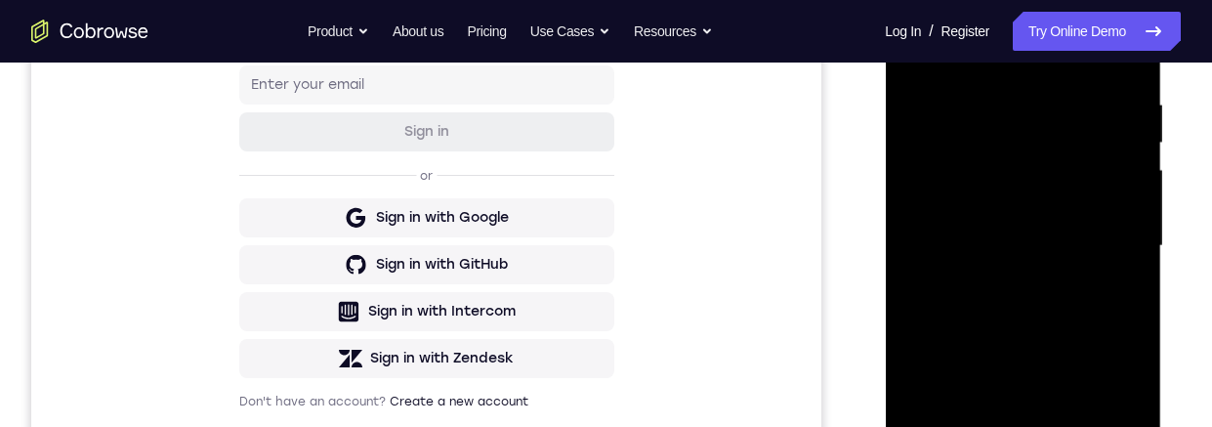
click at [1129, 182] on div at bounding box center [1023, 246] width 246 height 547
click at [1128, 196] on div at bounding box center [1023, 246] width 246 height 547
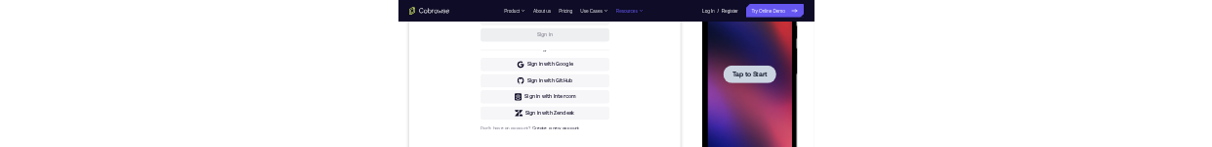
scroll to position [0, 0]
